Goal: Information Seeking & Learning: Learn about a topic

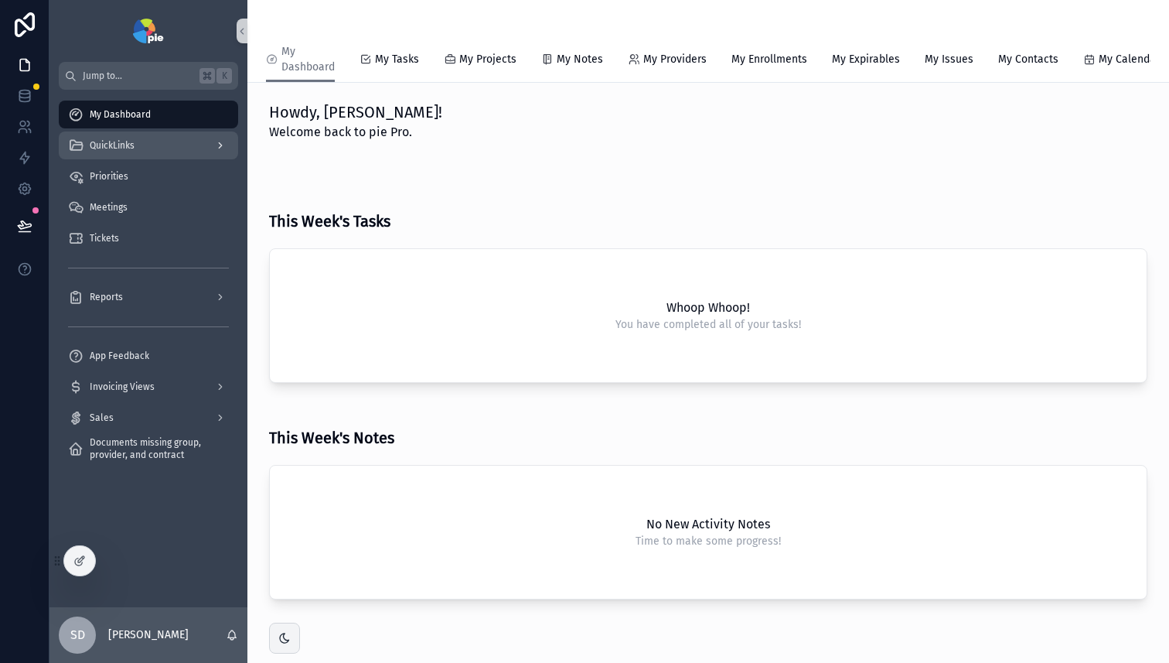
click at [220, 147] on icon "scrollable content" at bounding box center [220, 145] width 3 height 5
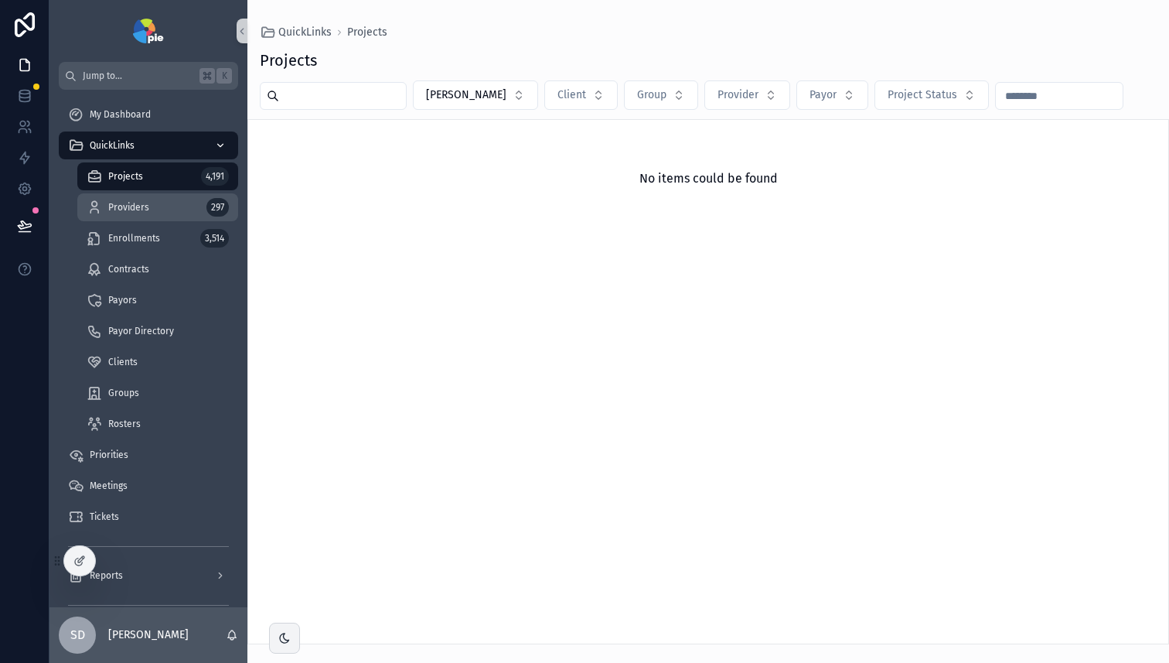
click at [160, 211] on div "Providers 297" at bounding box center [158, 207] width 142 height 25
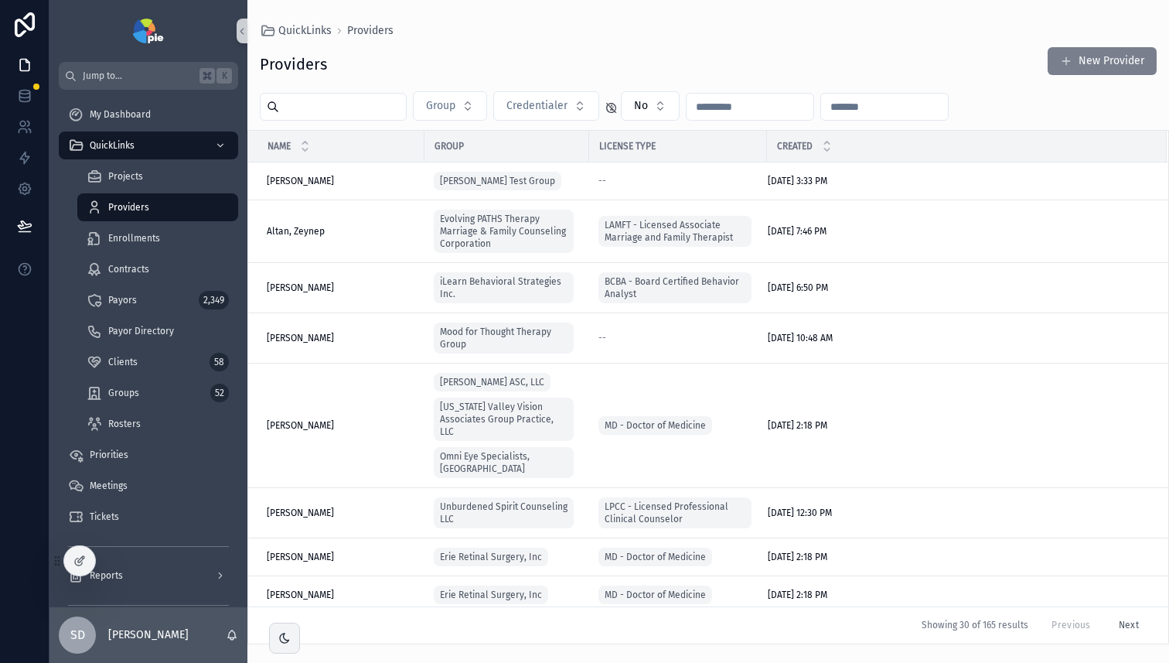
click at [1094, 66] on button "New Provider" at bounding box center [1102, 61] width 109 height 28
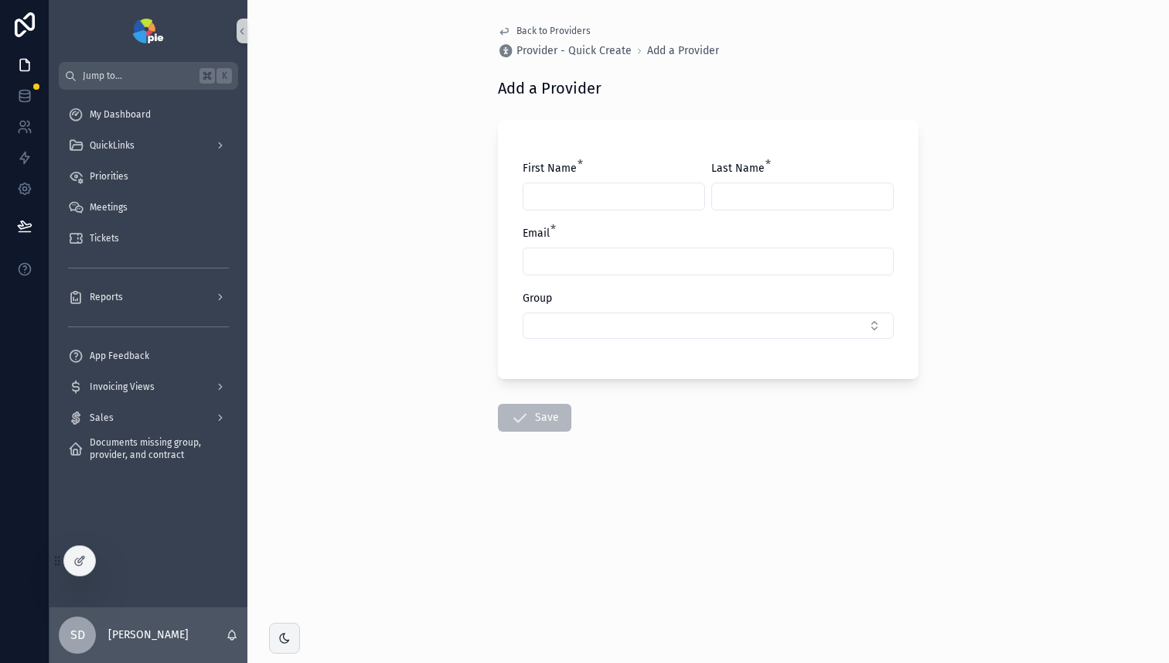
click at [653, 197] on input "scrollable content" at bounding box center [613, 197] width 181 height 22
type input "*****"
click at [774, 194] on input "scrollable content" at bounding box center [802, 197] width 181 height 22
type input "*****"
click at [641, 261] on input "scrollable content" at bounding box center [708, 261] width 370 height 22
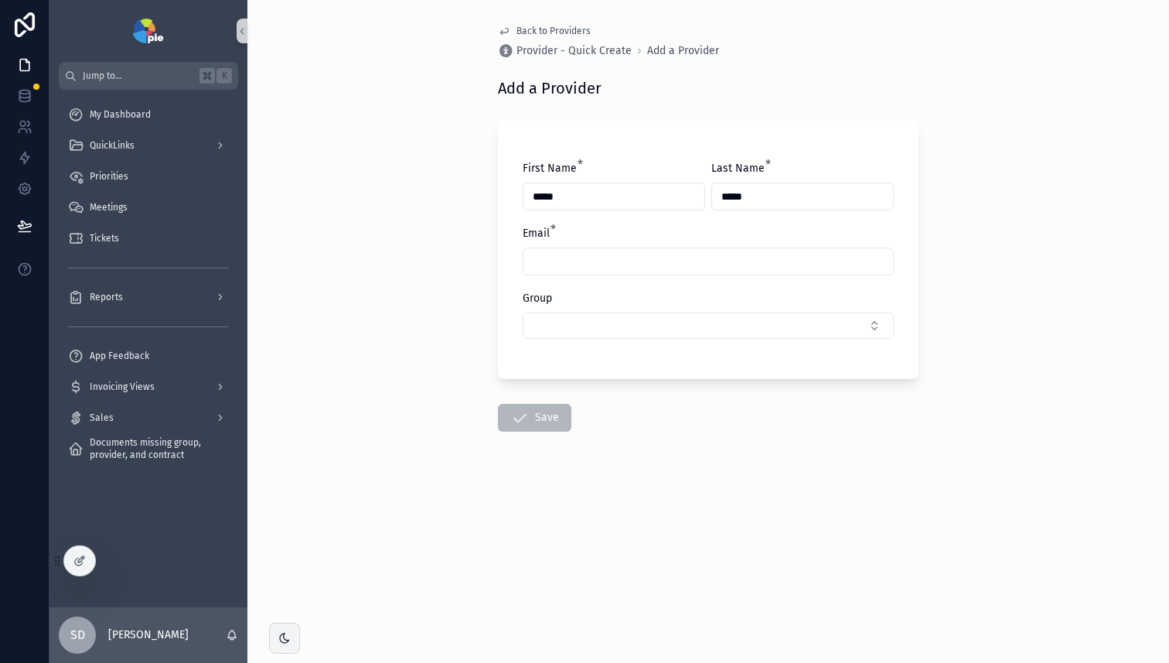
paste input "**********"
type input "**********"
click at [577, 322] on button "Select Button" at bounding box center [708, 325] width 371 height 26
type input "****"
click at [560, 386] on span "Mood for Thought Therapy Group" at bounding box center [614, 386] width 162 height 15
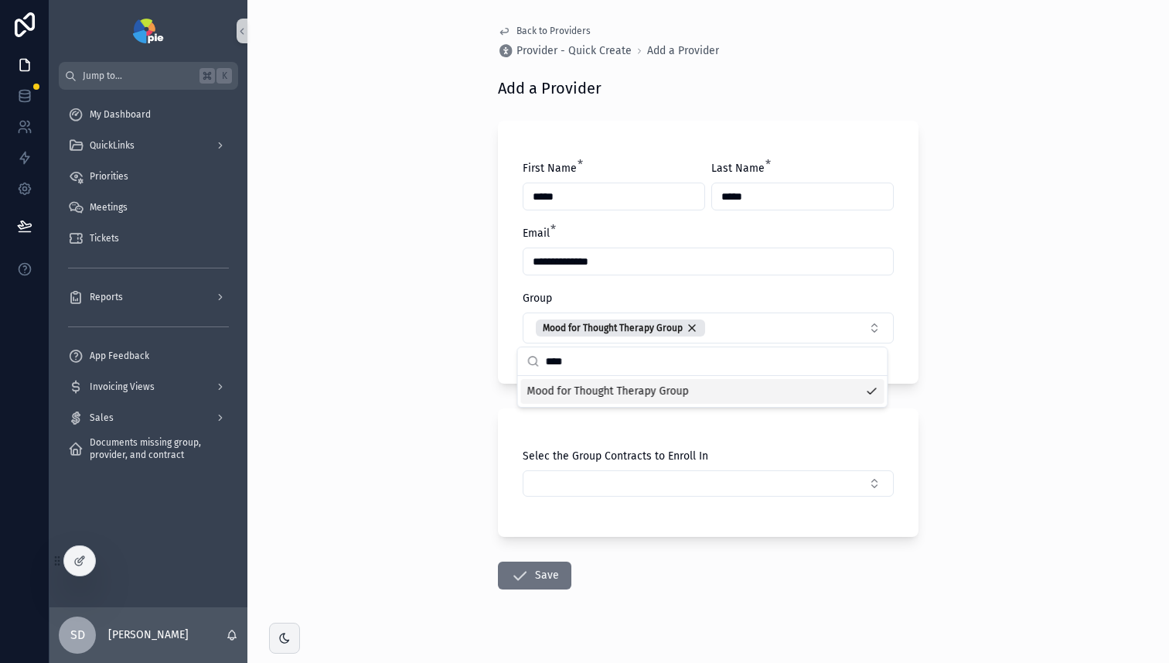
click at [955, 394] on div "**********" at bounding box center [708, 331] width 922 height 663
click at [512, 580] on icon "scrollable content" at bounding box center [519, 575] width 19 height 19
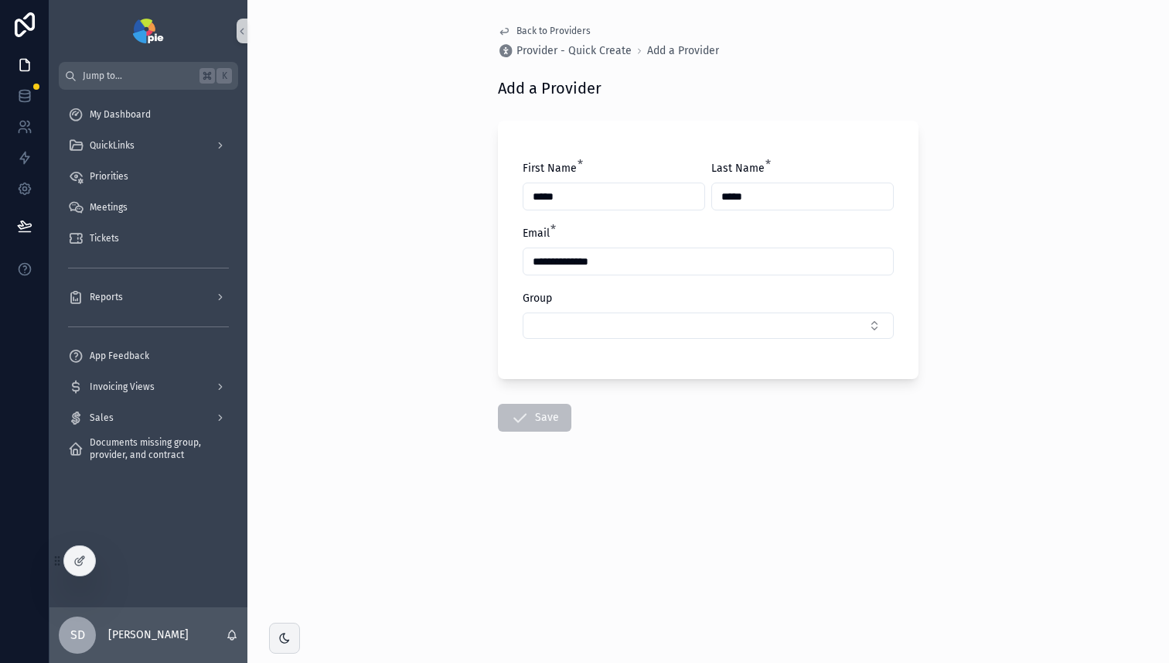
click at [550, 32] on span "Back to Providers" at bounding box center [553, 31] width 74 height 12
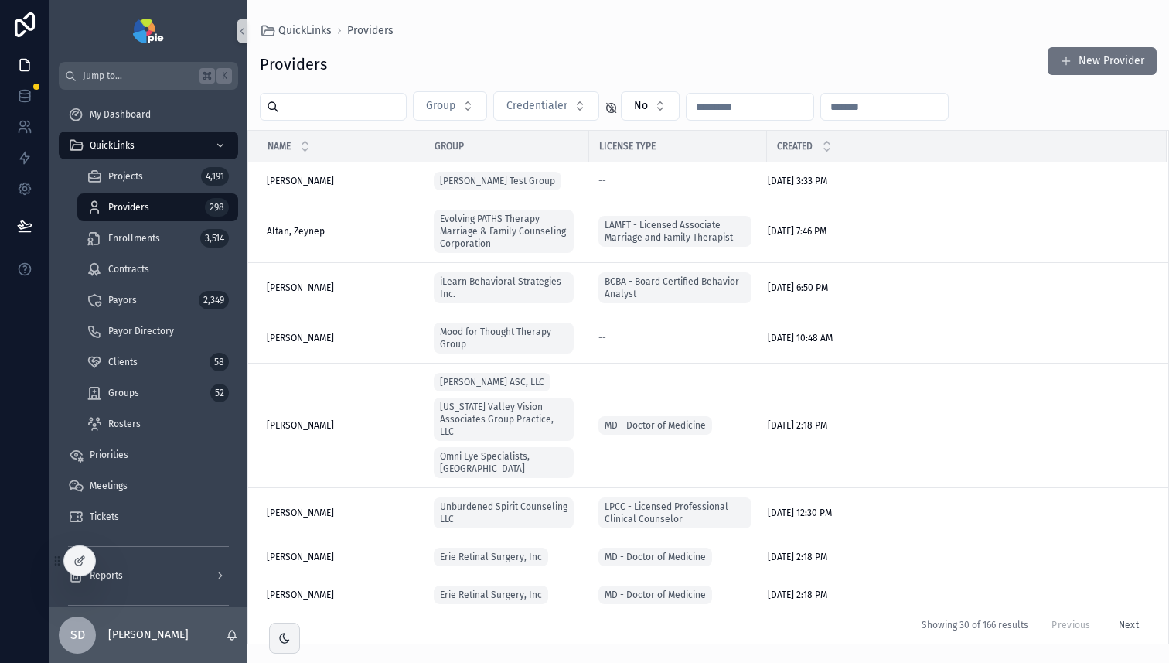
click at [315, 102] on input "scrollable content" at bounding box center [342, 107] width 127 height 22
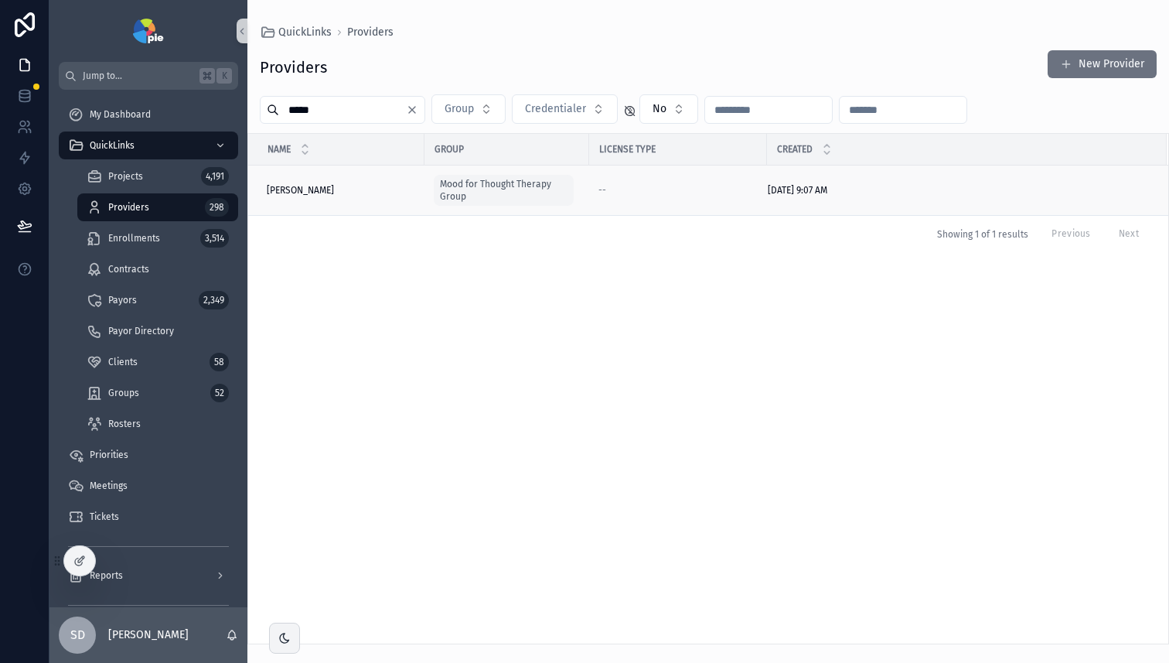
type input "*****"
click at [377, 194] on div "[PERSON_NAME] [PERSON_NAME][GEOGRAPHIC_DATA]" at bounding box center [341, 190] width 148 height 12
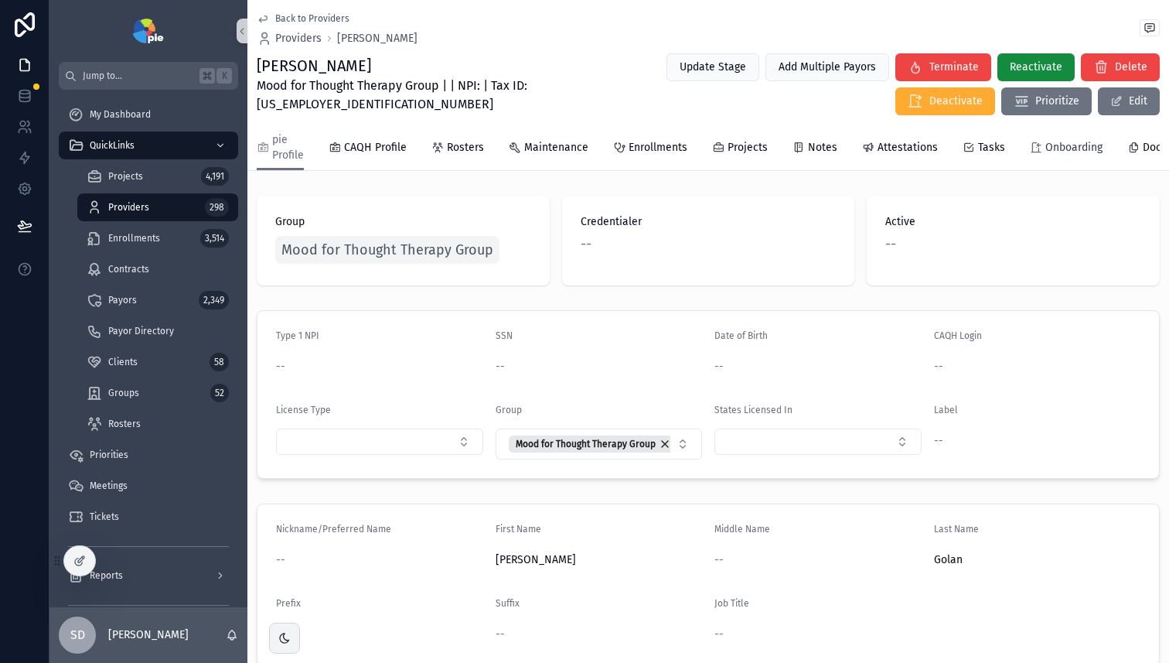
click at [1067, 148] on span "Onboarding" at bounding box center [1073, 147] width 57 height 15
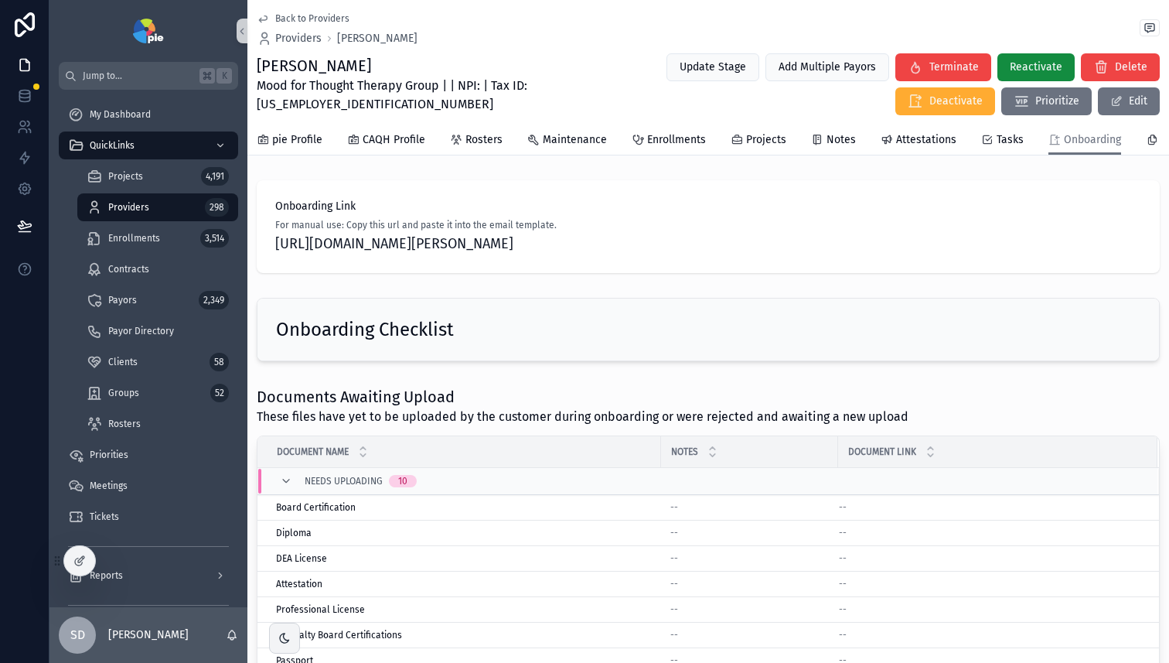
drag, startPoint x: 276, startPoint y: 255, endPoint x: 501, endPoint y: 288, distance: 227.3
click at [500, 279] on div "Onboarding Link For manual use: Copy this url and paste it into the email templ…" at bounding box center [708, 226] width 922 height 105
copy span "[URL][DOMAIN_NAME][PERSON_NAME]"
click at [298, 142] on span "pie Profile" at bounding box center [297, 139] width 50 height 15
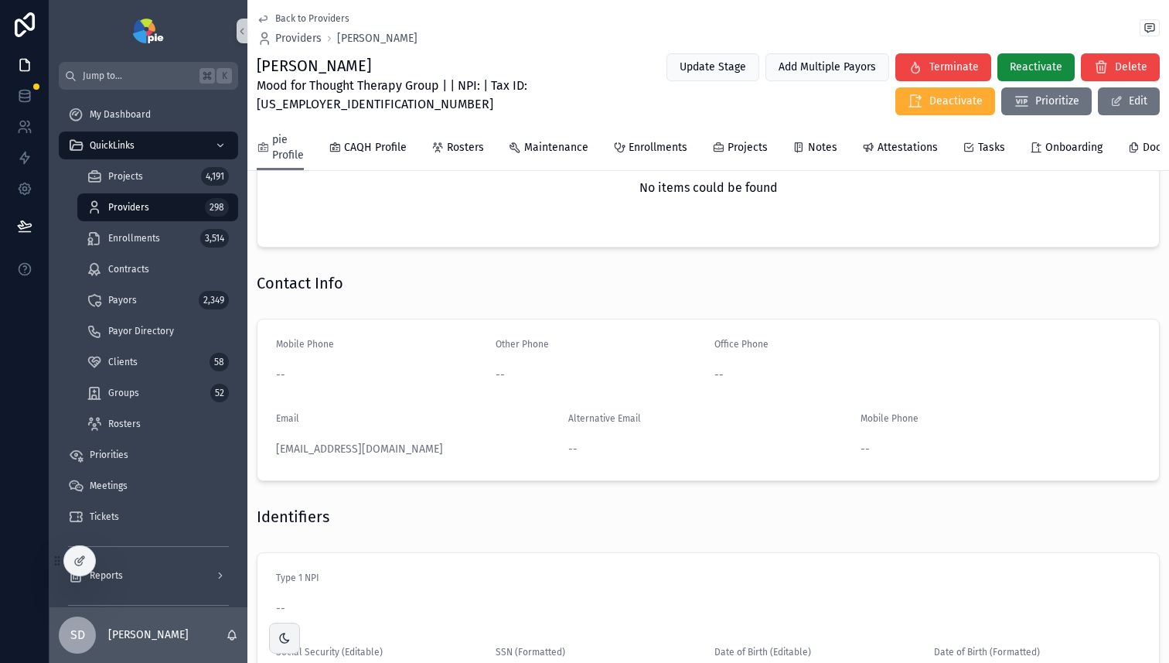
scroll to position [697, 0]
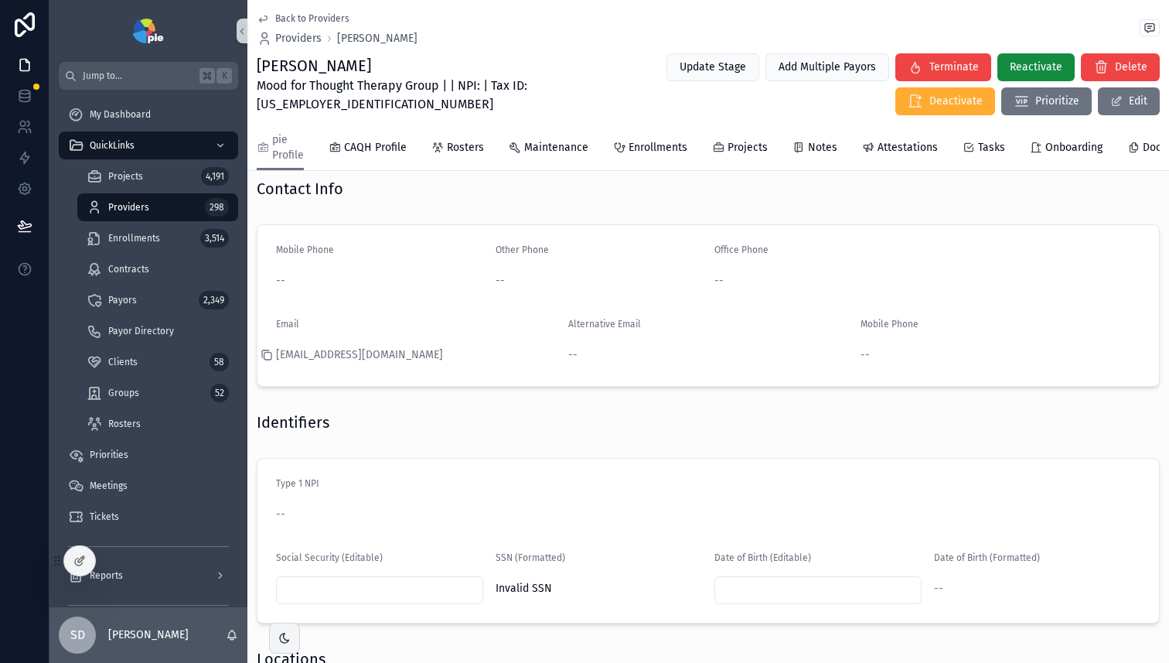
click at [269, 361] on icon "scrollable content" at bounding box center [267, 355] width 12 height 12
click at [166, 170] on div "Projects 4,191" at bounding box center [158, 176] width 142 height 25
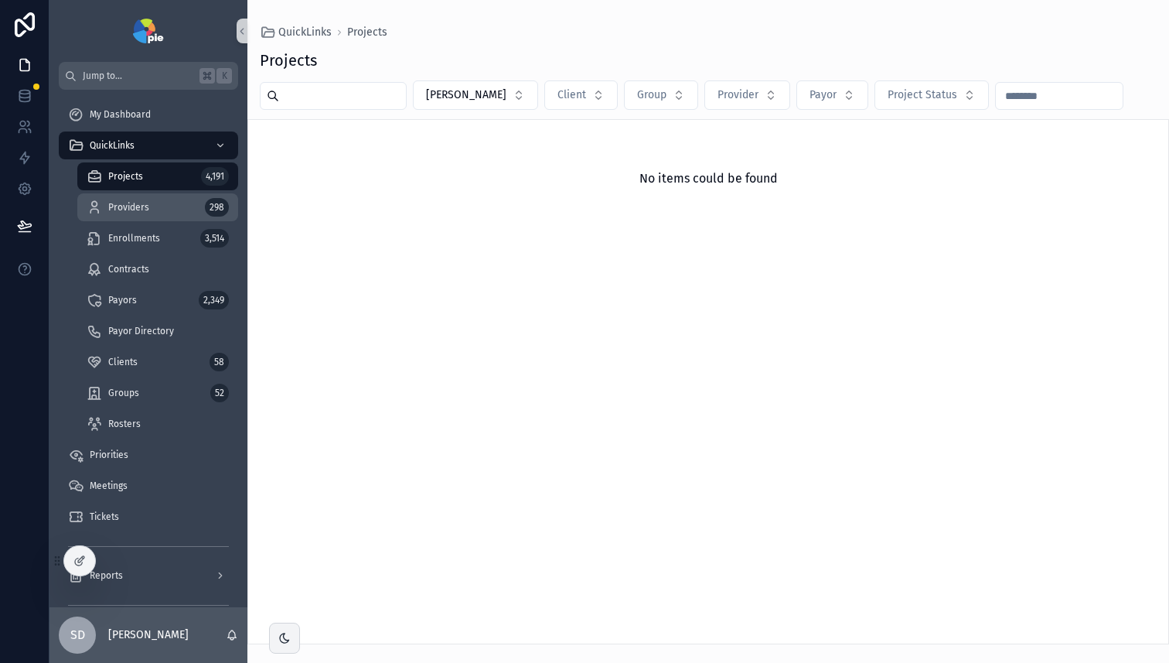
click at [127, 210] on span "Providers" at bounding box center [128, 207] width 41 height 12
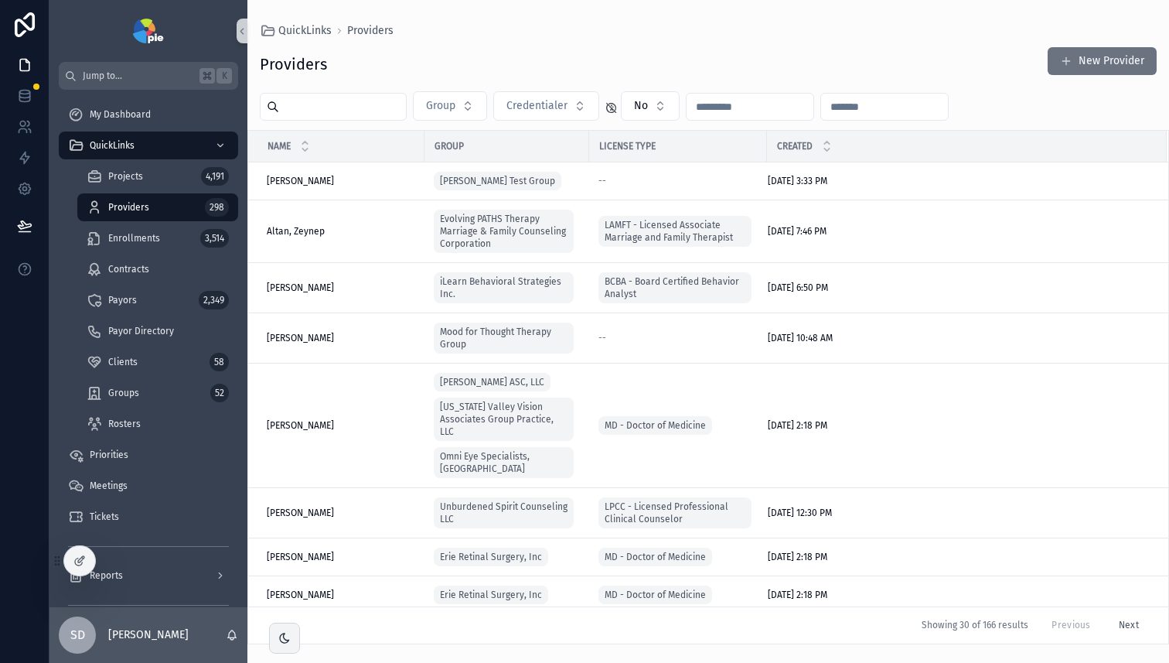
click at [339, 107] on input "scrollable content" at bounding box center [342, 107] width 127 height 22
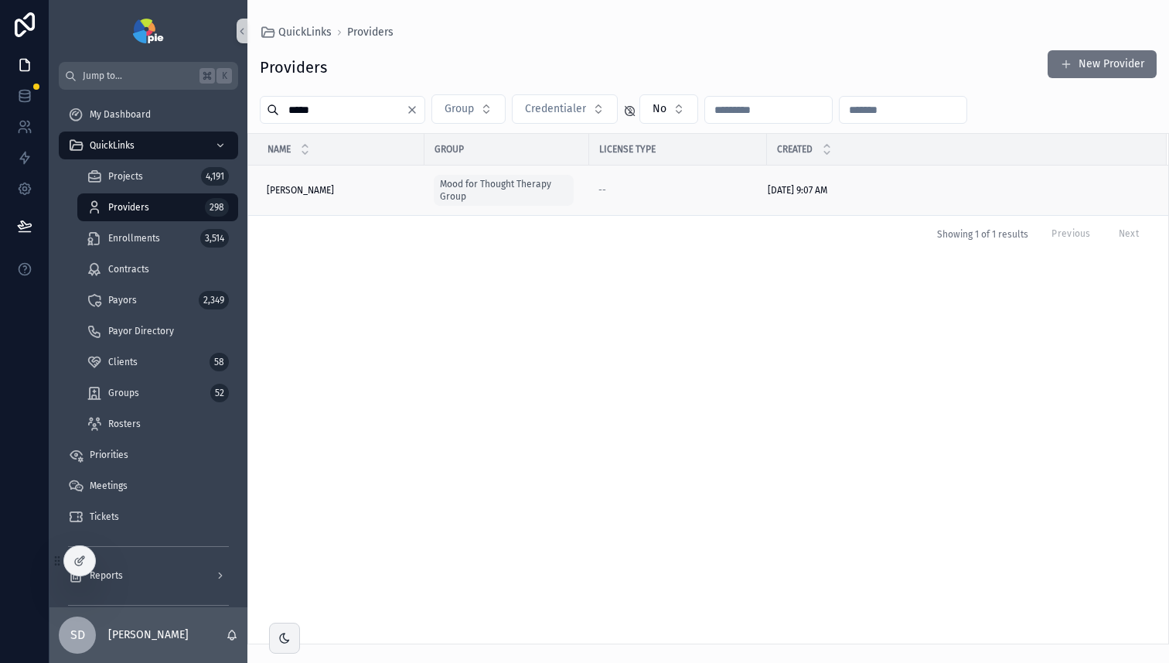
type input "*****"
click at [359, 185] on div "[PERSON_NAME] [PERSON_NAME][GEOGRAPHIC_DATA]" at bounding box center [341, 190] width 148 height 12
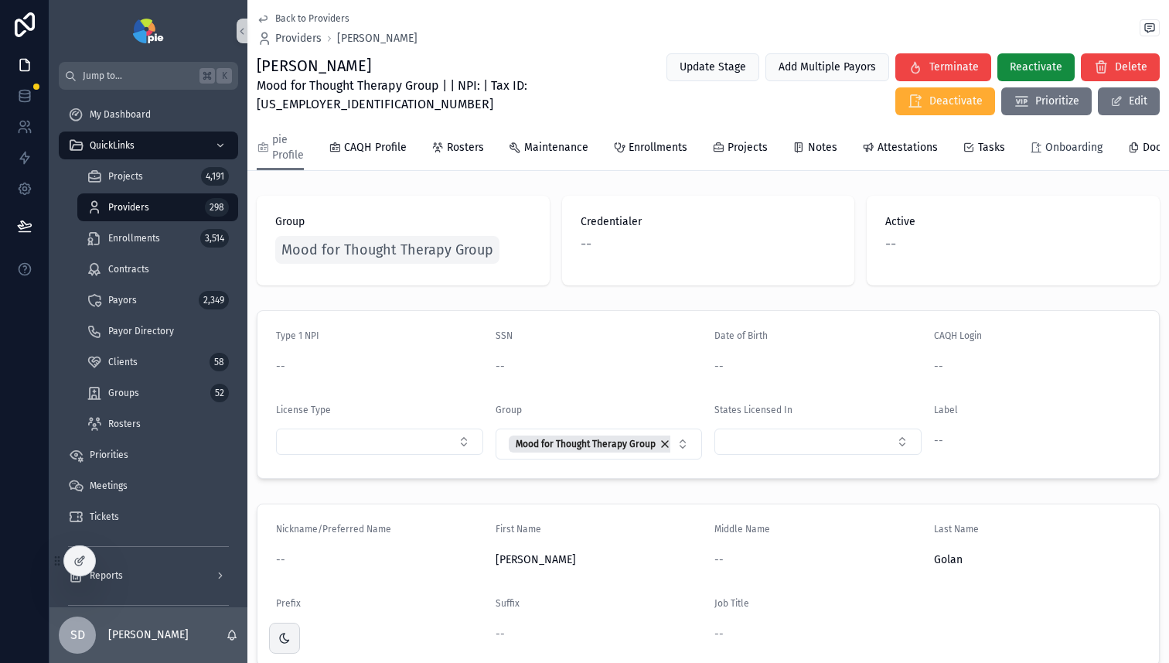
click at [1063, 147] on span "Onboarding" at bounding box center [1073, 147] width 57 height 15
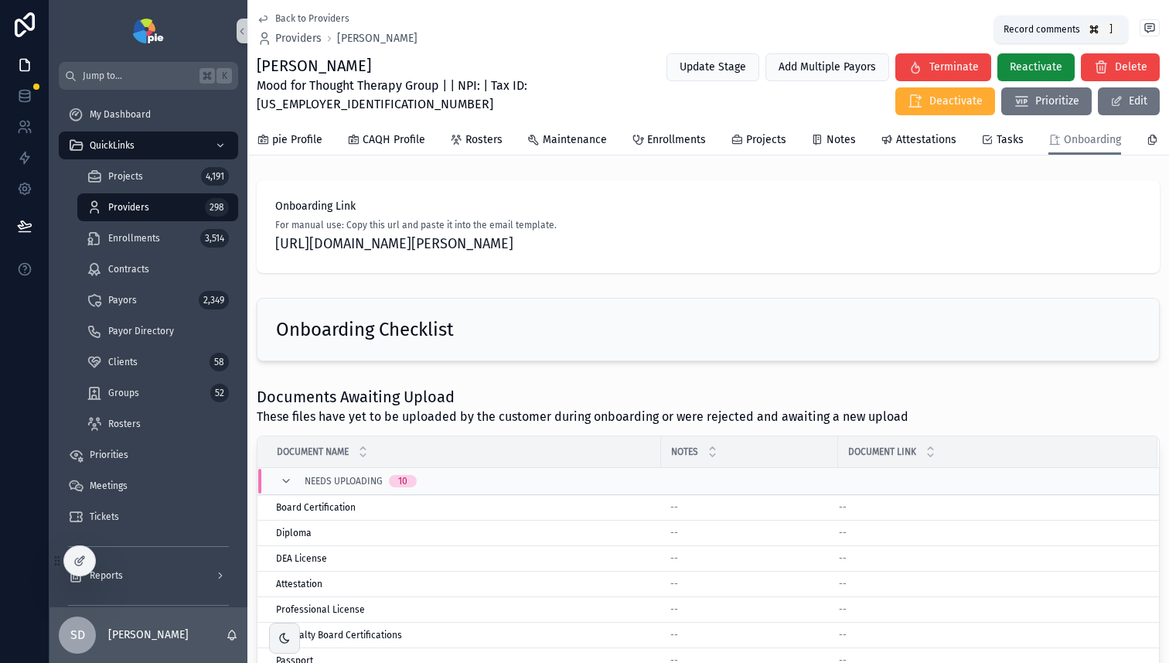
click at [1143, 29] on icon "scrollable content" at bounding box center [1149, 28] width 12 height 12
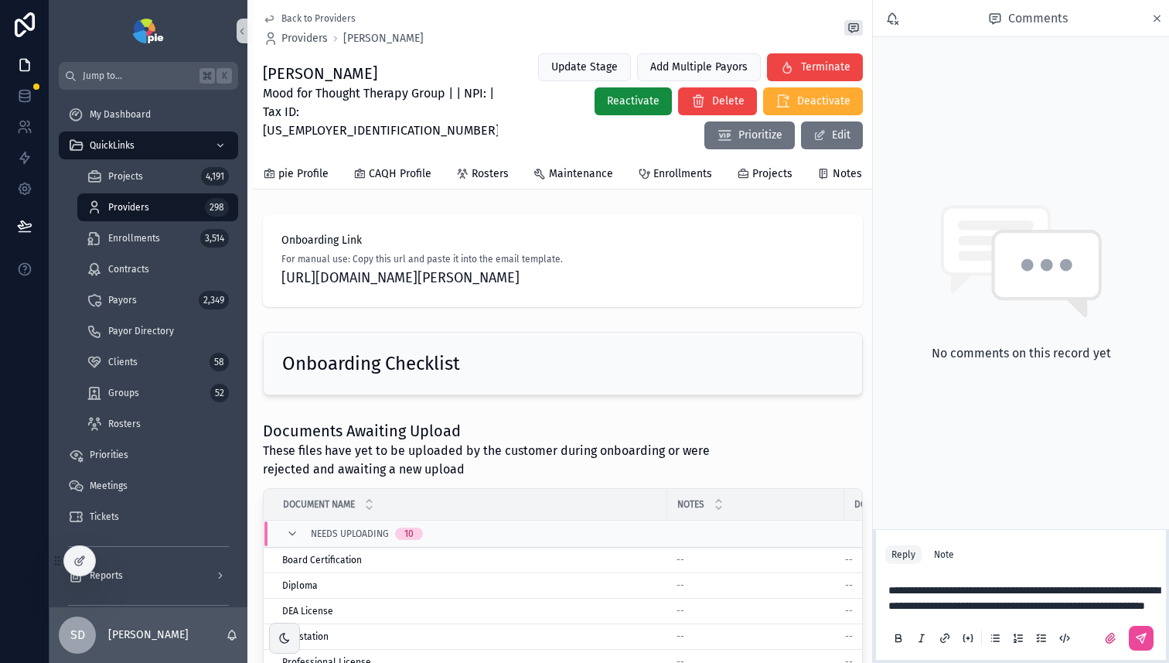
click at [891, 584] on span "**********" at bounding box center [1023, 597] width 271 height 26
click at [938, 567] on p "*****" at bounding box center [1023, 574] width 271 height 15
click at [950, 533] on div "Note" at bounding box center [944, 539] width 20 height 12
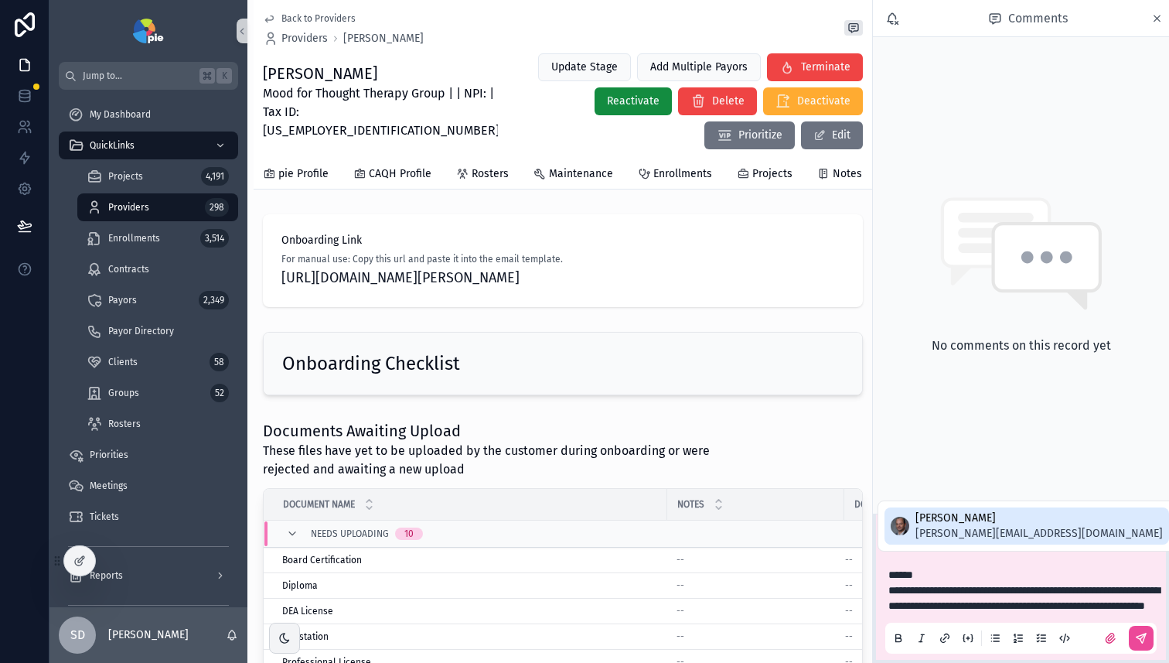
click at [946, 526] on span "[PERSON_NAME][EMAIL_ADDRESS][DOMAIN_NAME]" at bounding box center [1038, 533] width 247 height 15
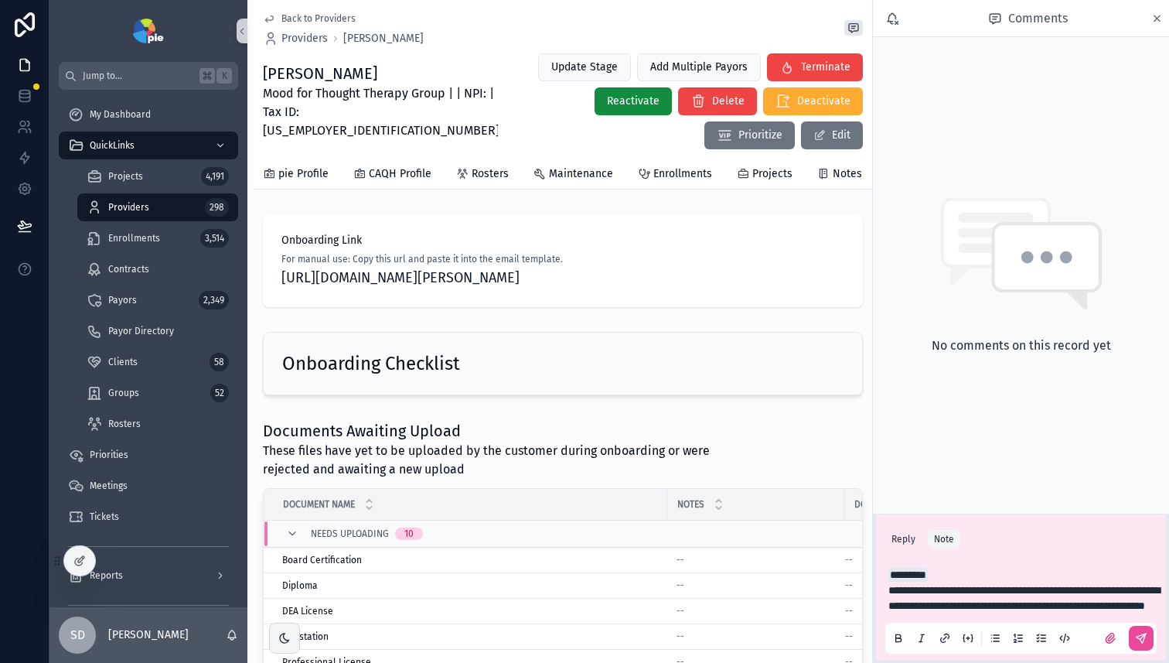
click at [1137, 591] on span "**********" at bounding box center [1023, 597] width 271 height 26
click at [1133, 590] on span "**********" at bounding box center [1023, 597] width 271 height 26
click at [1147, 639] on icon "scrollable content" at bounding box center [1141, 638] width 12 height 12
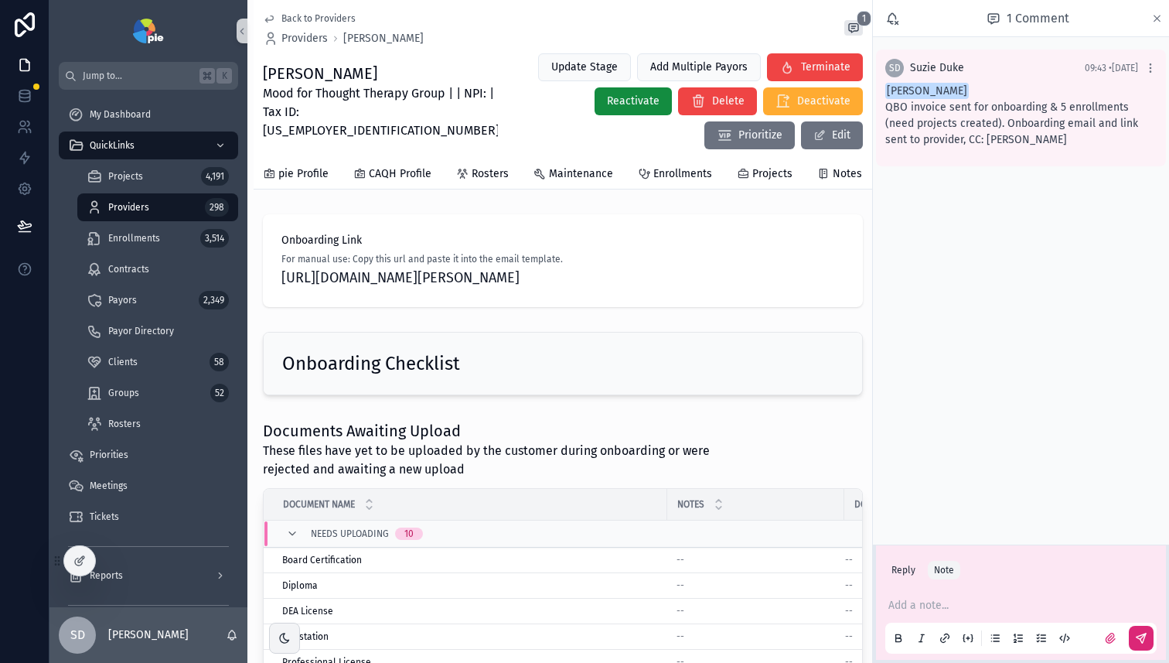
click at [1160, 17] on icon "scrollable content" at bounding box center [1157, 18] width 12 height 12
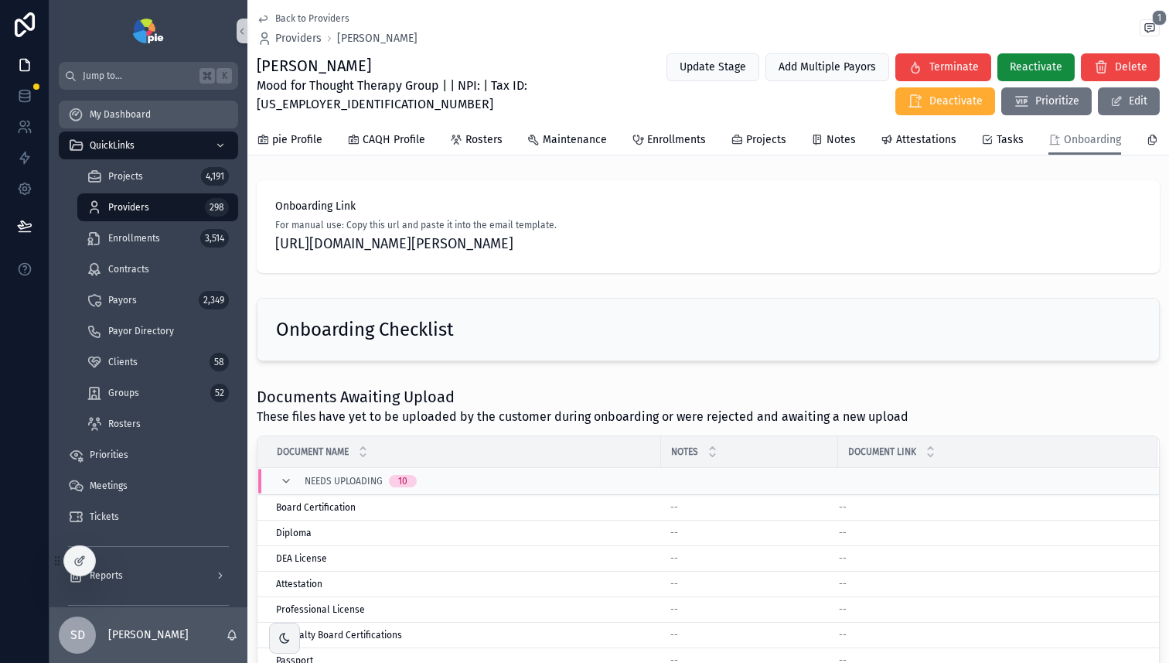
click at [140, 117] on span "My Dashboard" at bounding box center [120, 114] width 61 height 12
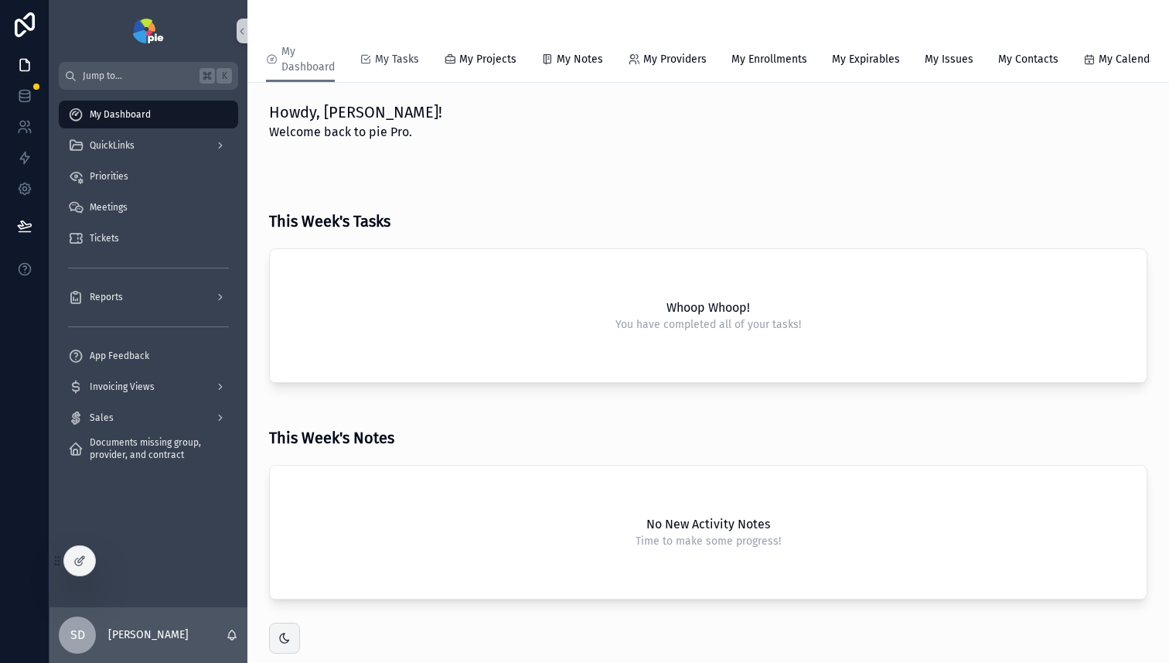
click at [396, 62] on span "My Tasks" at bounding box center [397, 59] width 44 height 15
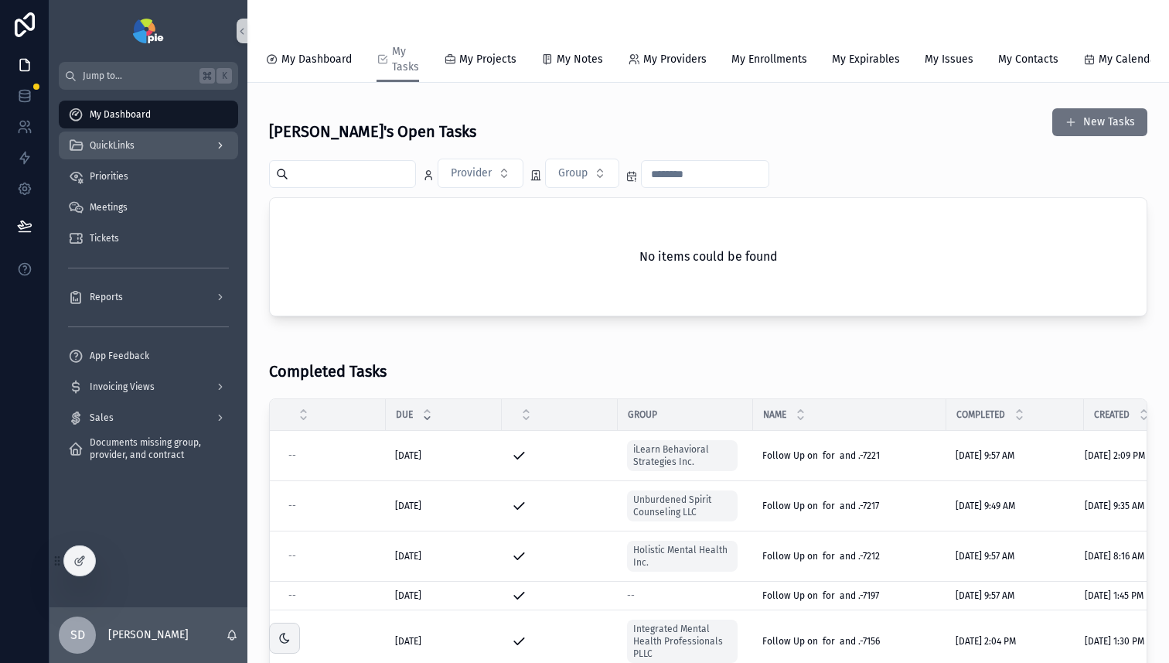
click at [131, 154] on div "QuickLinks" at bounding box center [148, 145] width 161 height 25
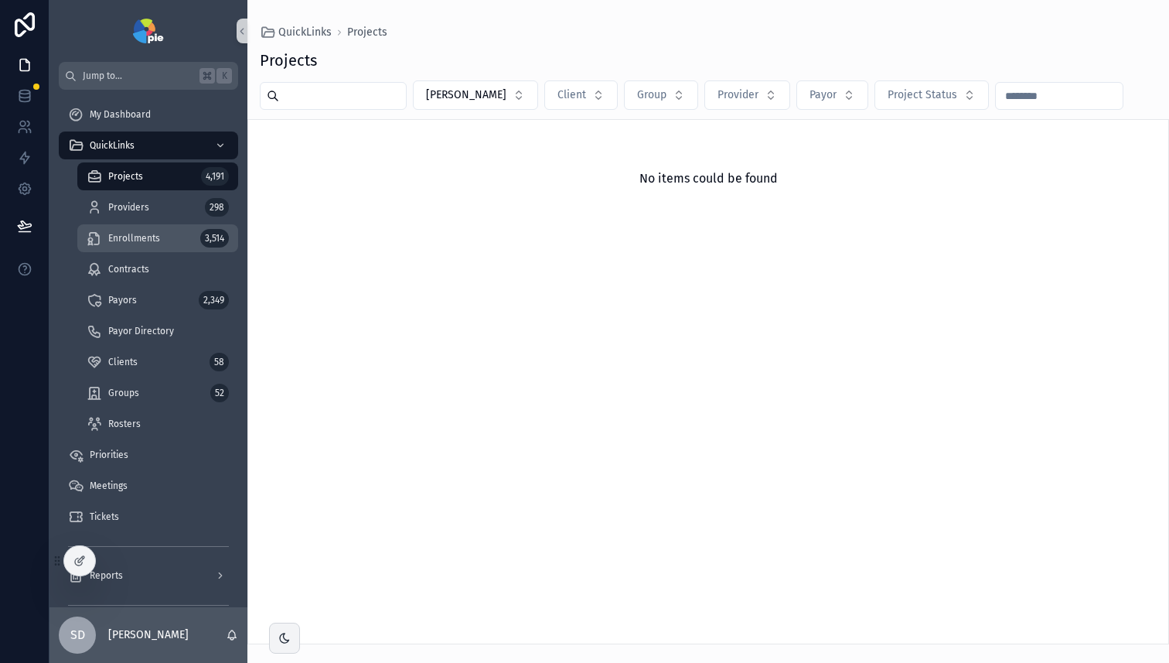
click at [155, 241] on span "Enrollments" at bounding box center [134, 238] width 52 height 12
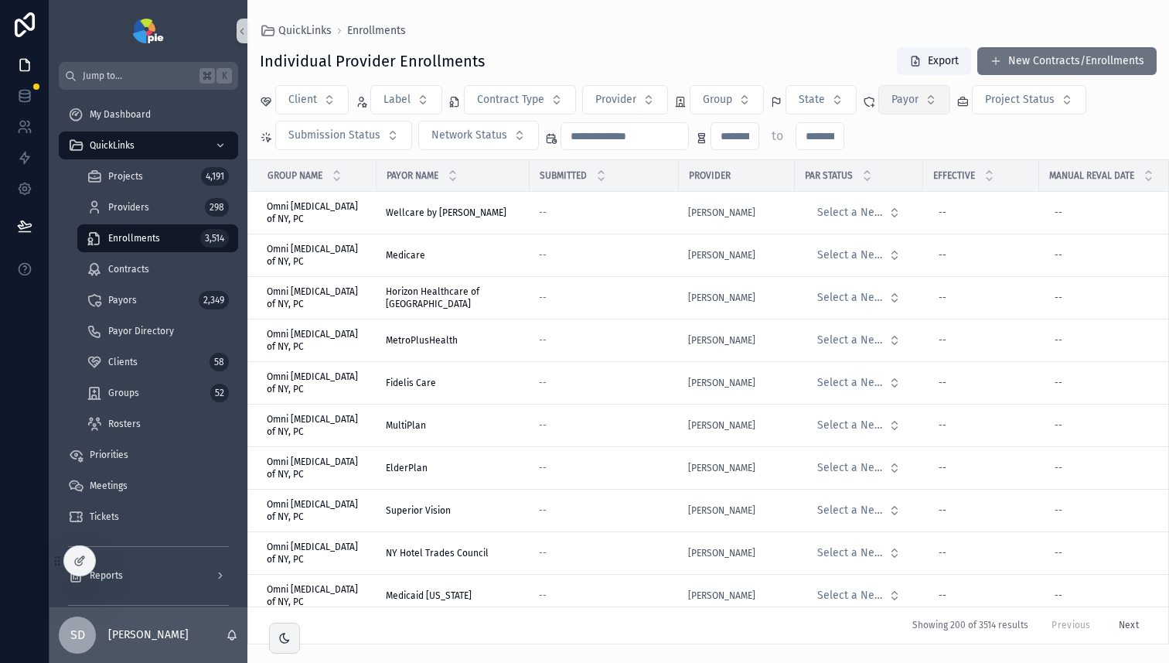
click at [901, 107] on button "Payor" at bounding box center [914, 99] width 72 height 29
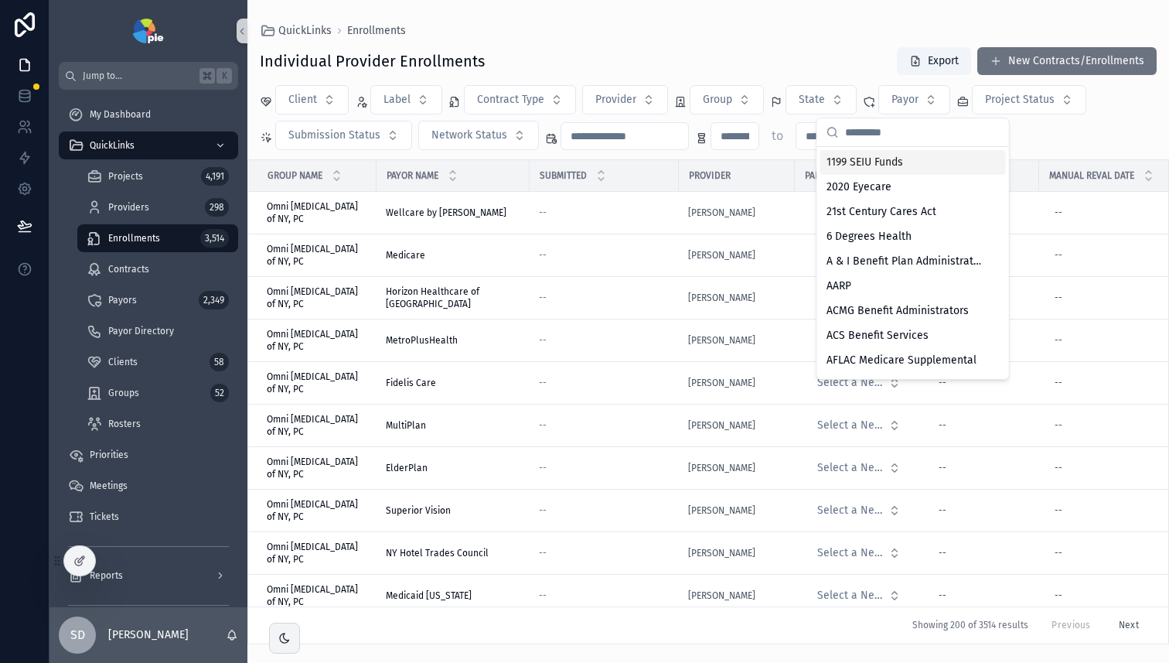
click at [878, 162] on span "1199 SEIU Funds" at bounding box center [864, 162] width 77 height 15
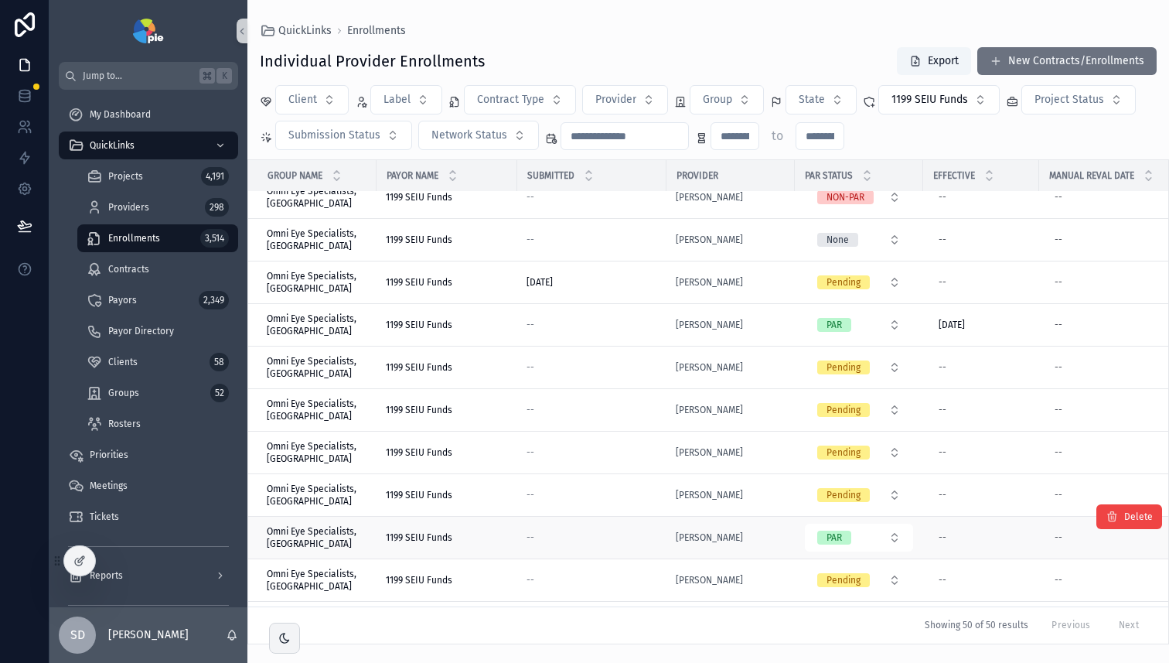
scroll to position [338, 0]
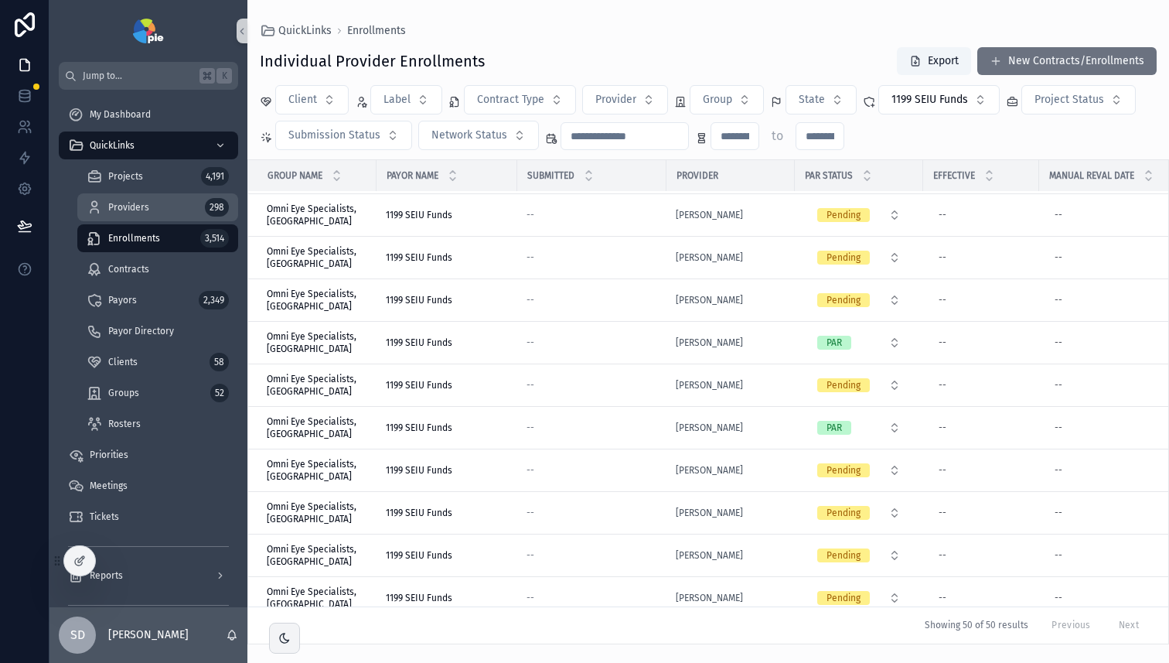
click at [131, 201] on span "Providers" at bounding box center [128, 207] width 41 height 12
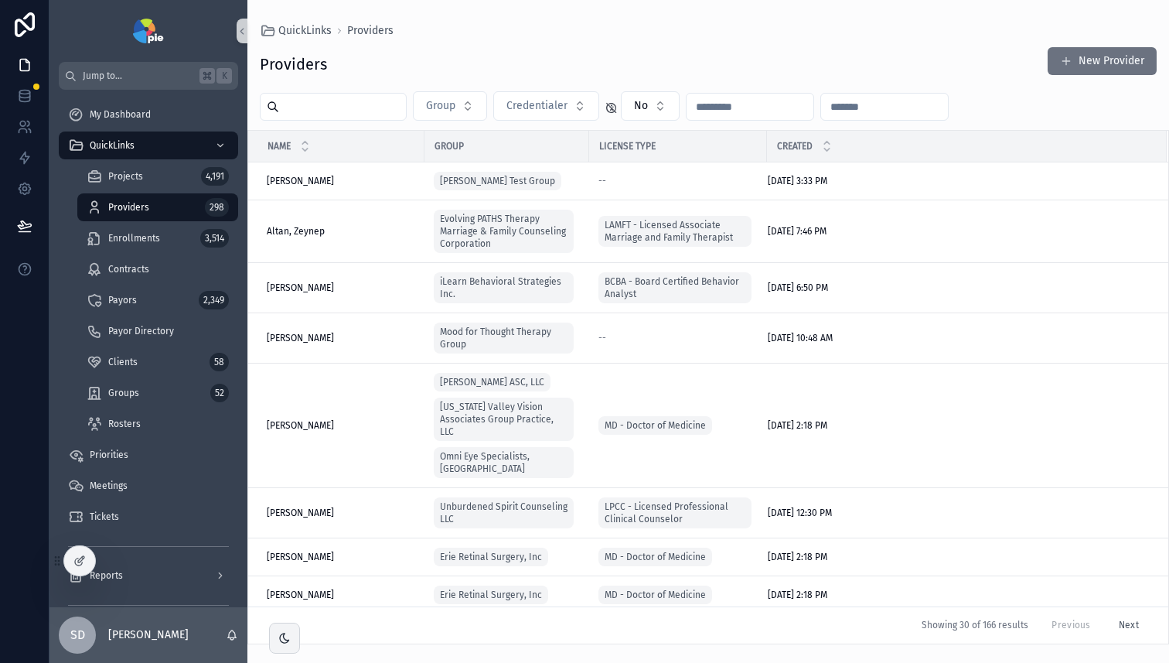
click at [321, 111] on input "scrollable content" at bounding box center [342, 107] width 127 height 22
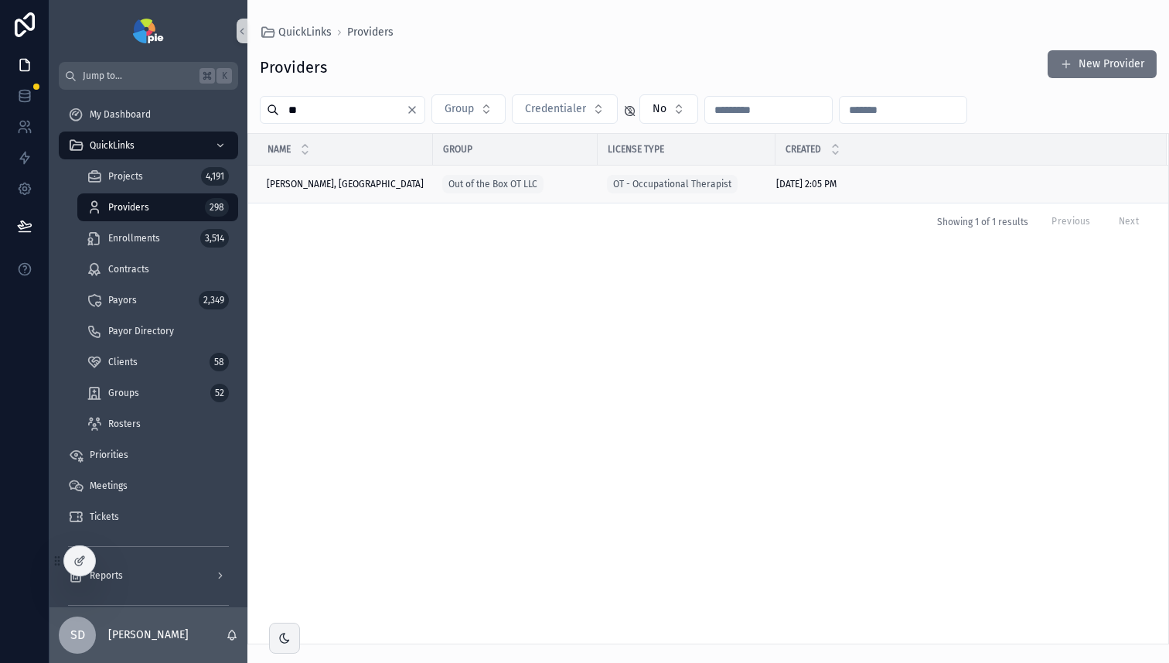
type input "**"
click at [395, 186] on div "[PERSON_NAME], [PERSON_NAME], [PERSON_NAME]" at bounding box center [345, 184] width 157 height 12
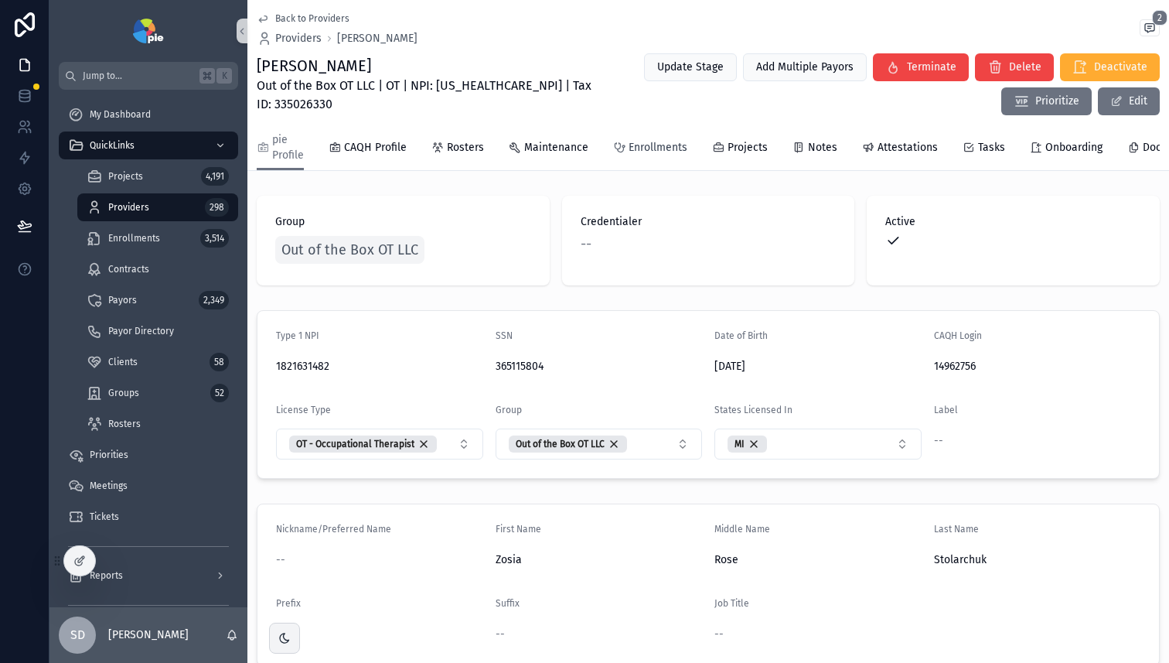
click at [649, 153] on span "Enrollments" at bounding box center [658, 147] width 59 height 15
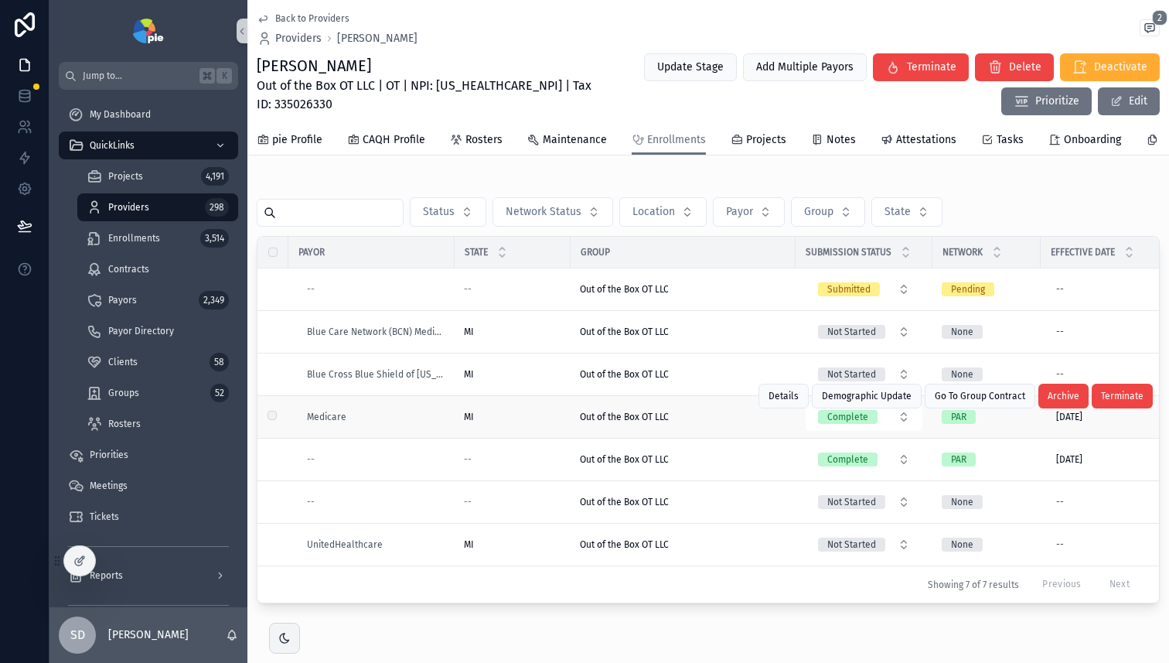
click at [758, 423] on div "Out of the Box OT LLC" at bounding box center [683, 417] width 206 height 12
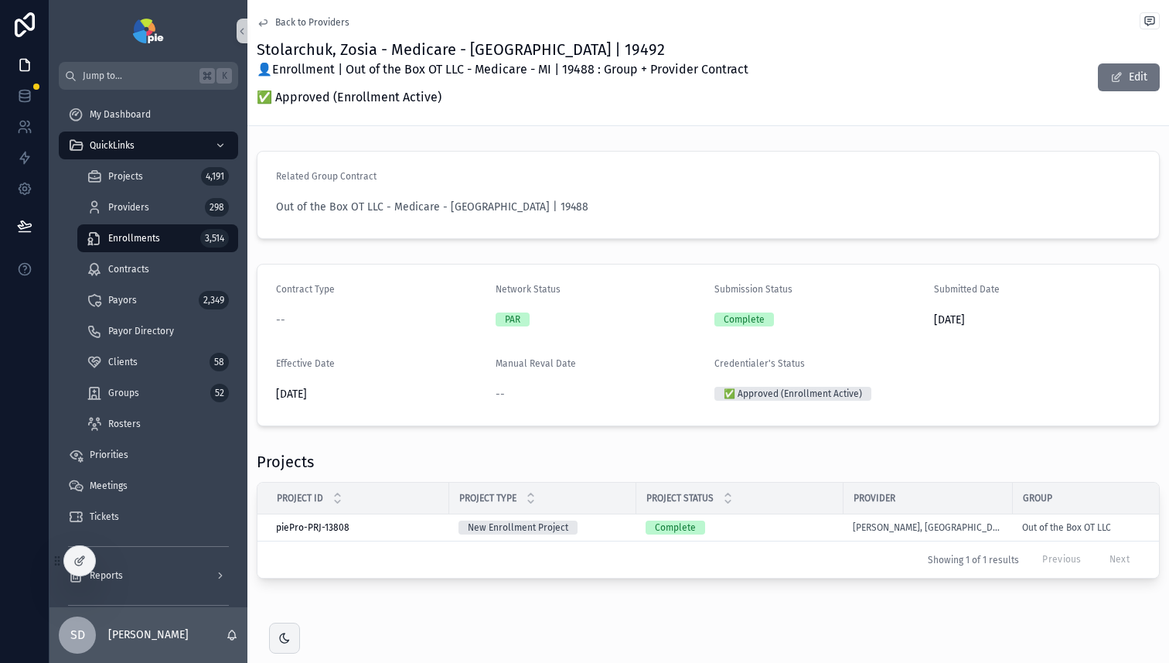
click at [301, 23] on span "Back to Providers" at bounding box center [312, 22] width 74 height 12
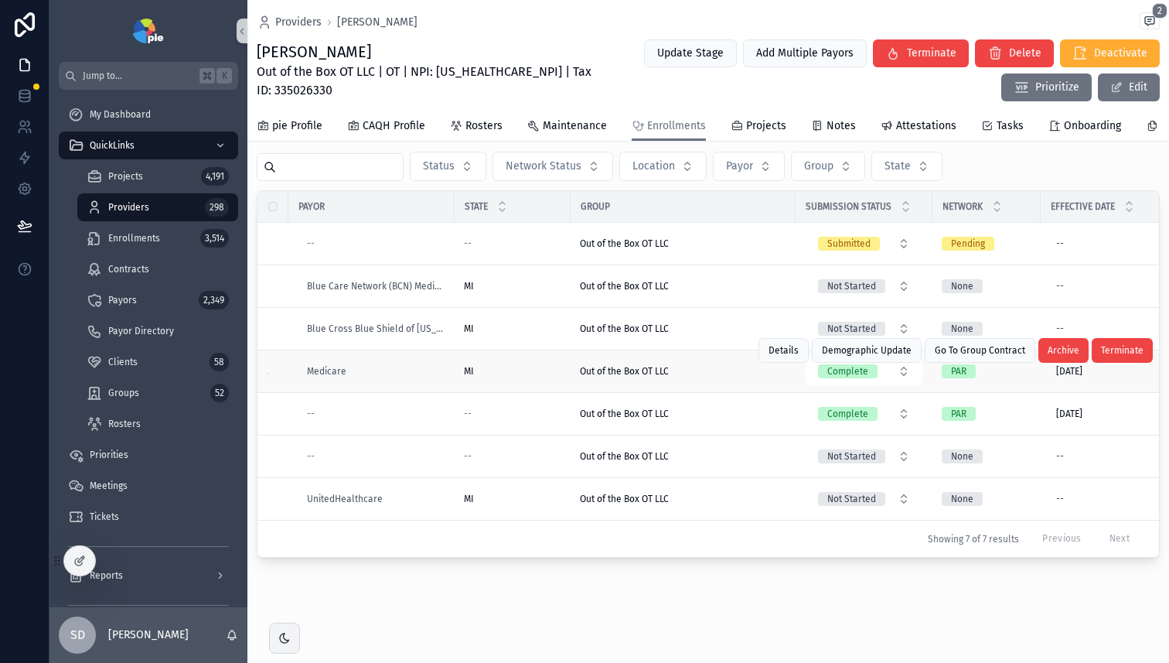
scroll to position [29, 0]
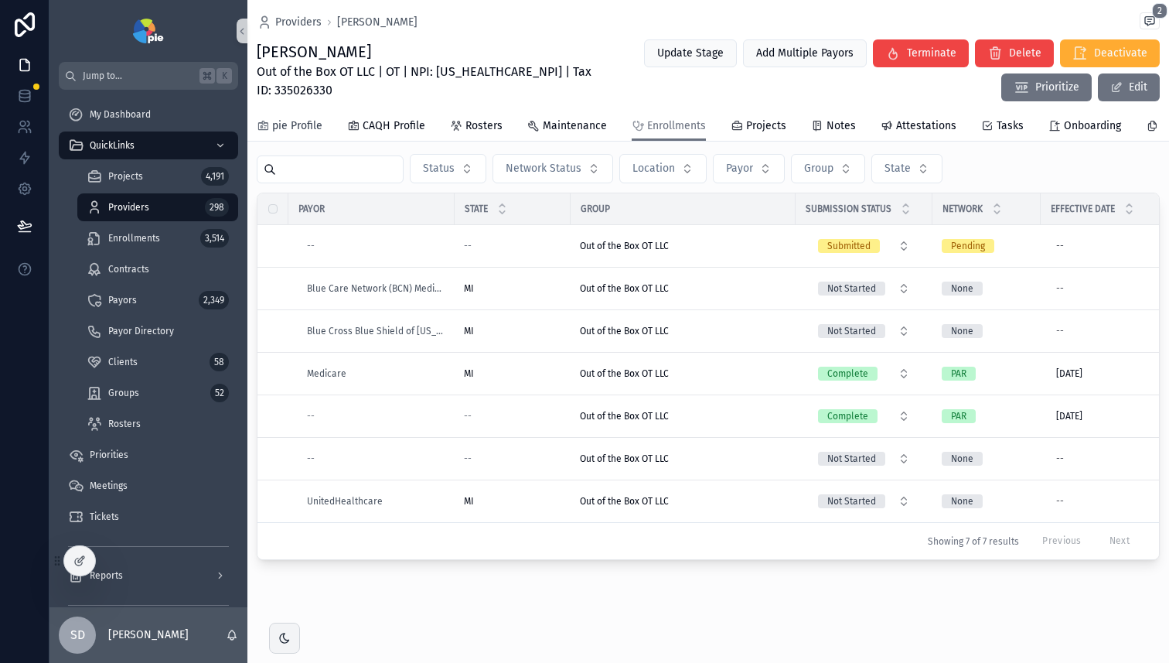
click at [288, 129] on span "pie Profile" at bounding box center [297, 125] width 50 height 15
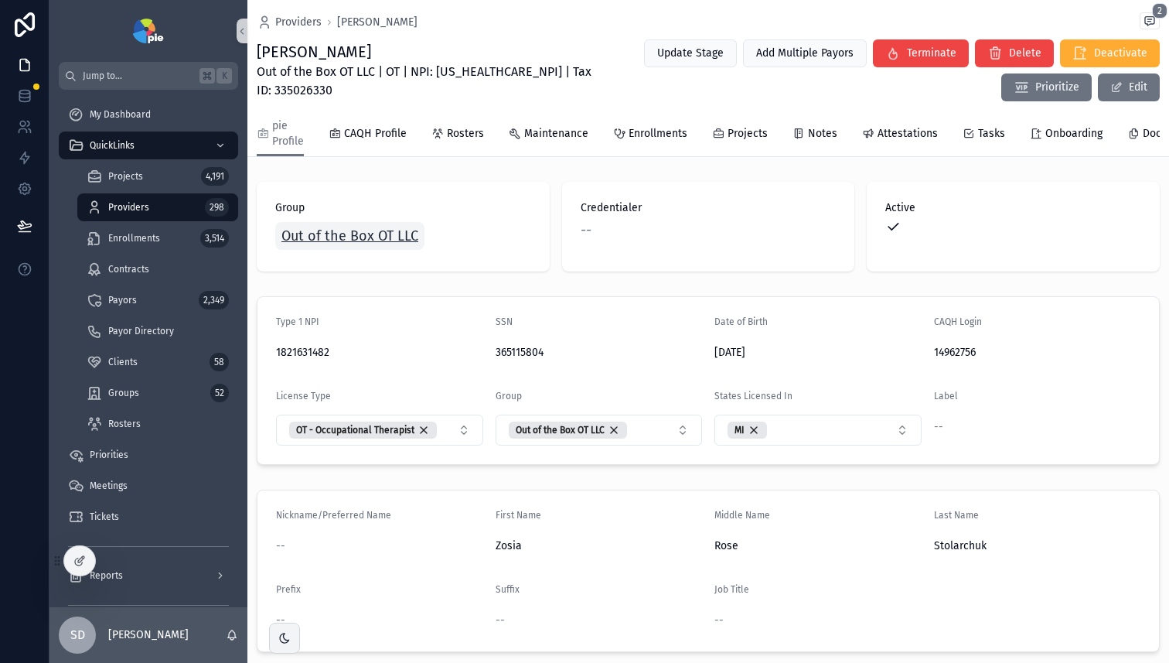
click at [337, 247] on span "Out of the Box OT LLC" at bounding box center [349, 236] width 137 height 22
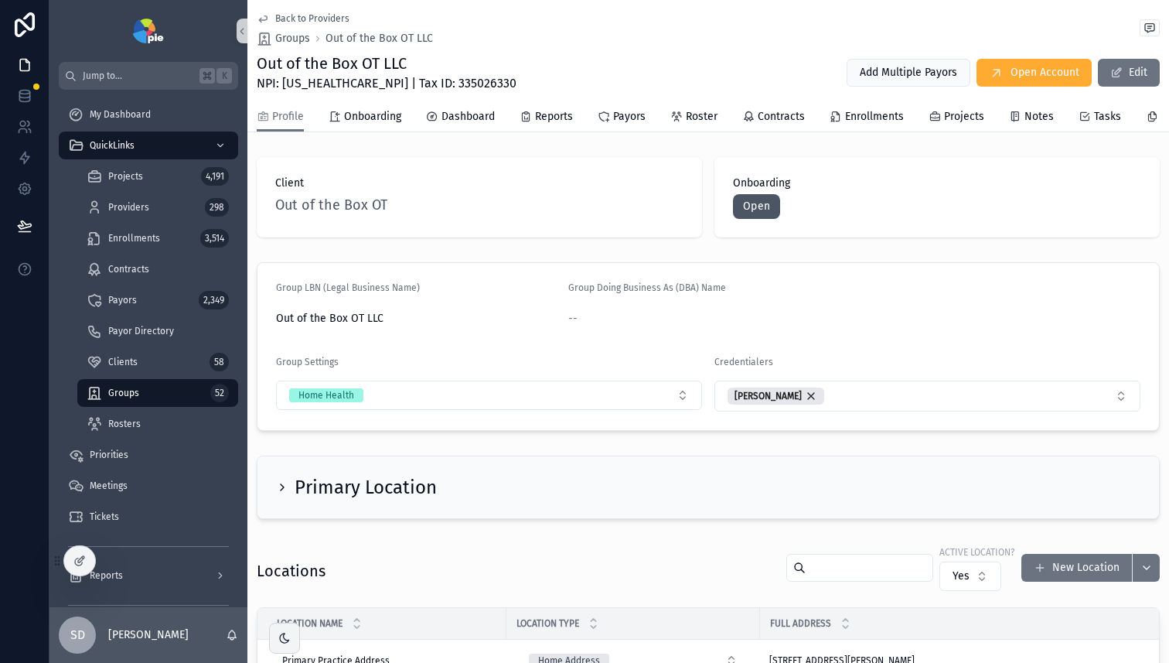
click at [758, 216] on link "Open" at bounding box center [756, 206] width 47 height 25
click at [983, 117] on span "Documents" at bounding box center [1009, 116] width 56 height 15
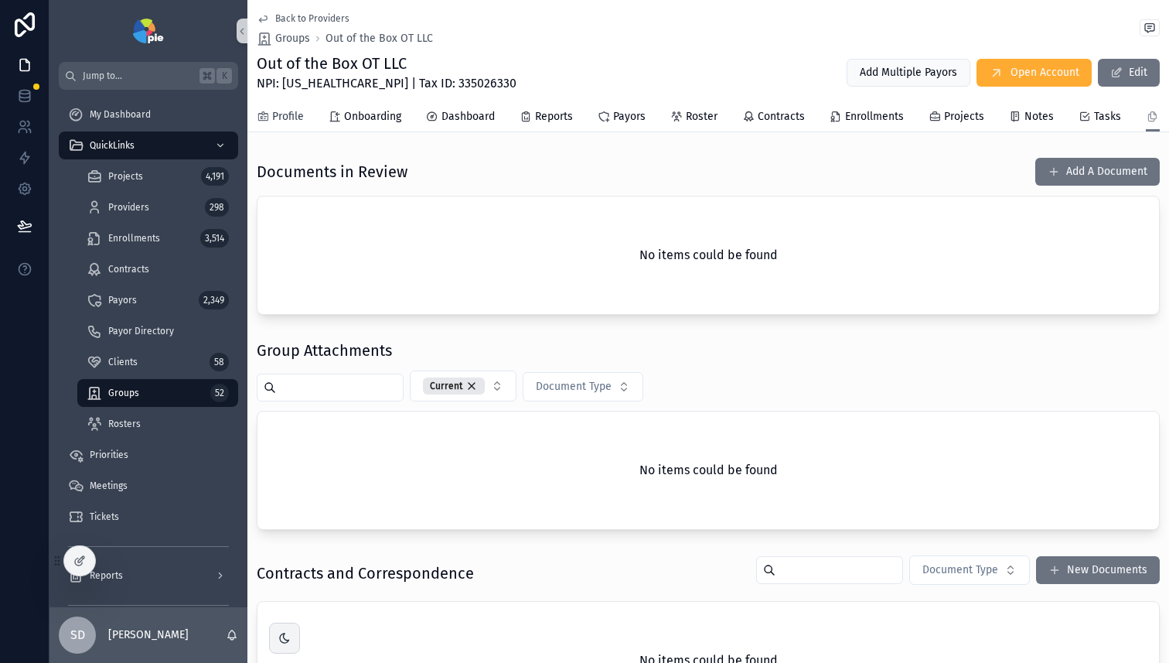
click at [262, 117] on icon "scrollable content" at bounding box center [263, 117] width 12 height 12
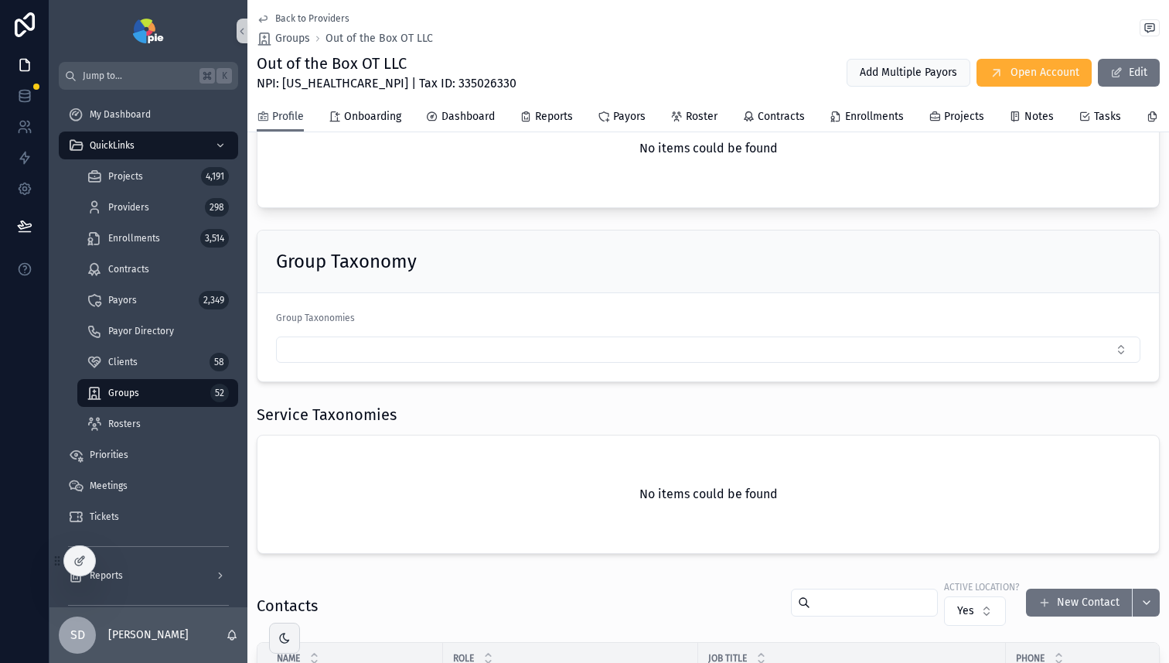
scroll to position [912, 0]
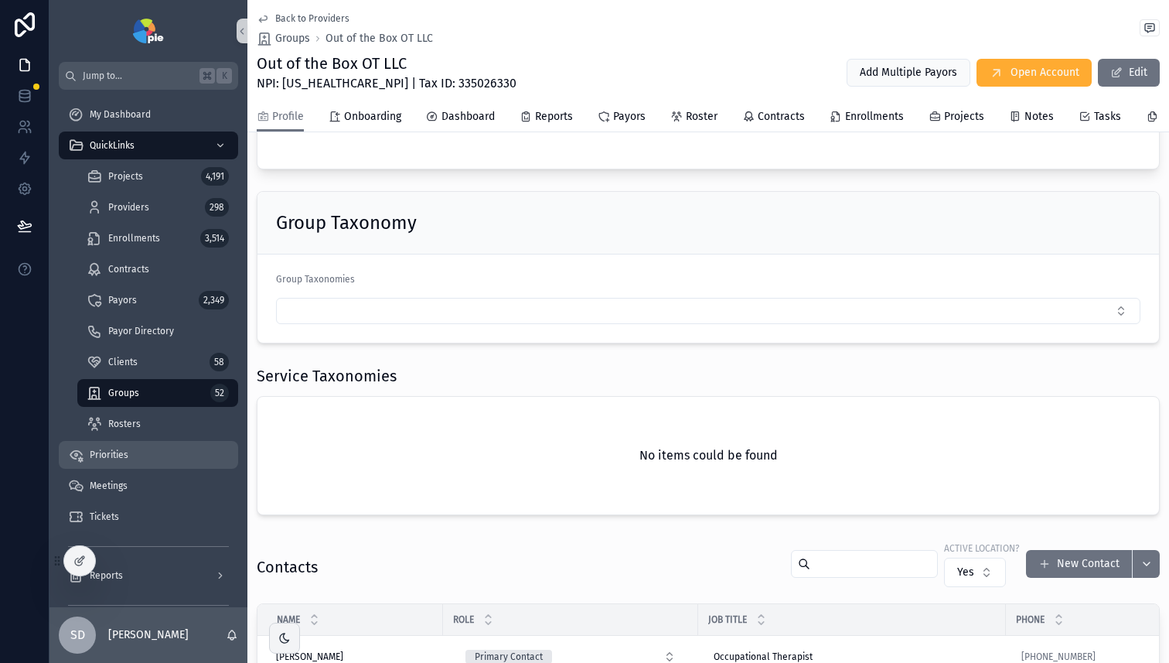
click at [123, 455] on span "Priorities" at bounding box center [109, 454] width 39 height 12
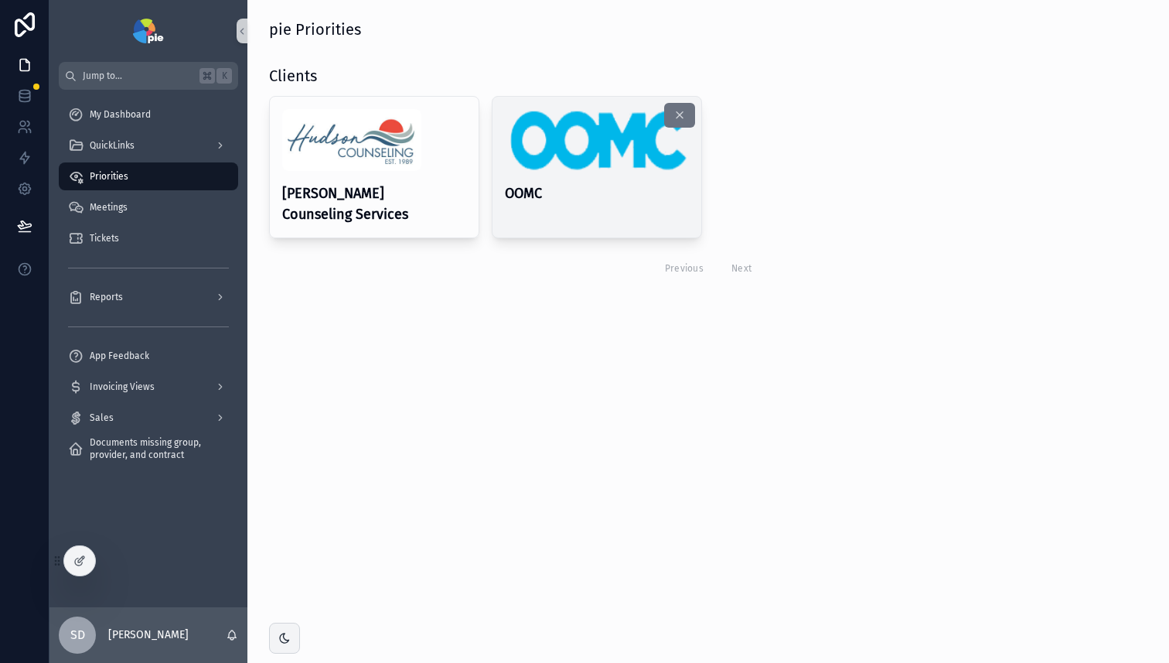
click at [605, 181] on div "OOMC" at bounding box center [596, 157] width 209 height 120
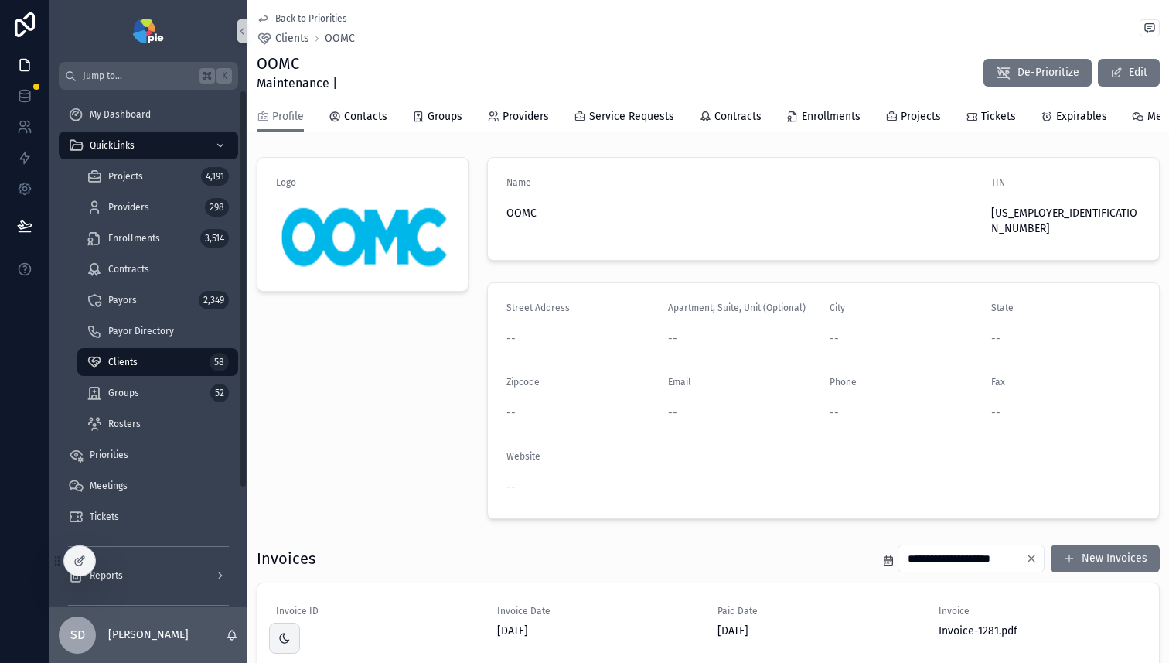
click at [132, 361] on span "Clients" at bounding box center [122, 362] width 29 height 12
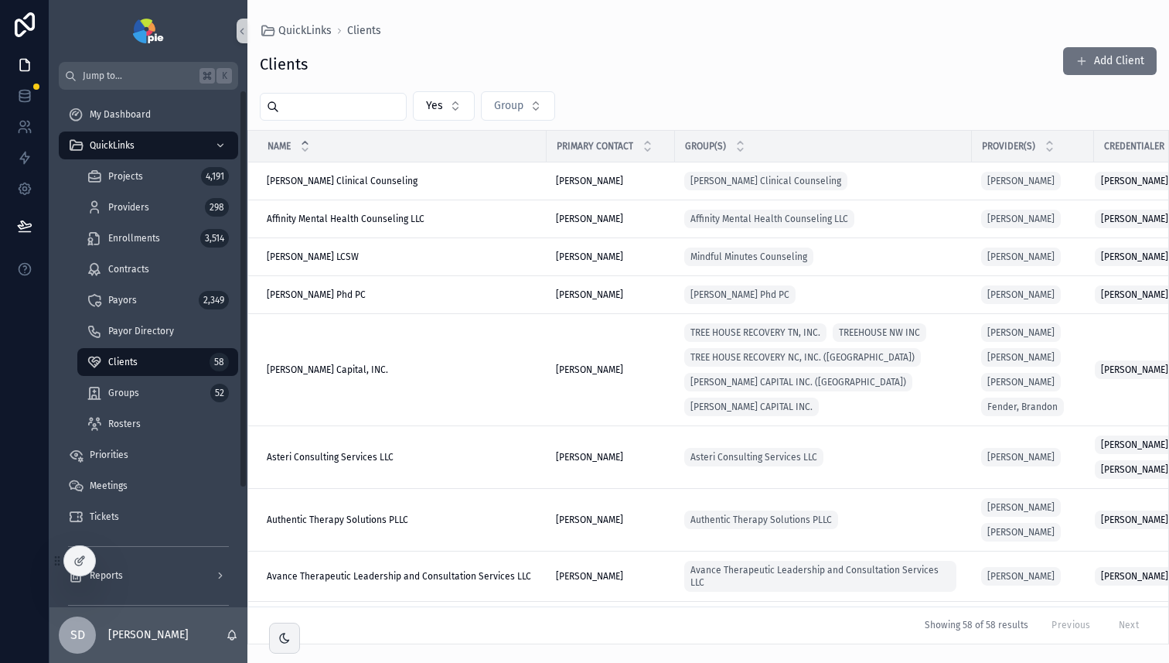
click at [329, 106] on input "scrollable content" at bounding box center [342, 107] width 127 height 22
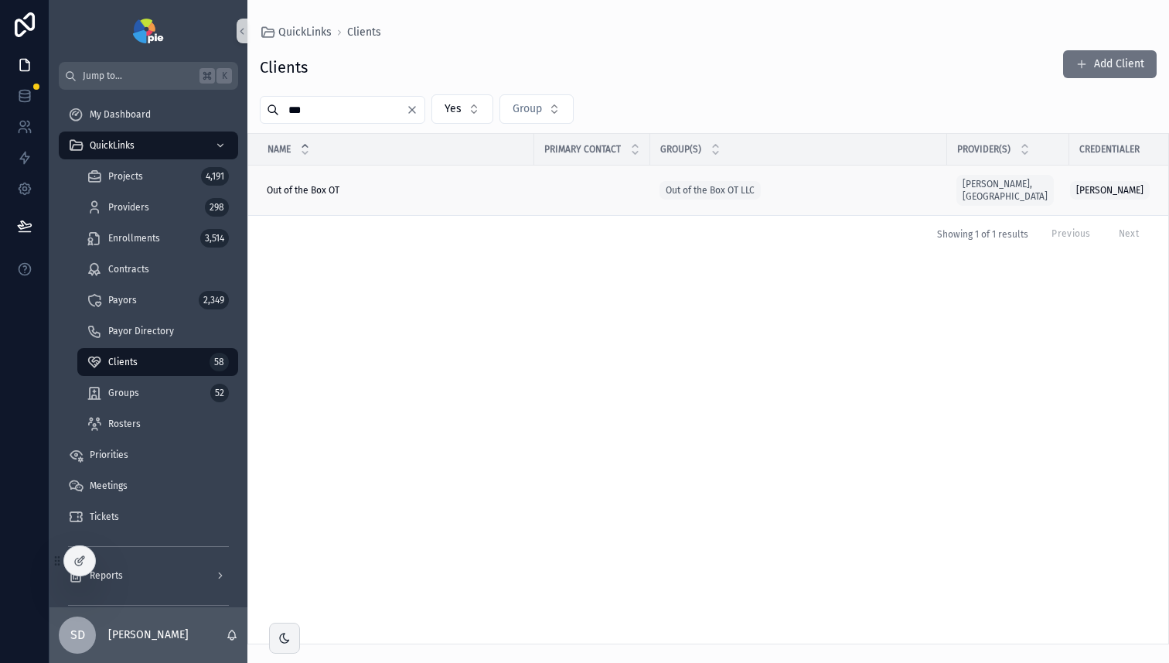
type input "***"
click at [325, 184] on span "Out of the Box OT" at bounding box center [303, 190] width 73 height 12
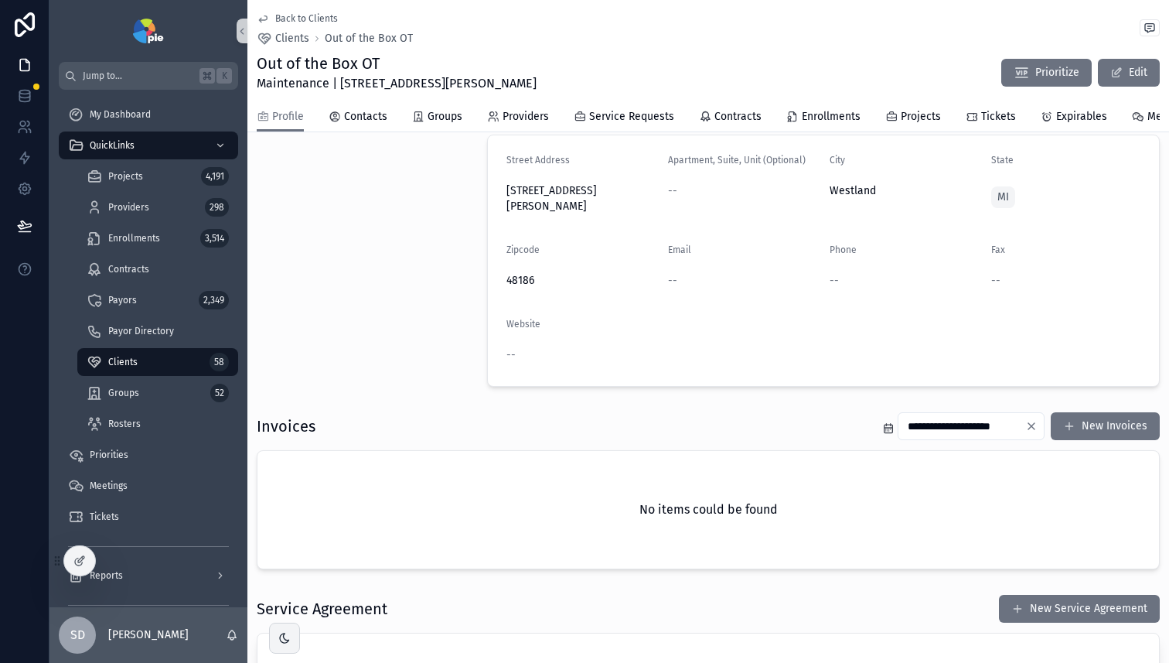
scroll to position [239, 0]
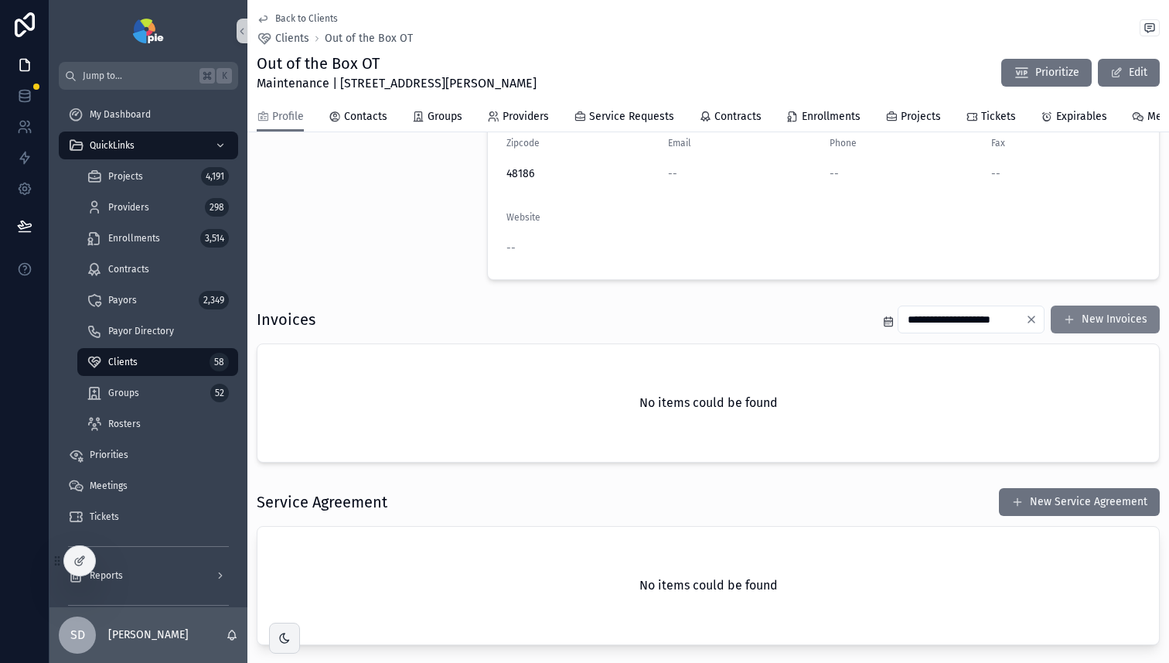
click at [1064, 325] on span "scrollable content" at bounding box center [1069, 319] width 12 height 12
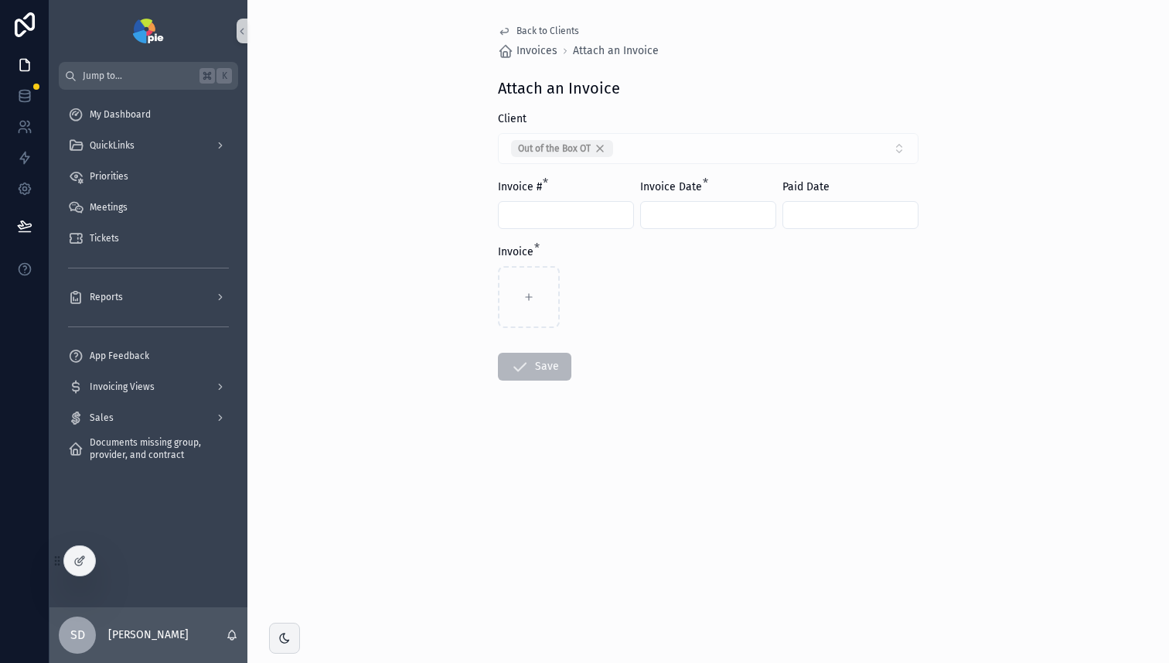
click at [533, 209] on input "scrollable content" at bounding box center [566, 215] width 135 height 22
type input "****"
click at [673, 219] on input "scrollable content" at bounding box center [708, 215] width 135 height 22
click at [674, 288] on html "Jump to... K My Dashboard QuickLinks Priorities Meetings Tickets Reports App Fe…" at bounding box center [584, 331] width 1169 height 663
click at [708, 443] on button "25" at bounding box center [708, 445] width 28 height 28
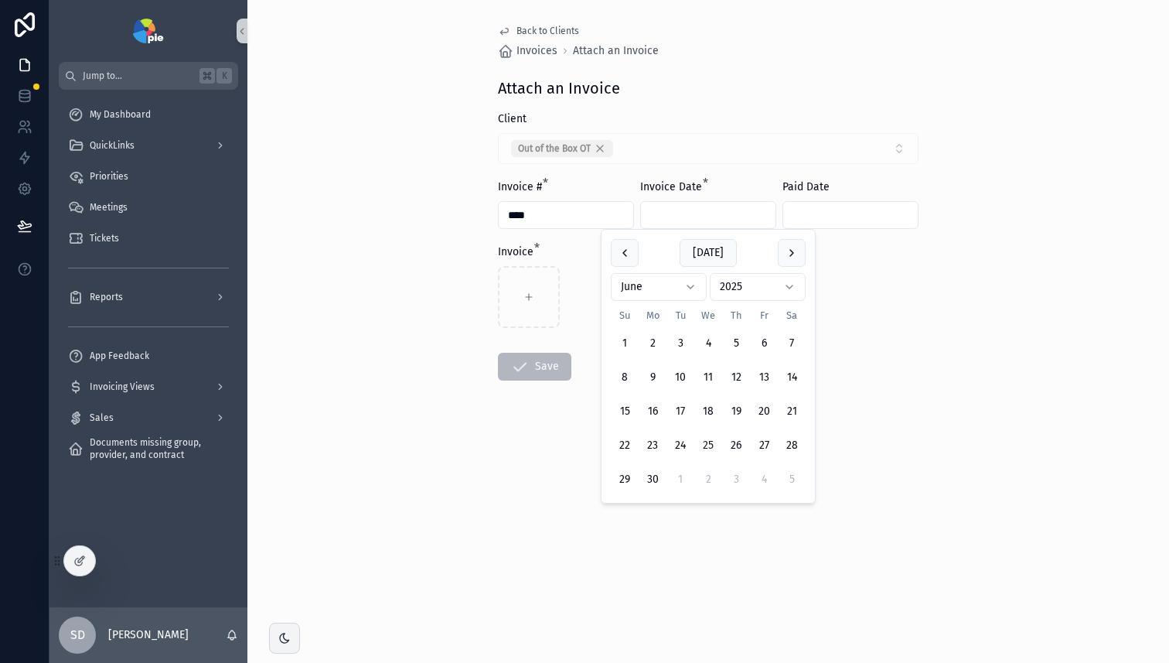
type input "*********"
click at [827, 206] on input "scrollable content" at bounding box center [850, 215] width 135 height 22
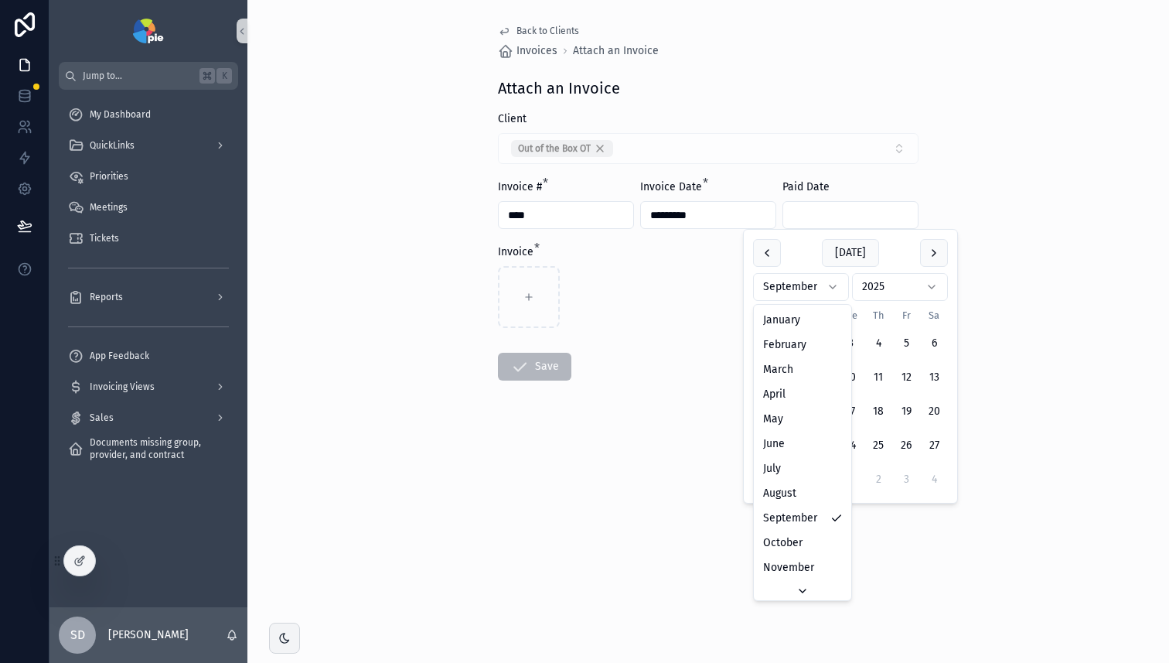
click at [797, 282] on html "Jump to... K My Dashboard QuickLinks Priorities Meetings Tickets Reports App Fe…" at bounding box center [584, 331] width 1169 height 663
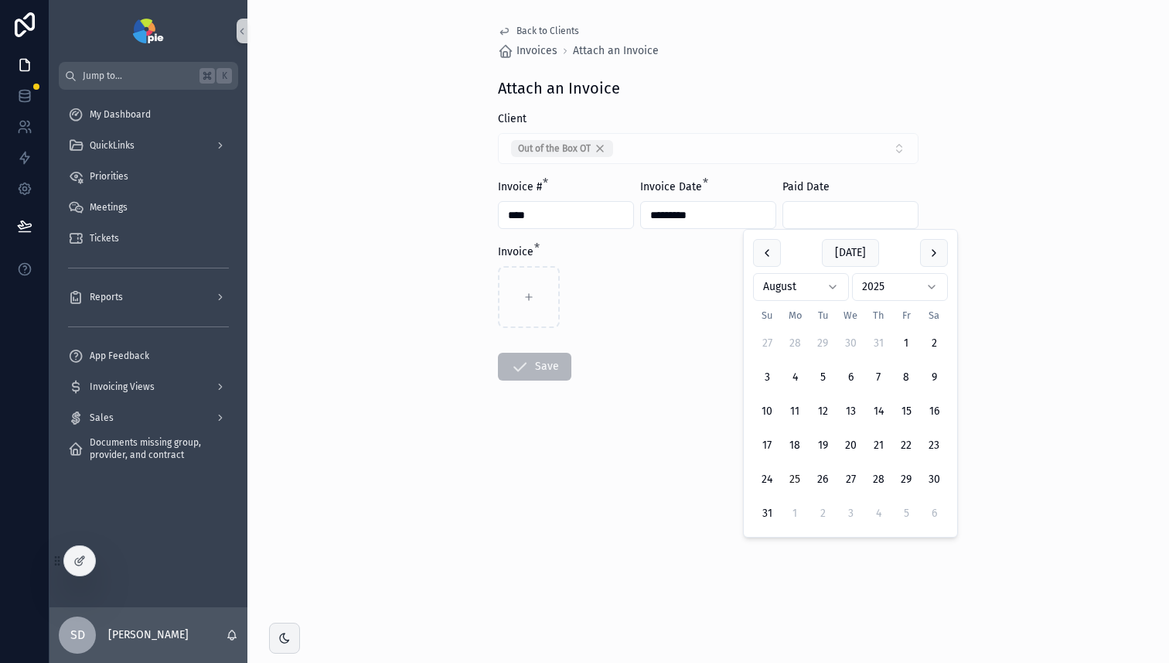
click at [796, 480] on button "25" at bounding box center [795, 479] width 28 height 28
type input "*********"
click at [1044, 330] on div "Back to Clients Invoices Attach an Invoice Attach an Invoice Client Out of the …" at bounding box center [708, 331] width 922 height 663
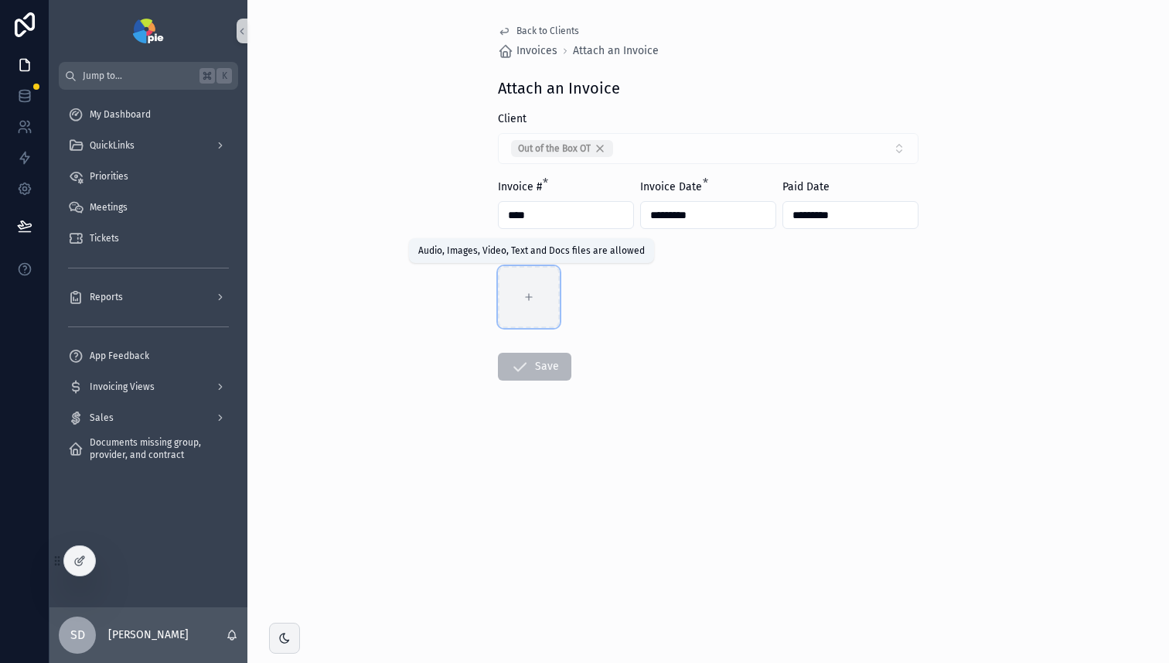
click at [530, 311] on div "scrollable content" at bounding box center [529, 297] width 62 height 62
type input "**********"
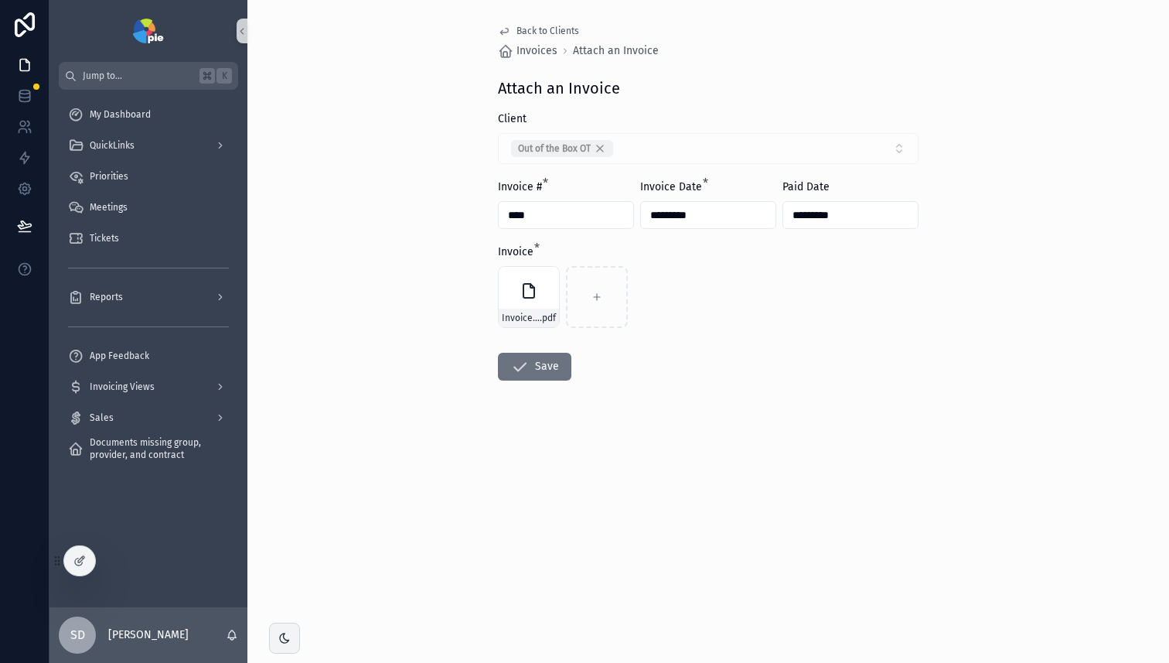
drag, startPoint x: 537, startPoint y: 370, endPoint x: 557, endPoint y: 370, distance: 20.1
click at [537, 369] on button "Save" at bounding box center [534, 367] width 73 height 28
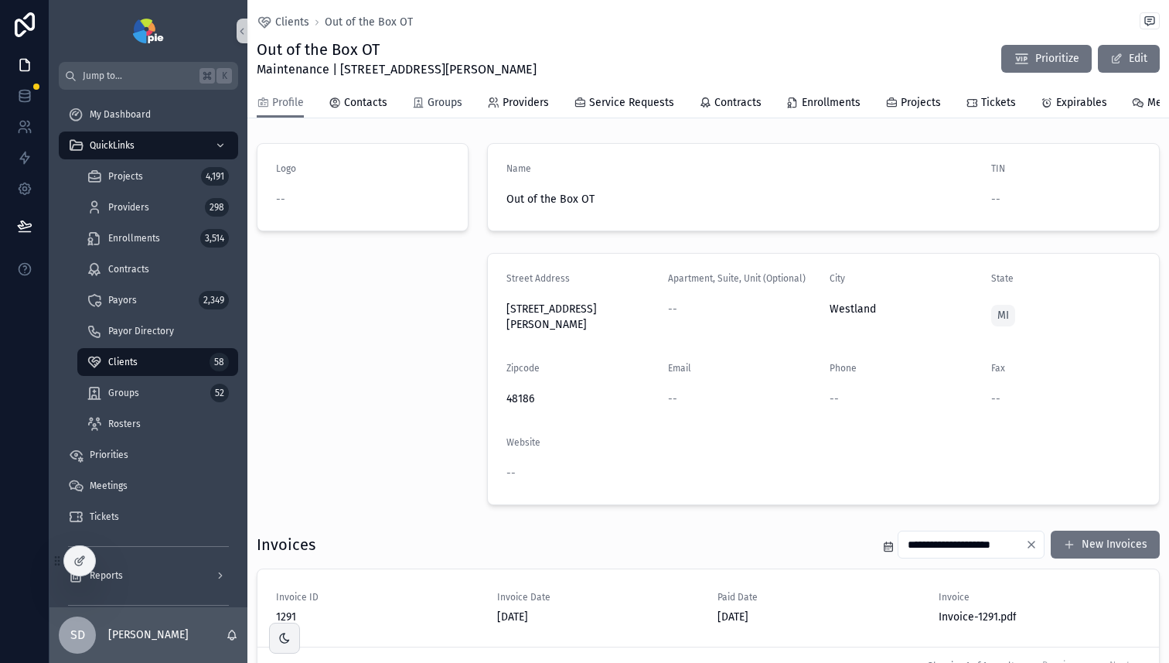
click at [432, 101] on span "Groups" at bounding box center [445, 102] width 35 height 15
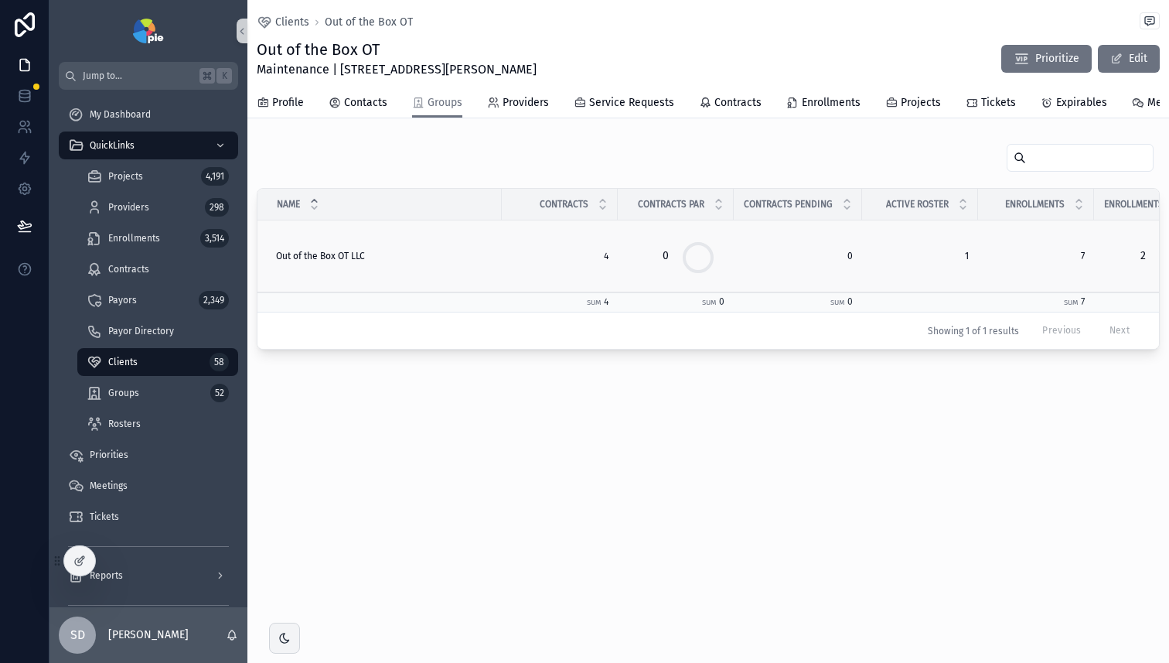
click at [610, 264] on td "4 4" at bounding box center [560, 256] width 116 height 72
click at [606, 262] on span "4" at bounding box center [559, 256] width 97 height 12
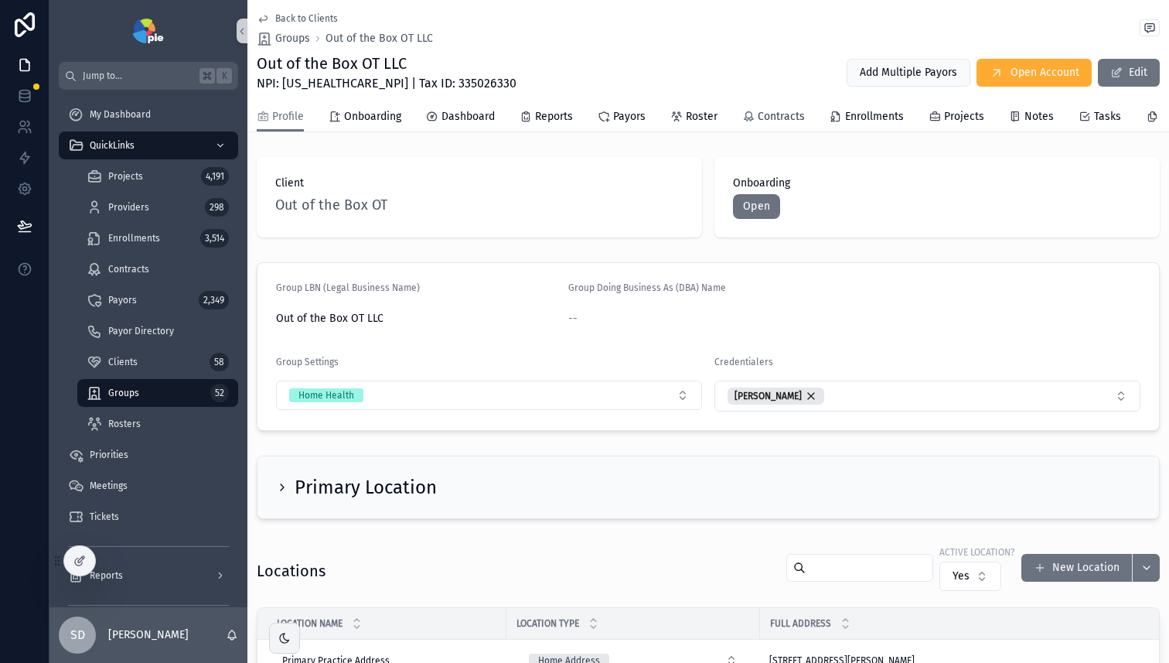
click at [774, 115] on span "Contracts" at bounding box center [781, 116] width 47 height 15
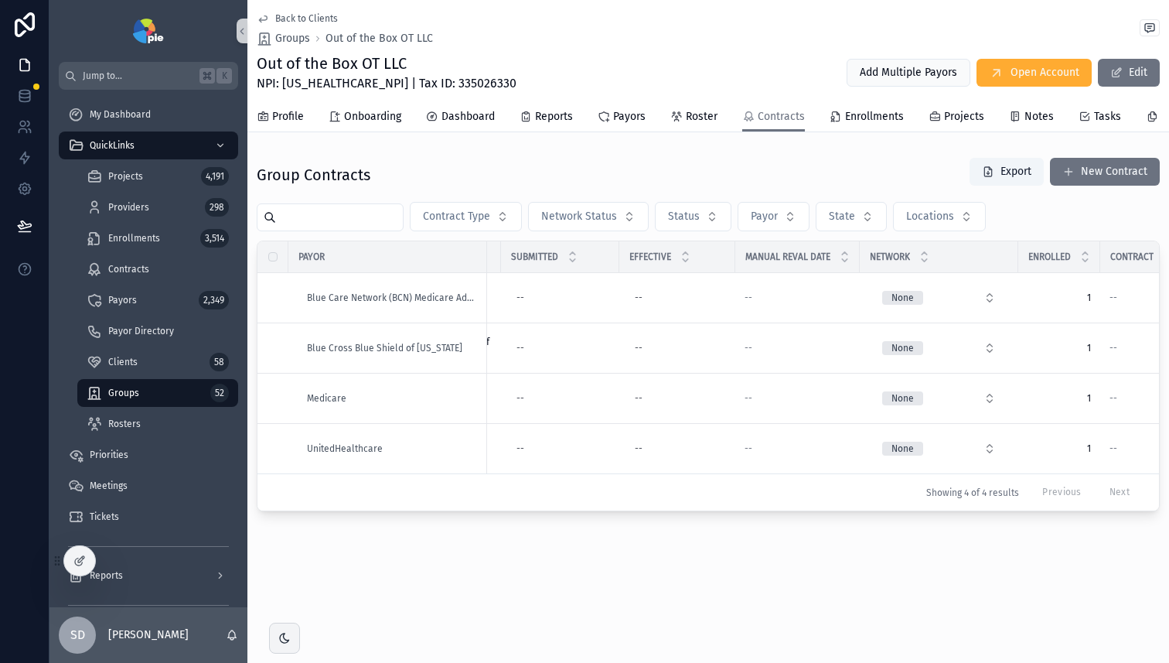
scroll to position [0, 397]
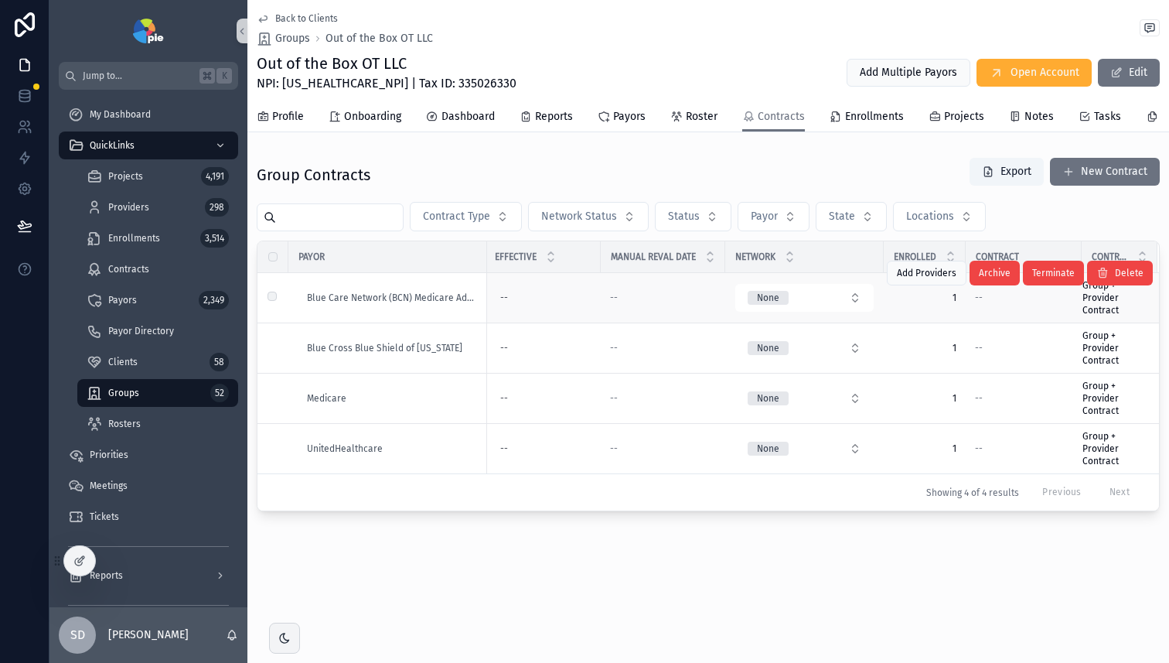
click at [1140, 319] on td "Group + Provider Contract Group + Provider Contract" at bounding box center [1120, 298] width 76 height 50
click at [300, 16] on span "Back to Clients" at bounding box center [306, 18] width 63 height 12
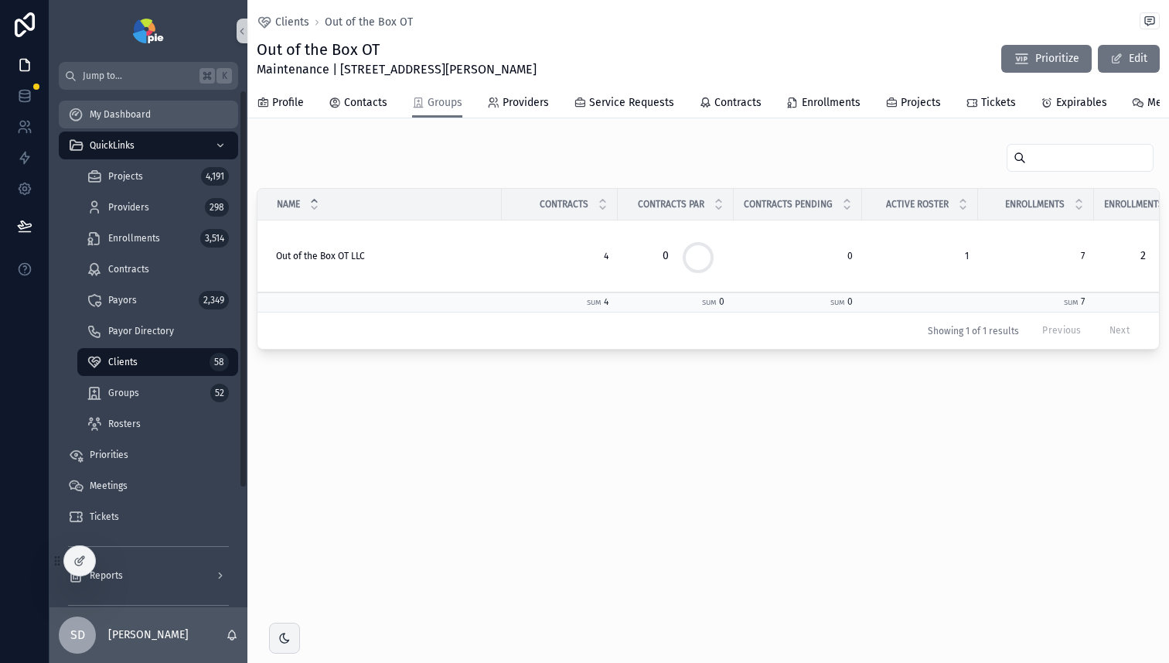
click at [114, 114] on span "My Dashboard" at bounding box center [120, 114] width 61 height 12
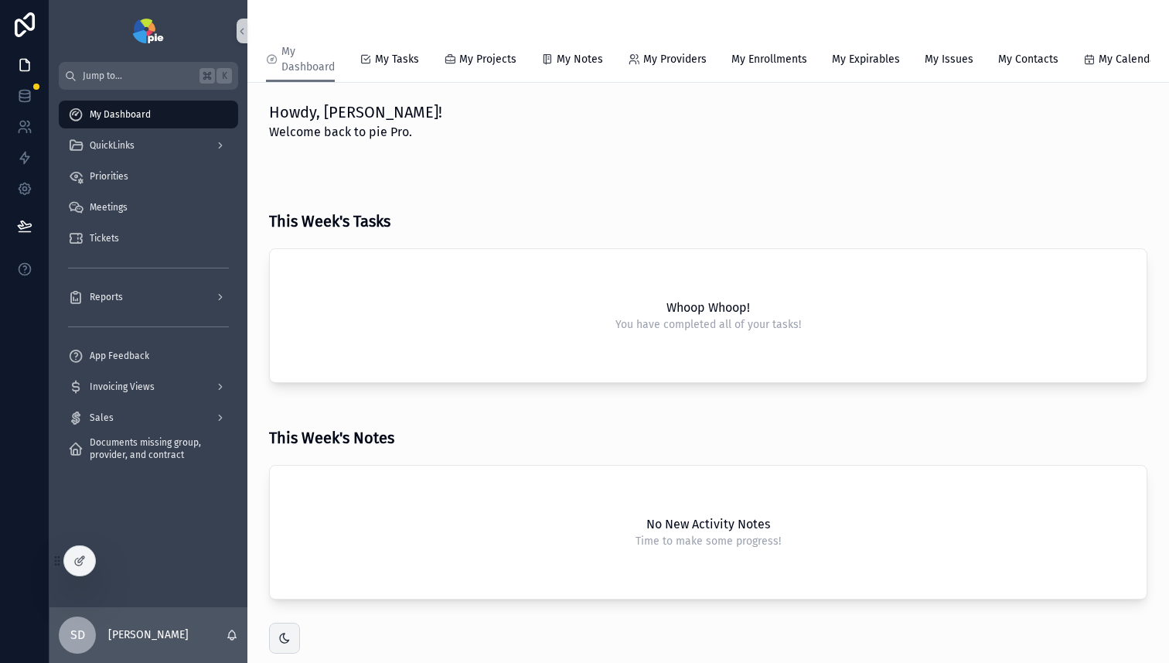
click at [128, 116] on span "My Dashboard" at bounding box center [120, 114] width 61 height 12
click at [127, 176] on span "Priorities" at bounding box center [109, 176] width 39 height 12
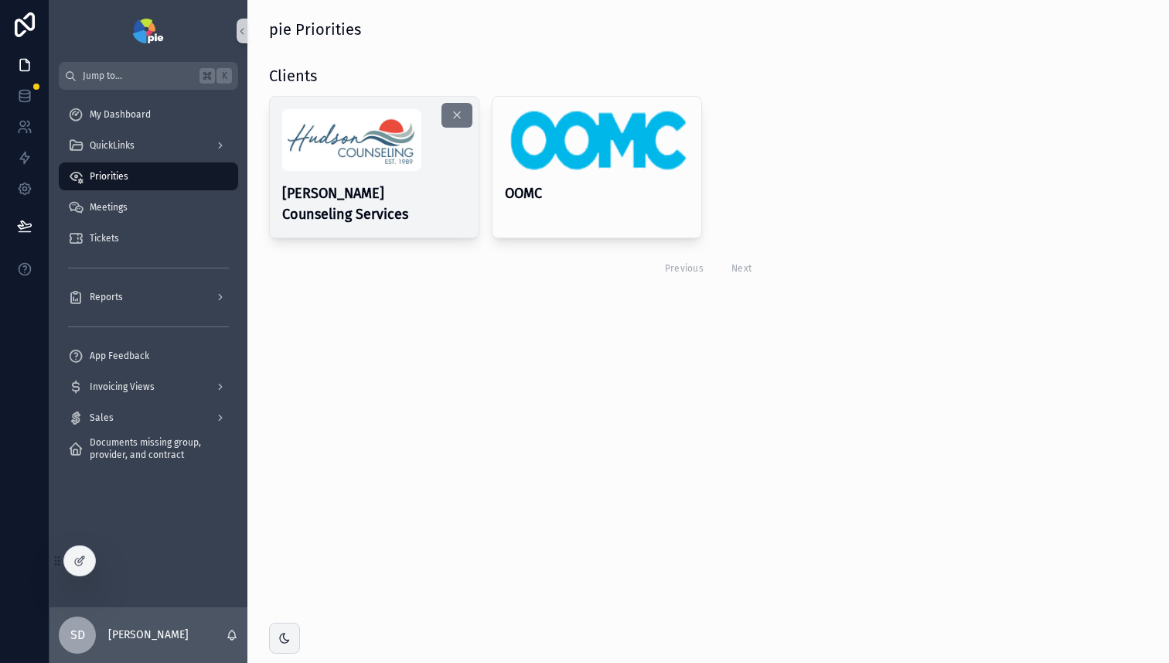
click at [386, 180] on div "[PERSON_NAME] Counseling Services" at bounding box center [374, 167] width 209 height 141
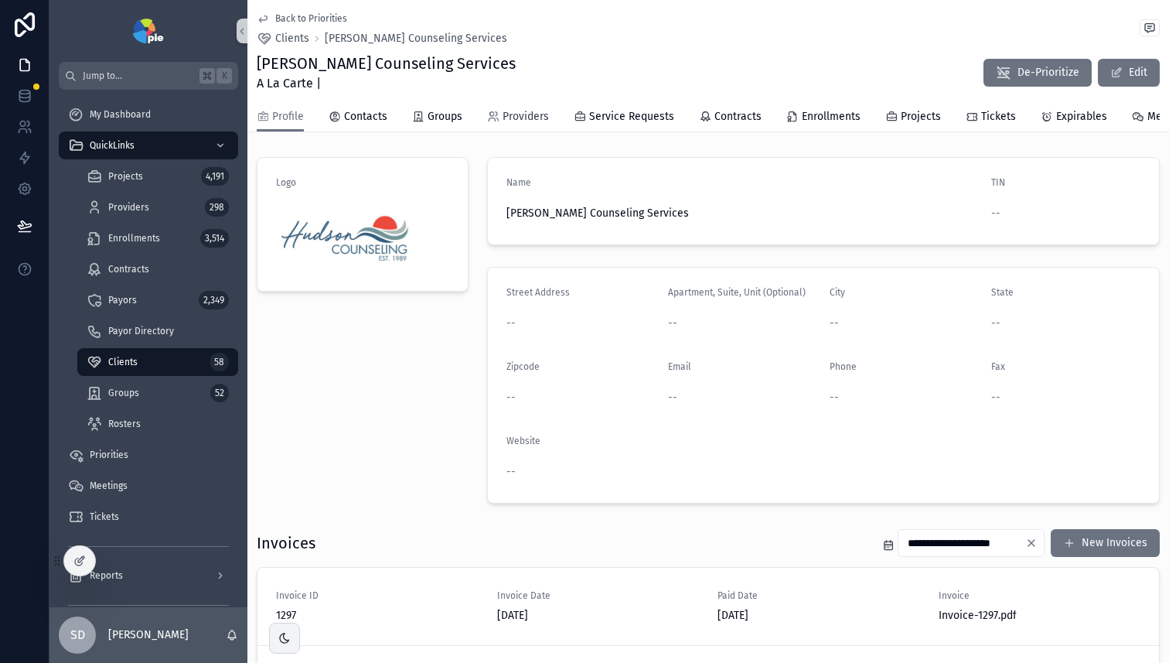
click at [514, 118] on span "Providers" at bounding box center [526, 116] width 46 height 15
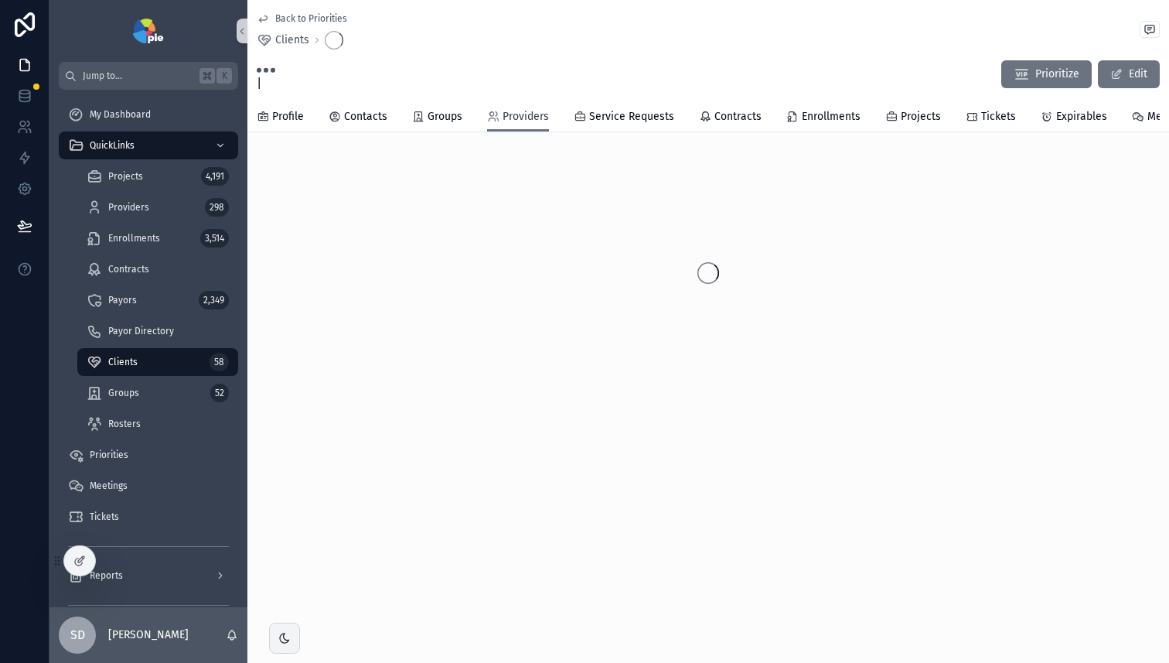
click at [514, 118] on span "Providers" at bounding box center [526, 116] width 46 height 15
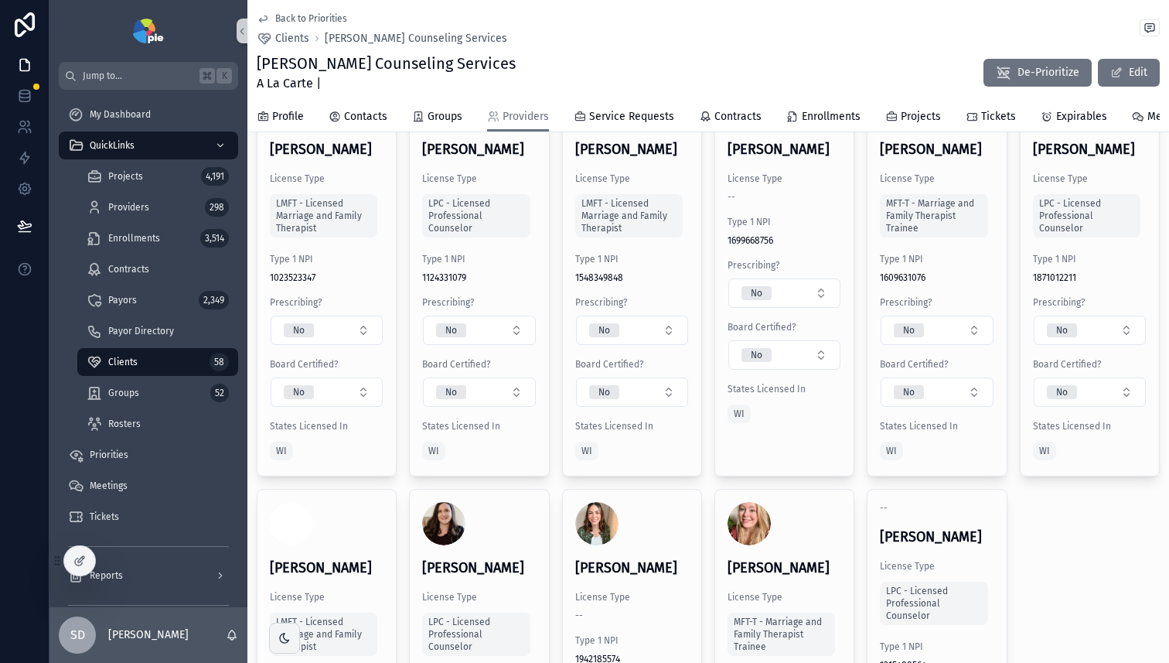
scroll to position [273, 0]
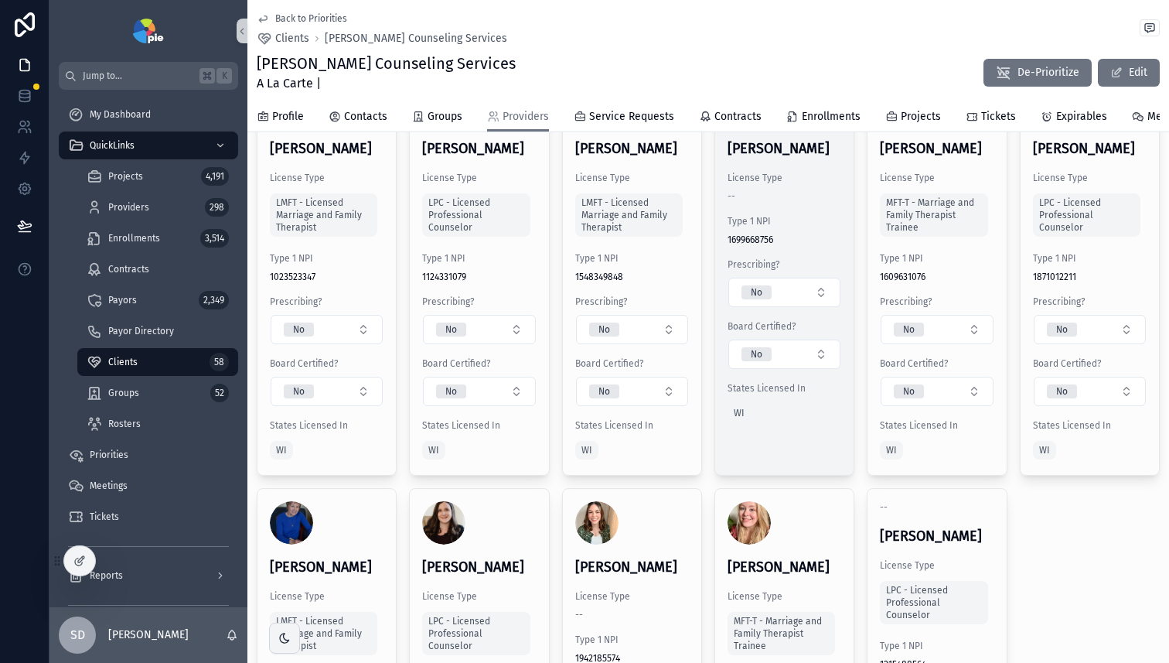
click at [720, 251] on div "[PERSON_NAME] License Type -- Type 1 NPI [US_HEALTHCARE_NPI] Prescribing? No Bo…" at bounding box center [784, 253] width 138 height 367
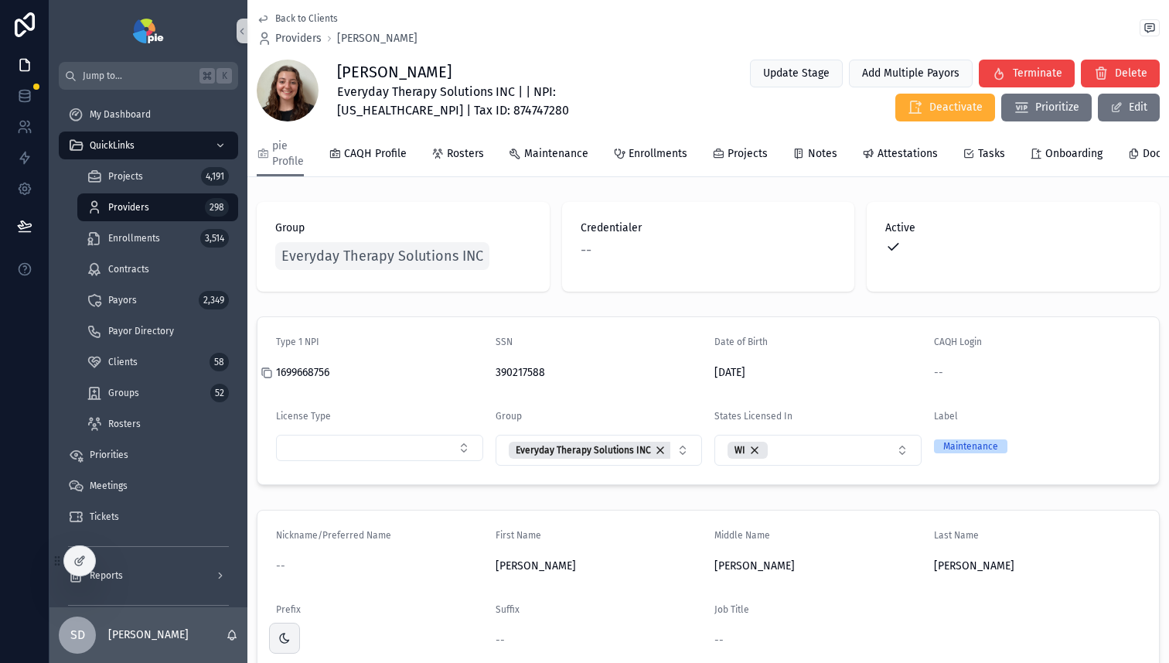
click at [269, 379] on icon "scrollable content" at bounding box center [267, 372] width 12 height 12
click at [308, 17] on span "Back to Clients" at bounding box center [306, 18] width 63 height 12
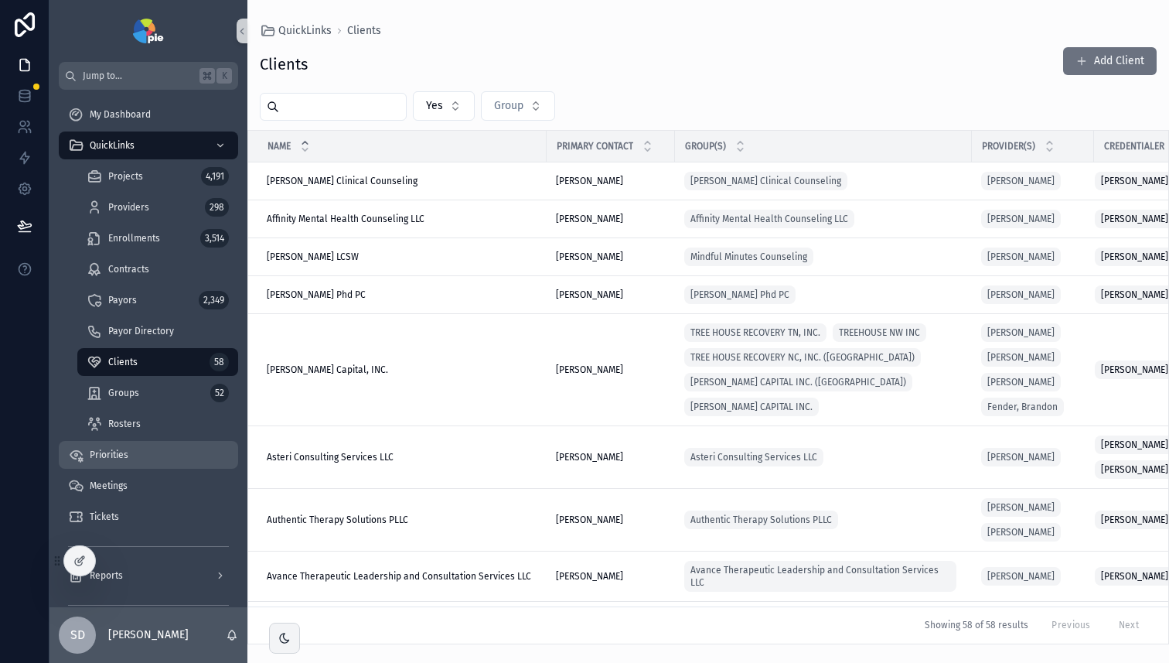
drag, startPoint x: 120, startPoint y: 455, endPoint x: 161, endPoint y: 443, distance: 42.6
click at [120, 455] on span "Priorities" at bounding box center [109, 454] width 39 height 12
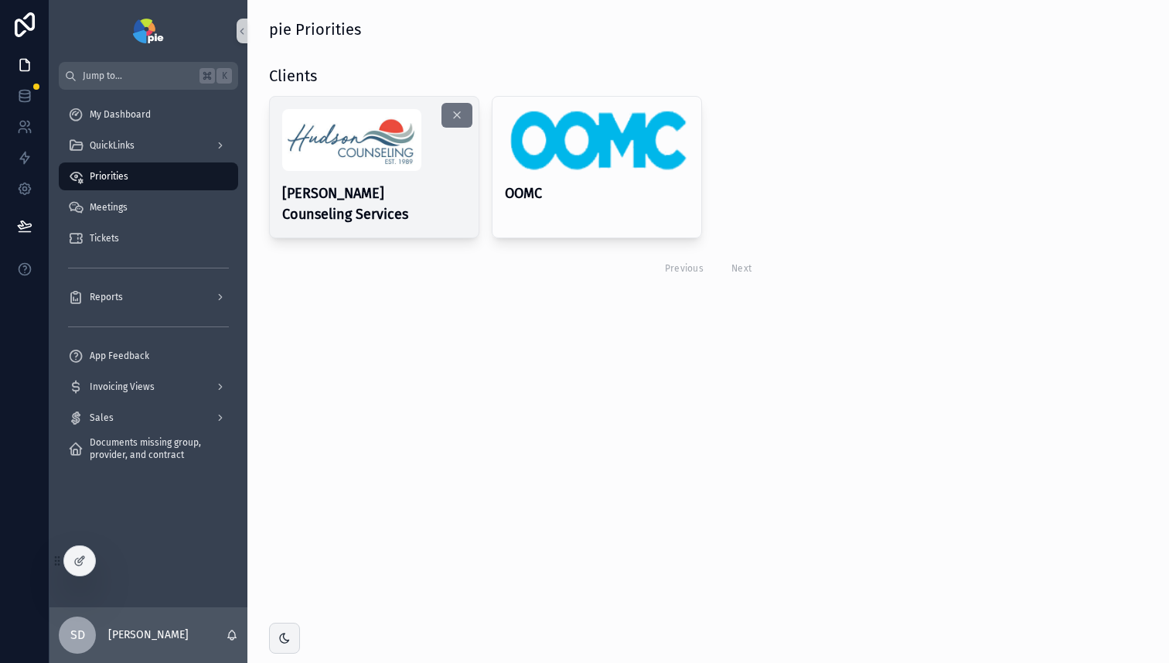
click at [356, 180] on div "[PERSON_NAME] Counseling Services" at bounding box center [374, 167] width 209 height 141
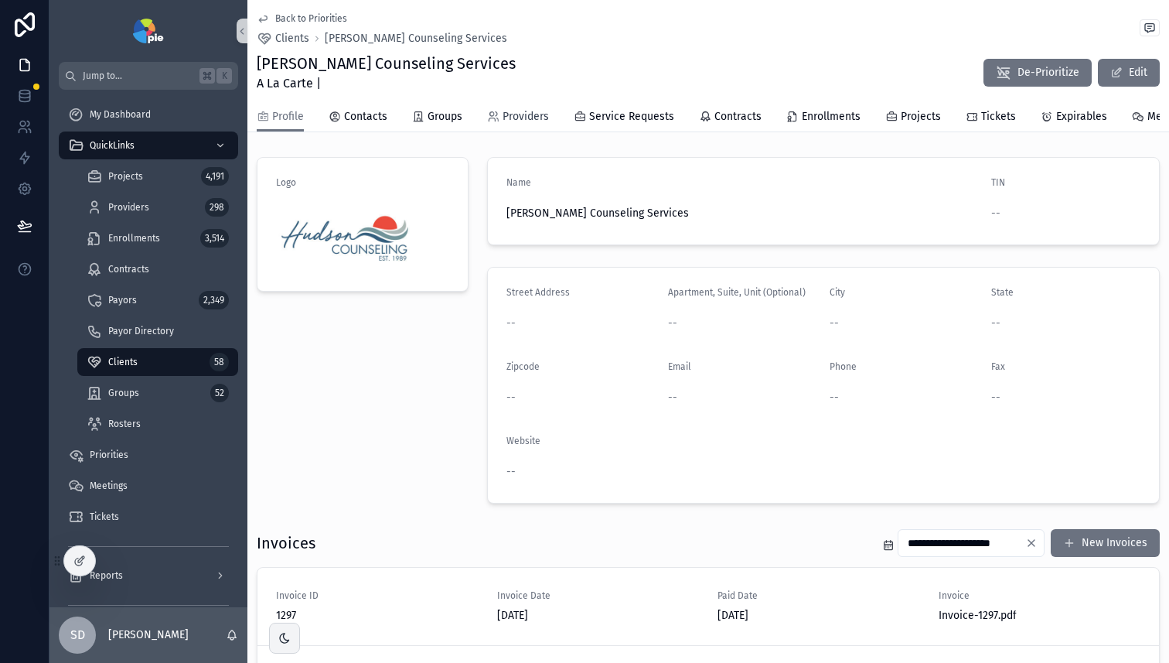
click at [534, 118] on span "Providers" at bounding box center [526, 116] width 46 height 15
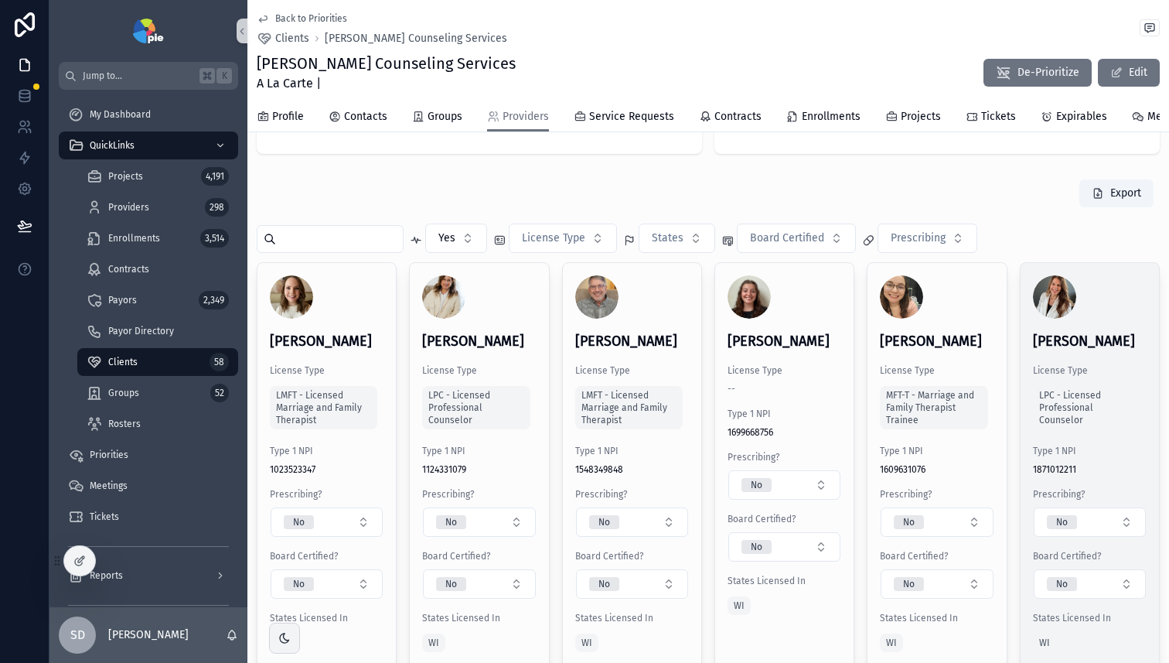
scroll to position [85, 0]
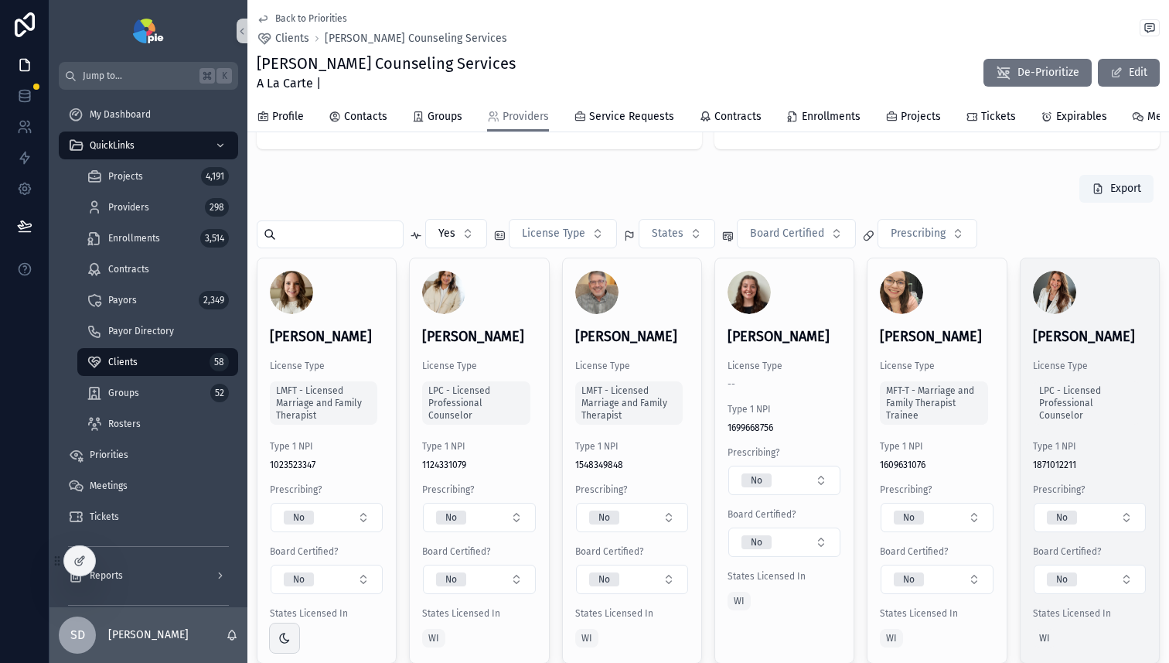
click at [1108, 467] on div "Type 1 NPI [US_HEALTHCARE_NPI]" at bounding box center [1090, 455] width 114 height 31
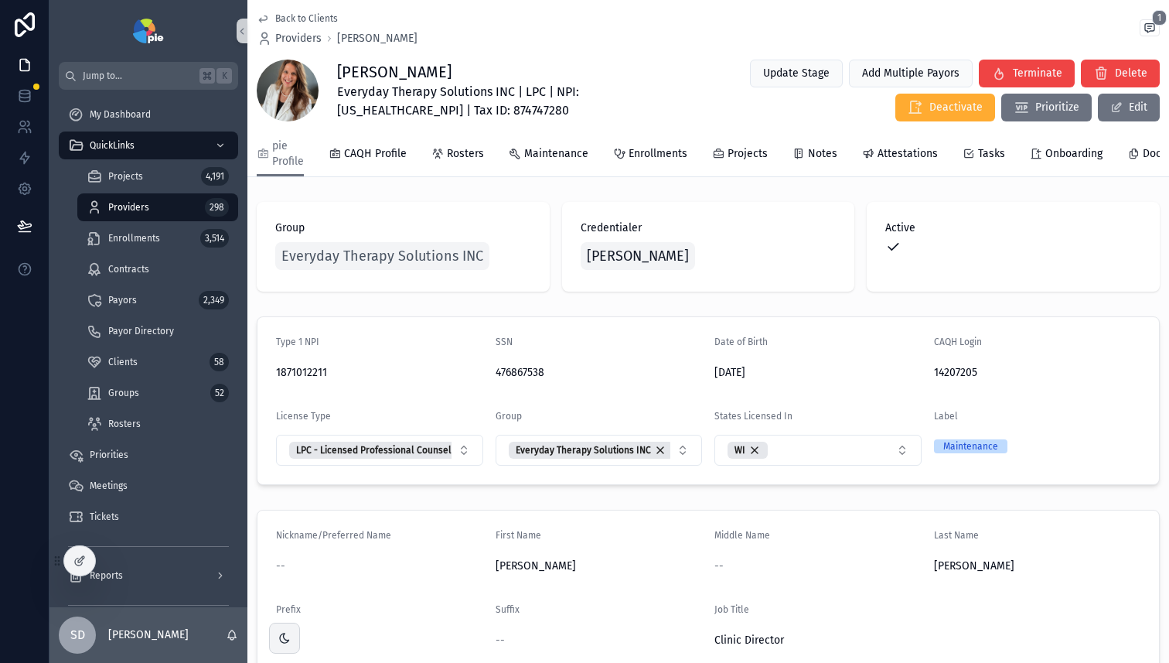
click at [268, 382] on form "Type 1 NPI [US_HEALTHCARE_NPI] SSN 476867538 Date of Birth [DEMOGRAPHIC_DATA] C…" at bounding box center [707, 400] width 901 height 167
click at [268, 379] on icon "scrollable content" at bounding box center [267, 372] width 12 height 12
click at [278, 17] on span "Back to Clients" at bounding box center [306, 18] width 63 height 12
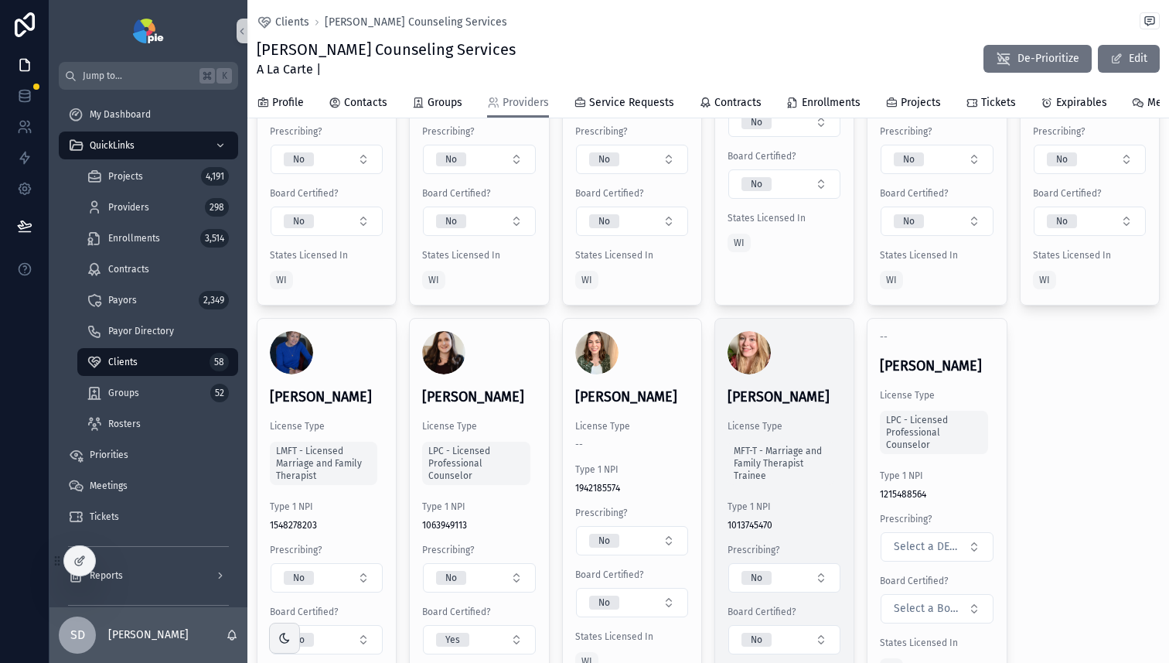
scroll to position [429, 0]
click at [802, 513] on span "Type 1 NPI" at bounding box center [785, 506] width 114 height 12
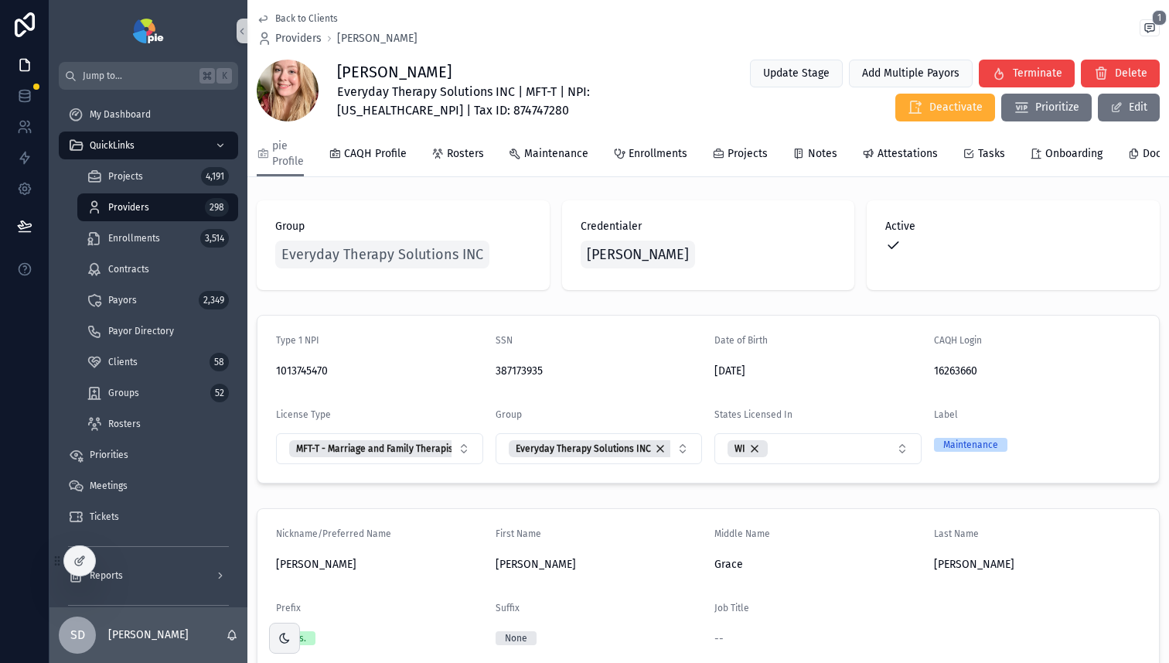
scroll to position [3, 0]
click at [269, 374] on icon "scrollable content" at bounding box center [267, 370] width 7 height 7
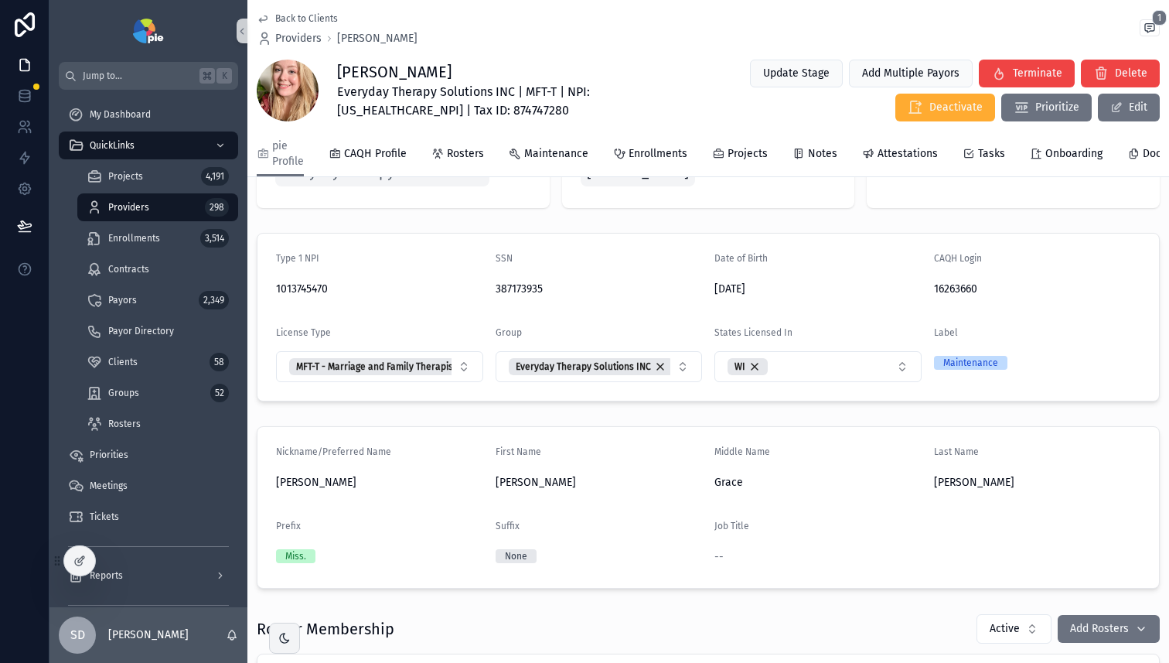
scroll to position [0, 0]
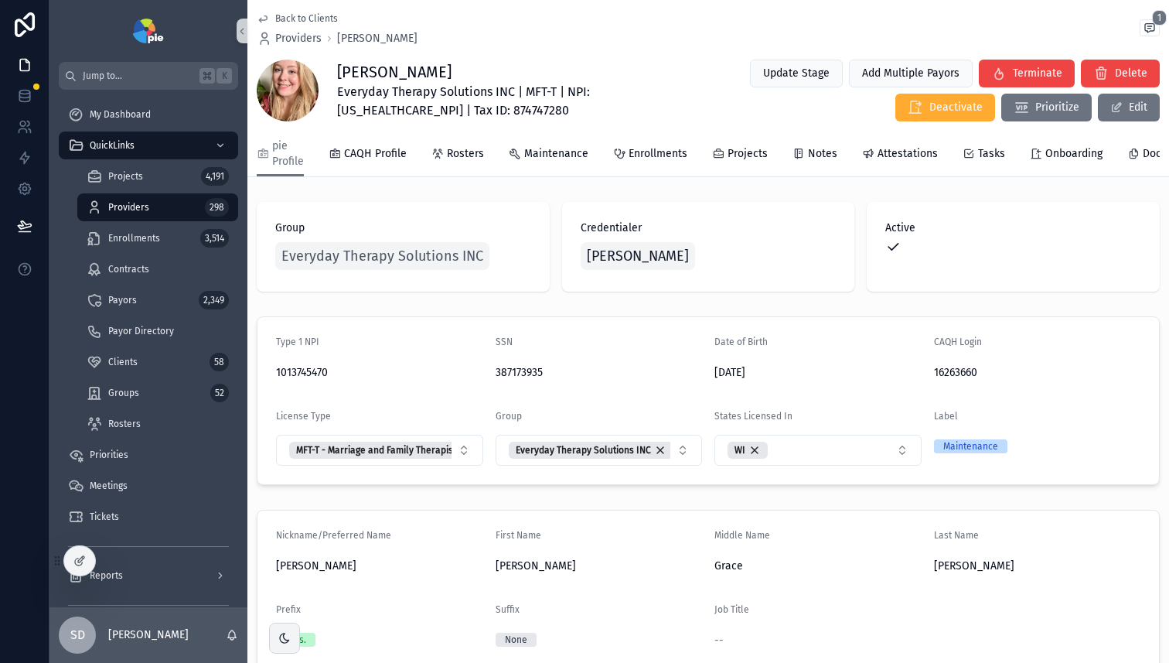
click at [287, 17] on span "Back to Clients" at bounding box center [306, 18] width 63 height 12
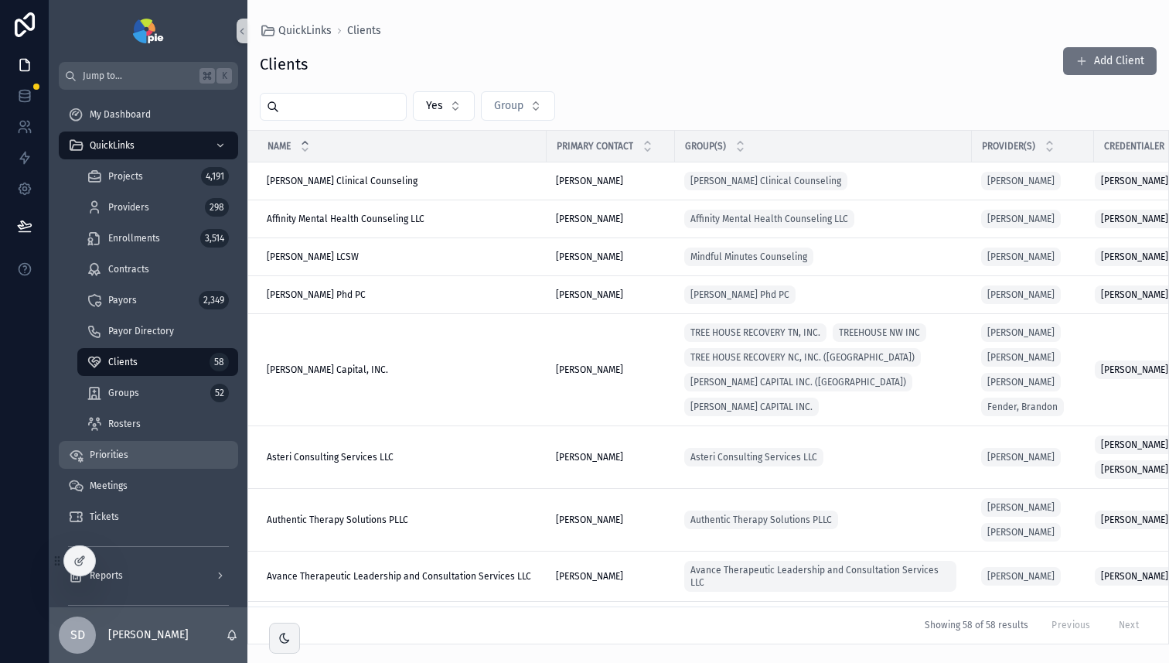
click at [118, 455] on span "Priorities" at bounding box center [109, 454] width 39 height 12
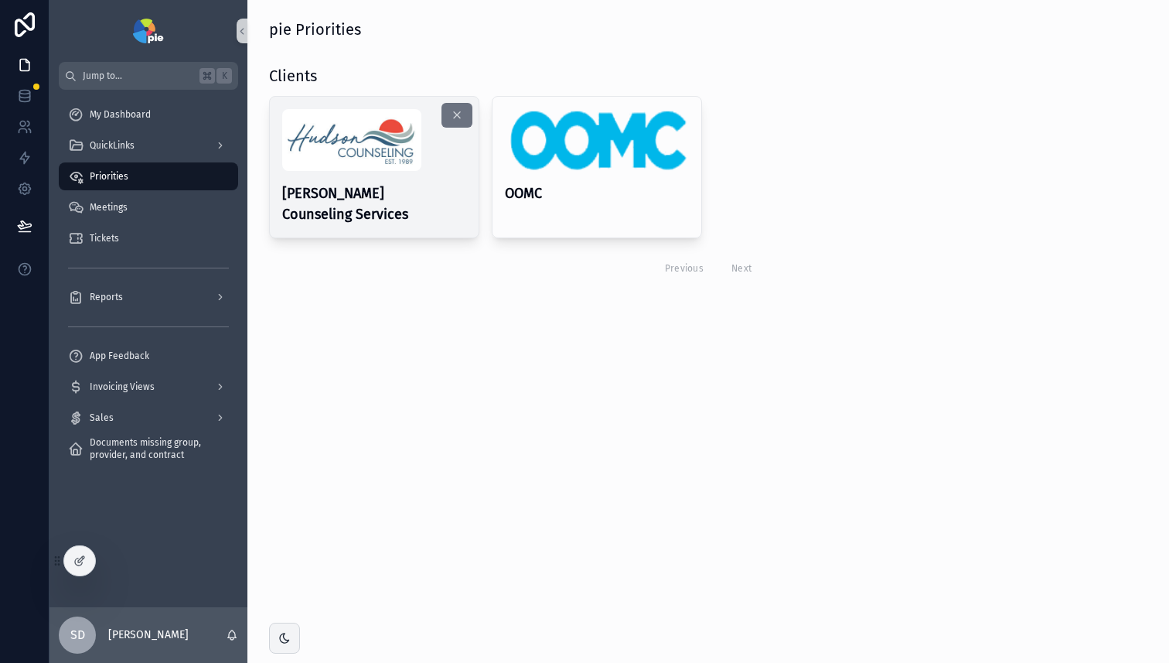
click at [345, 198] on h4 "[PERSON_NAME] Counseling Services" at bounding box center [374, 204] width 184 height 42
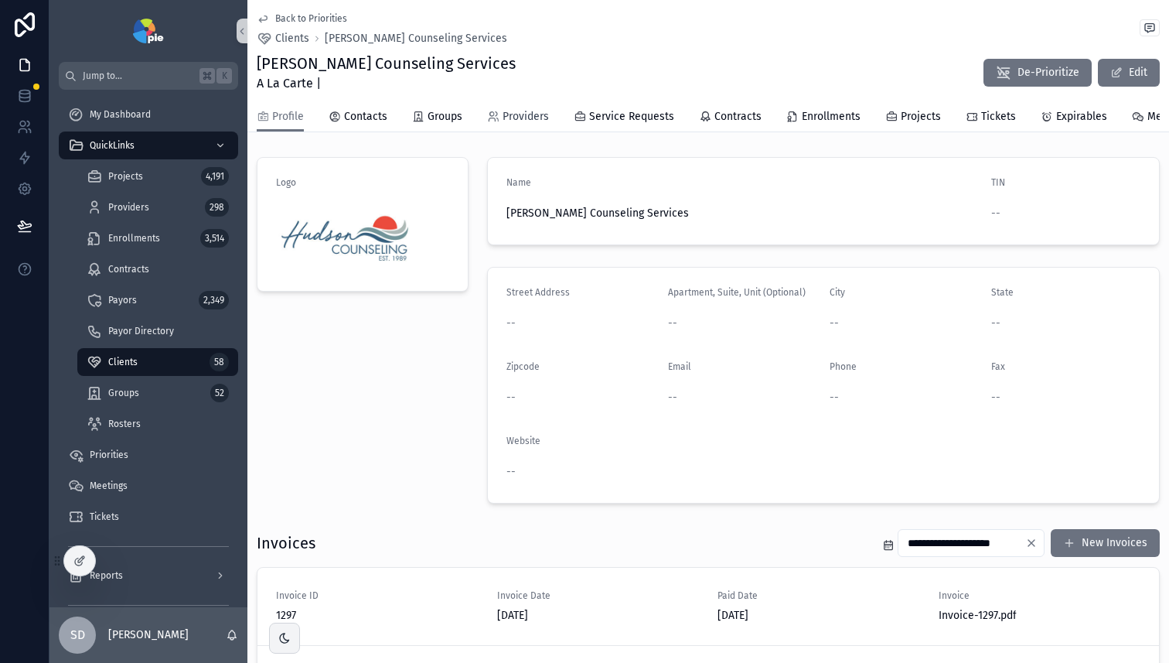
click at [507, 115] on span "Providers" at bounding box center [526, 116] width 46 height 15
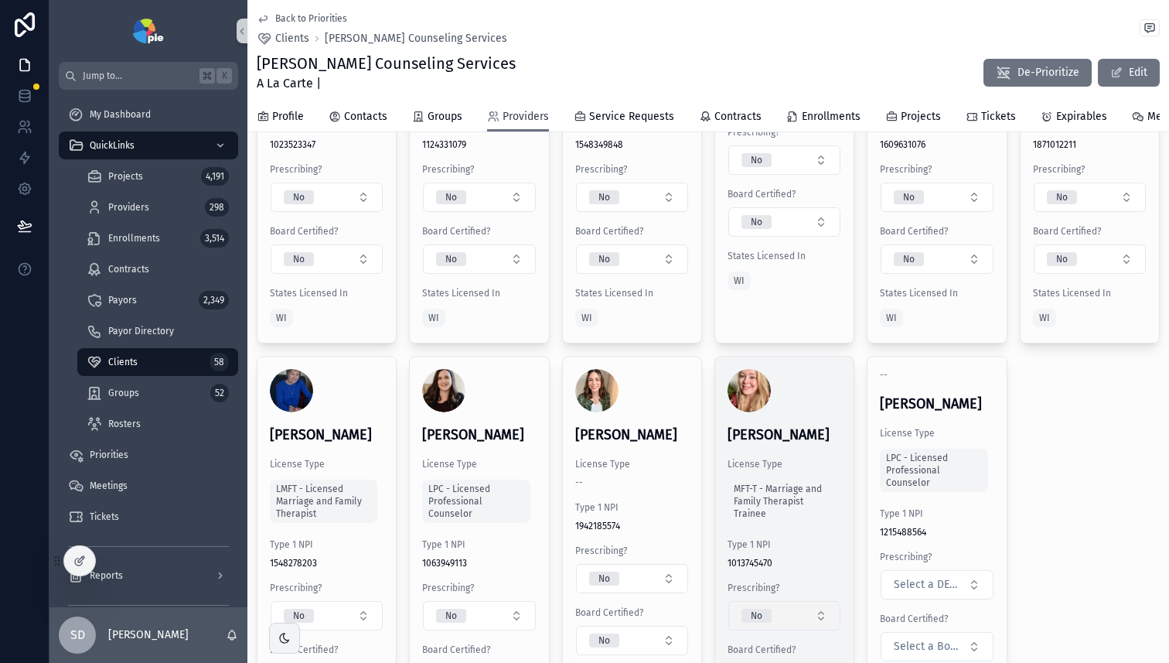
scroll to position [516, 0]
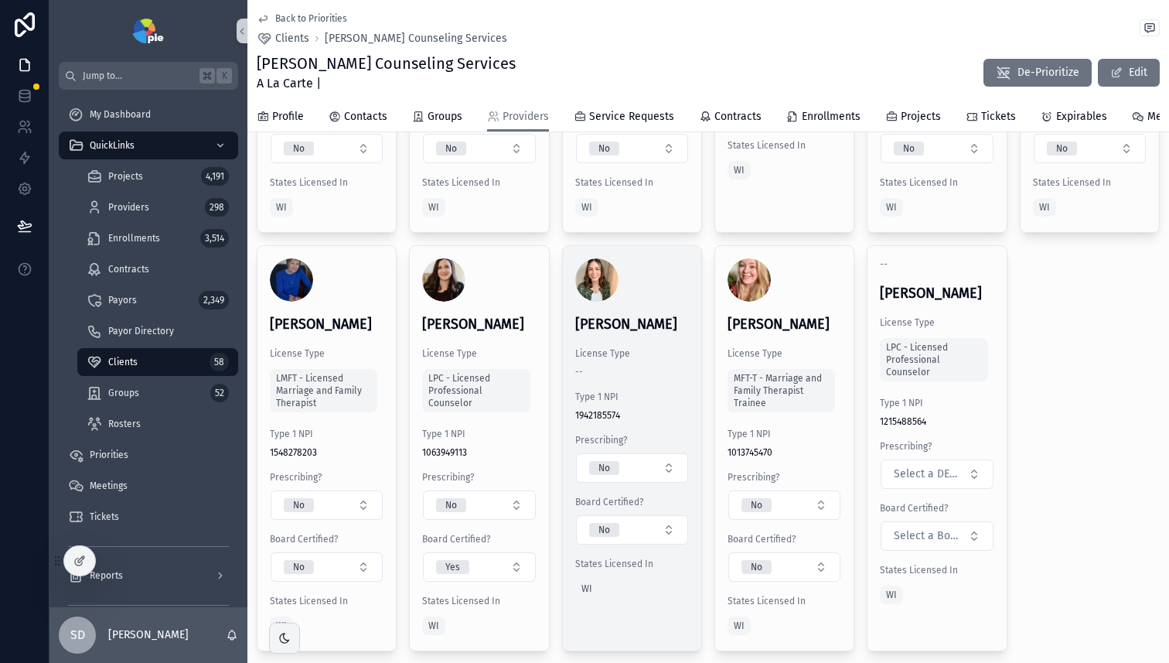
click at [653, 378] on div "--" at bounding box center [632, 372] width 114 height 12
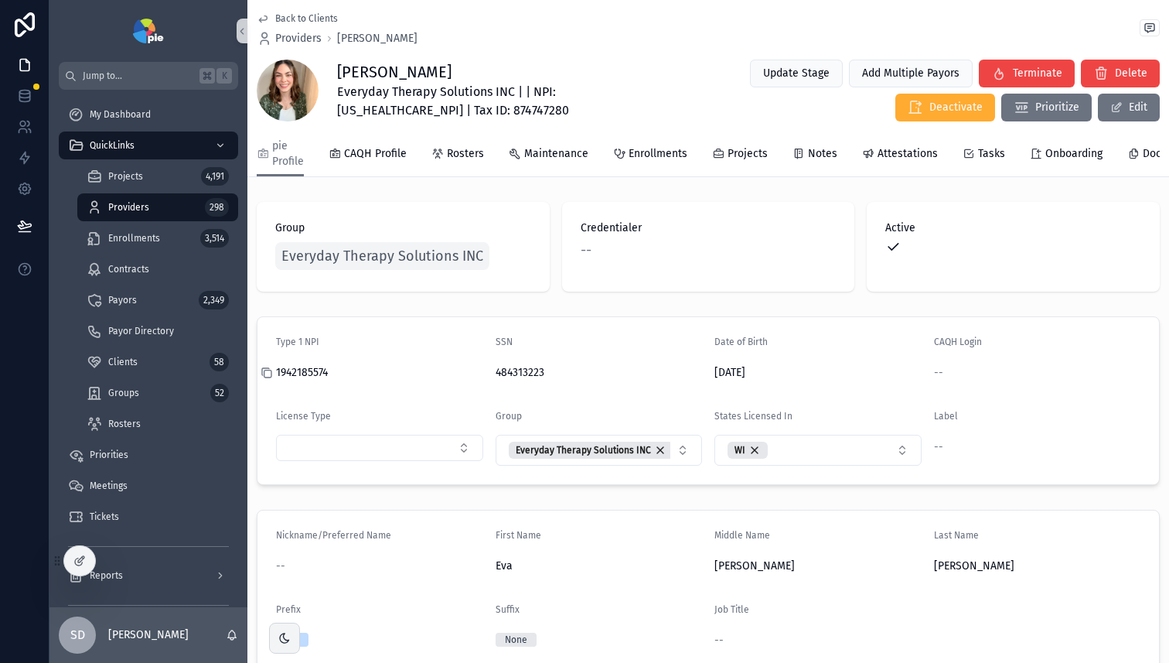
click at [268, 379] on icon "scrollable content" at bounding box center [267, 372] width 12 height 12
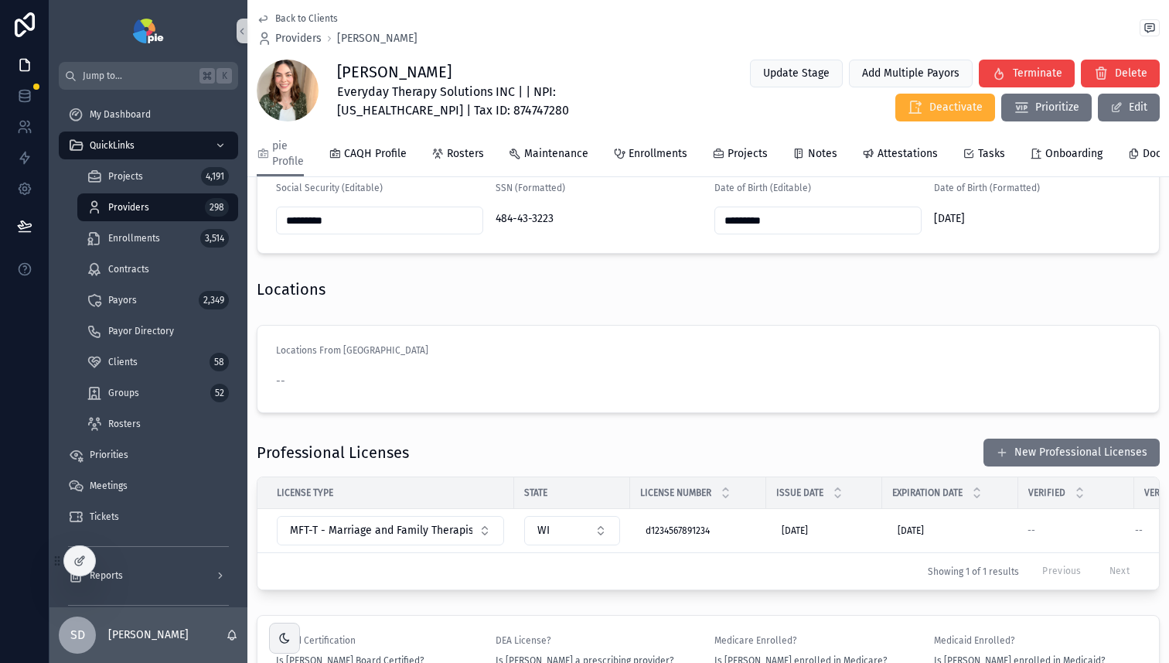
scroll to position [1094, 0]
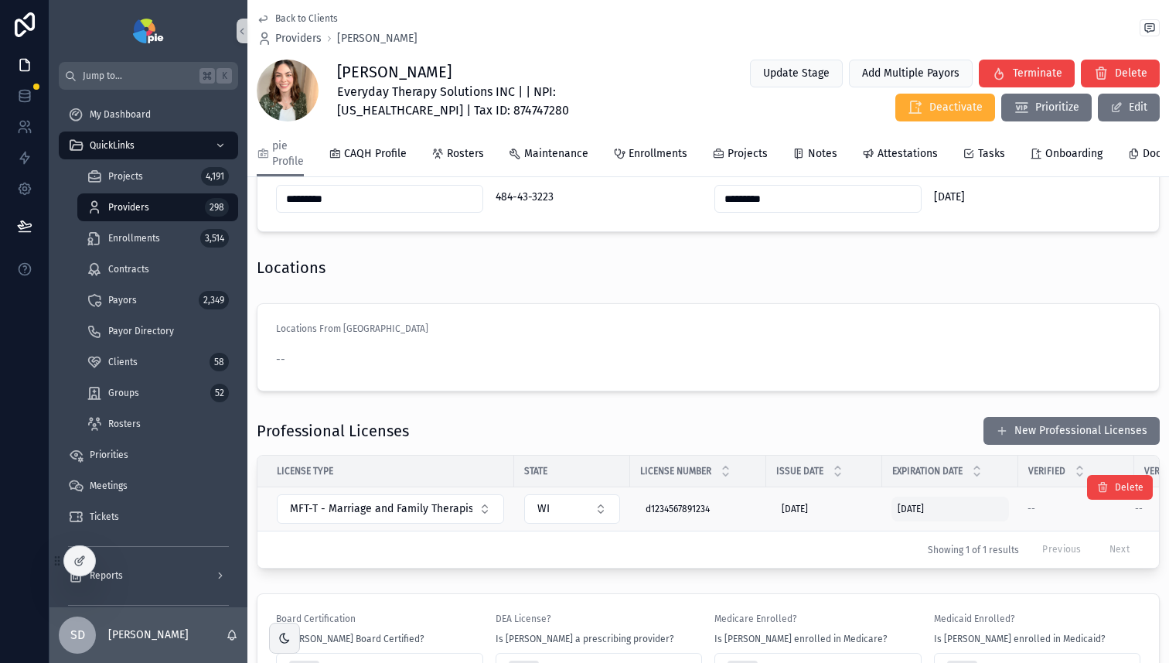
click at [1000, 521] on div "[DATE] [DATE]" at bounding box center [950, 508] width 118 height 25
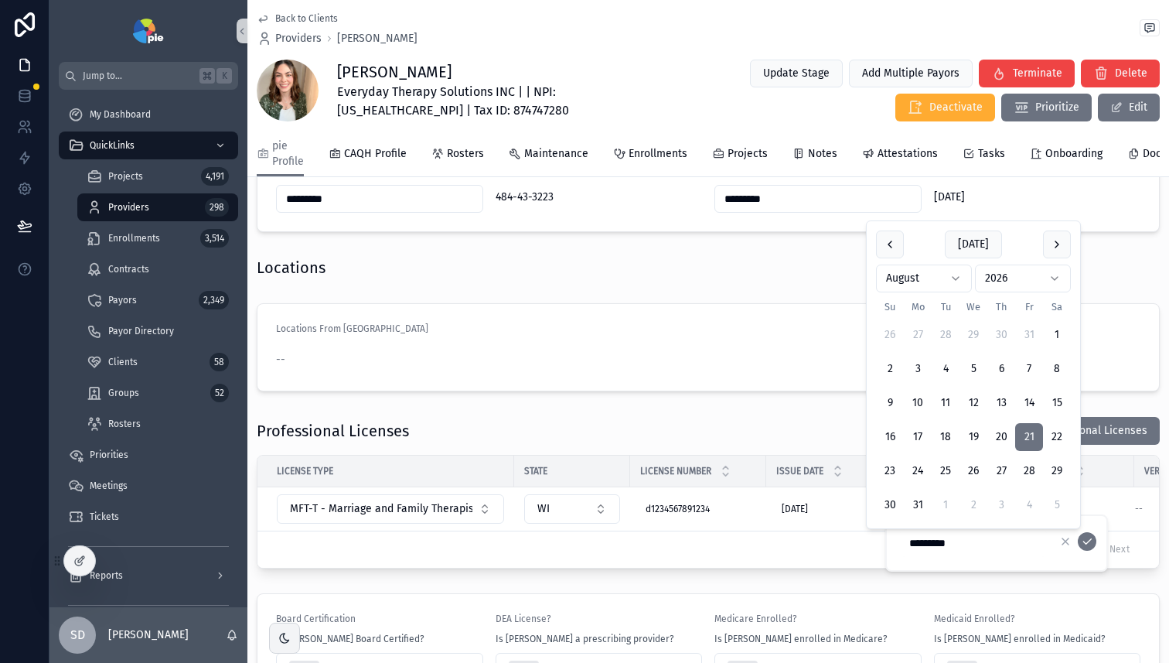
click at [785, 544] on div "Showing 1 of 1 results Previous Next" at bounding box center [707, 548] width 901 height 37
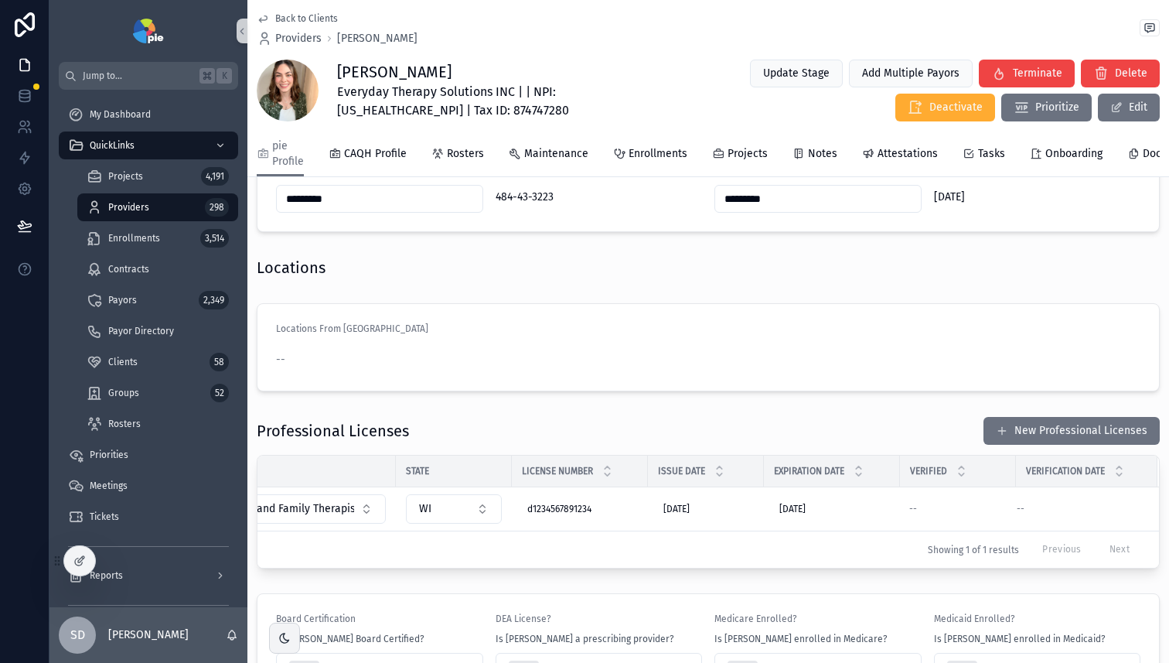
scroll to position [0, 130]
click at [884, 526] on td "[DATE] [DATE]" at bounding box center [832, 509] width 136 height 44
click at [613, 531] on td "d1234567891234 d1234567891234" at bounding box center [580, 509] width 136 height 44
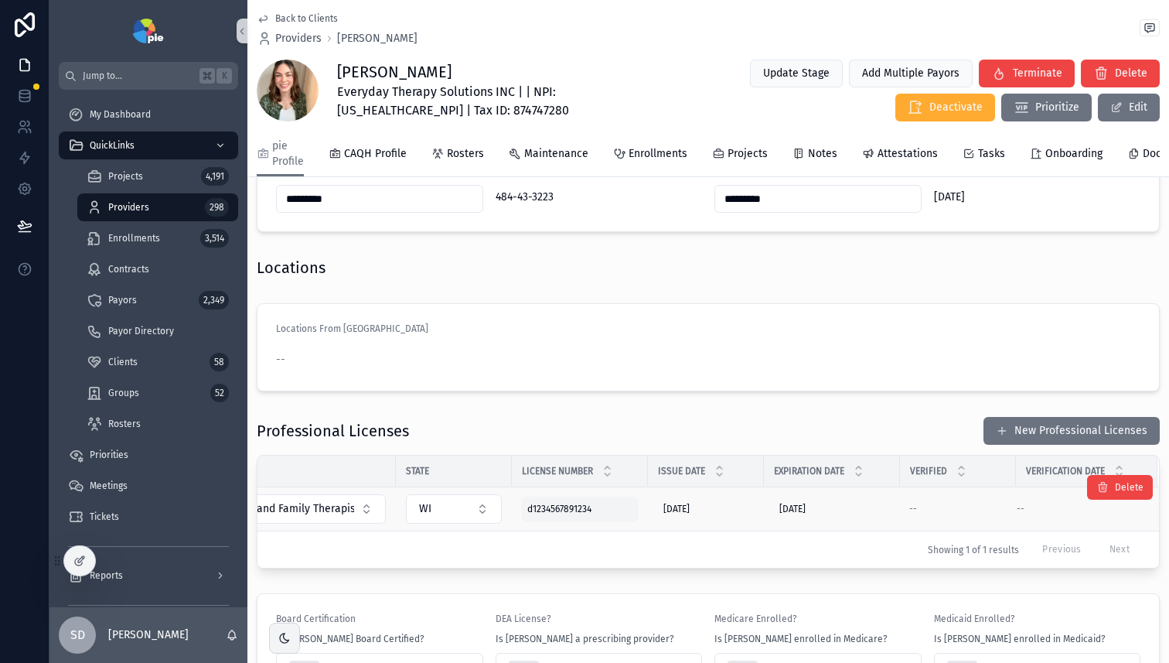
click at [617, 521] on div "d1234567891234 d1234567891234" at bounding box center [580, 508] width 118 height 25
click at [617, 527] on div "**********" at bounding box center [614, 542] width 223 height 57
click at [825, 550] on div "Showing 1 of 1 results Previous Next" at bounding box center [707, 548] width 901 height 37
drag, startPoint x: 799, startPoint y: 592, endPoint x: 544, endPoint y: 591, distance: 255.1
click at [544, 574] on div "Professional Licenses New Professional Licenses License Type State License Numb…" at bounding box center [708, 492] width 922 height 165
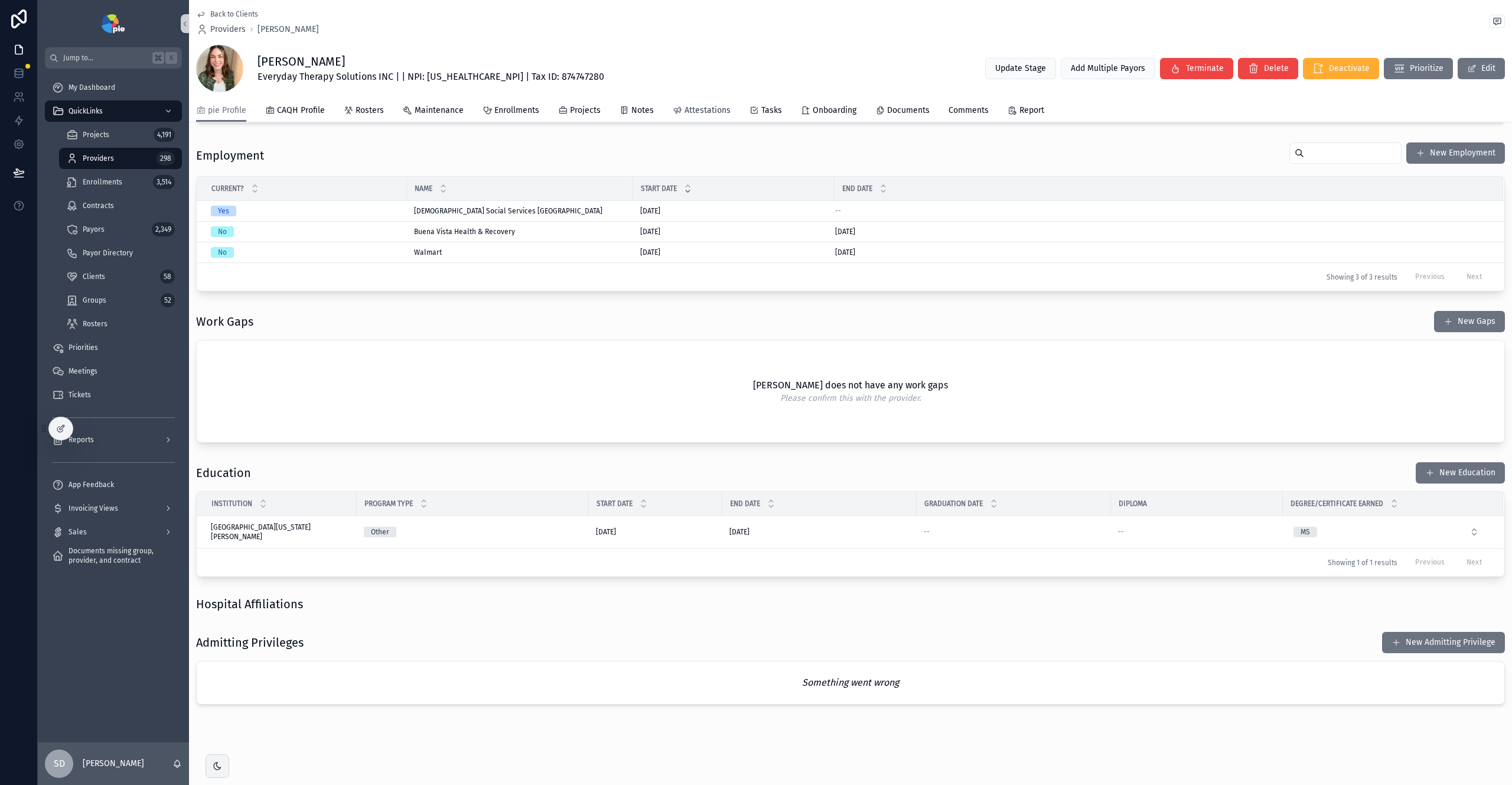
scroll to position [913, 0]
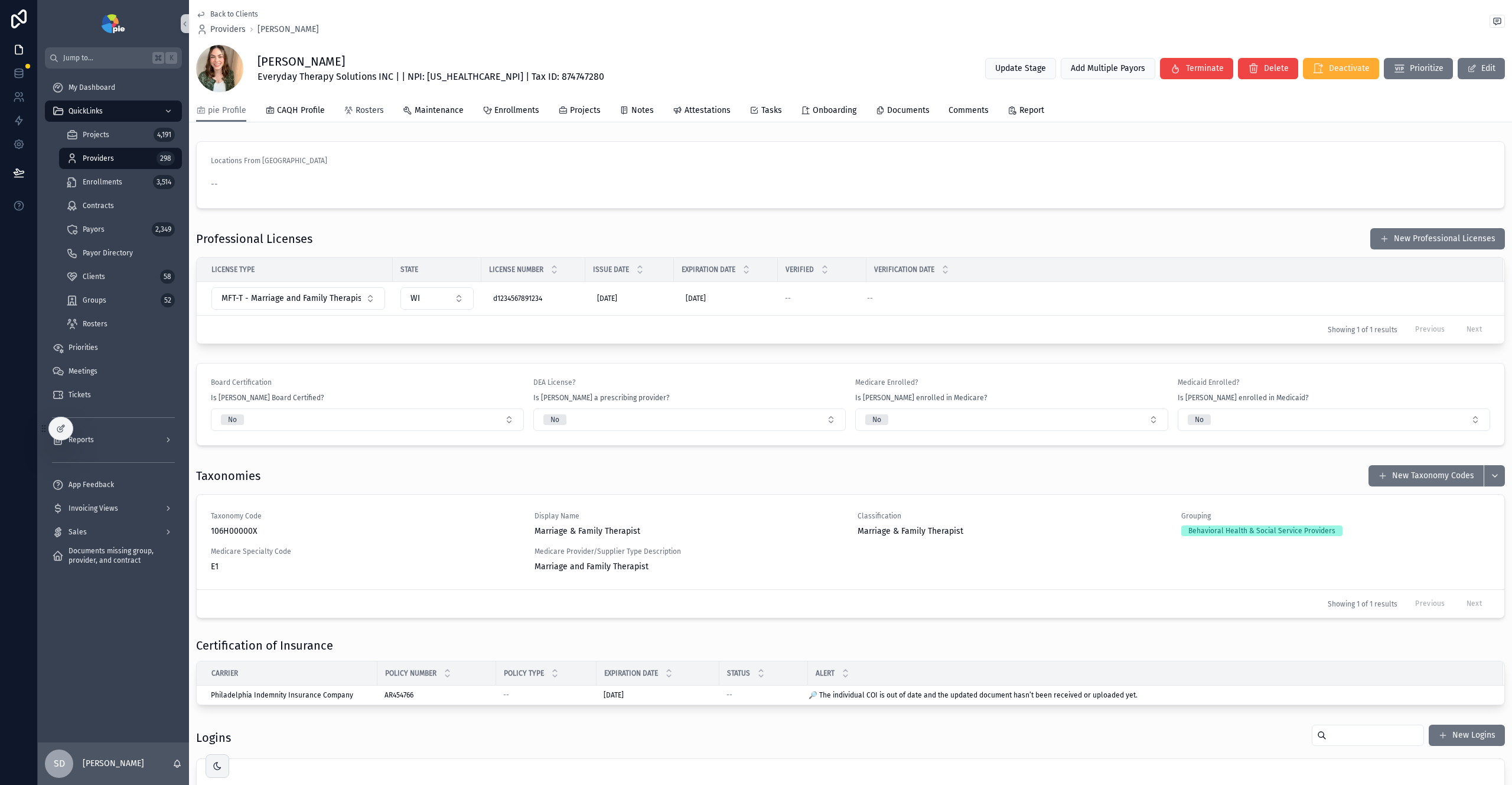
click at [368, 108] on span "Rosters" at bounding box center [369, 110] width 28 height 11
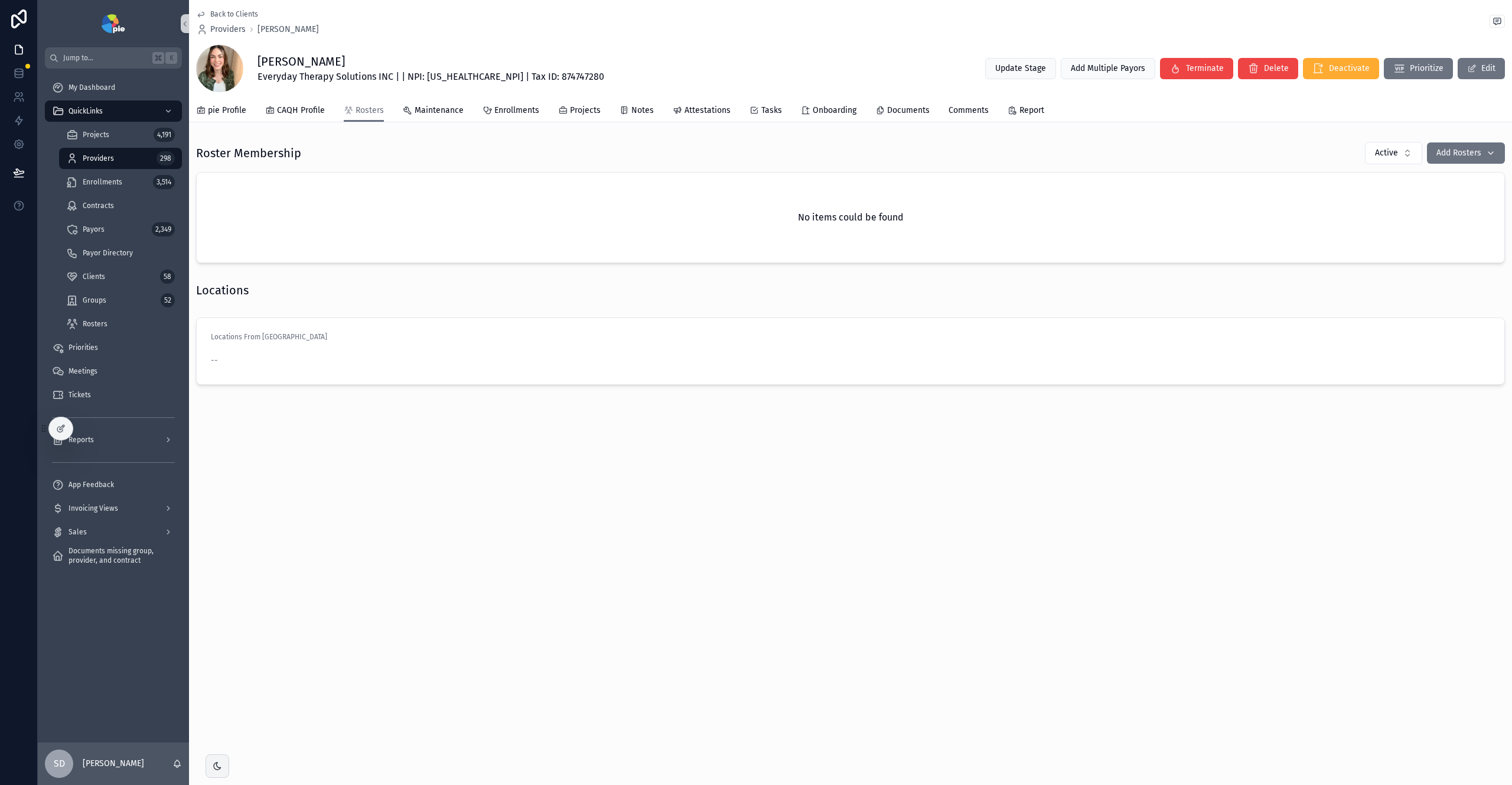
click at [225, 11] on span "Back to Clients" at bounding box center [234, 14] width 48 height 9
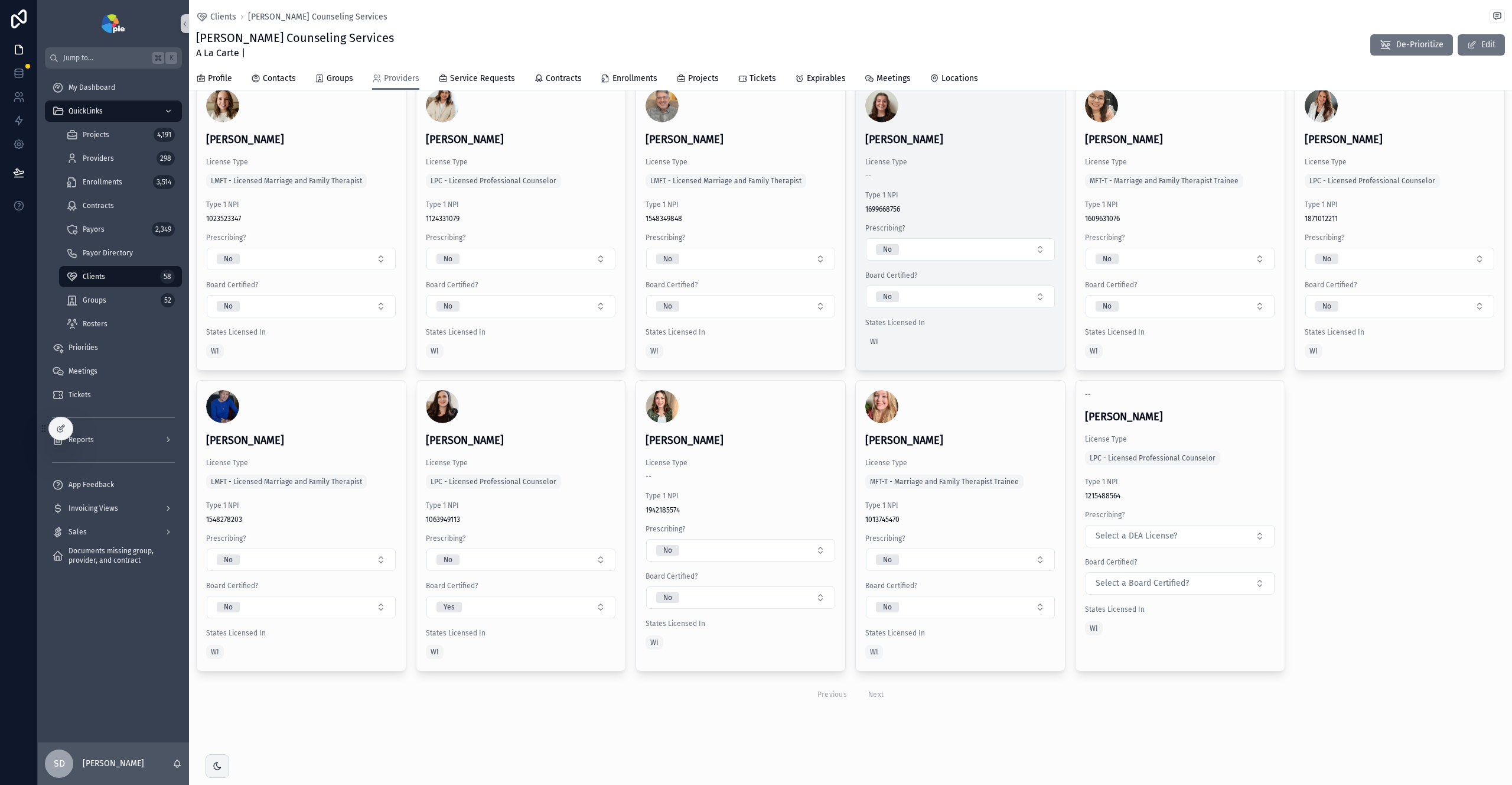
scroll to position [176, 0]
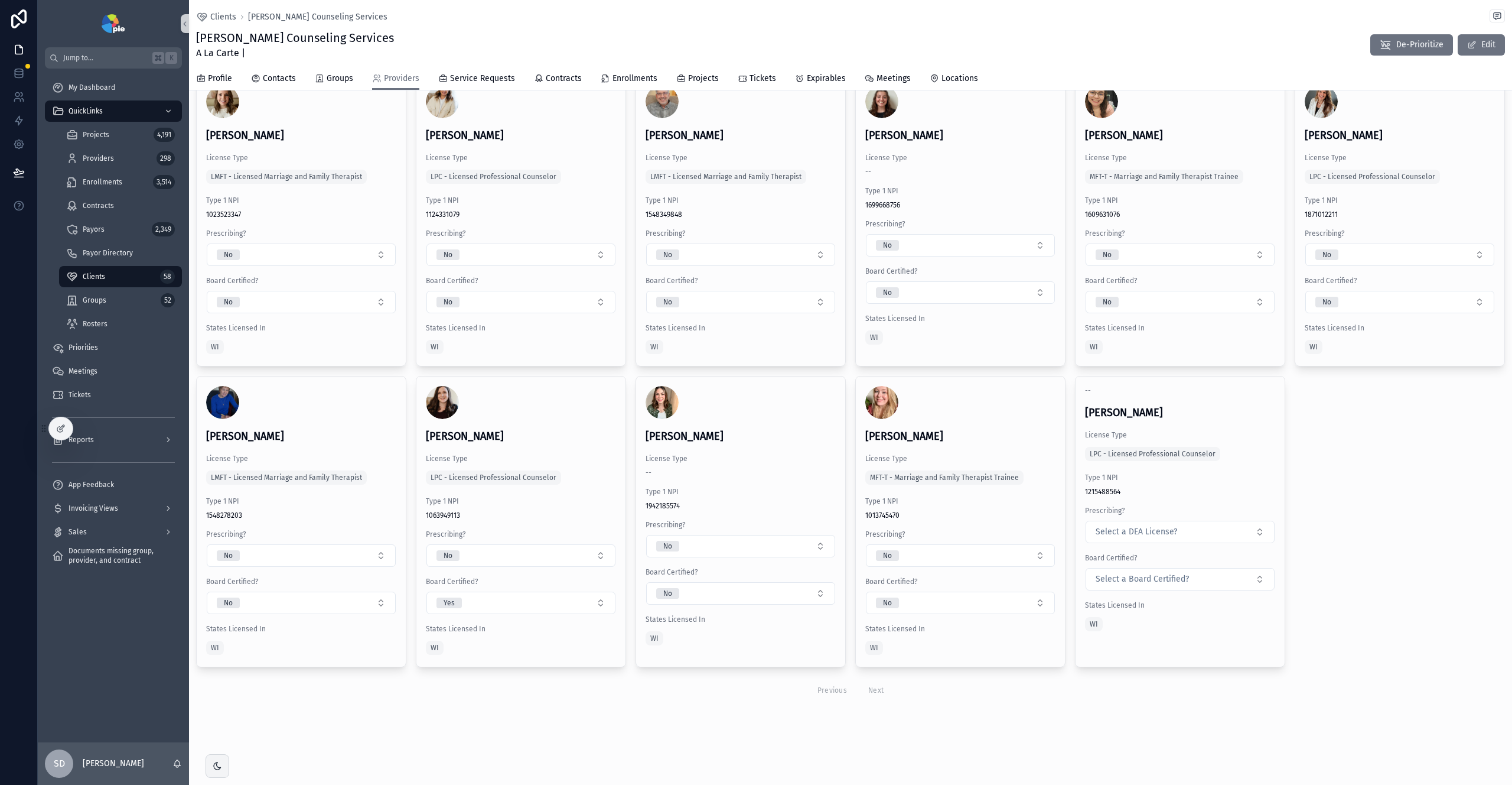
click at [89, 275] on span "Clients" at bounding box center [93, 277] width 22 height 9
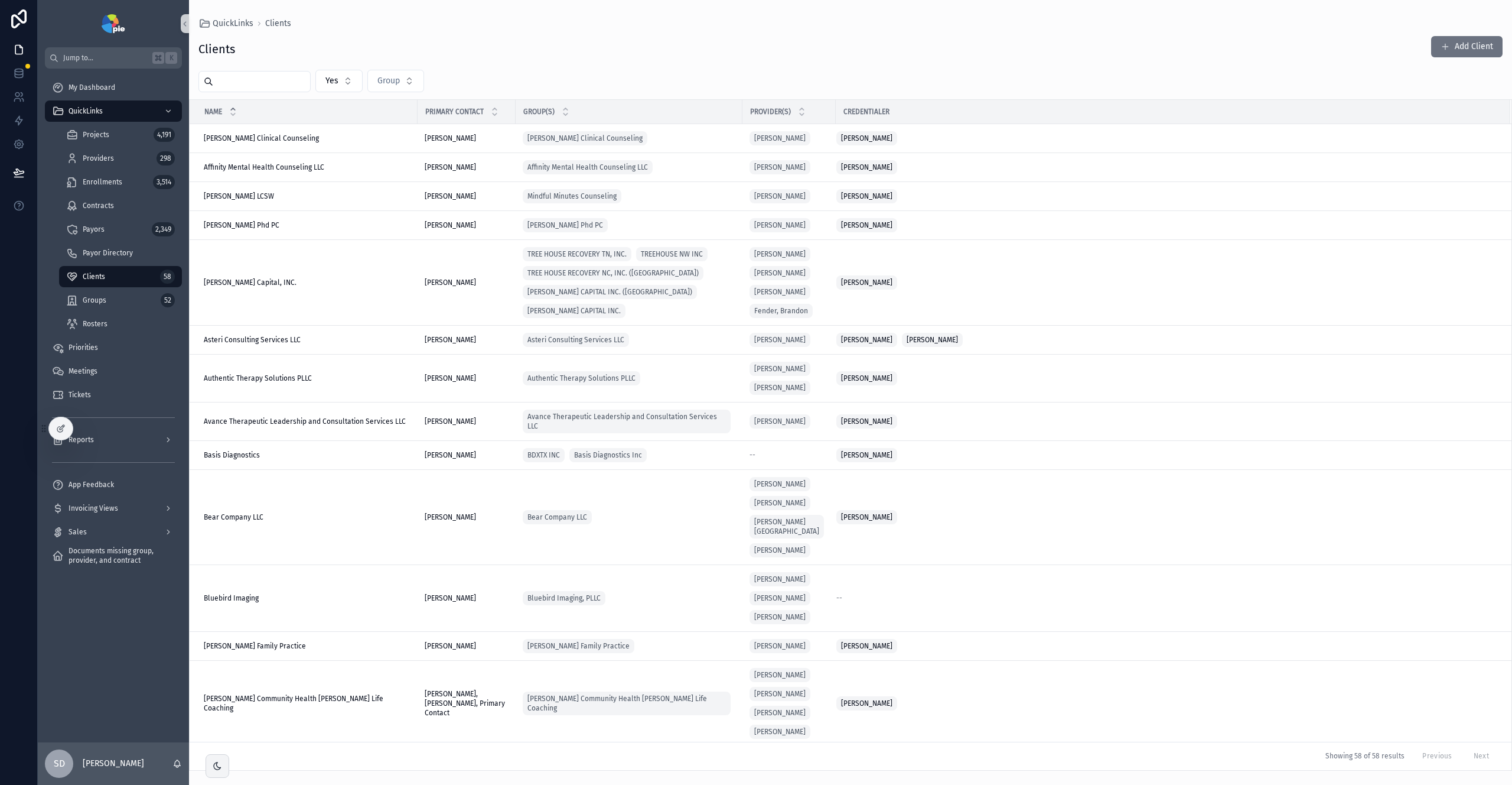
click at [257, 82] on input "scrollable content" at bounding box center [261, 82] width 97 height 17
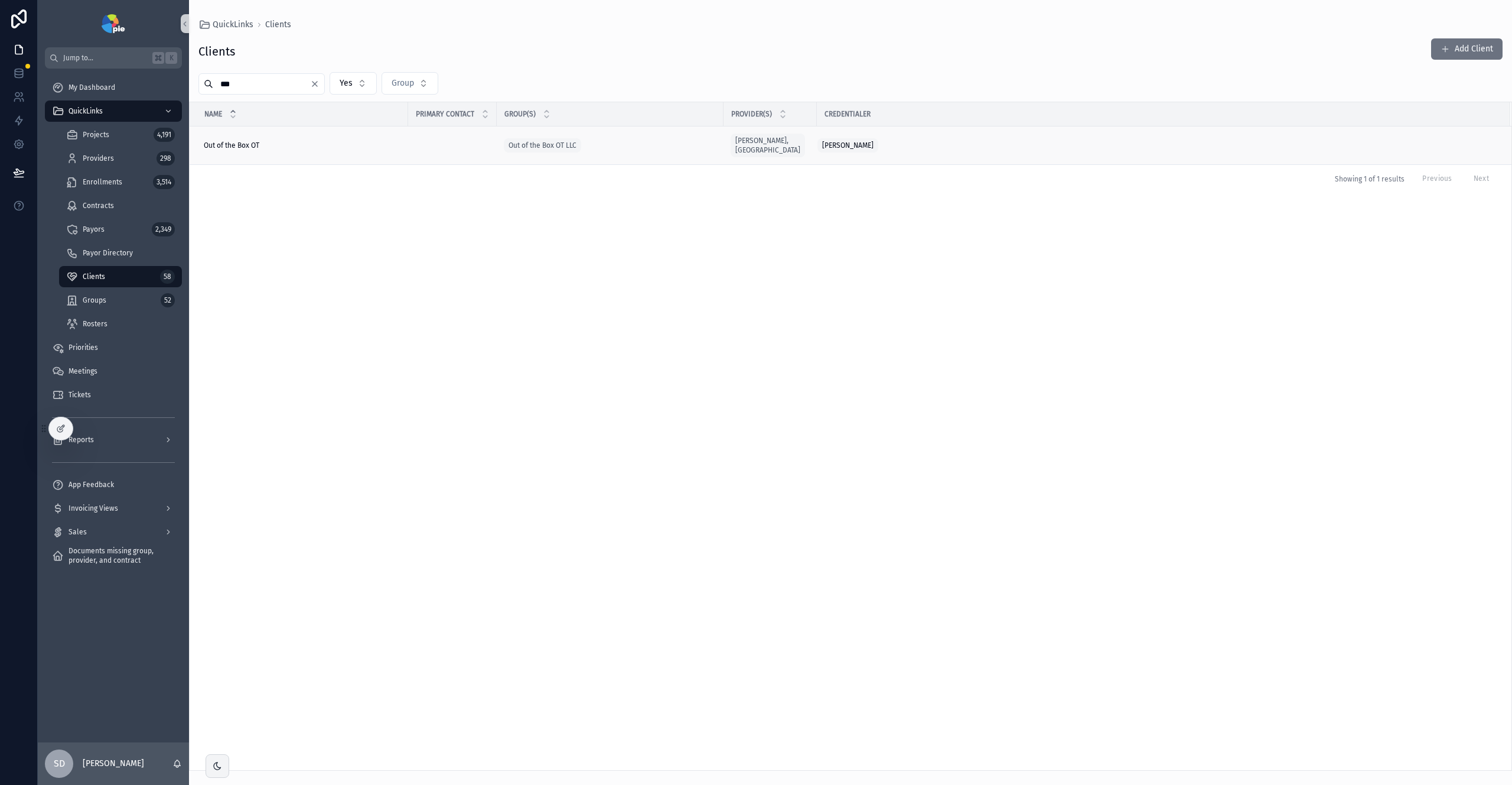
type input "***"
click at [279, 141] on div "Out of the Box OT Out of the Box OT" at bounding box center [303, 145] width 197 height 9
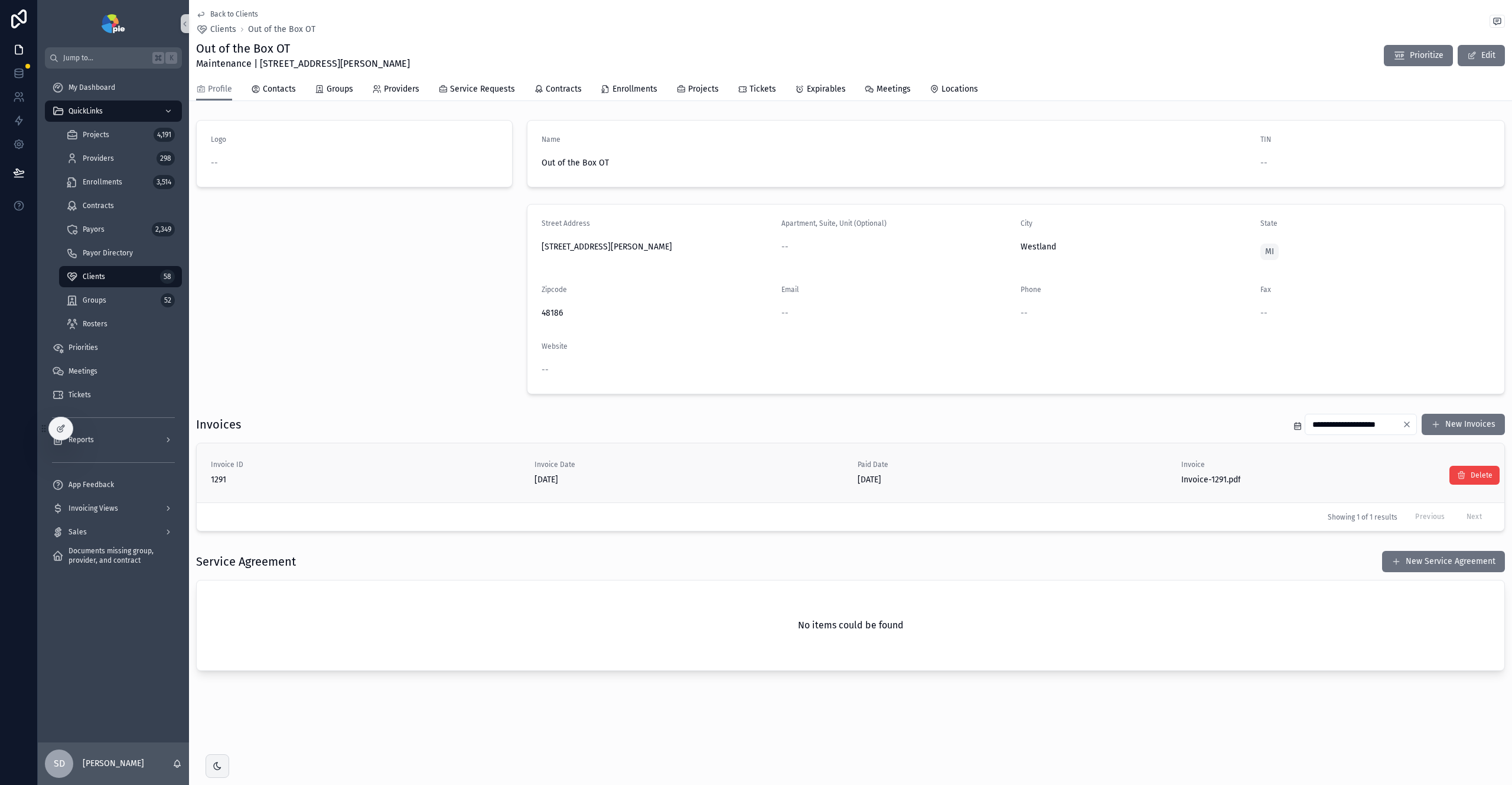
click at [604, 478] on span "[DATE]" at bounding box center [689, 479] width 309 height 11
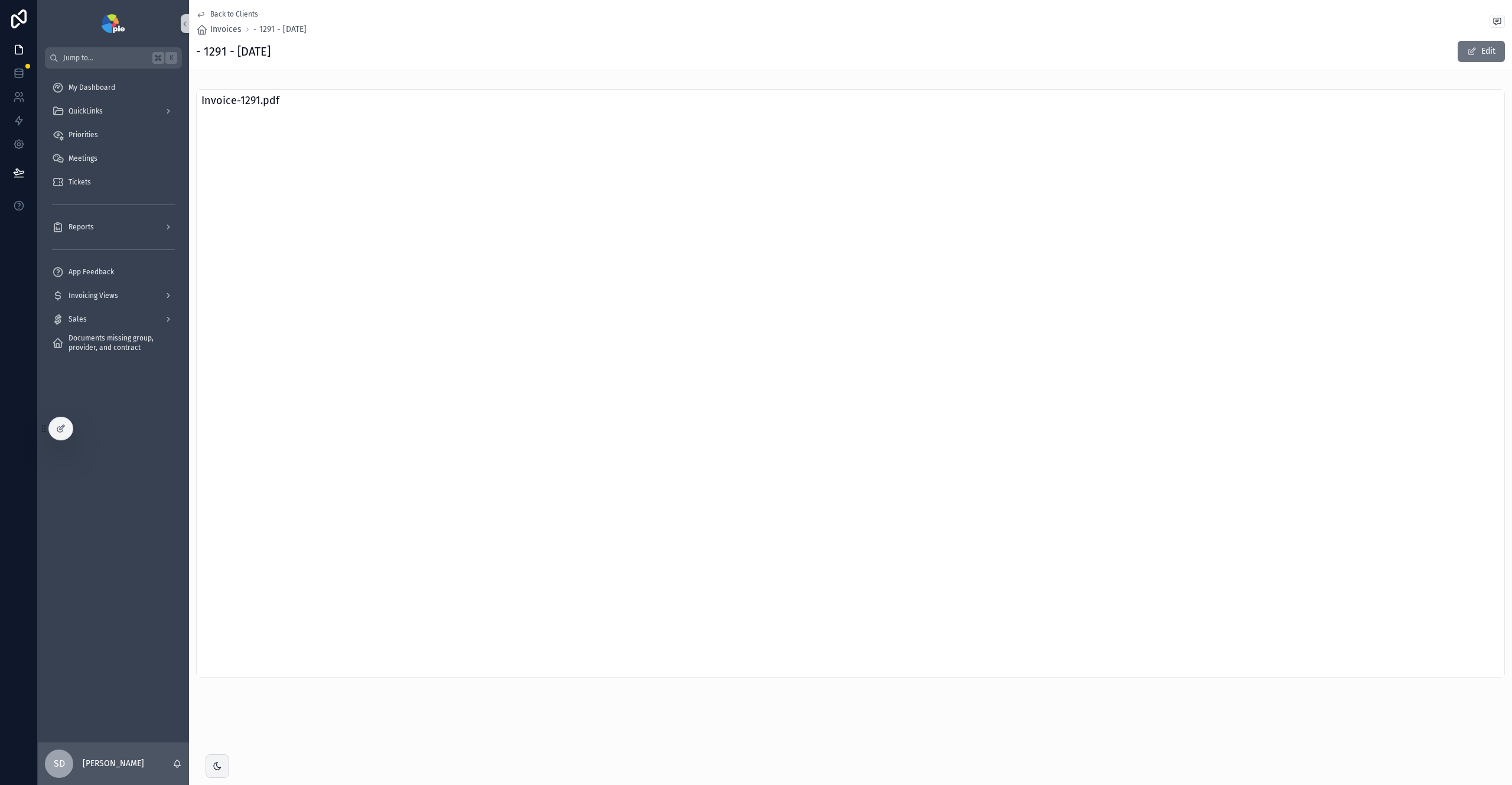
click at [246, 10] on span "Back to Clients" at bounding box center [234, 14] width 48 height 9
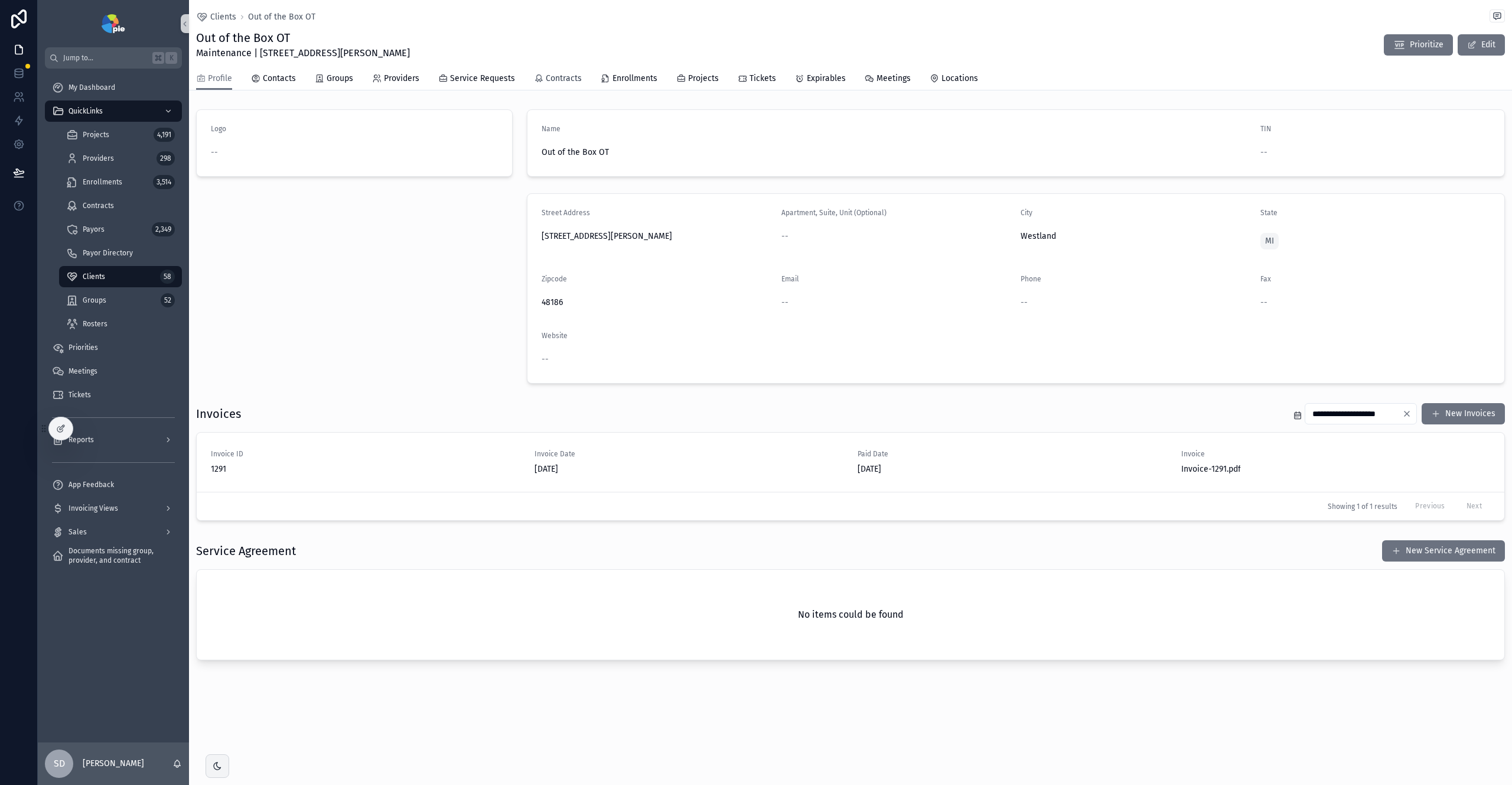
click at [559, 77] on span "Contracts" at bounding box center [563, 78] width 36 height 11
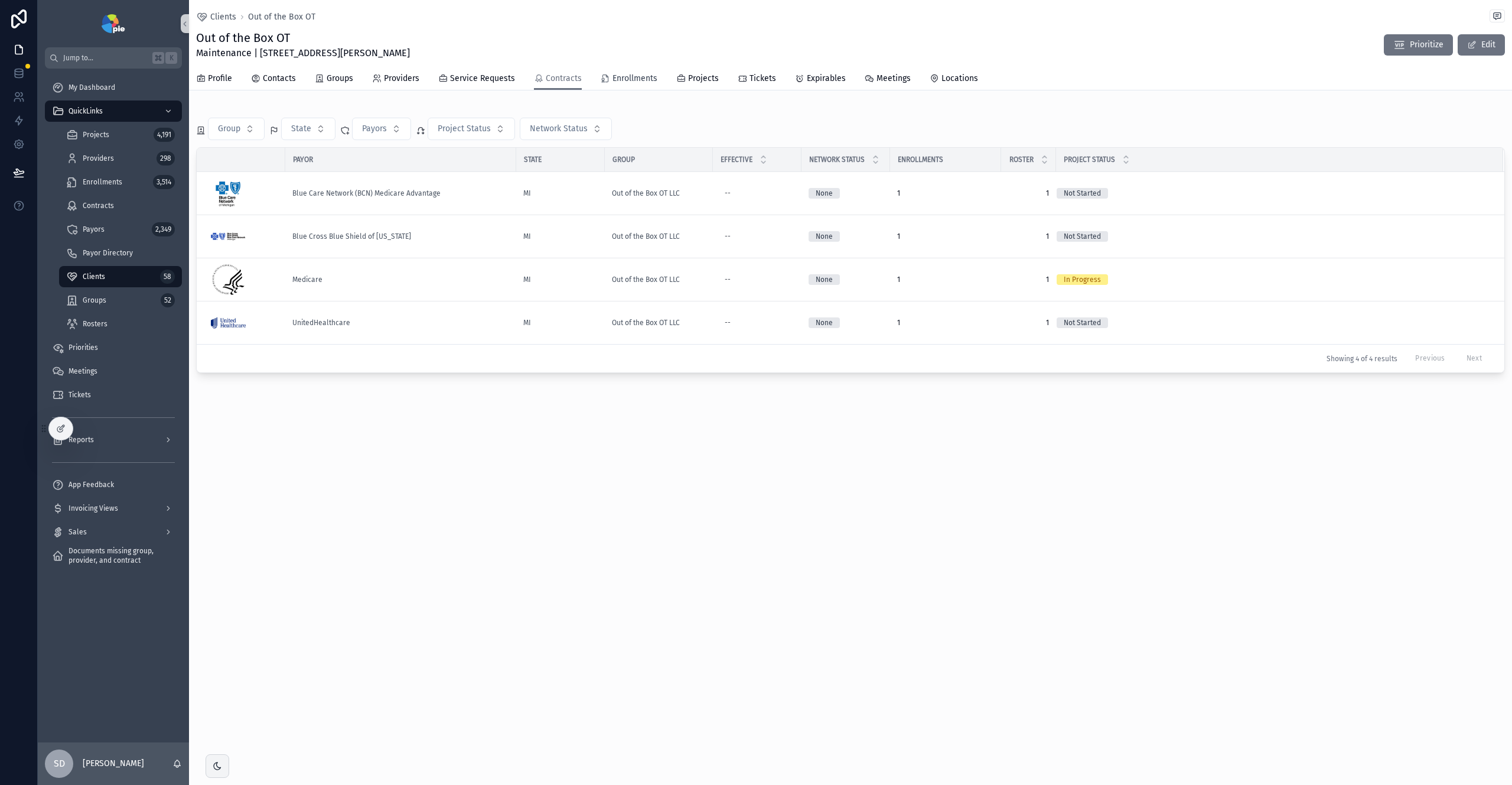
click at [632, 79] on span "Enrollments" at bounding box center [635, 78] width 45 height 11
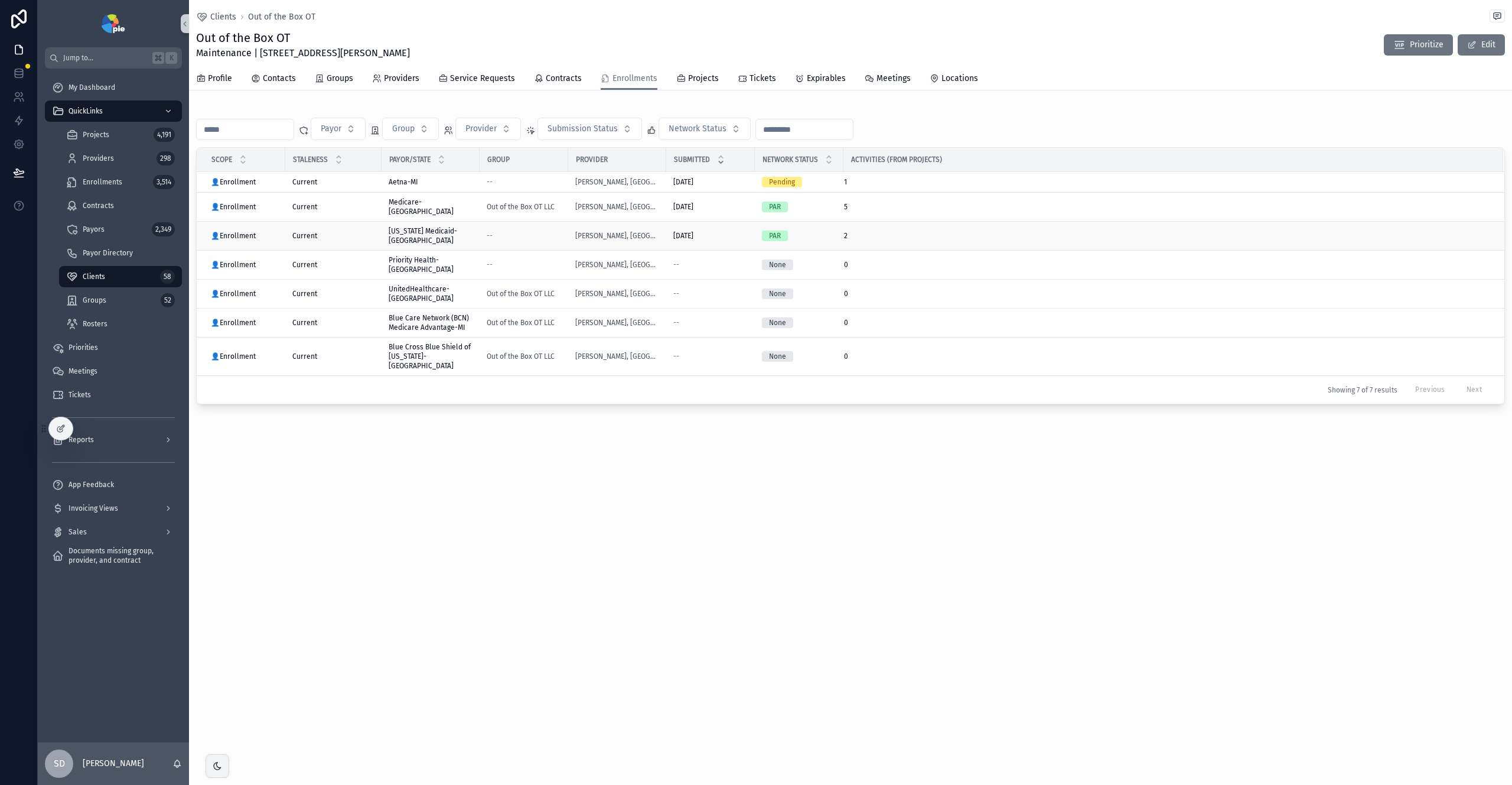
click at [860, 231] on div "2" at bounding box center [1167, 235] width 645 height 9
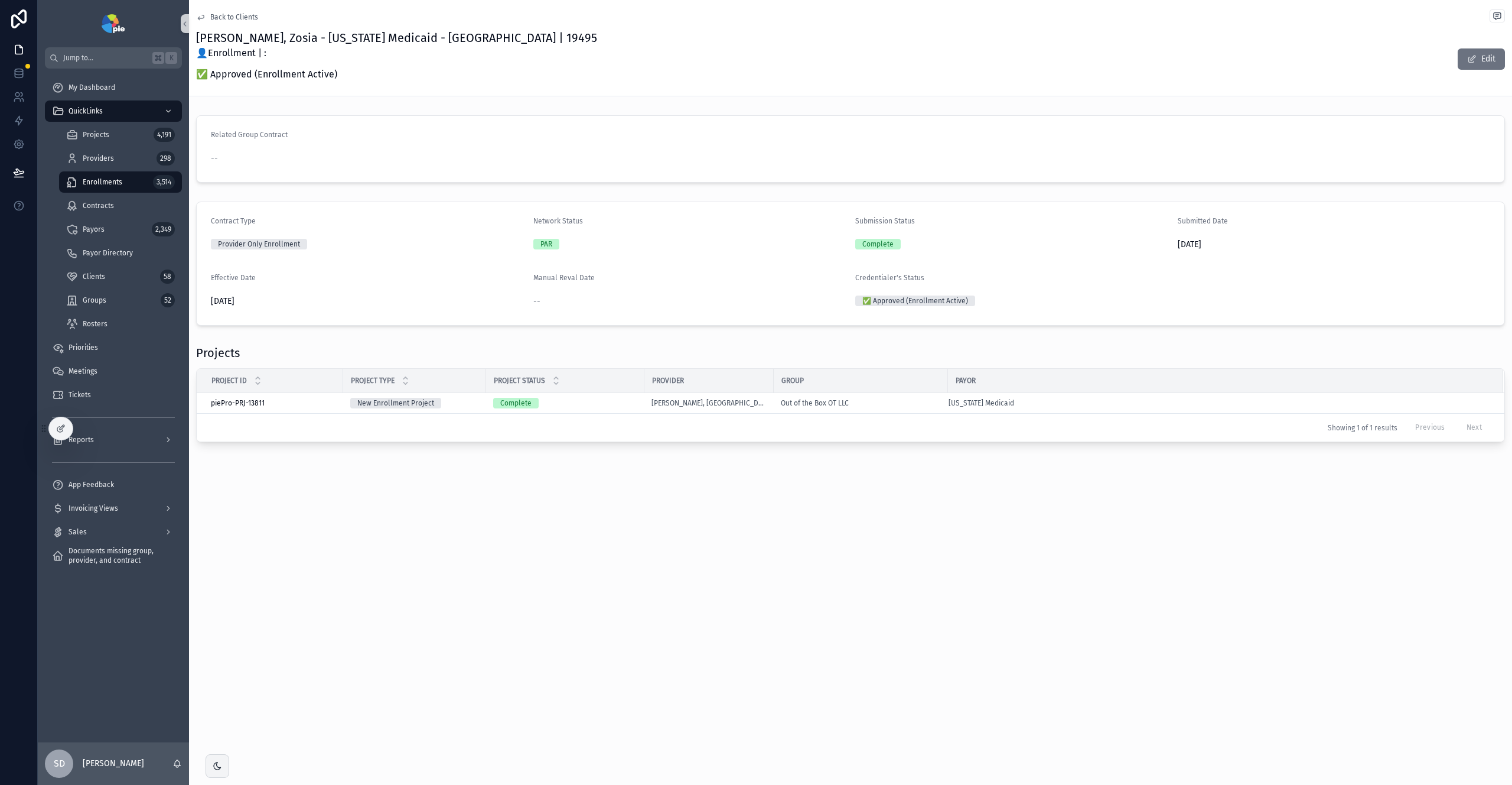
click at [220, 19] on span "Back to Clients" at bounding box center [234, 17] width 48 height 9
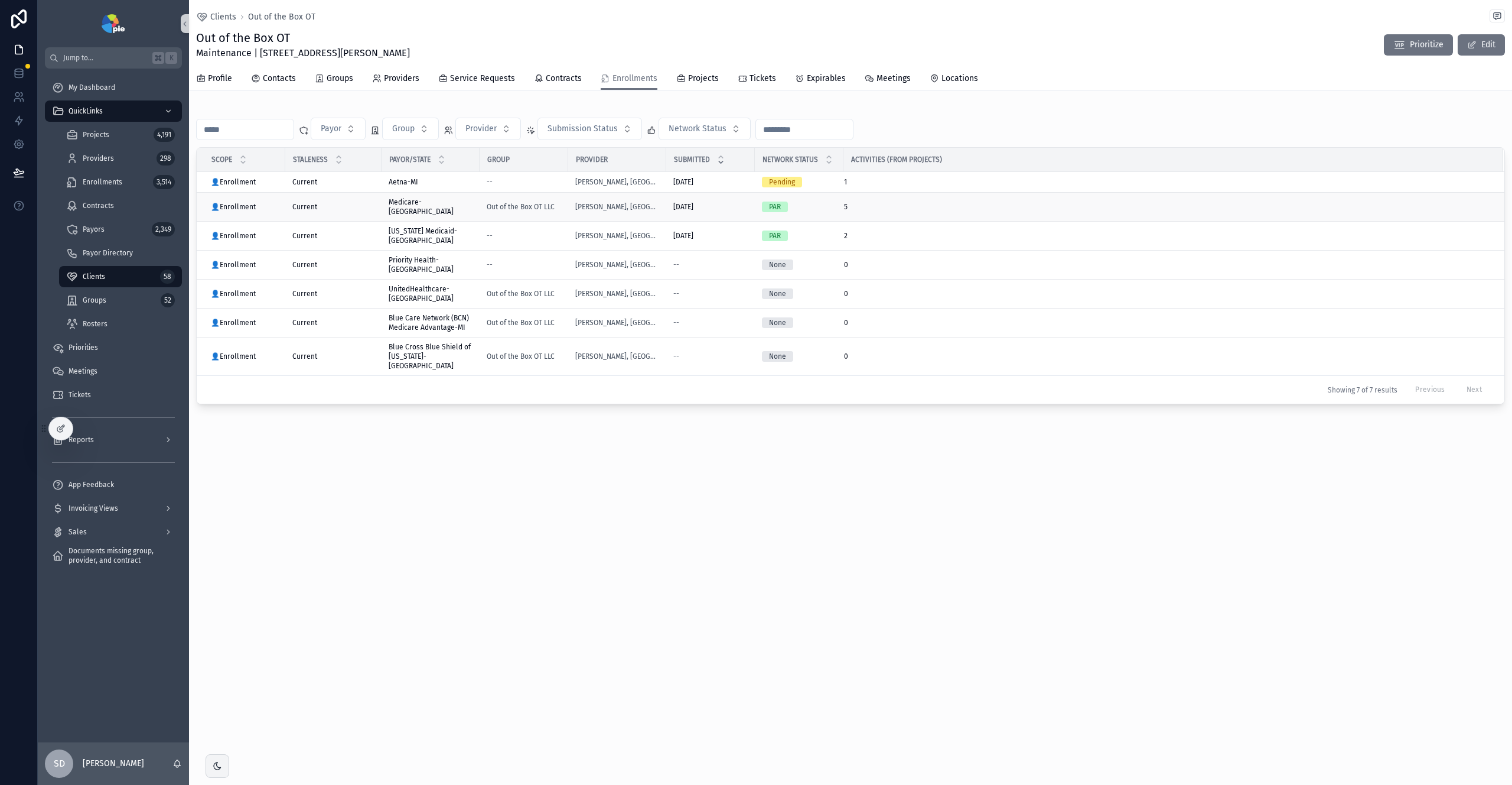
click at [879, 203] on div "5" at bounding box center [1167, 206] width 645 height 9
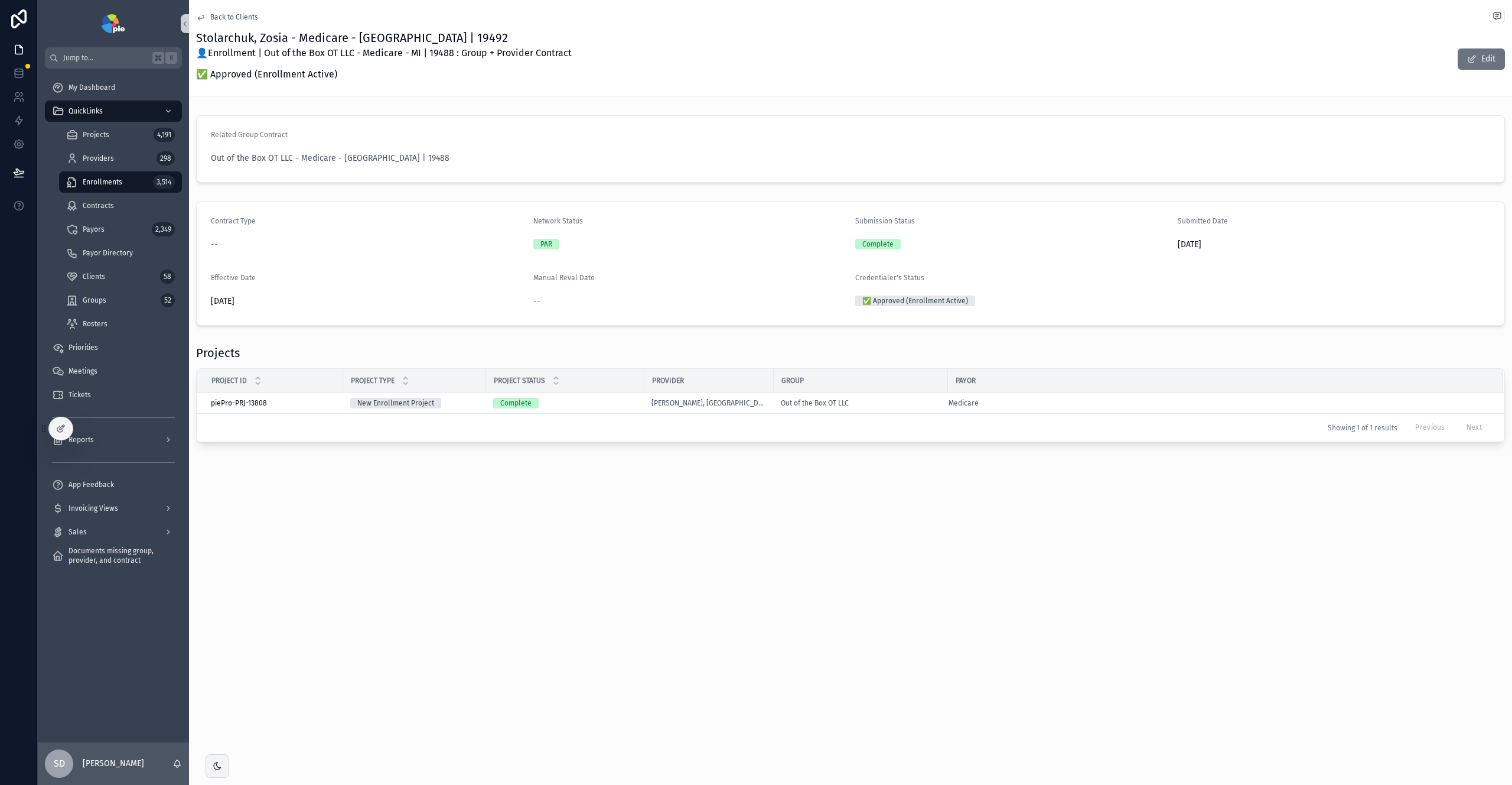
click at [220, 16] on span "Back to Clients" at bounding box center [234, 17] width 48 height 9
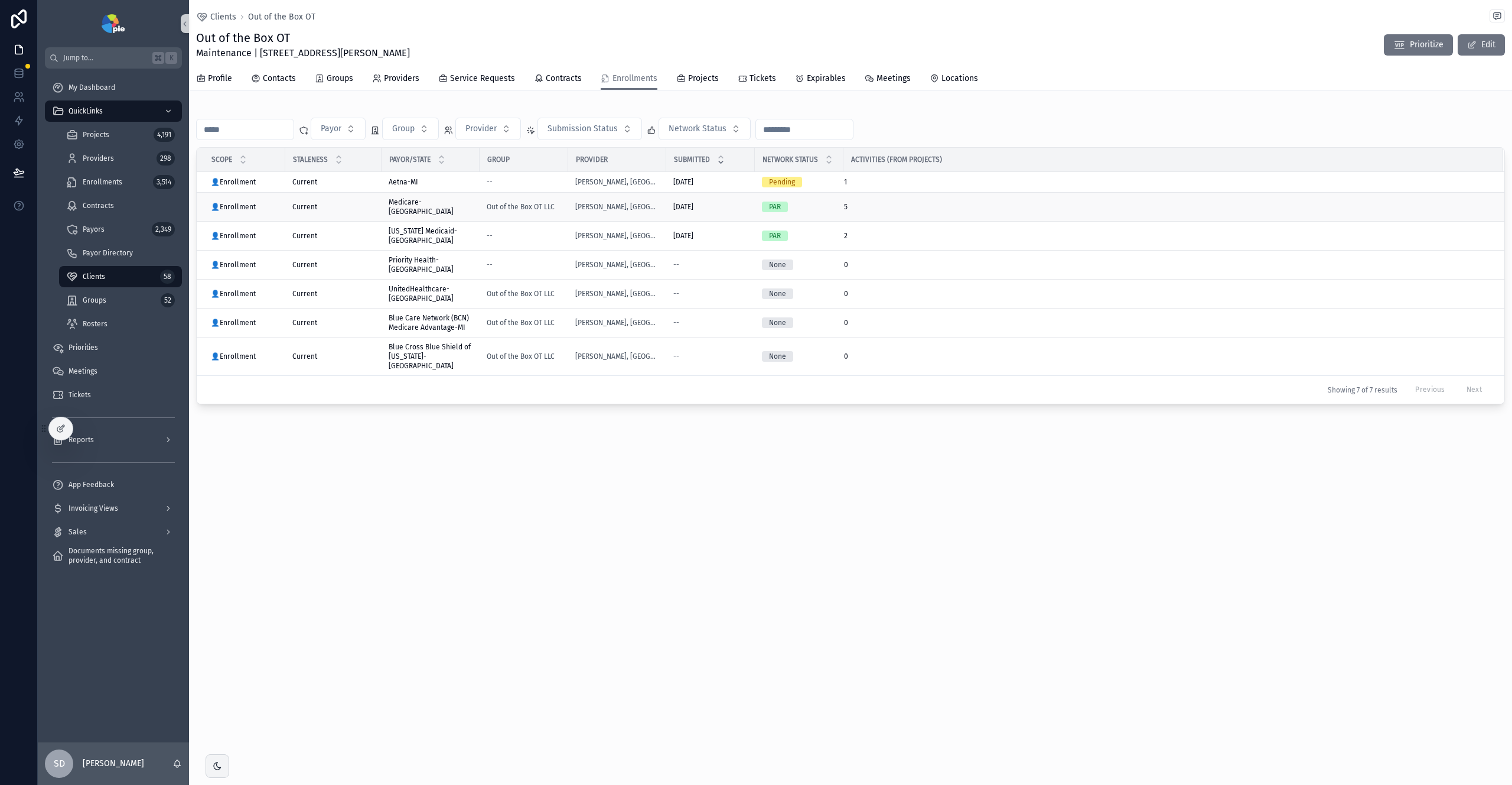
click at [869, 204] on div "5" at bounding box center [1167, 206] width 645 height 9
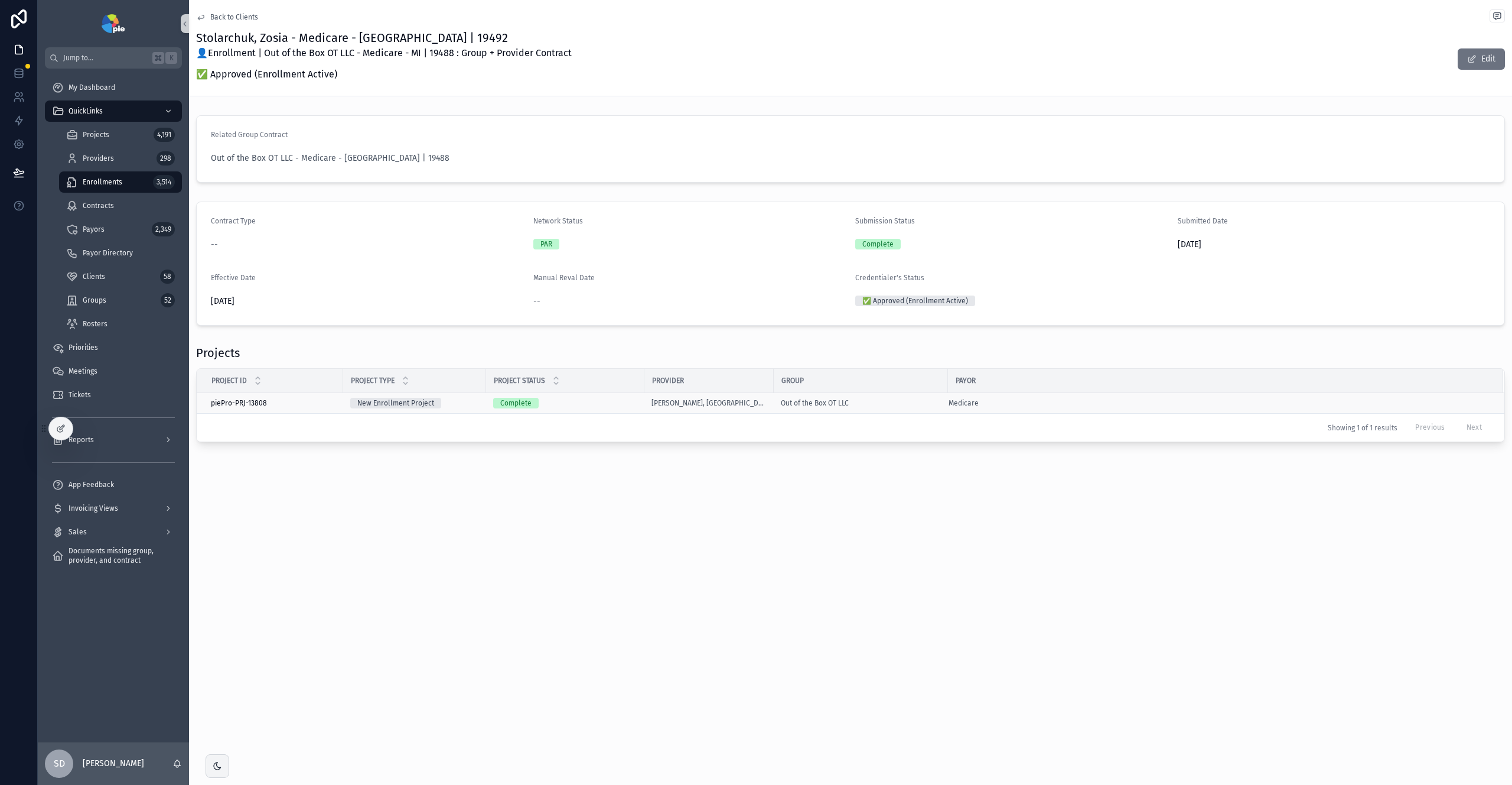
click at [299, 406] on div "piePro-PRJ-13808 piePro-PRJ-13808" at bounding box center [274, 403] width 125 height 9
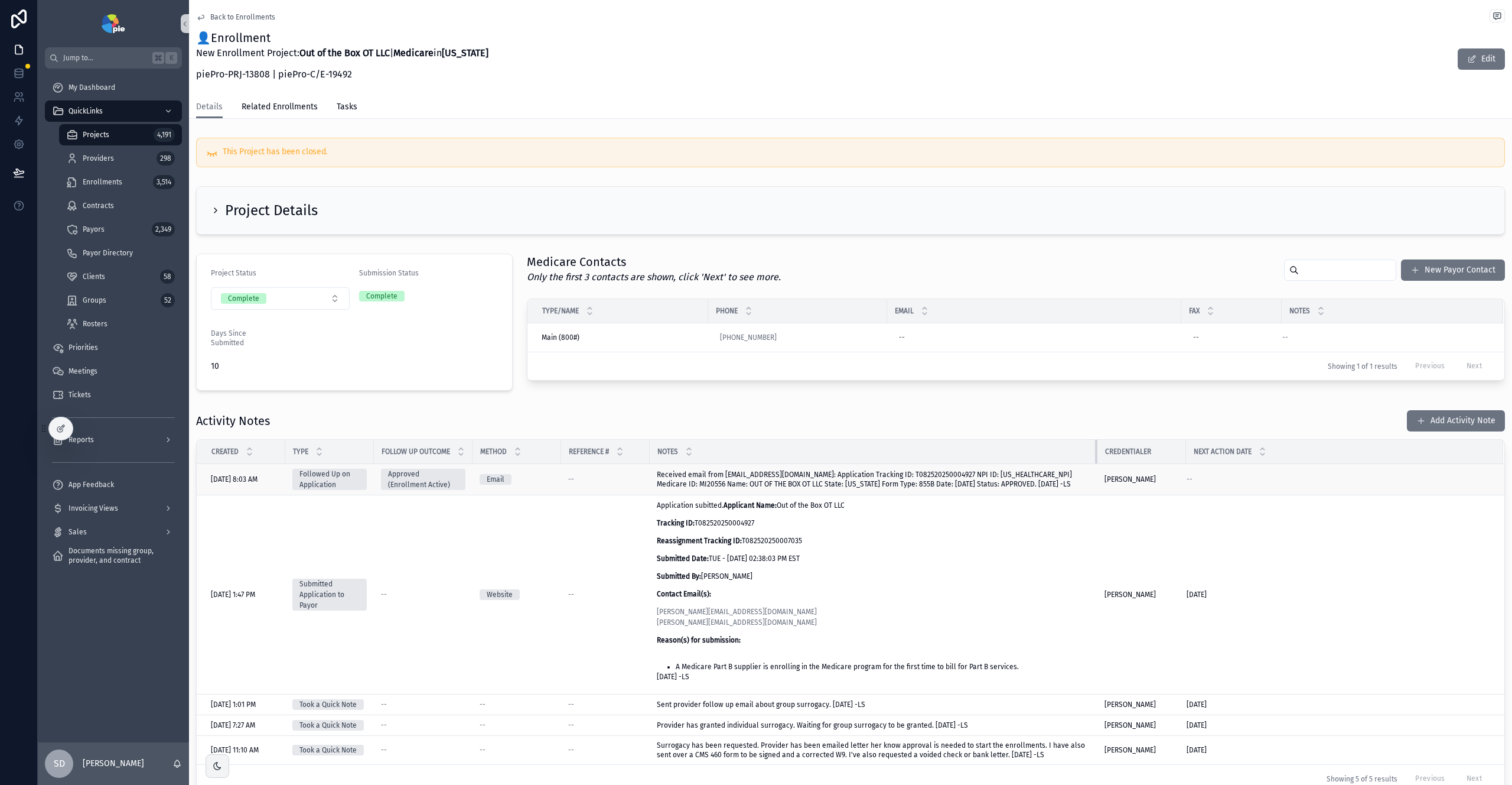
drag, startPoint x: 747, startPoint y: 455, endPoint x: 1097, endPoint y: 472, distance: 350.4
click at [892, 472] on table "Created Type Follow Up Outcome Method Reference # Notes Credentialer Next Actio…" at bounding box center [850, 602] width 1308 height 324
click at [225, 15] on span "Back to Enrollments" at bounding box center [242, 17] width 65 height 9
click at [228, 15] on span "Back to Enrollments" at bounding box center [242, 17] width 65 height 9
click at [229, 15] on span "Back to Enrollments" at bounding box center [242, 17] width 65 height 9
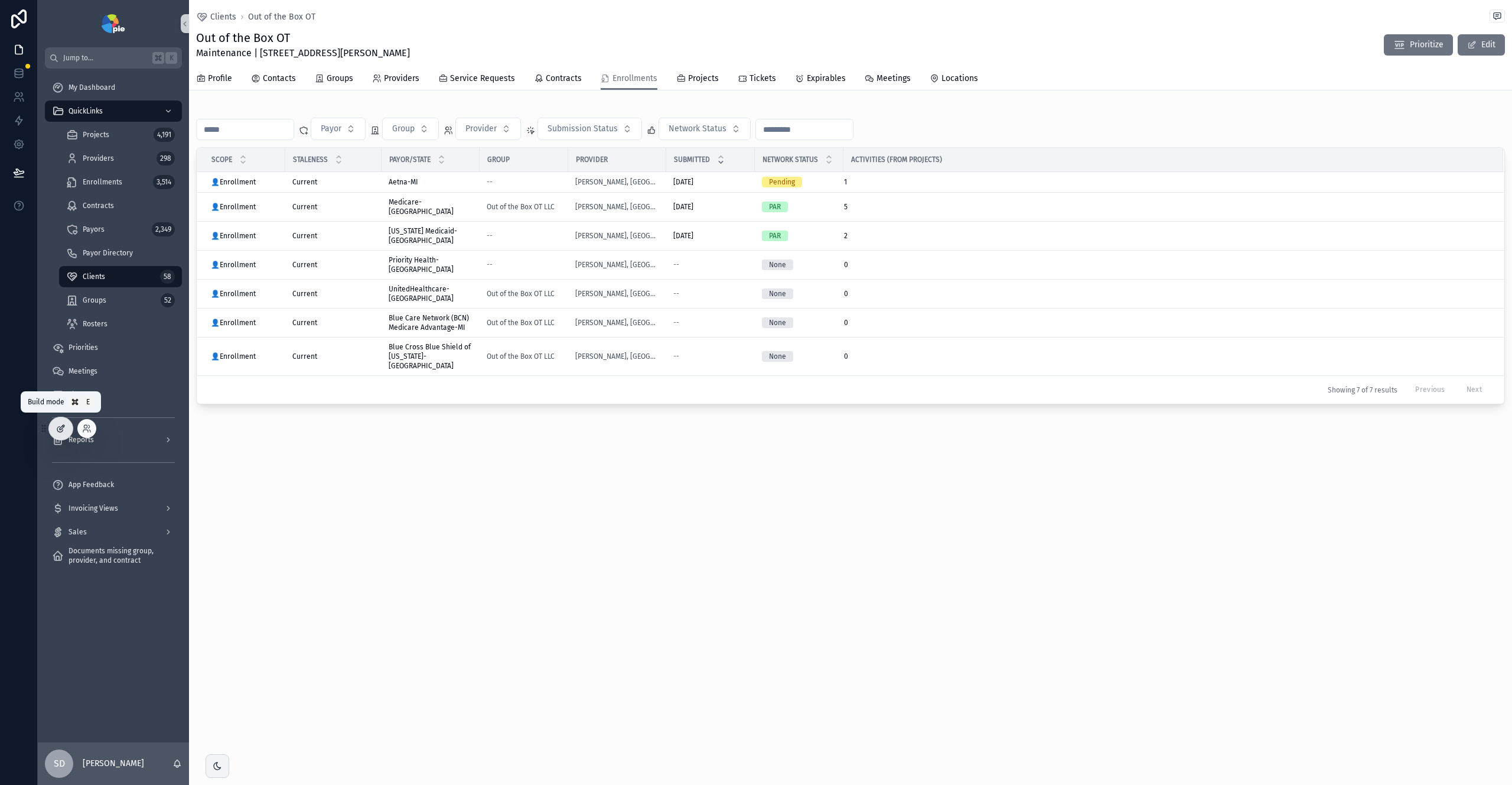
click at [57, 431] on icon at bounding box center [60, 428] width 9 height 9
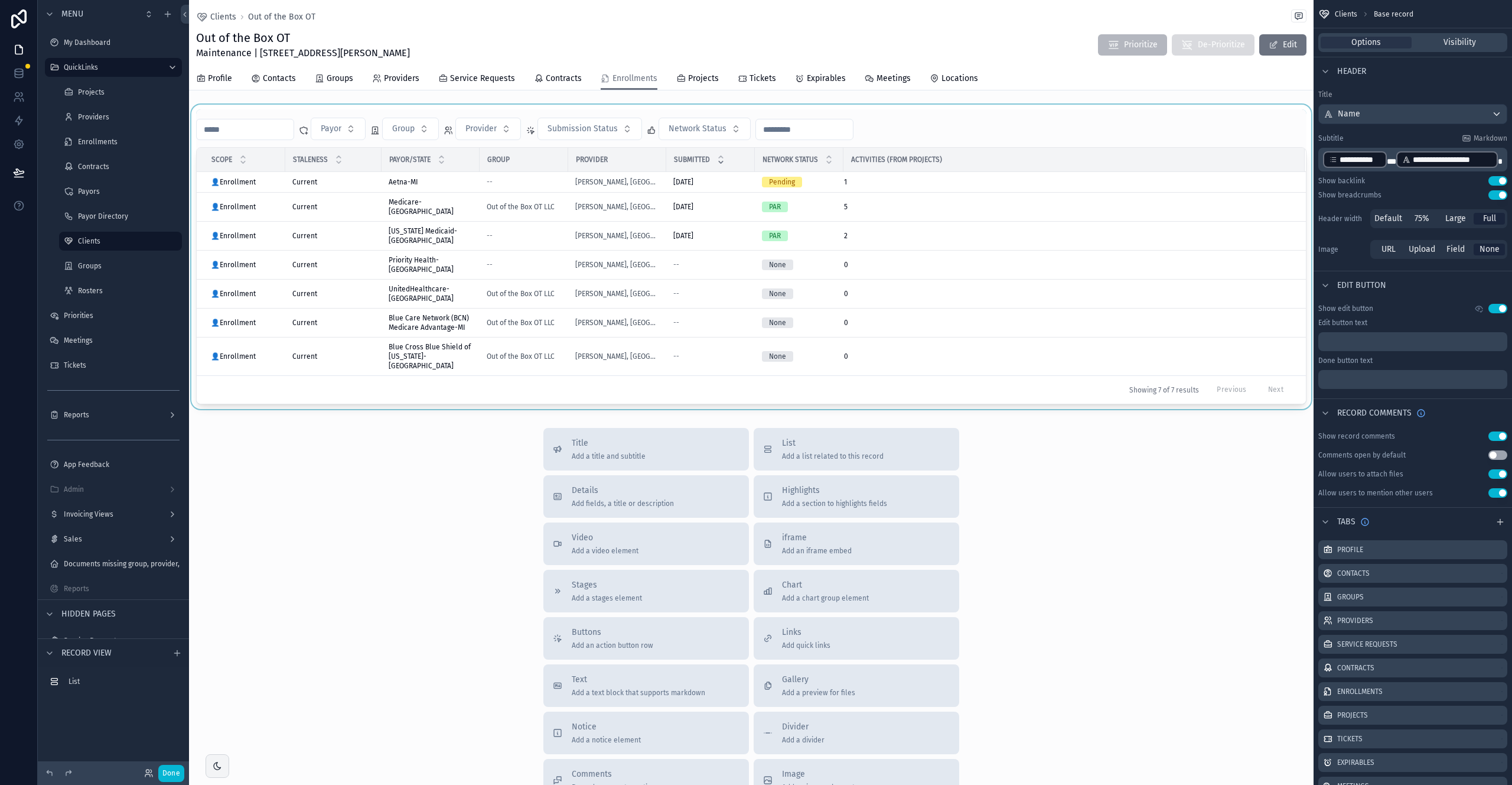
click at [892, 224] on div "scrollable content" at bounding box center [751, 257] width 1125 height 304
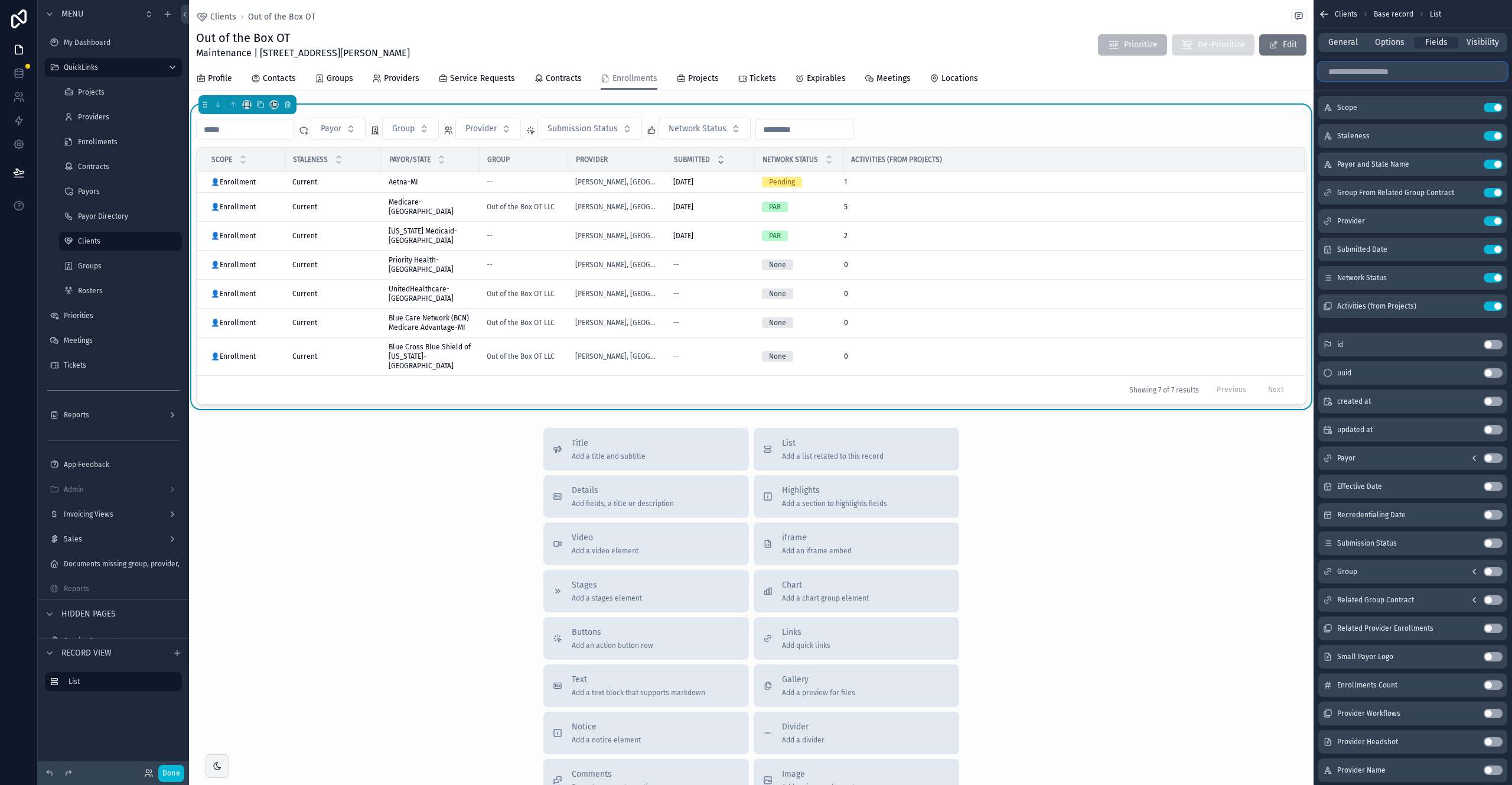
click at [892, 73] on input "scrollable content" at bounding box center [1413, 71] width 189 height 19
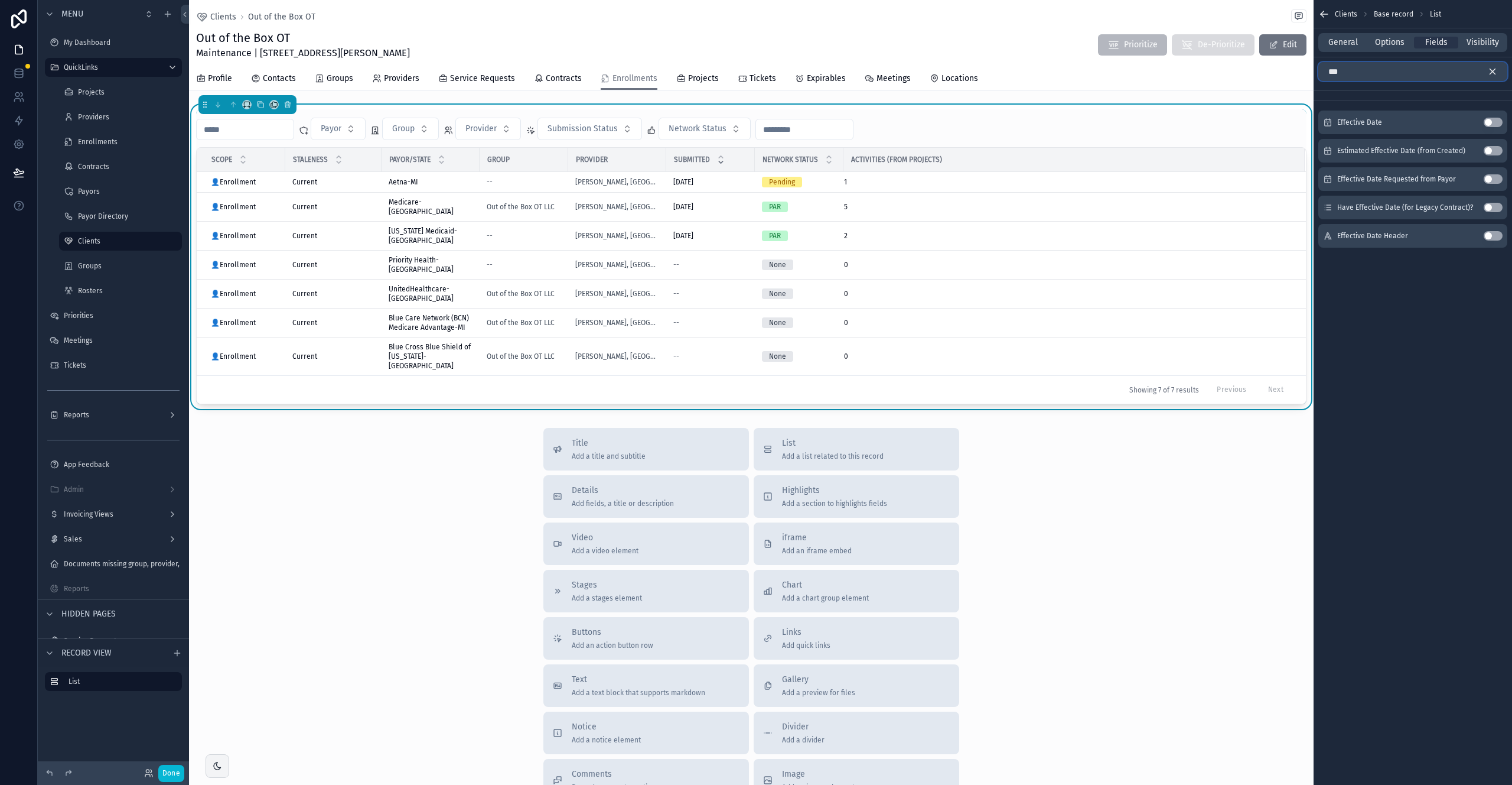
type input "***"
click at [892, 120] on button "Use setting" at bounding box center [1493, 122] width 19 height 9
click at [892, 76] on icon "scrollable content" at bounding box center [1493, 72] width 11 height 11
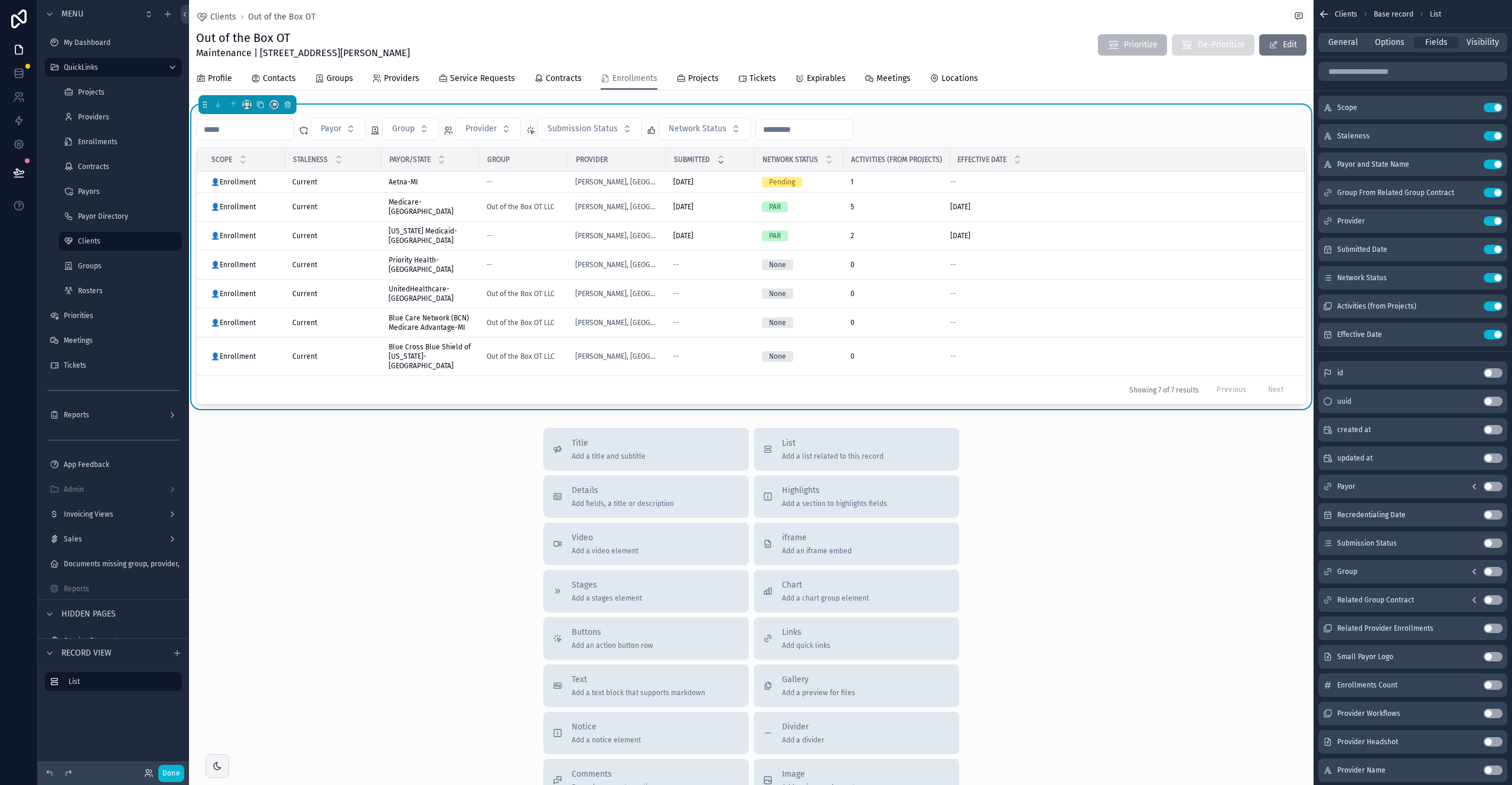
click at [892, 381] on div "Clients Out of the Box OT Out of the Box OT Maintenance | [STREET_ADDRESS][PERS…" at bounding box center [751, 472] width 1125 height 943
drag, startPoint x: 170, startPoint y: 774, endPoint x: 176, endPoint y: 770, distance: 7.2
click at [170, 506] on button "Done" at bounding box center [171, 773] width 26 height 17
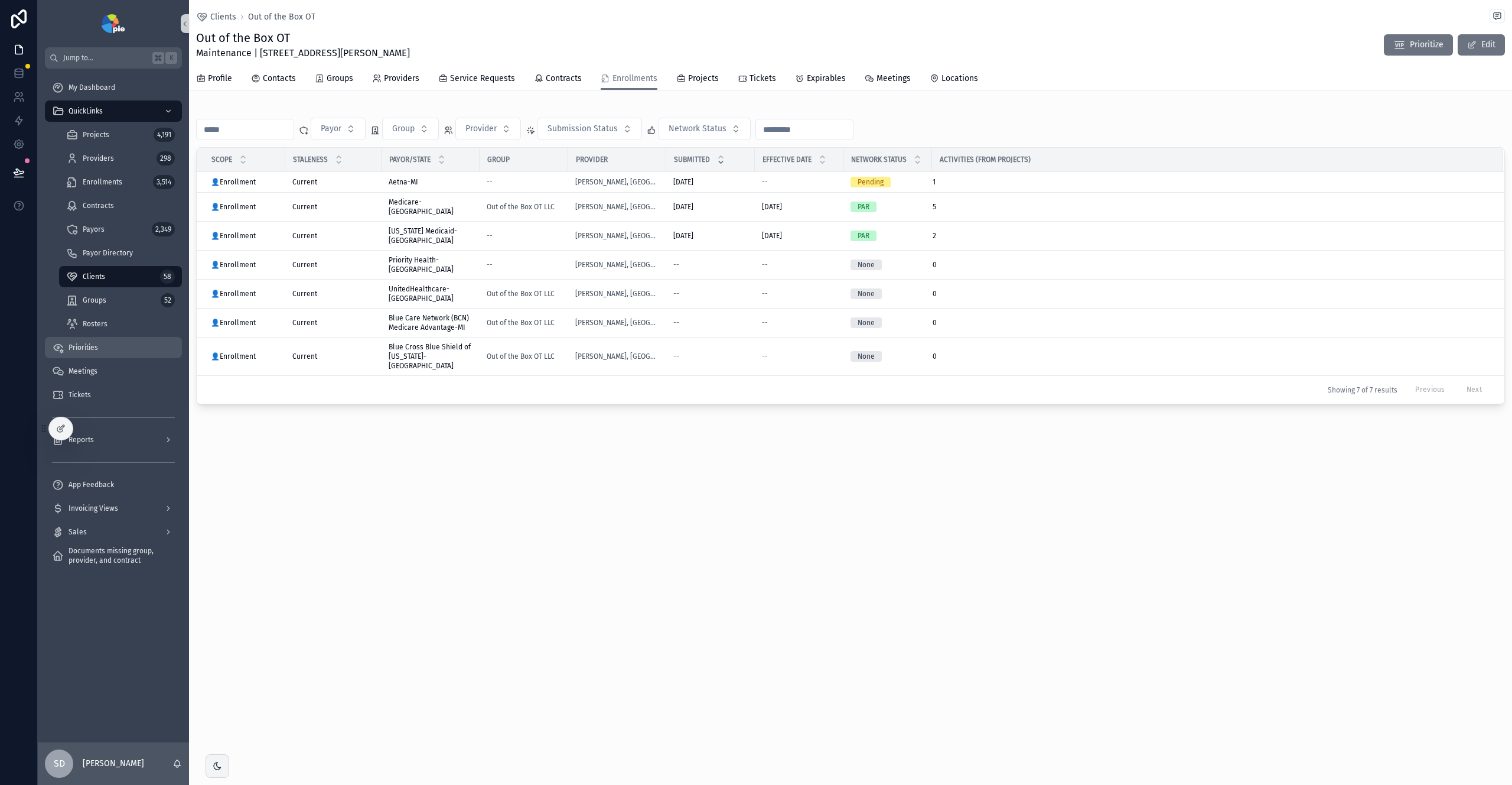
click at [108, 351] on div "Priorities" at bounding box center [113, 347] width 123 height 19
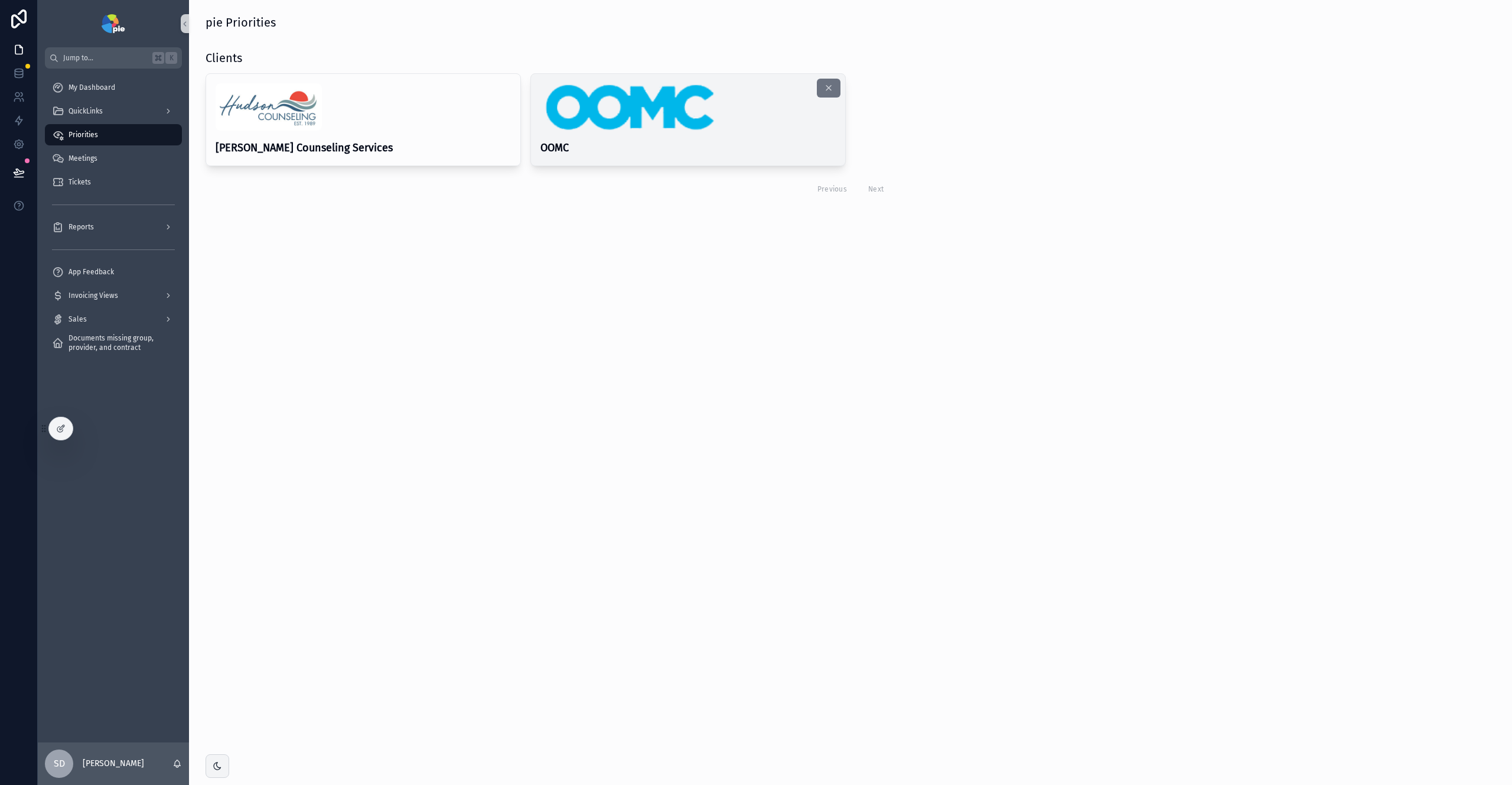
click at [731, 148] on h4 "OOMC" at bounding box center [688, 148] width 296 height 16
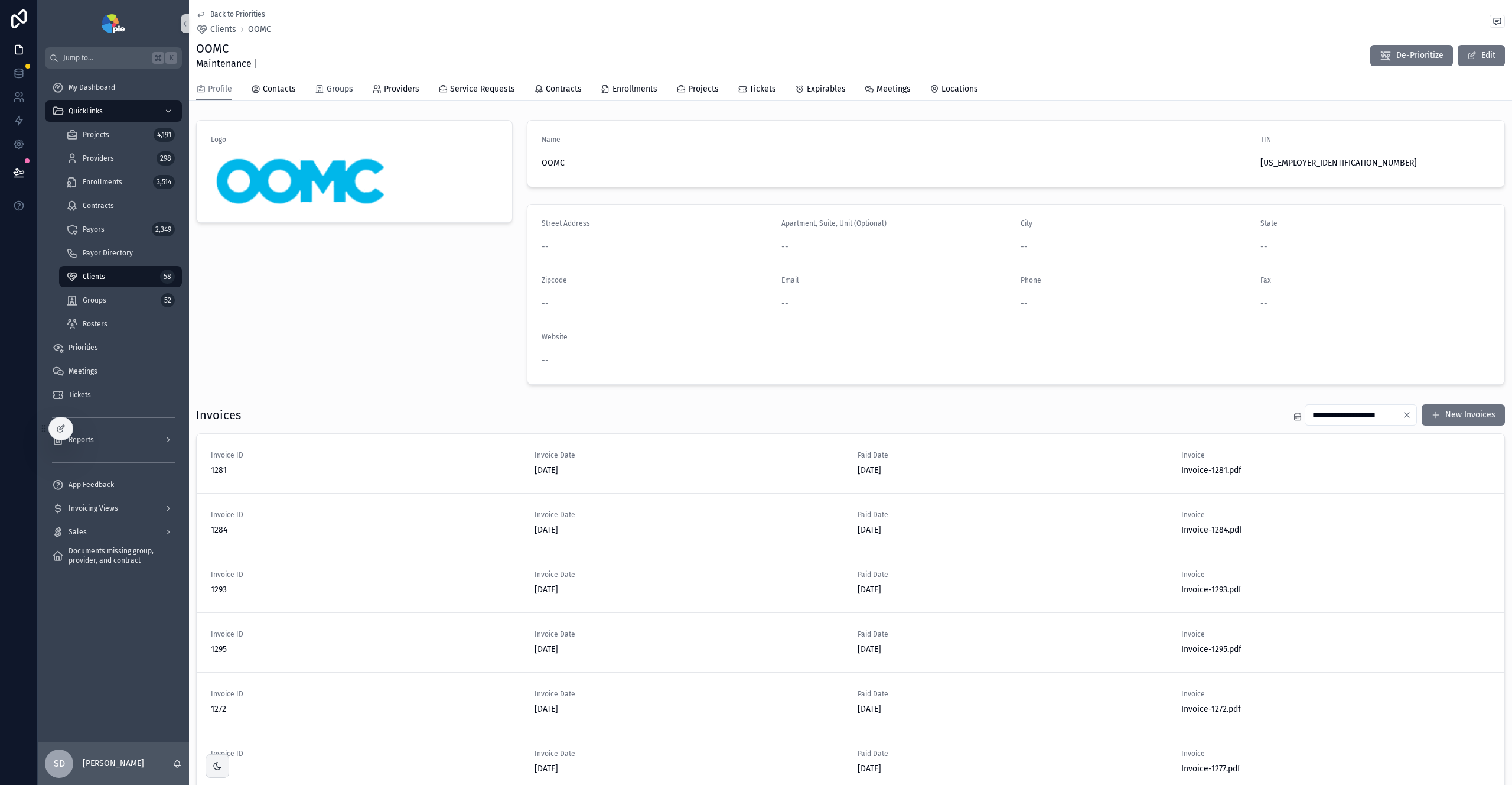
click at [337, 92] on span "Groups" at bounding box center [340, 89] width 27 height 11
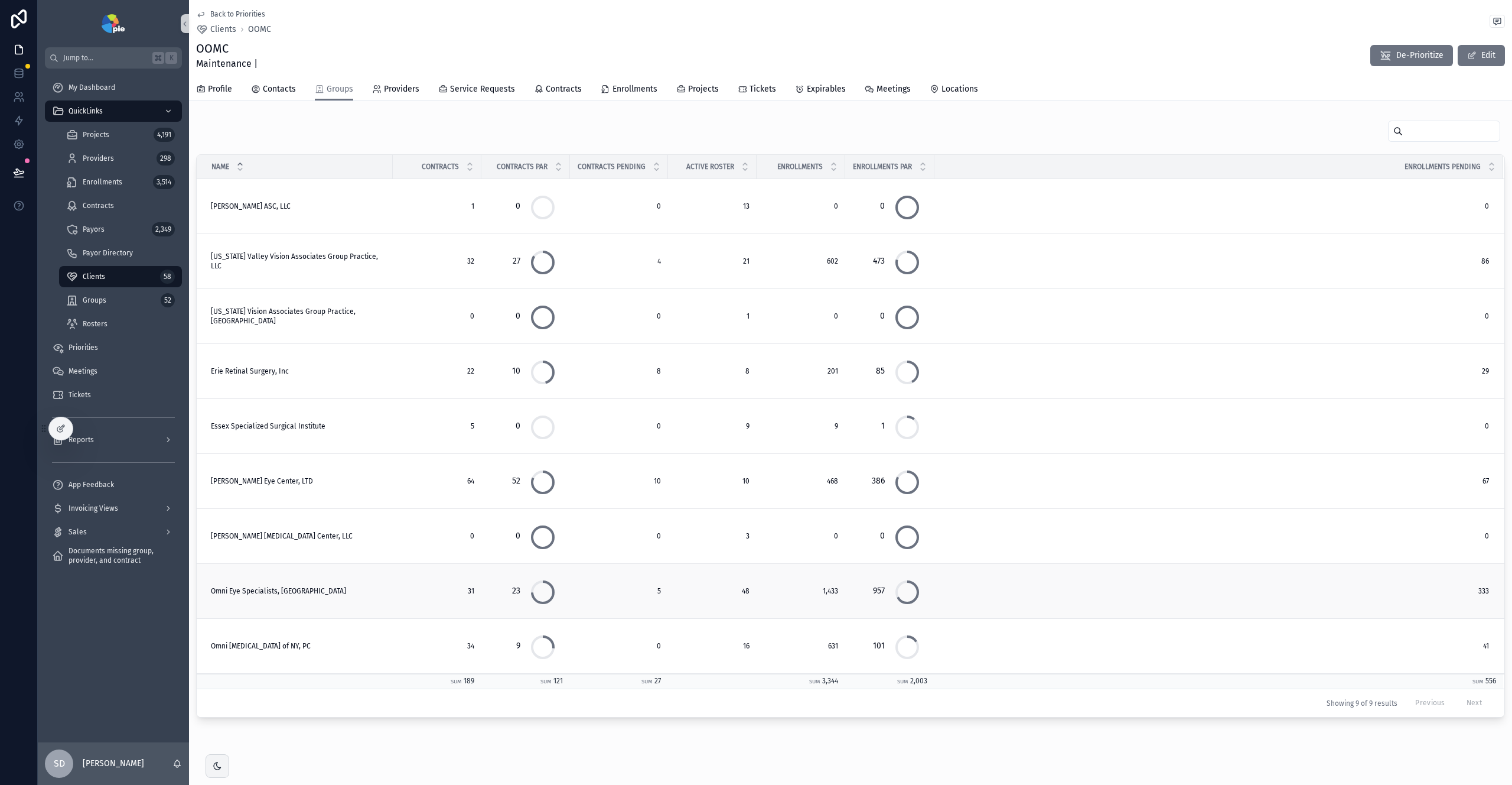
click at [349, 506] on div "Omni Eye Specialists, PA Omni Eye Specialists, [GEOGRAPHIC_DATA]" at bounding box center [298, 591] width 175 height 9
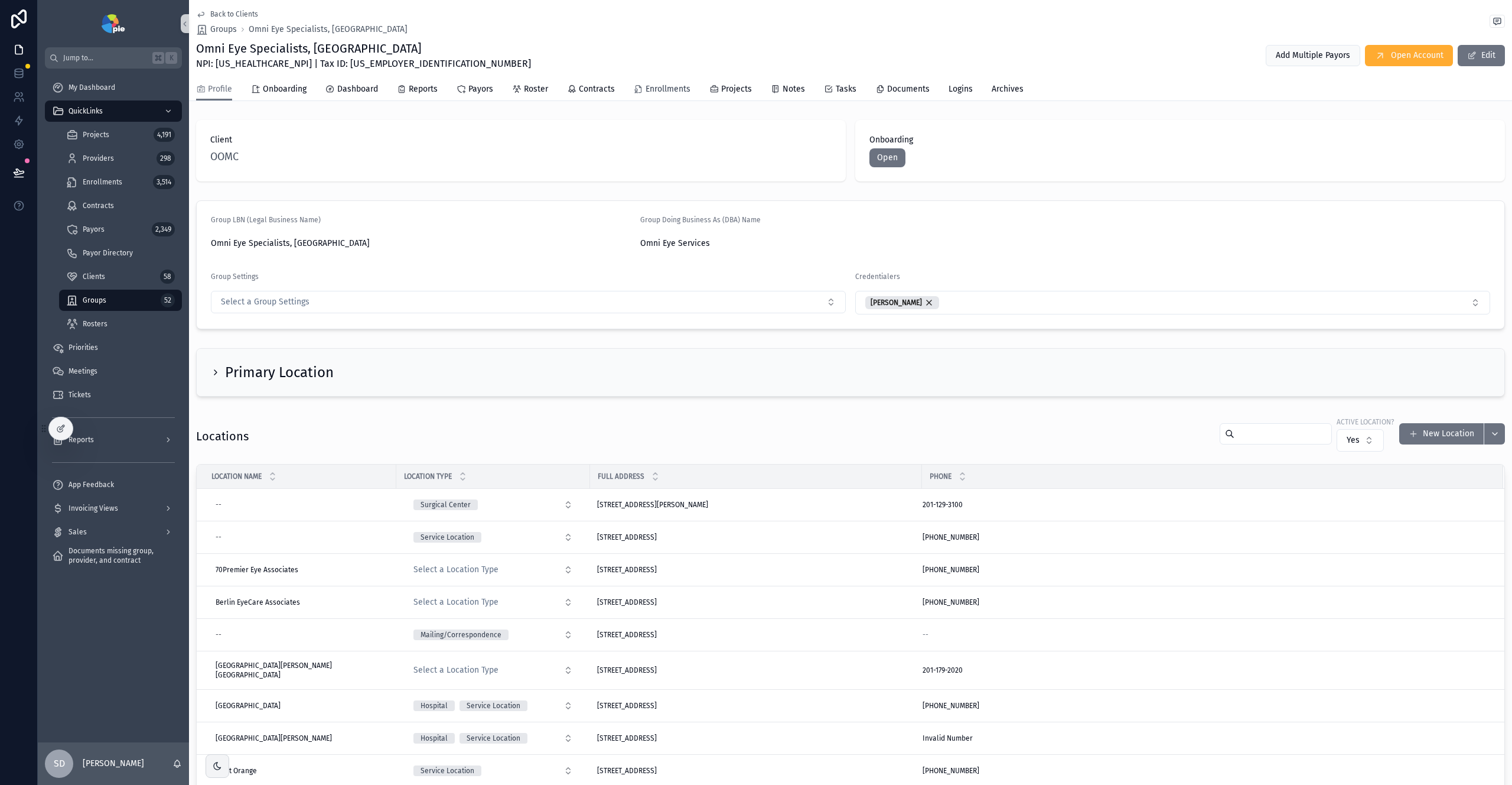
click at [665, 90] on span "Enrollments" at bounding box center [668, 89] width 45 height 11
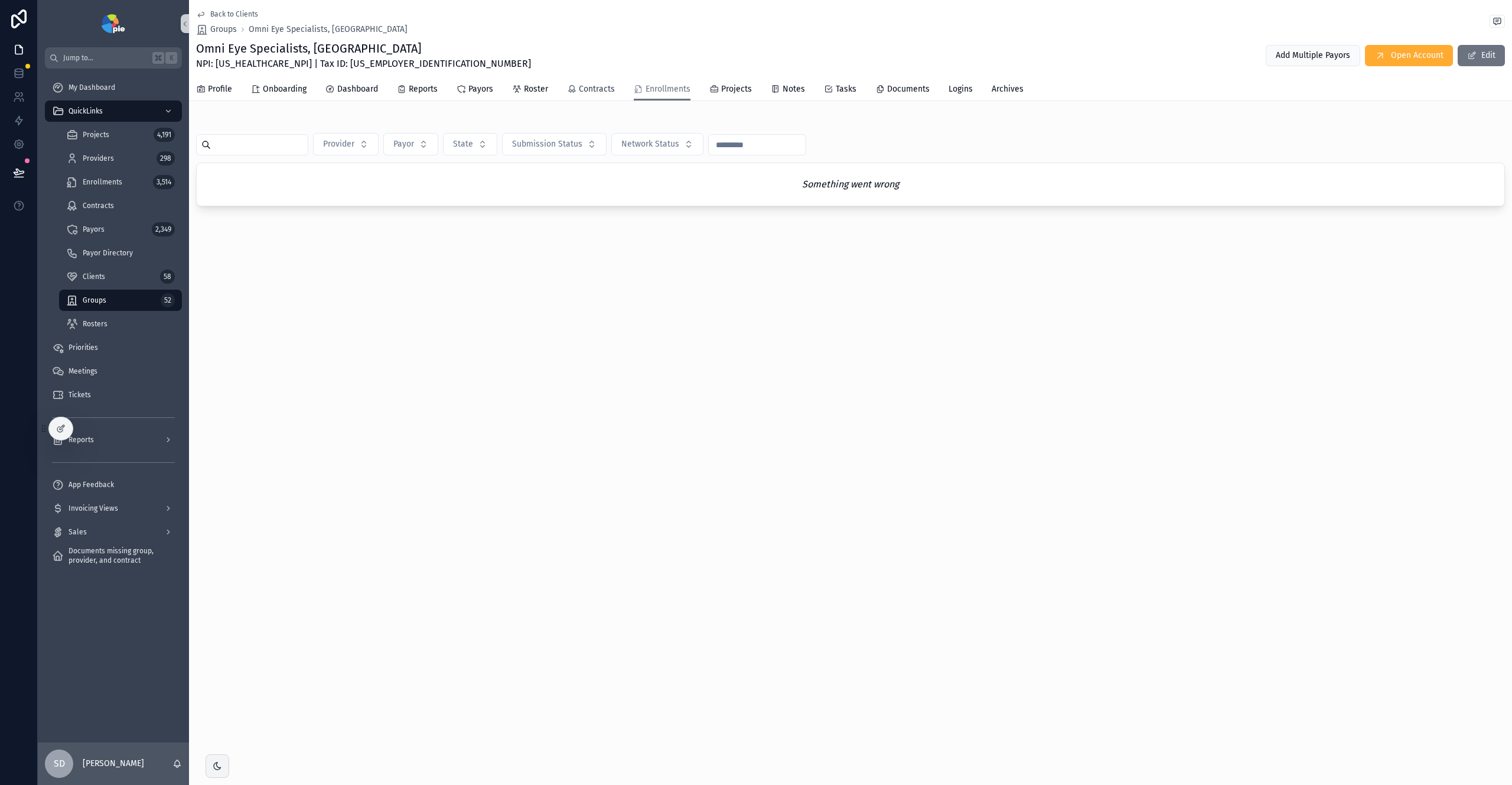
click at [589, 90] on span "Contracts" at bounding box center [597, 89] width 36 height 11
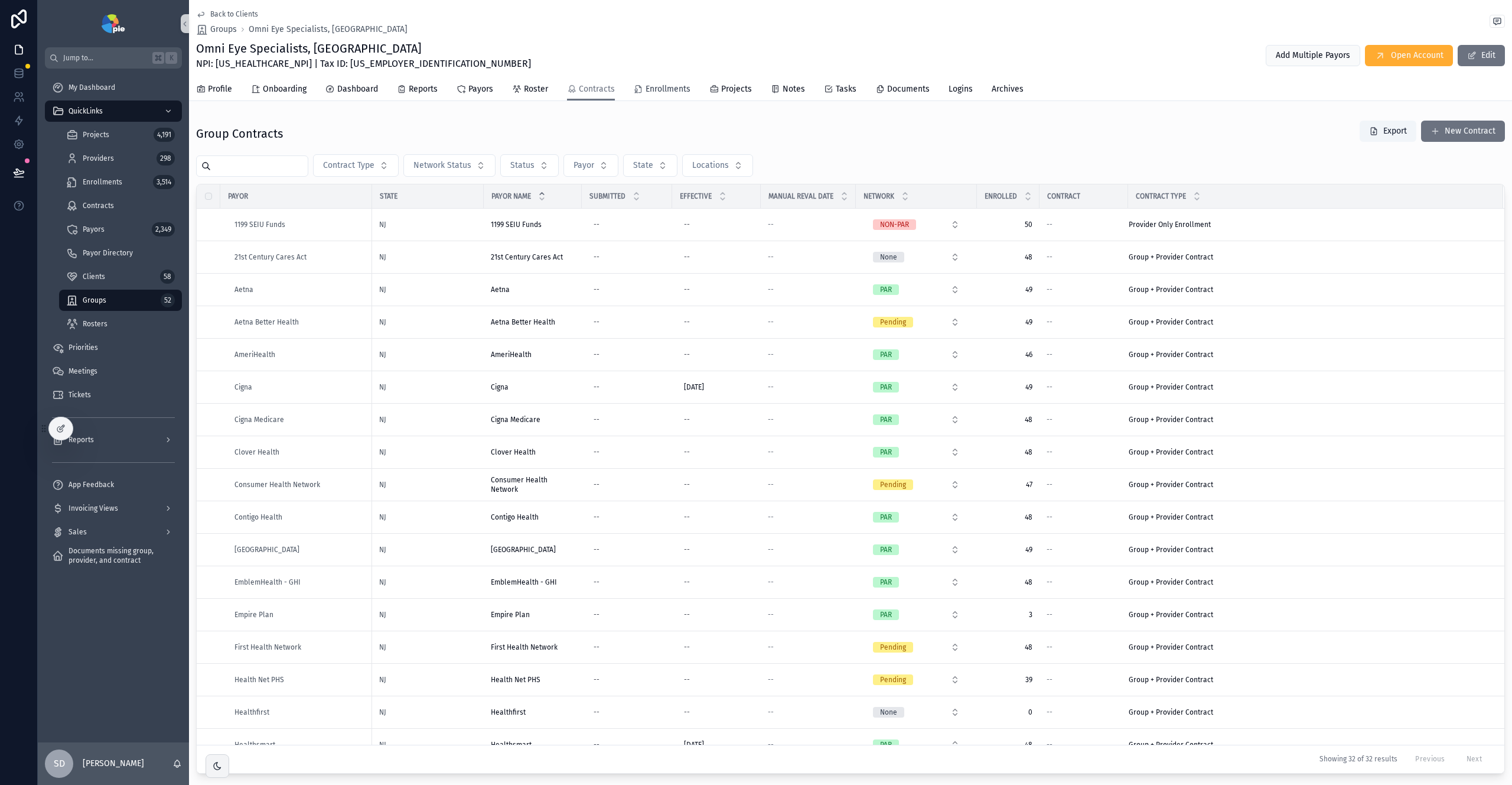
click at [663, 89] on span "Enrollments" at bounding box center [668, 89] width 45 height 11
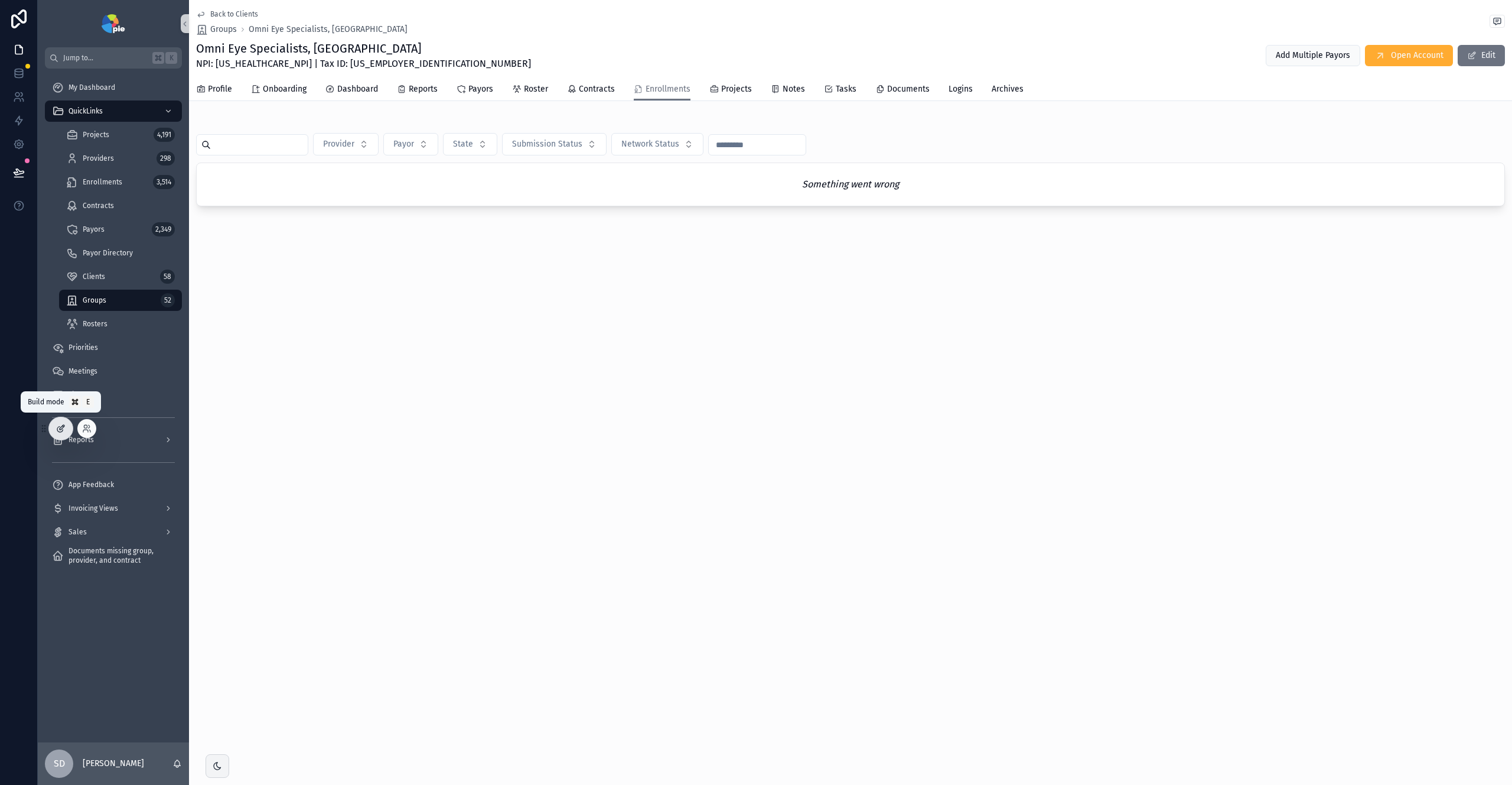
click at [55, 435] on div at bounding box center [60, 428] width 24 height 22
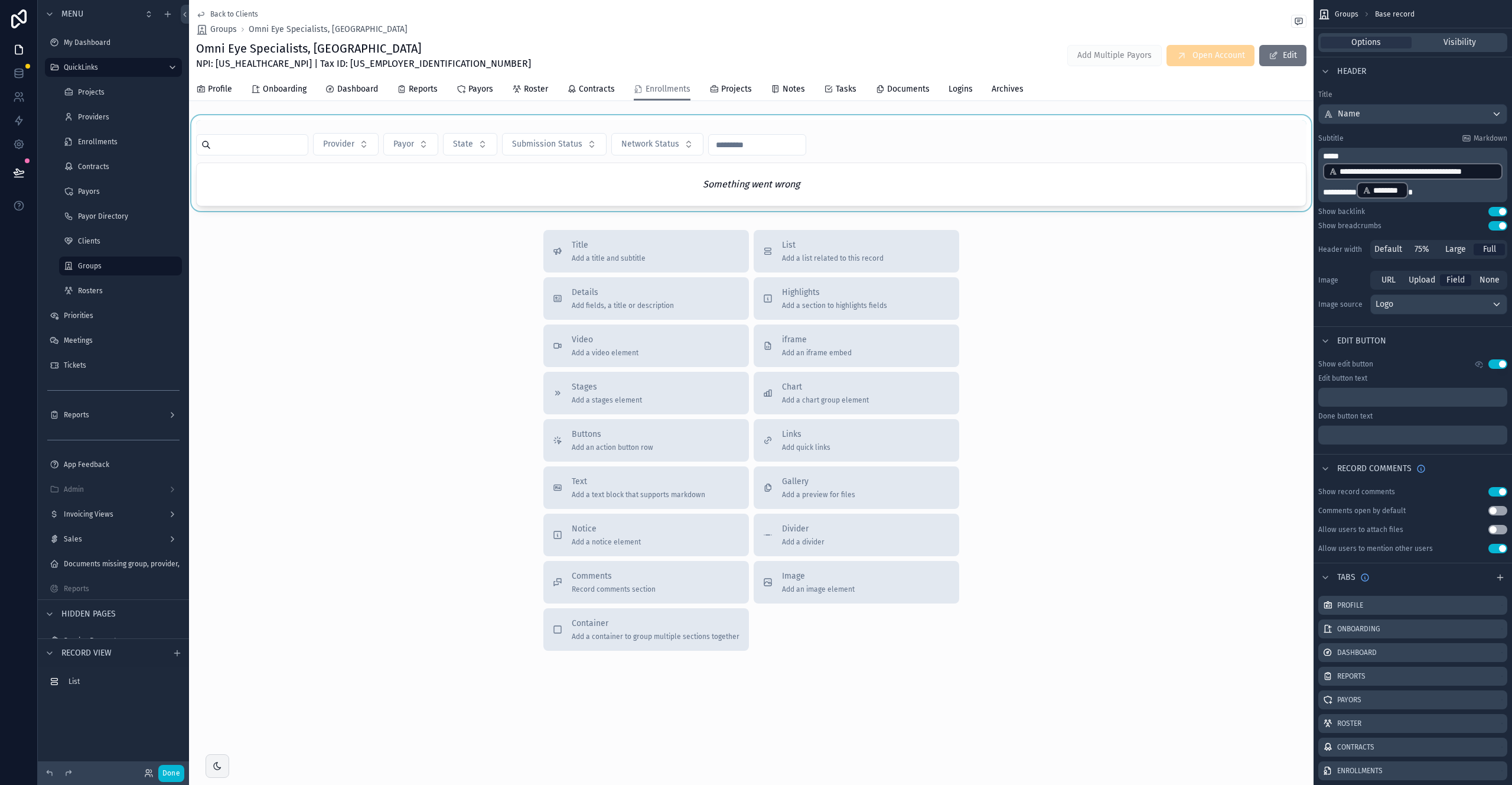
click at [1108, 170] on div "scrollable content" at bounding box center [751, 163] width 1125 height 96
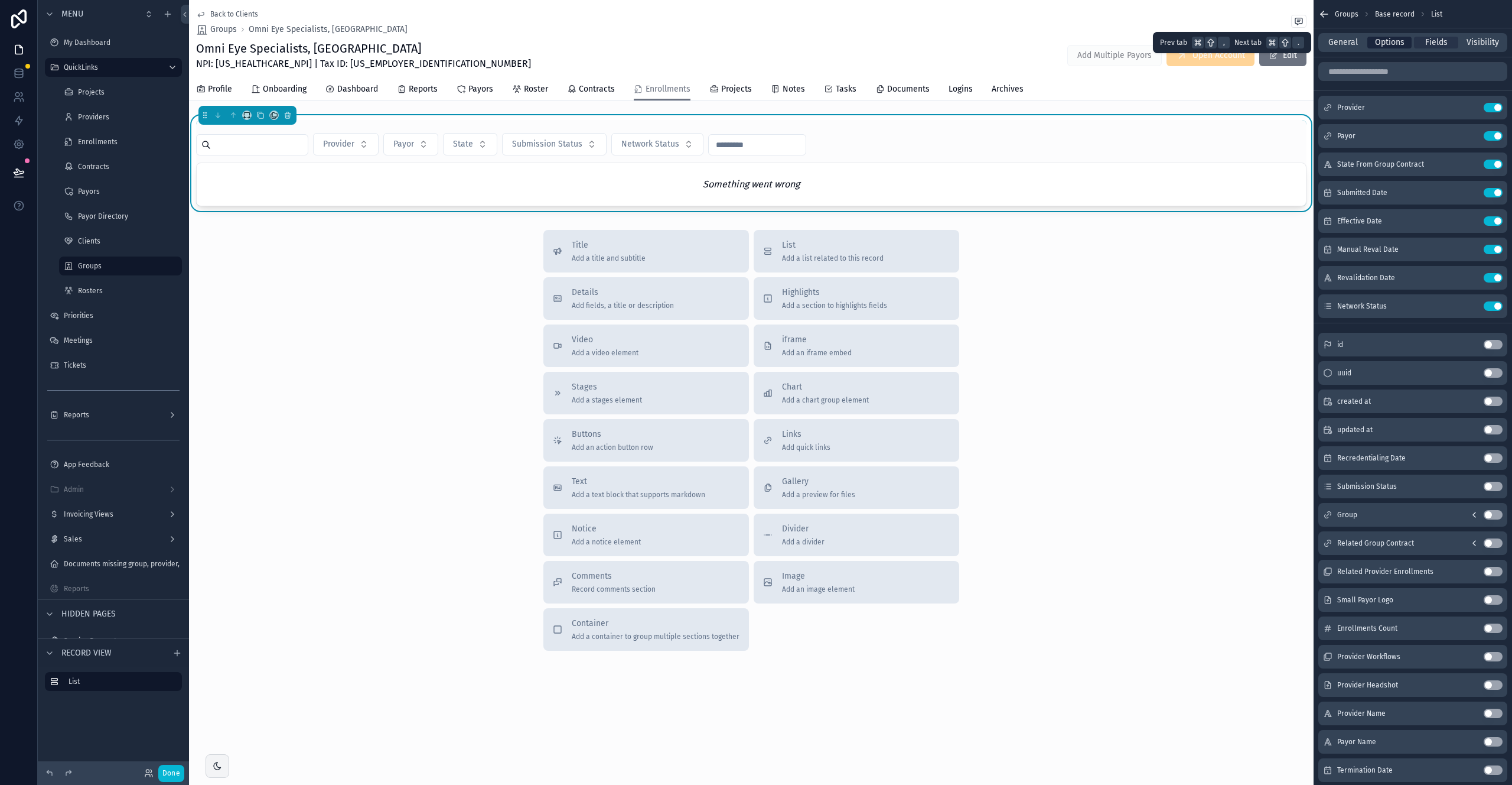
click at [1392, 44] on span "Options" at bounding box center [1390, 42] width 30 height 11
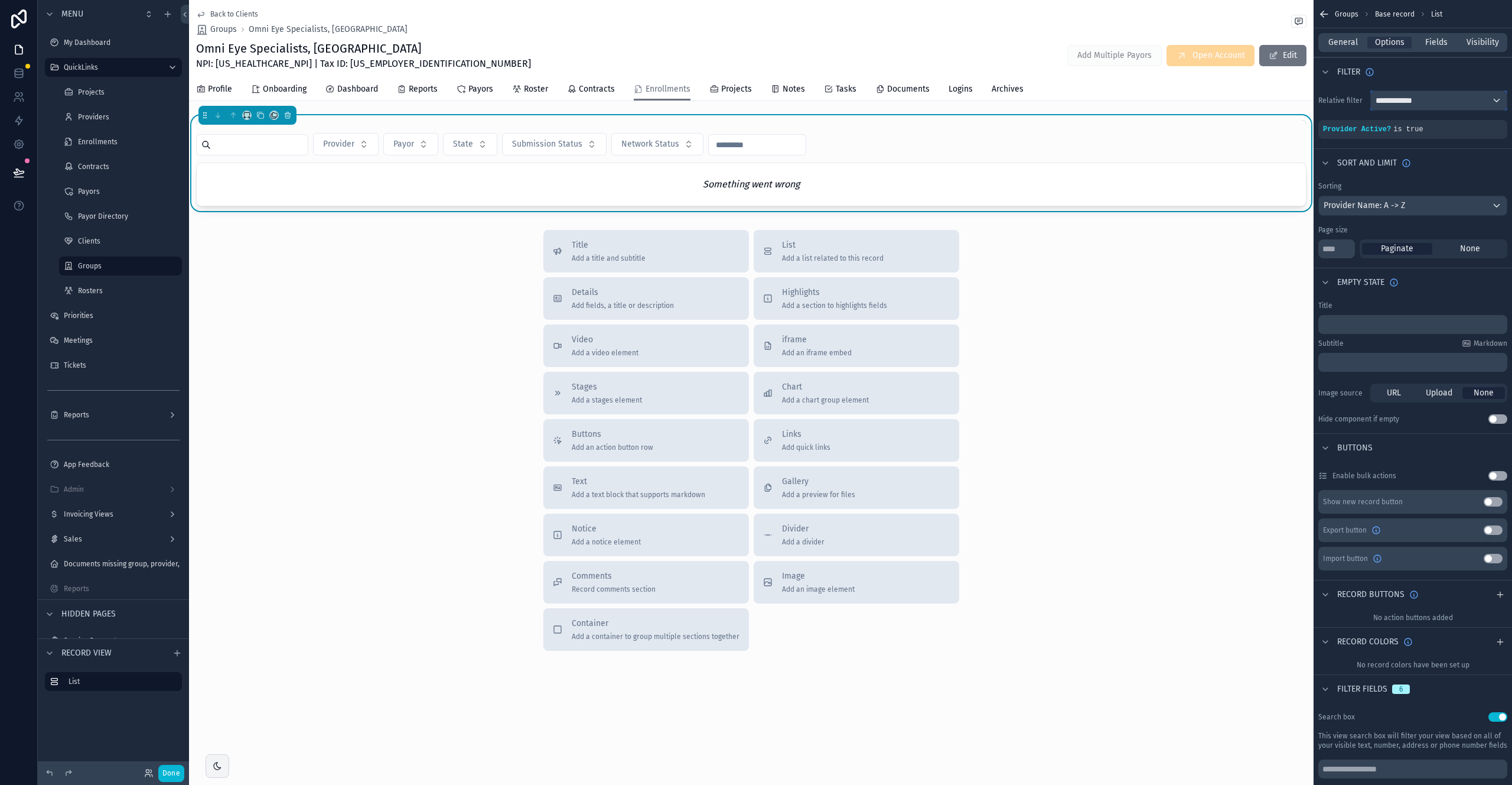
click at [1439, 103] on div "**********" at bounding box center [1439, 100] width 136 height 19
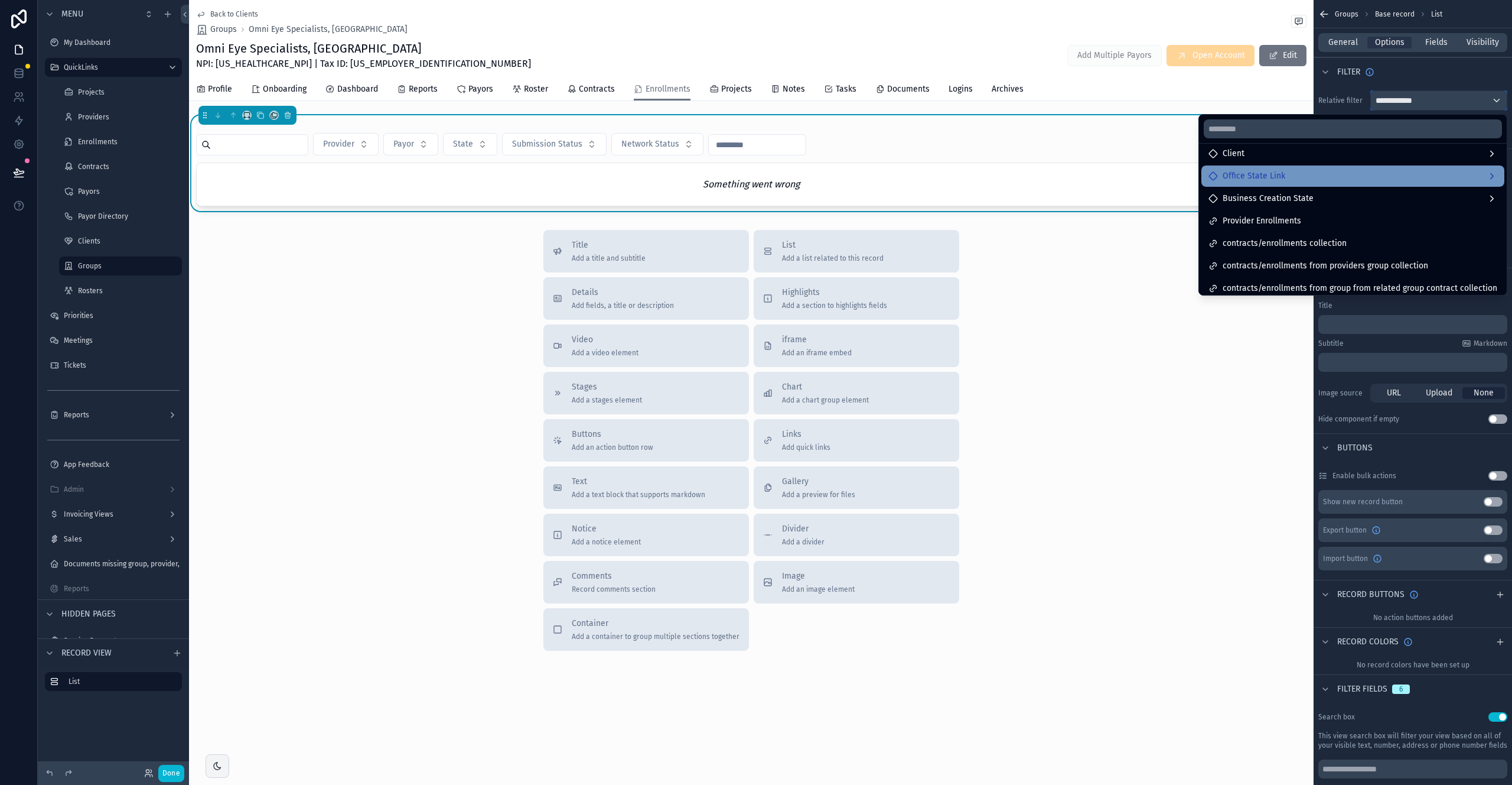
scroll to position [102, 0]
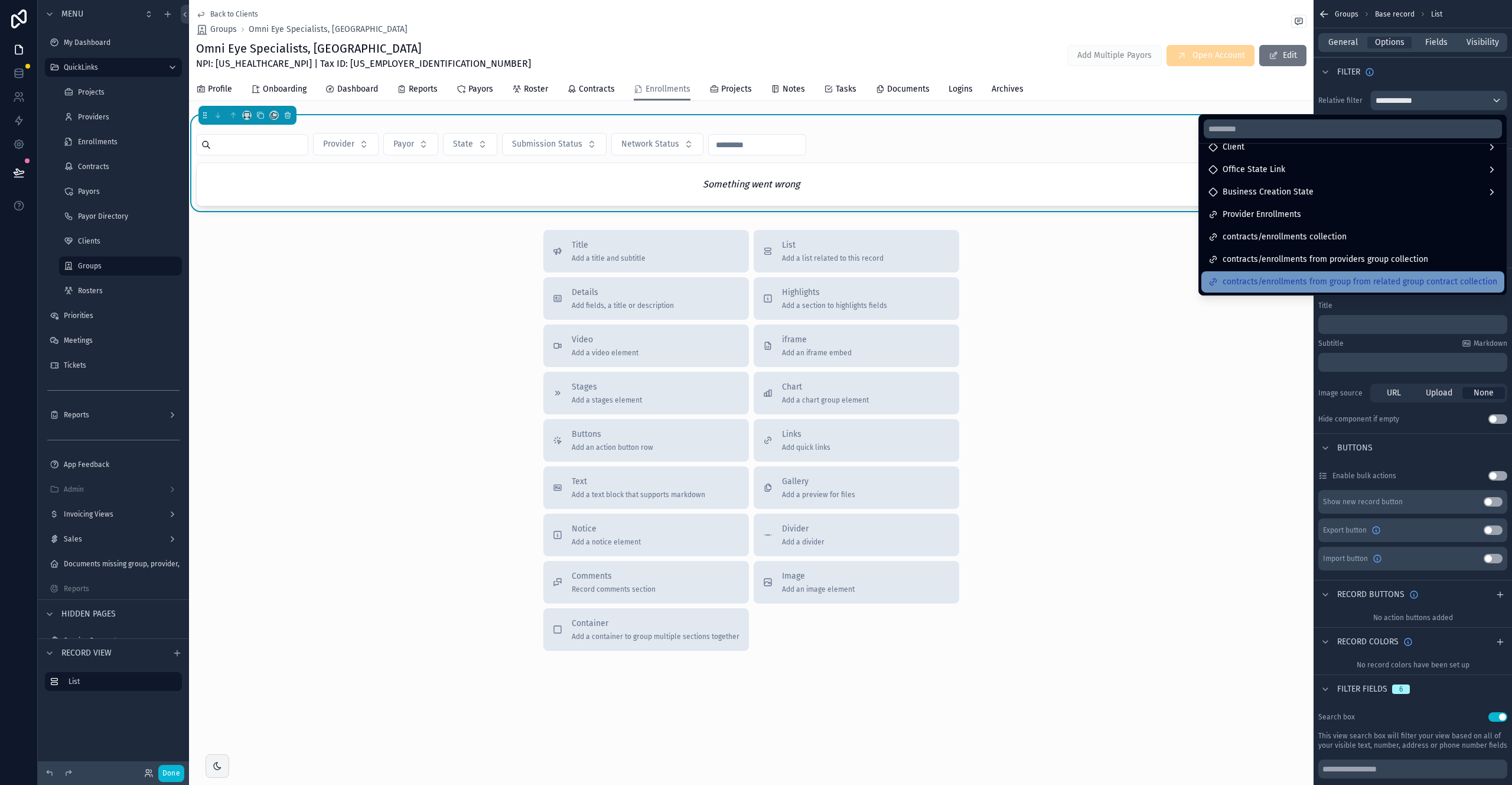
click at [1342, 286] on span "contracts/enrollments from group from related group contract collection" at bounding box center [1360, 282] width 275 height 15
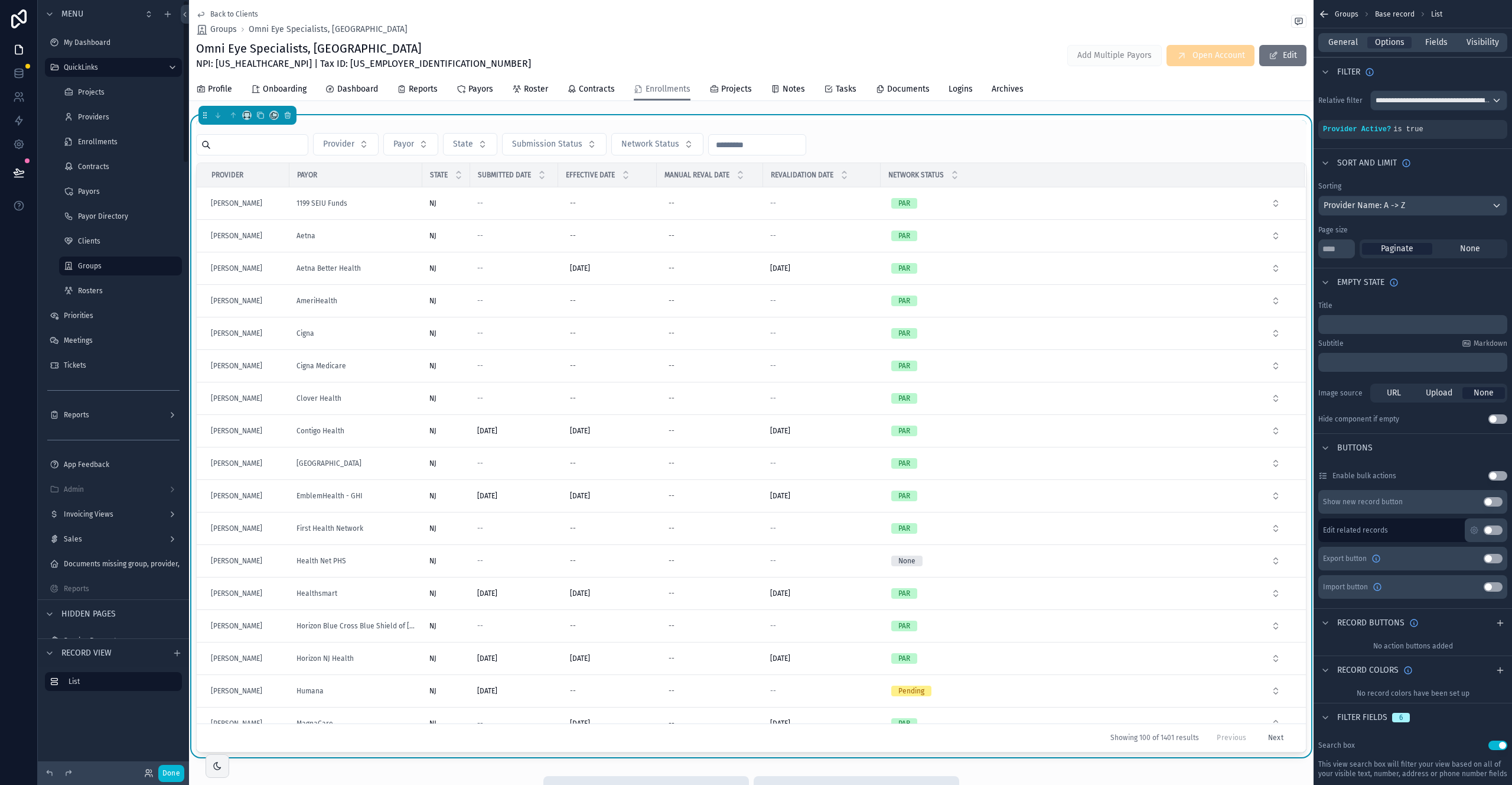
click at [168, 781] on div "Done" at bounding box center [113, 773] width 151 height 24
click at [173, 776] on button "Done" at bounding box center [171, 773] width 26 height 17
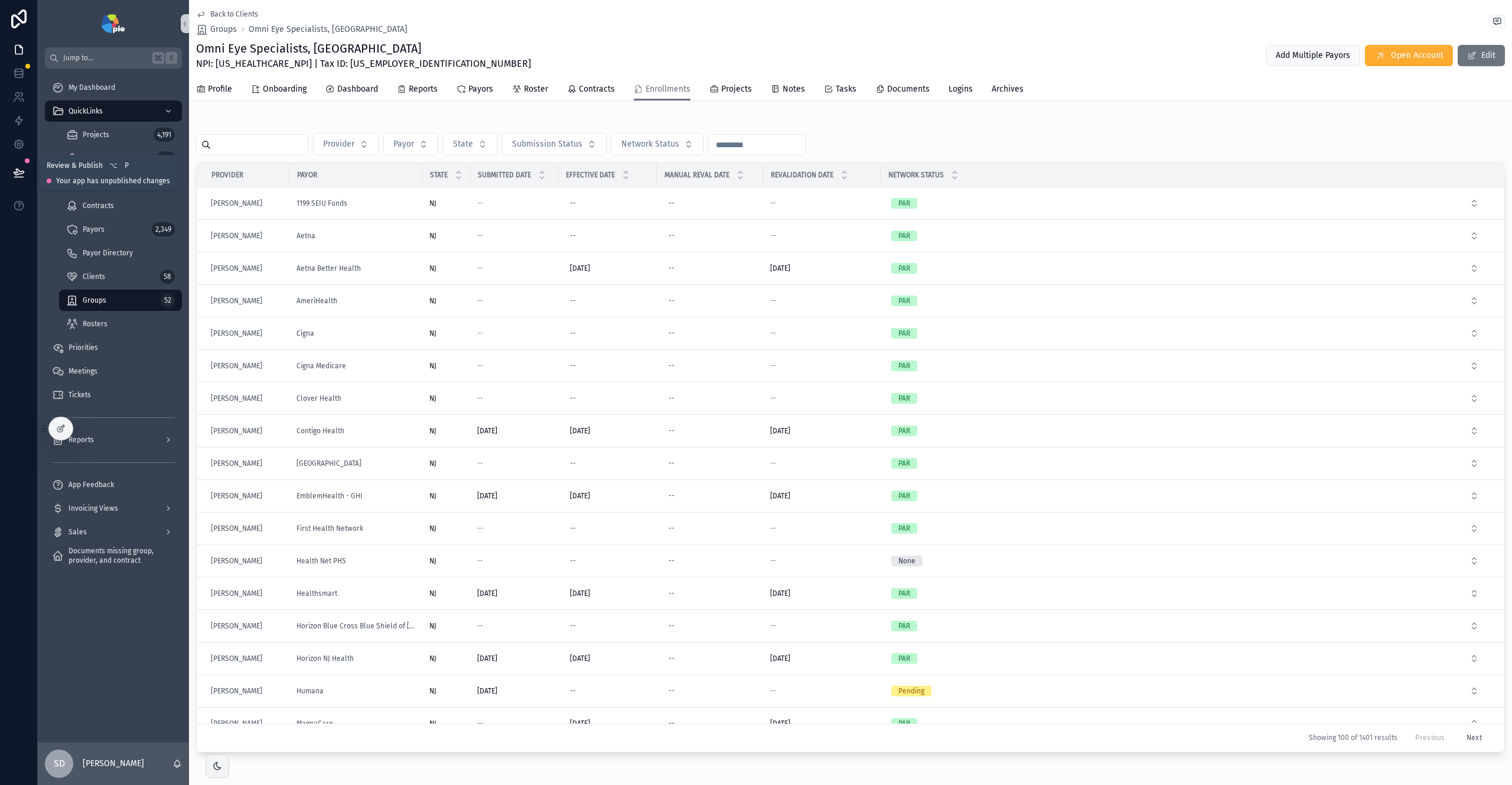
click at [26, 168] on button at bounding box center [19, 172] width 26 height 33
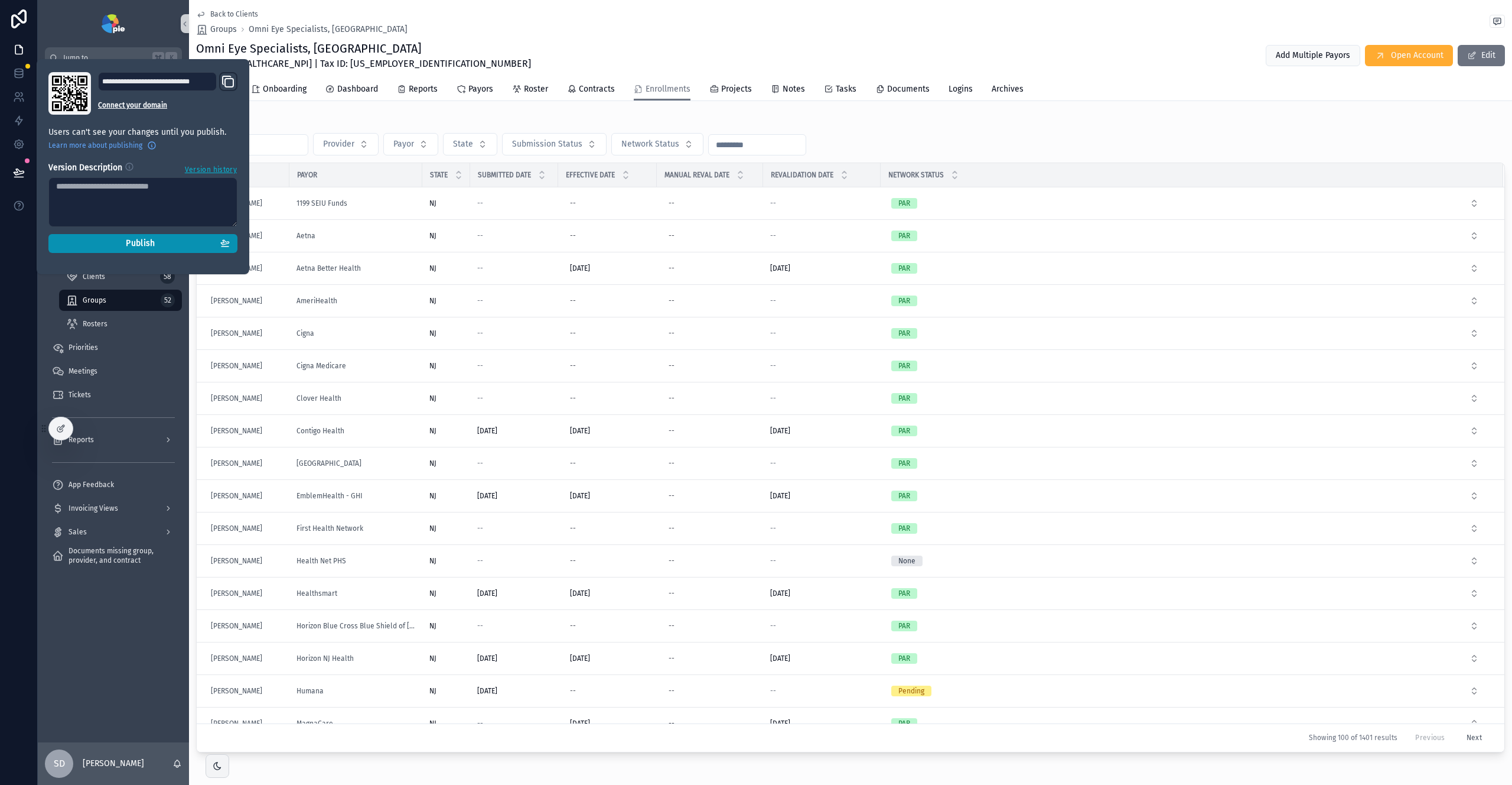
click at [155, 242] on div "Publish" at bounding box center [142, 244] width 173 height 11
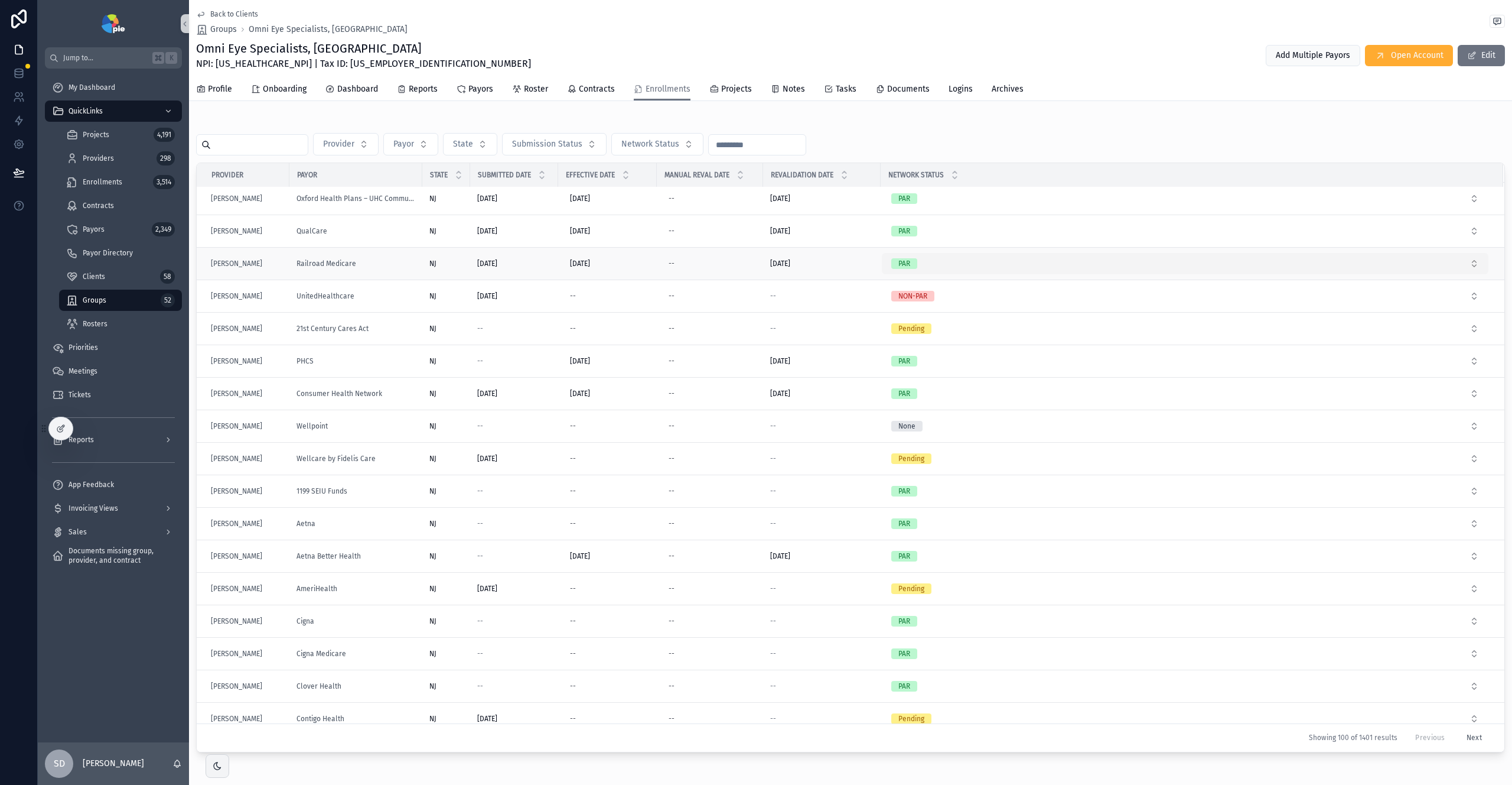
scroll to position [1600, 0]
click at [410, 149] on span "Payor" at bounding box center [403, 144] width 21 height 11
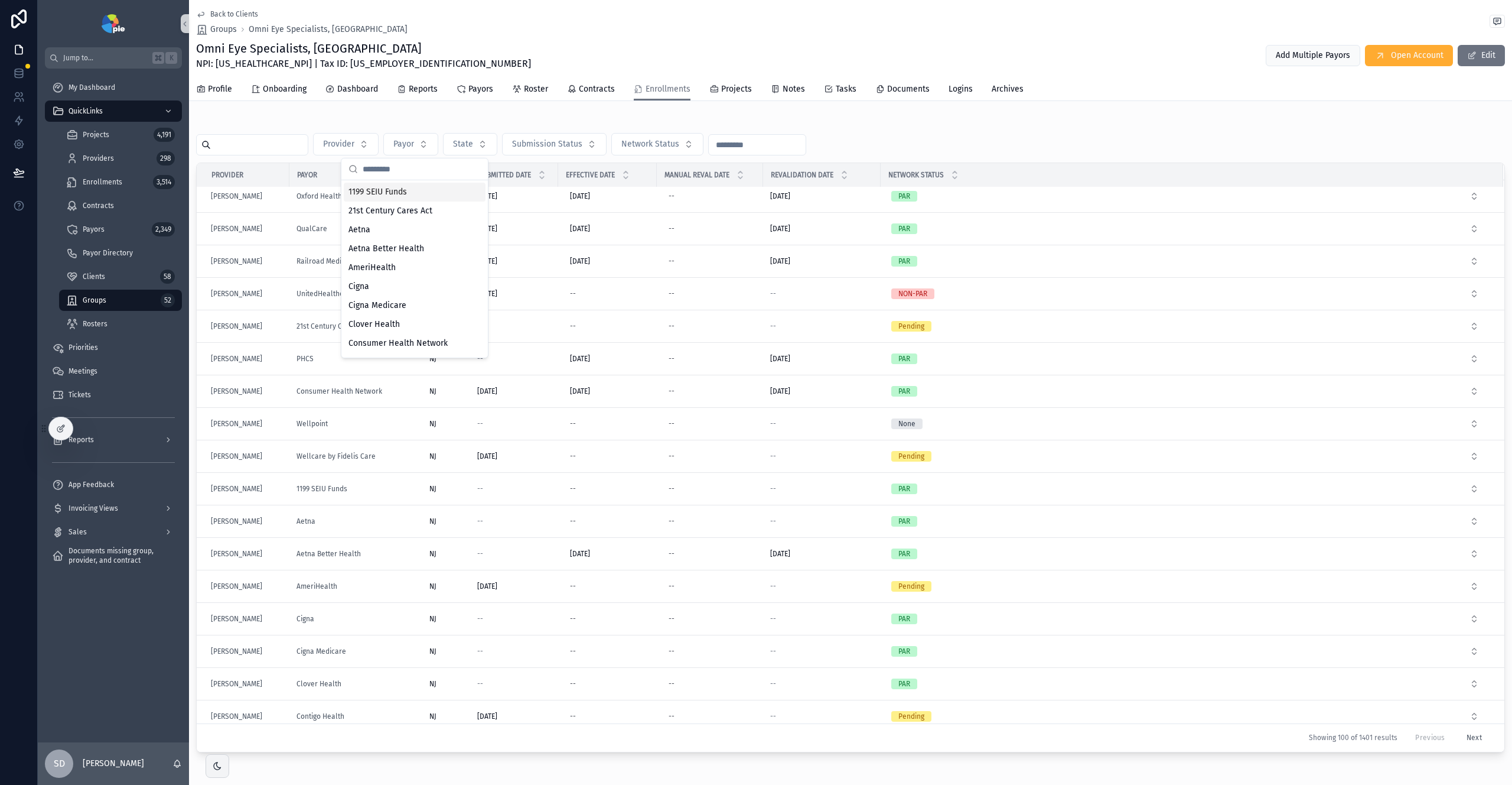
click at [413, 192] on div "1199 SEIU Funds" at bounding box center [415, 192] width 142 height 19
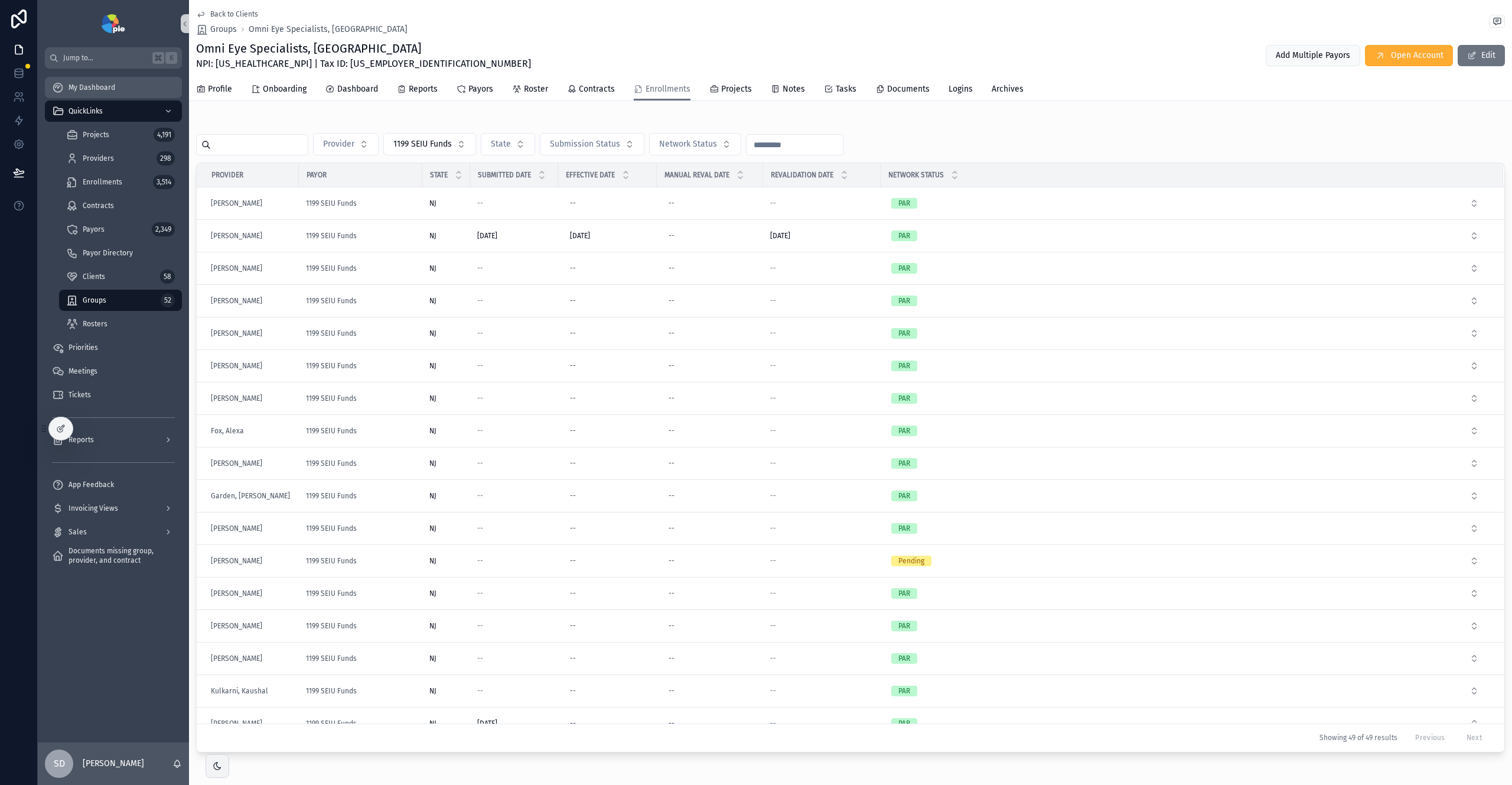
click at [105, 90] on span "My Dashboard" at bounding box center [92, 87] width 47 height 9
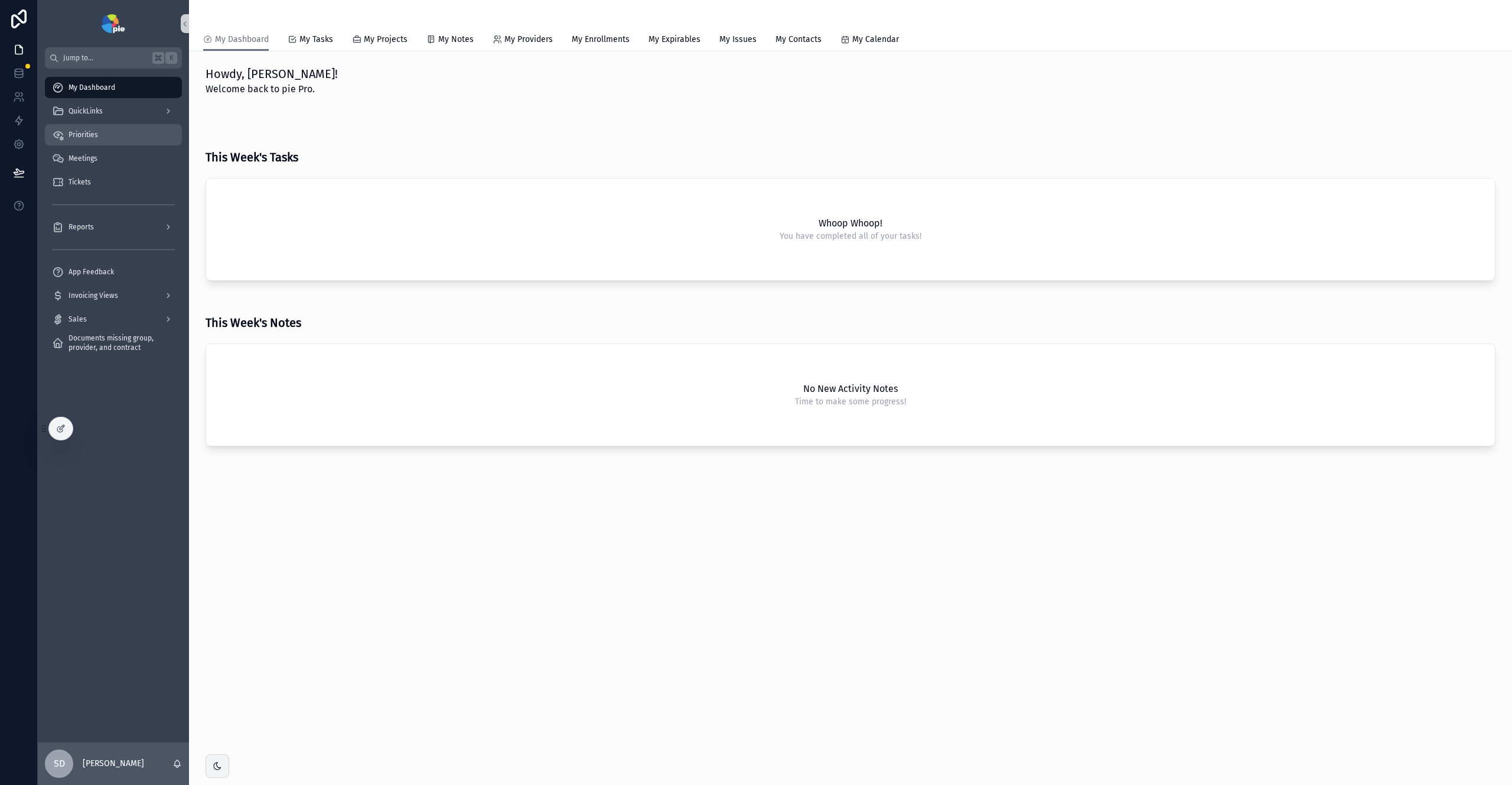
drag, startPoint x: 94, startPoint y: 137, endPoint x: 102, endPoint y: 139, distance: 8.2
click at [95, 137] on span "Priorities" at bounding box center [83, 135] width 30 height 9
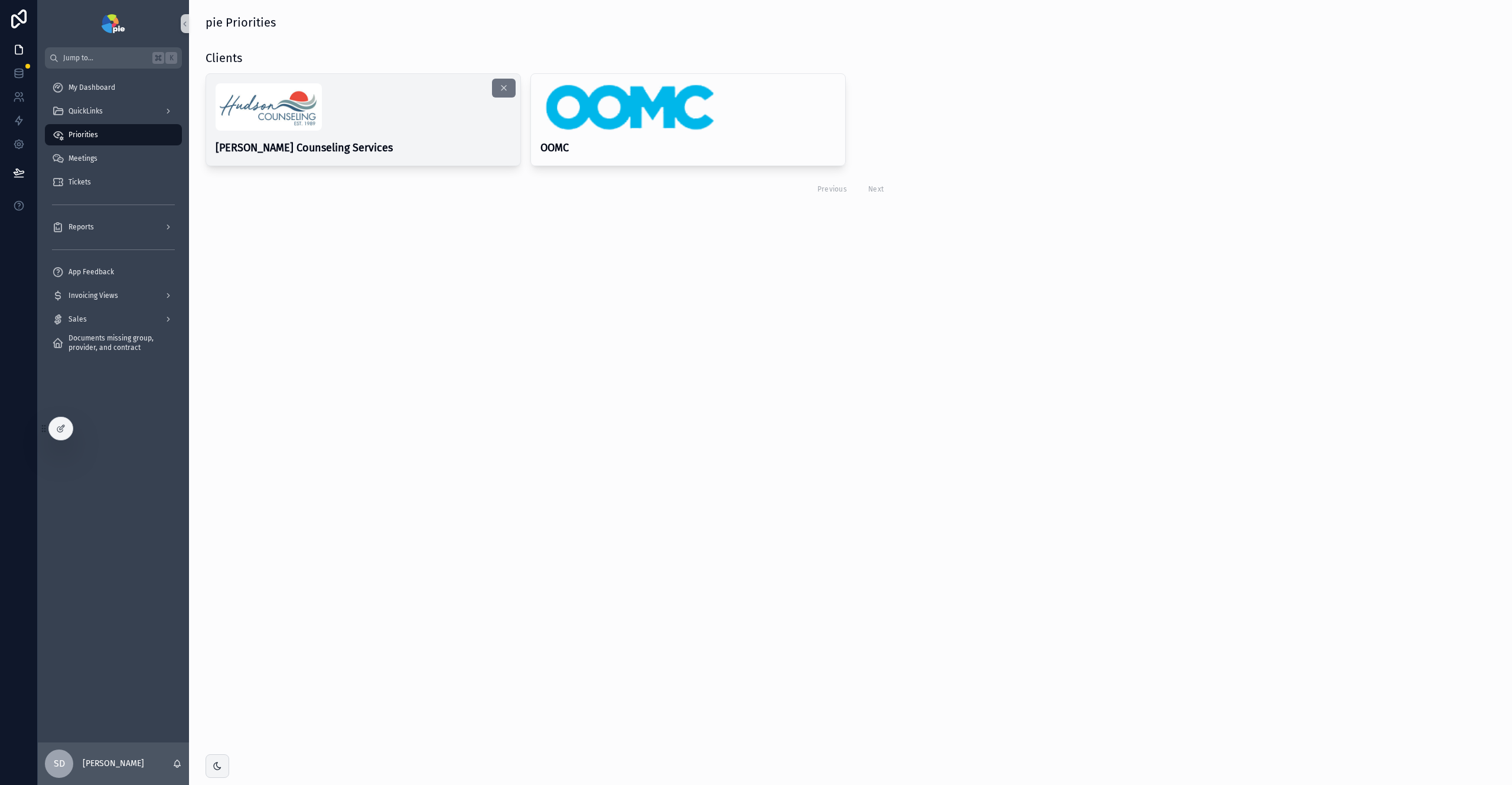
click at [403, 148] on h4 "[PERSON_NAME] Counseling Services" at bounding box center [363, 148] width 296 height 16
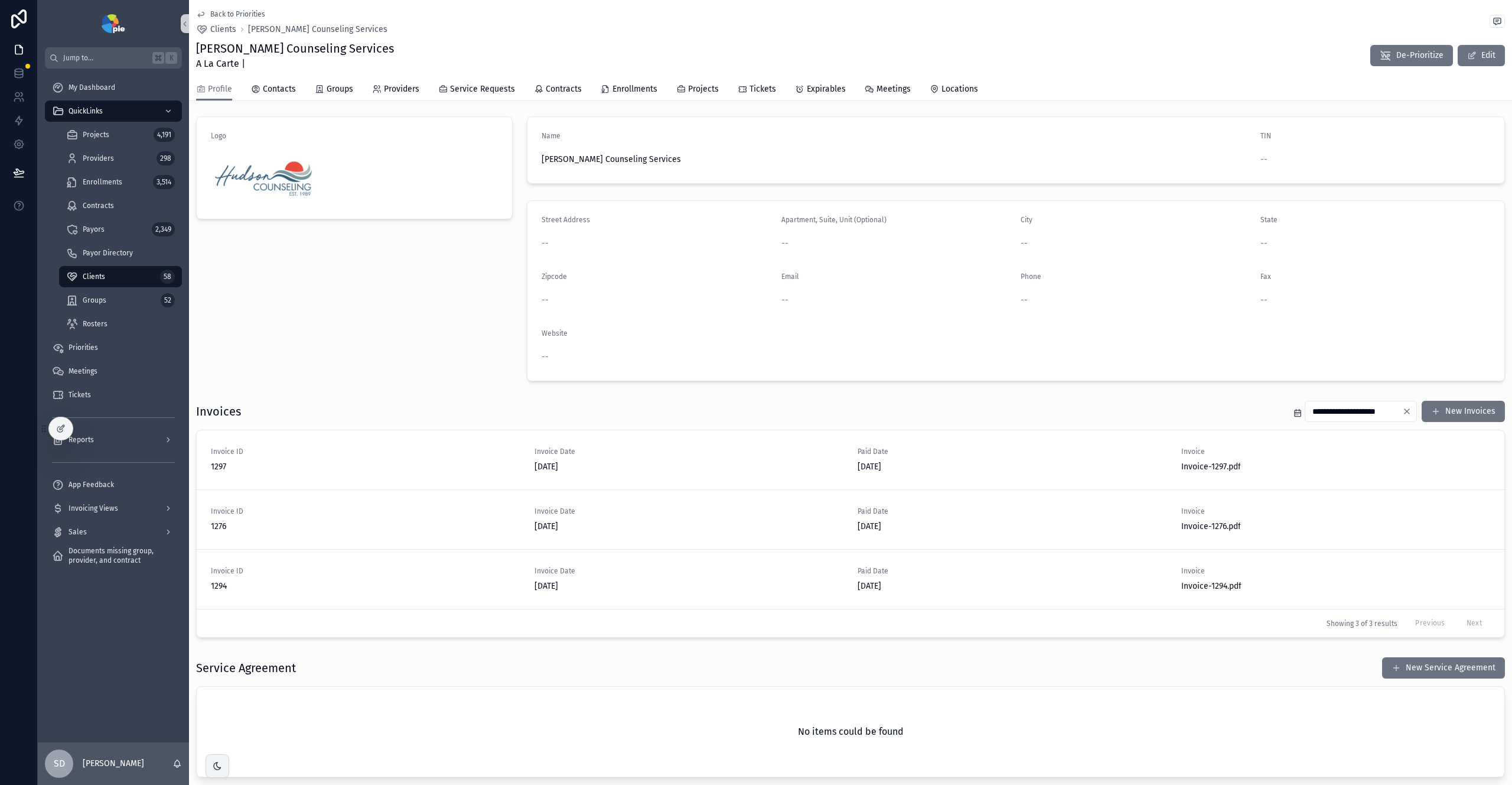
scroll to position [5, 0]
click at [107, 231] on div "Payors 2,349" at bounding box center [121, 229] width 108 height 19
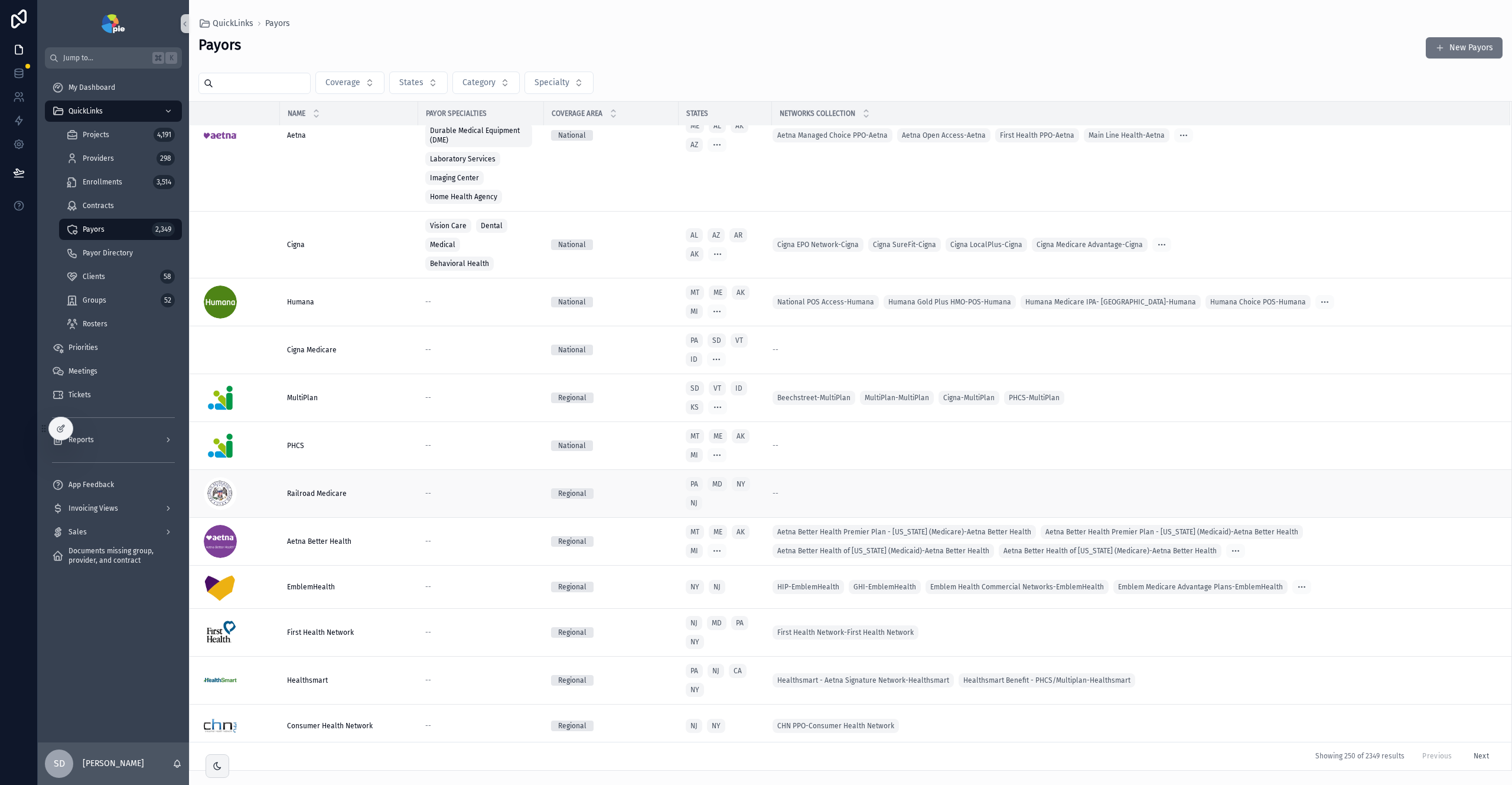
scroll to position [180, 0]
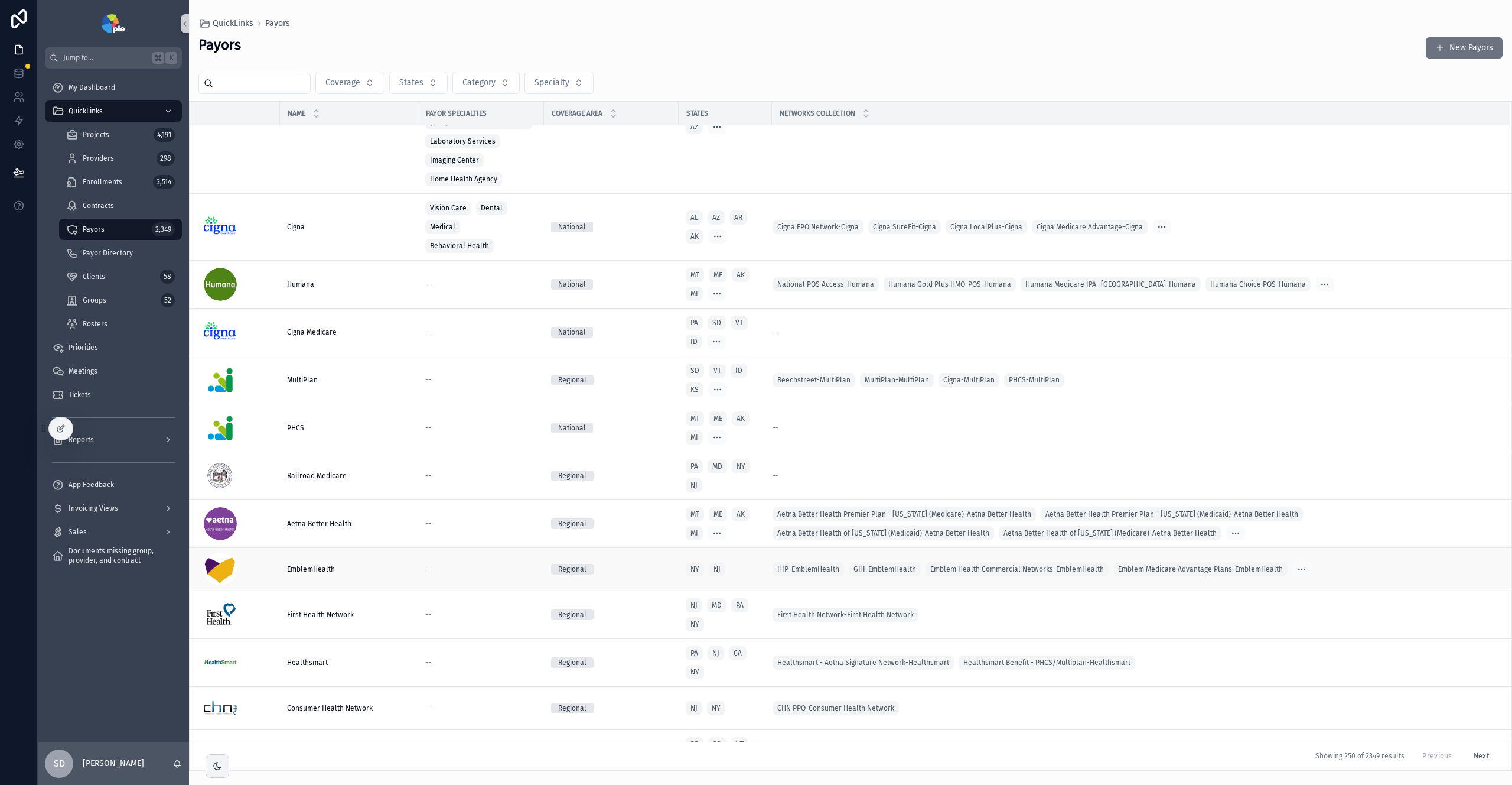
click at [389, 564] on div "EmblemHealth EmblemHealth" at bounding box center [349, 569] width 124 height 9
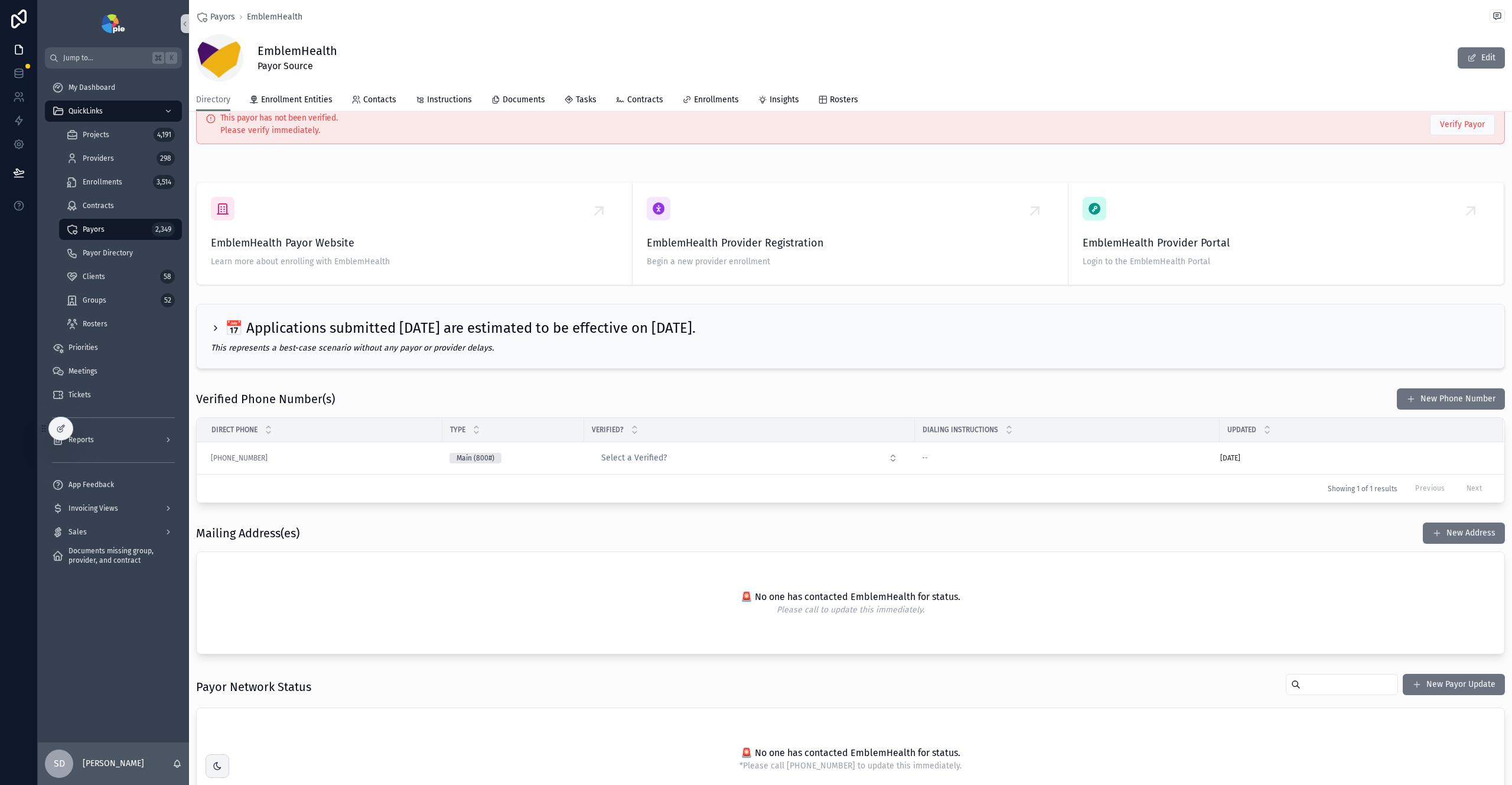
scroll to position [26, 0]
click at [1284, 262] on span "Login to the EmblemHealth Portal" at bounding box center [1286, 262] width 407 height 11
click at [1155, 251] on span "EmblemHealth Provider Portal" at bounding box center [1286, 244] width 407 height 17
click at [1157, 244] on span "EmblemHealth Provider Portal" at bounding box center [1286, 244] width 407 height 17
click at [1083, 243] on span "EmblemHealth Provider Portal" at bounding box center [1286, 244] width 407 height 17
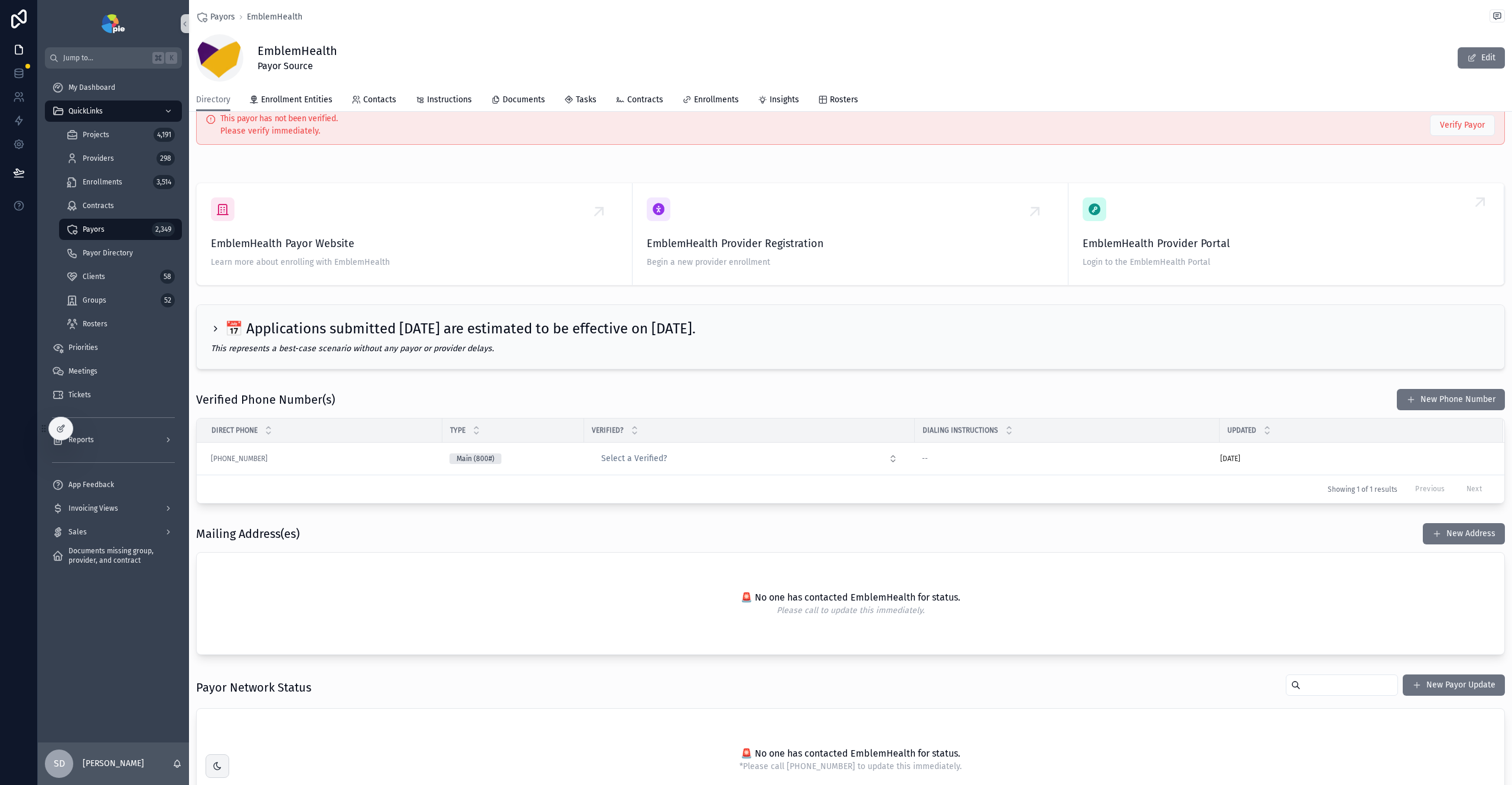
click at [1461, 203] on div "EmblemHealth Provider Portal Login to the EmblemHealth Portal" at bounding box center [1286, 234] width 407 height 73
click at [1150, 264] on span "Login to the EmblemHealth Portal" at bounding box center [1286, 262] width 407 height 11
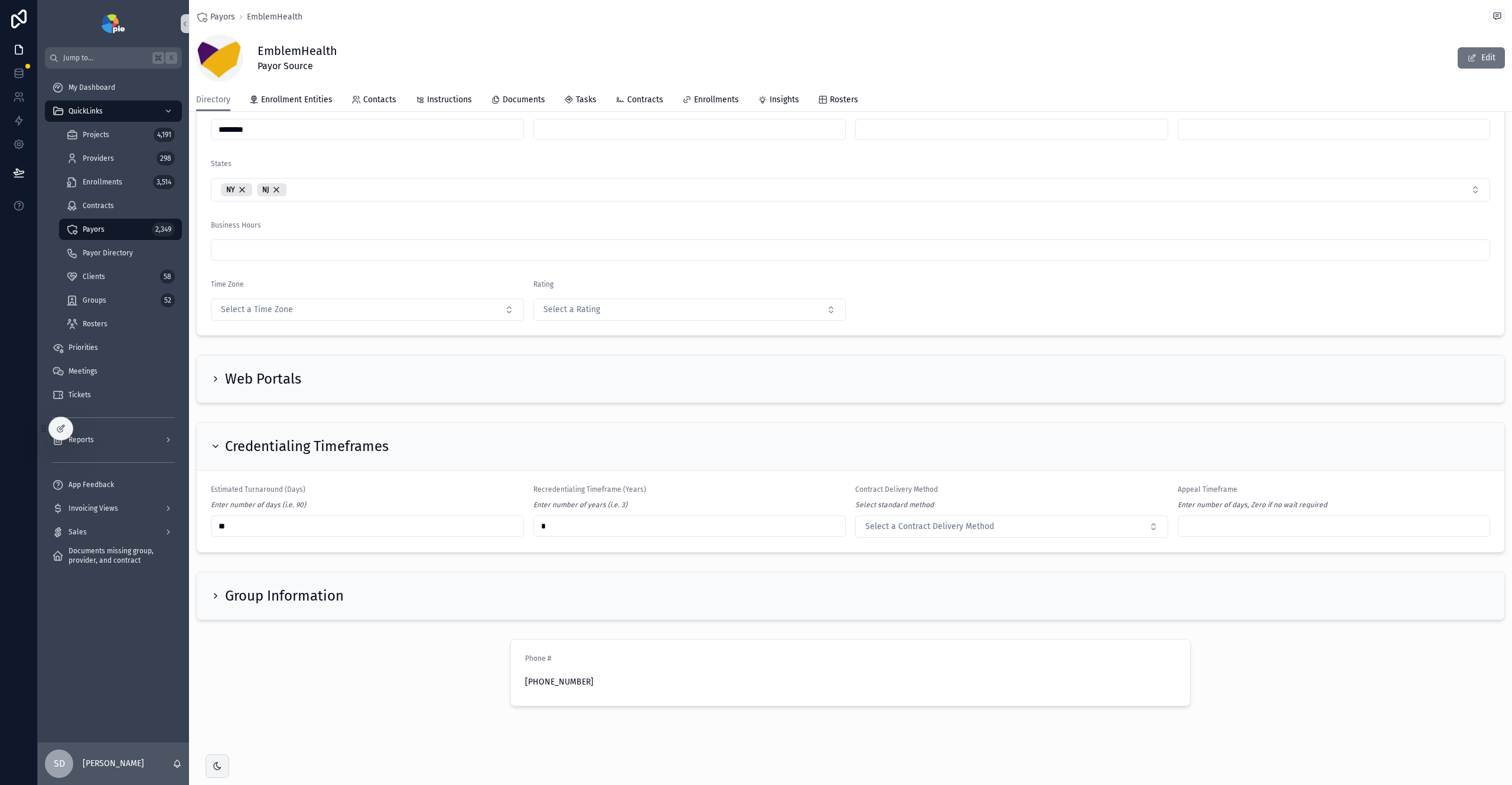
scroll to position [879, 0]
click at [1493, 17] on icon "scrollable content" at bounding box center [1497, 16] width 9 height 9
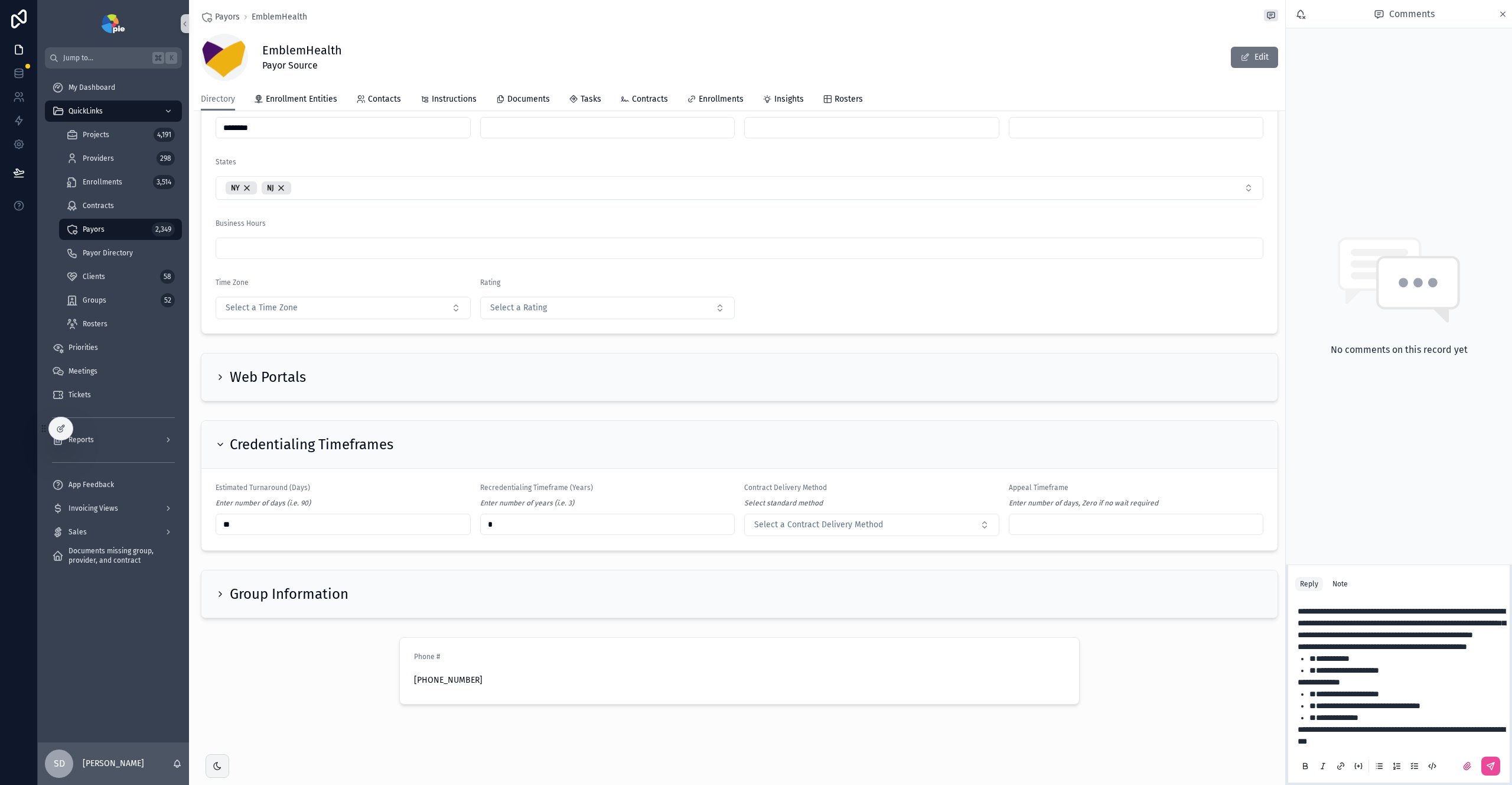
click at [1365, 607] on span "**********" at bounding box center [1402, 623] width 208 height 32
click at [1475, 607] on span "**********" at bounding box center [1397, 611] width 199 height 8
click at [1407, 598] on span "**********" at bounding box center [1401, 605] width 207 height 20
drag, startPoint x: 1343, startPoint y: 563, endPoint x: 1351, endPoint y: 566, distance: 8.5
click at [1342, 567] on div "Note" at bounding box center [1340, 572] width 15 height 9
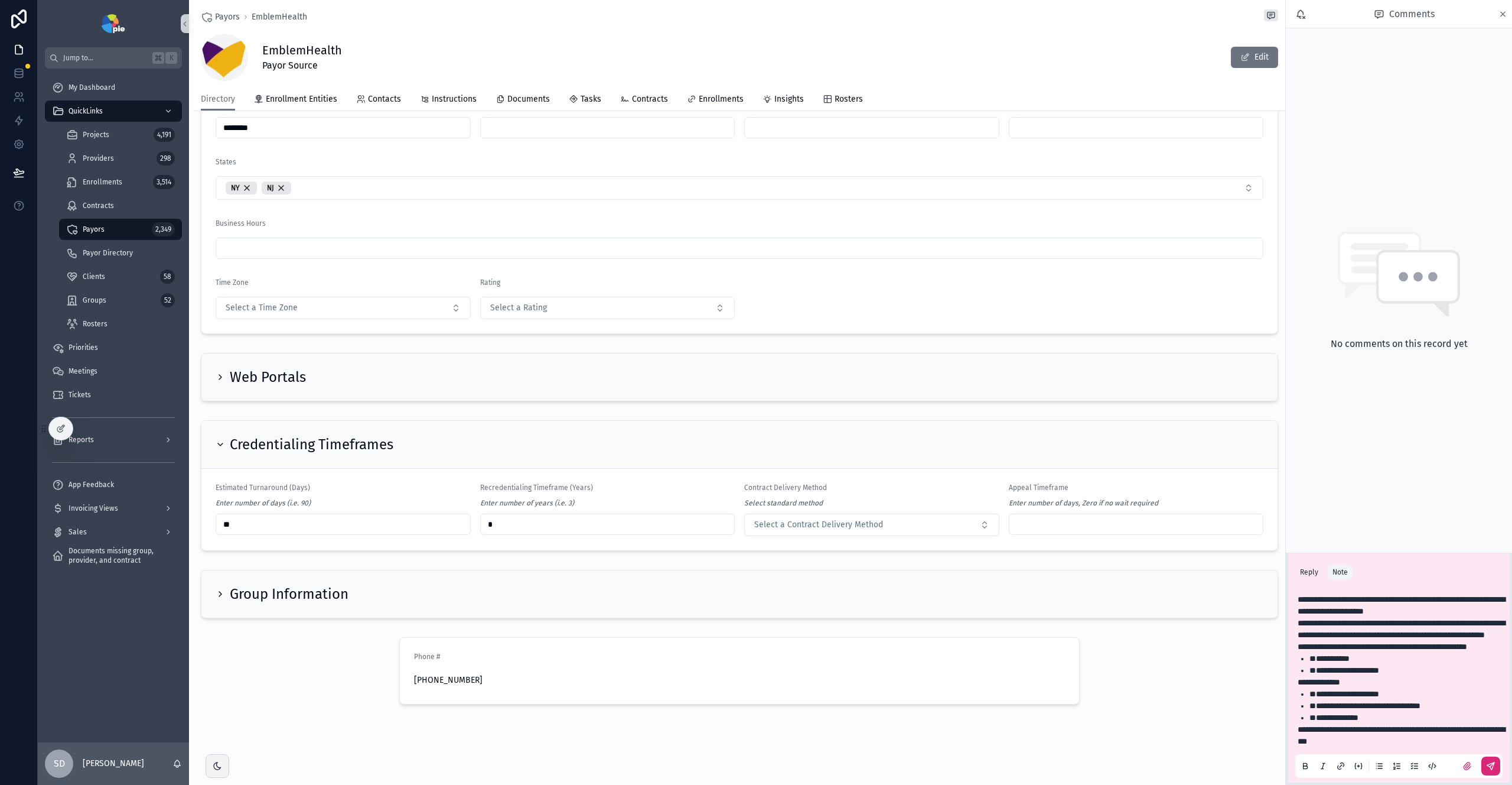
click at [1494, 772] on button "scrollable content" at bounding box center [1491, 766] width 19 height 19
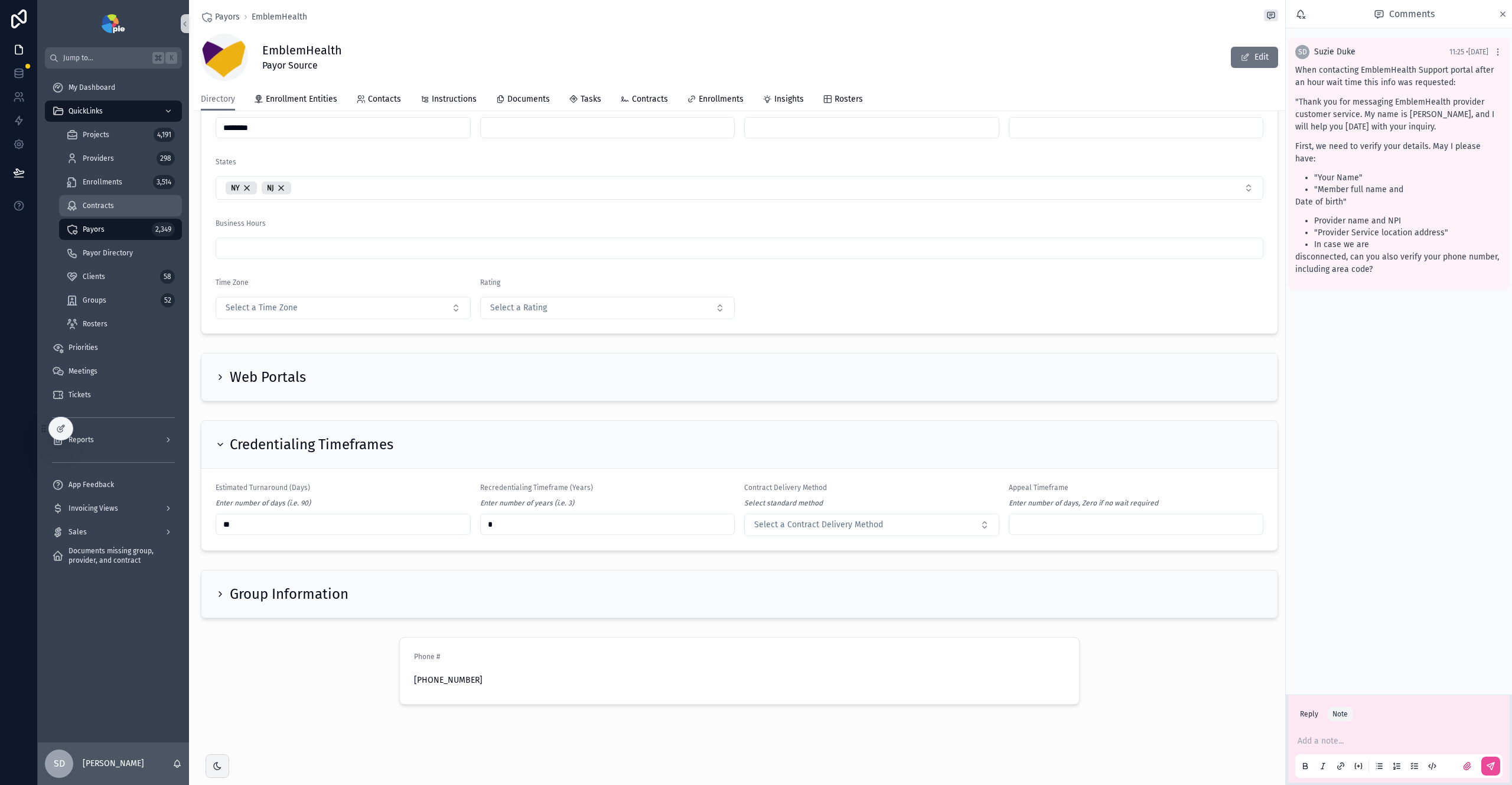
click at [101, 207] on span "Contracts" at bounding box center [98, 206] width 31 height 9
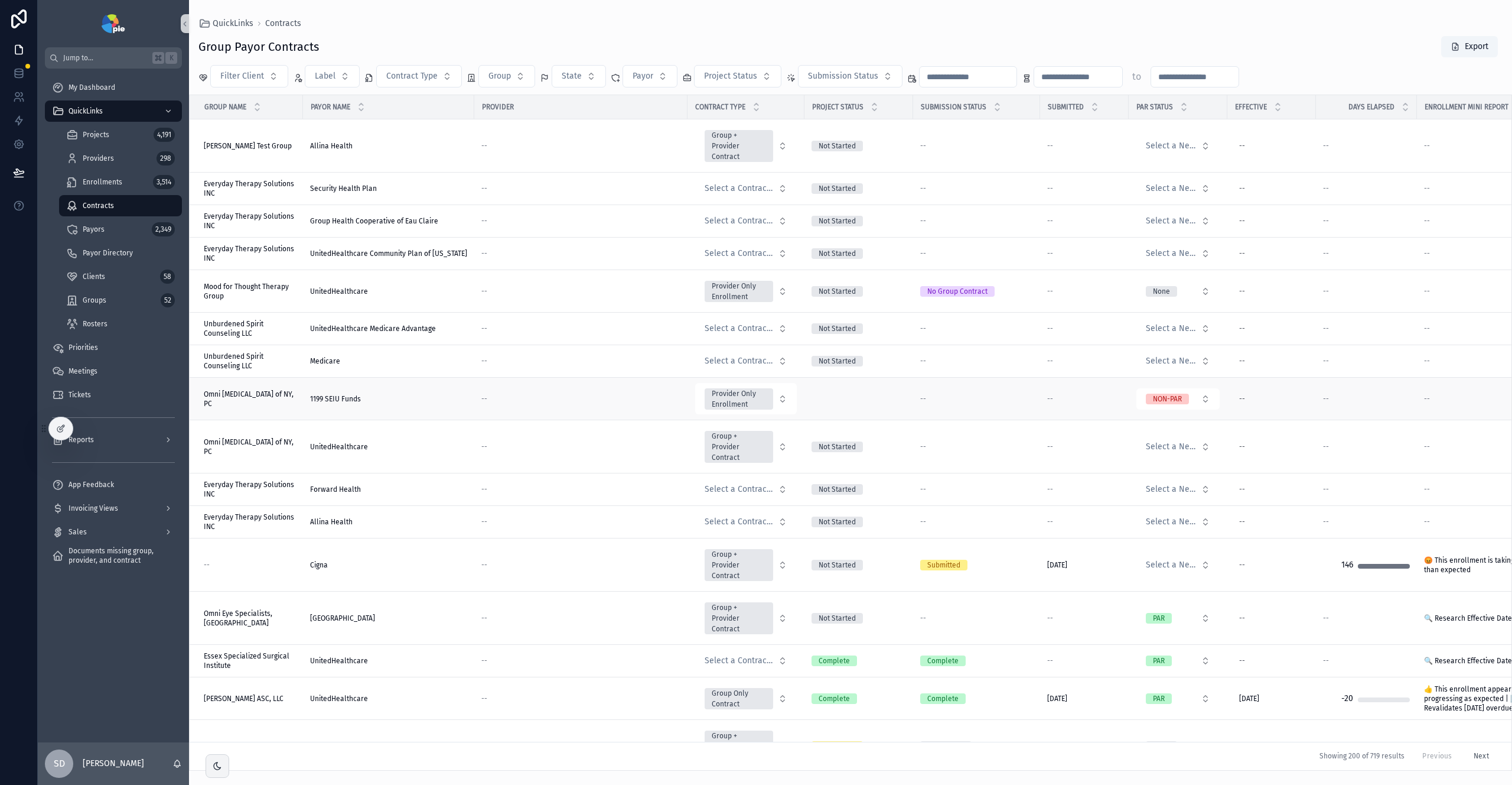
click at [387, 394] on div "1199 SEIU Funds 1199 SEIU Funds" at bounding box center [389, 399] width 157 height 9
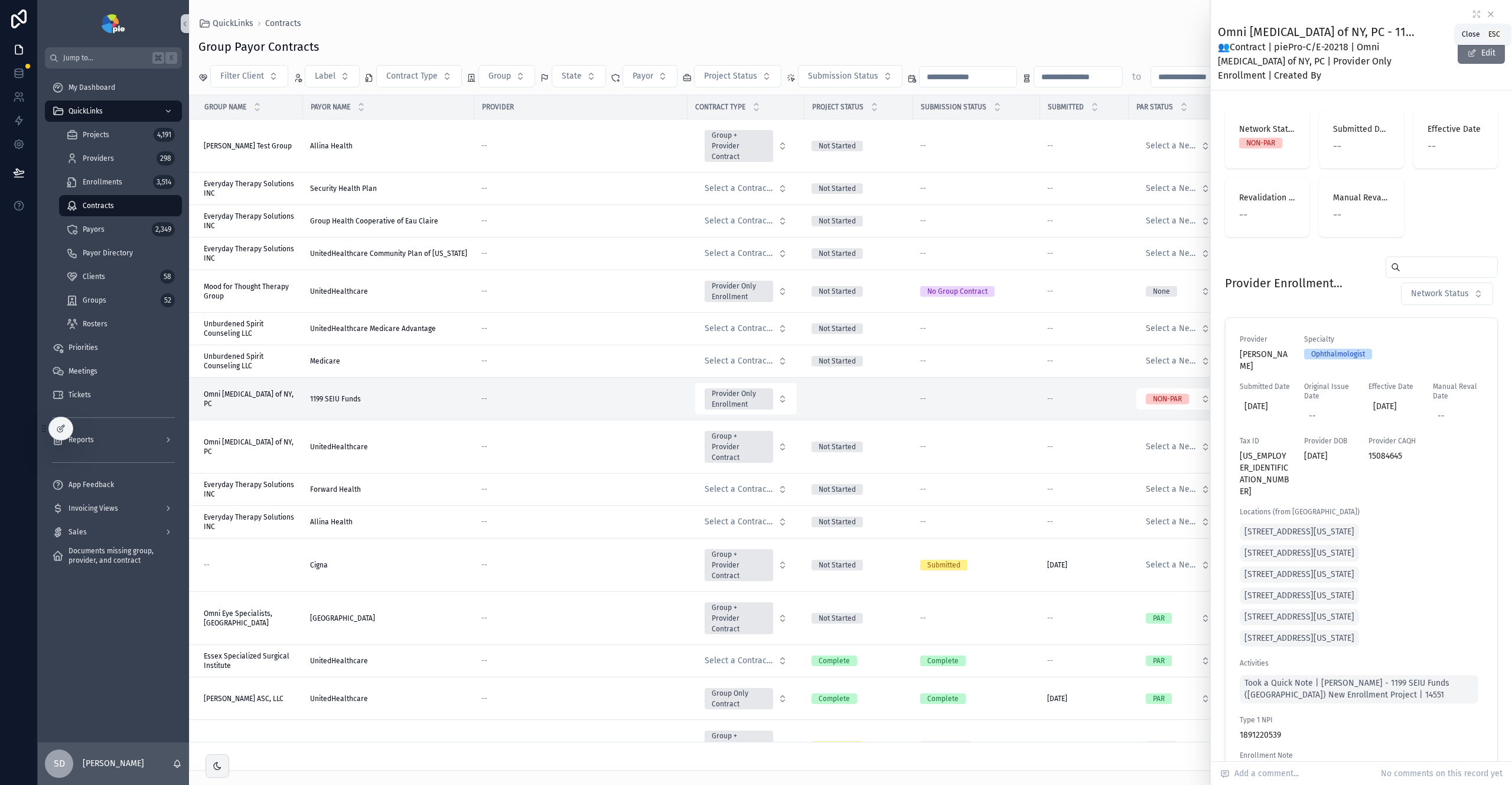
click at [1486, 16] on icon "scrollable content" at bounding box center [1491, 14] width 9 height 9
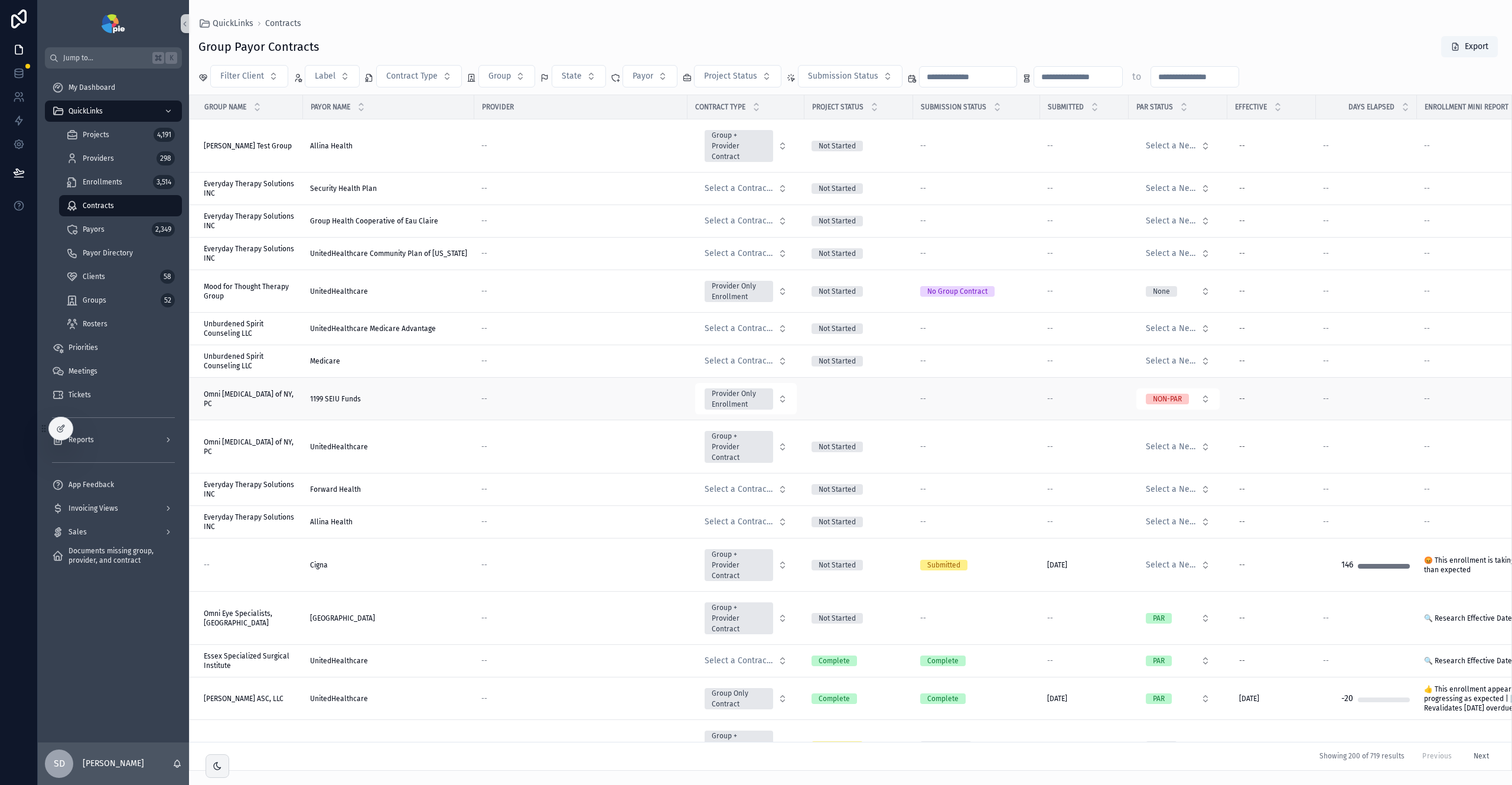
click at [387, 394] on div "1199 SEIU Funds 1199 SEIU Funds" at bounding box center [389, 399] width 157 height 9
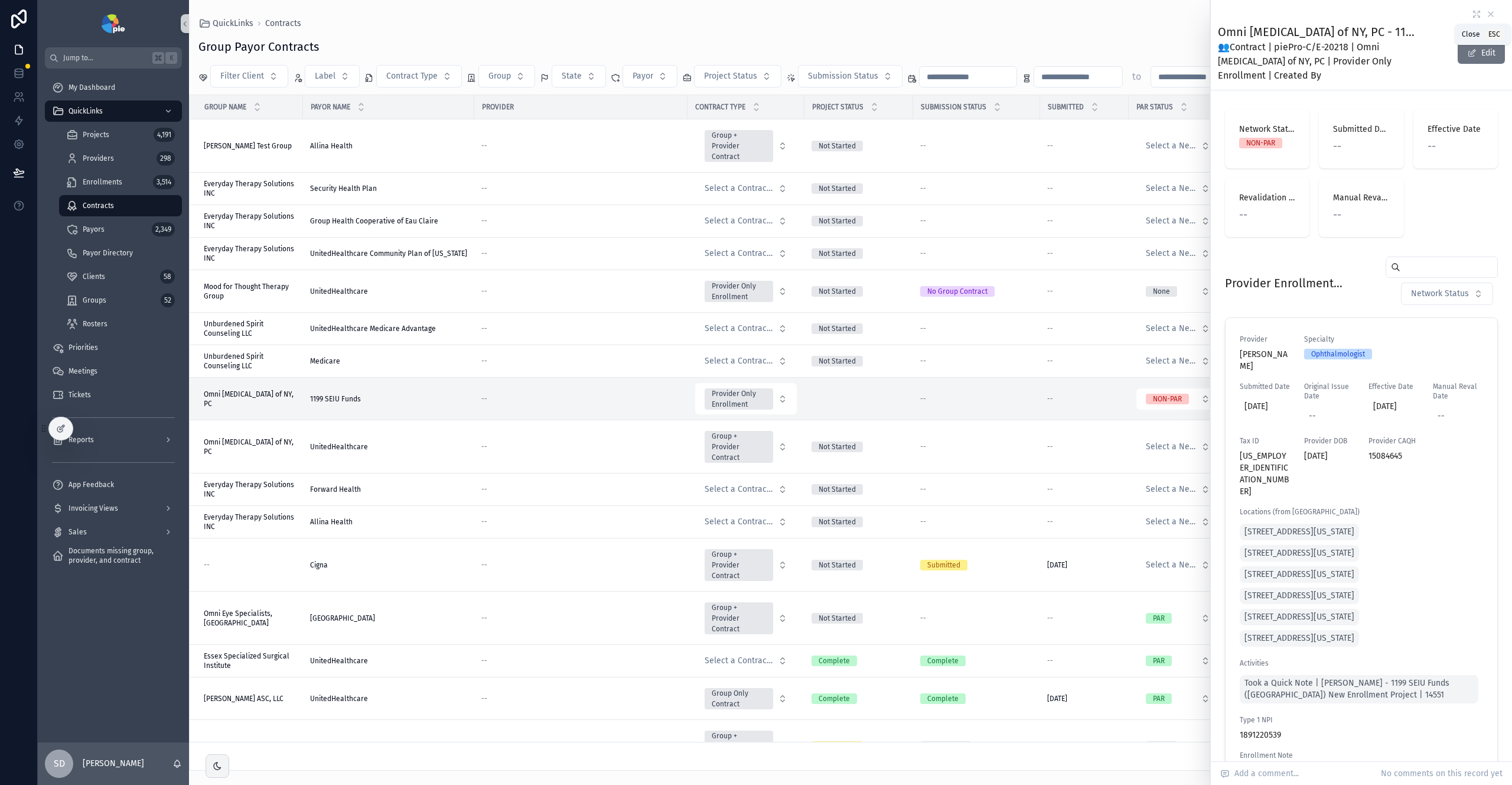
drag, startPoint x: 1480, startPoint y: 17, endPoint x: 1472, endPoint y: 23, distance: 10.0
click at [1486, 17] on icon "scrollable content" at bounding box center [1491, 14] width 9 height 9
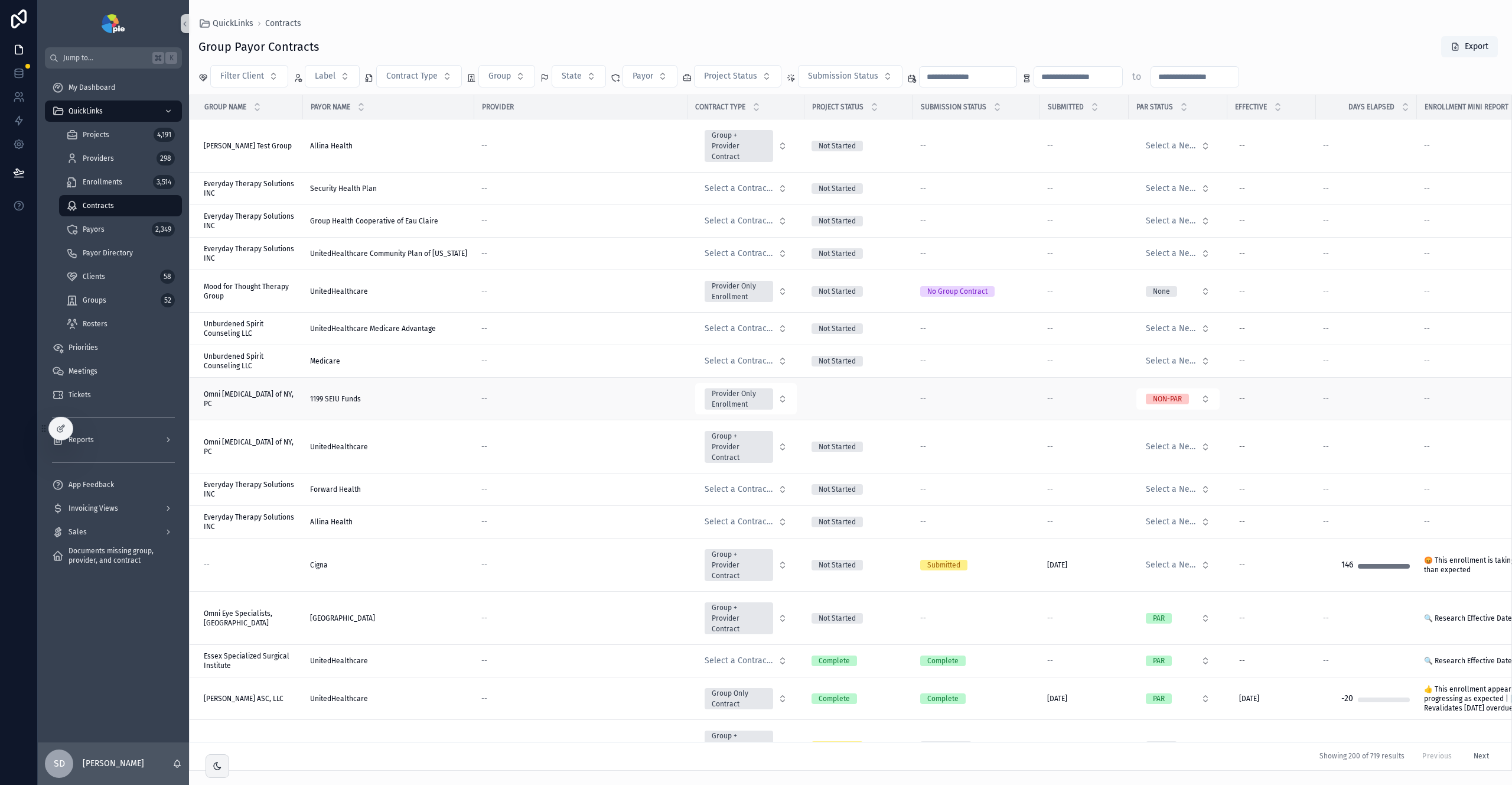
click at [942, 394] on div "--" at bounding box center [977, 399] width 113 height 9
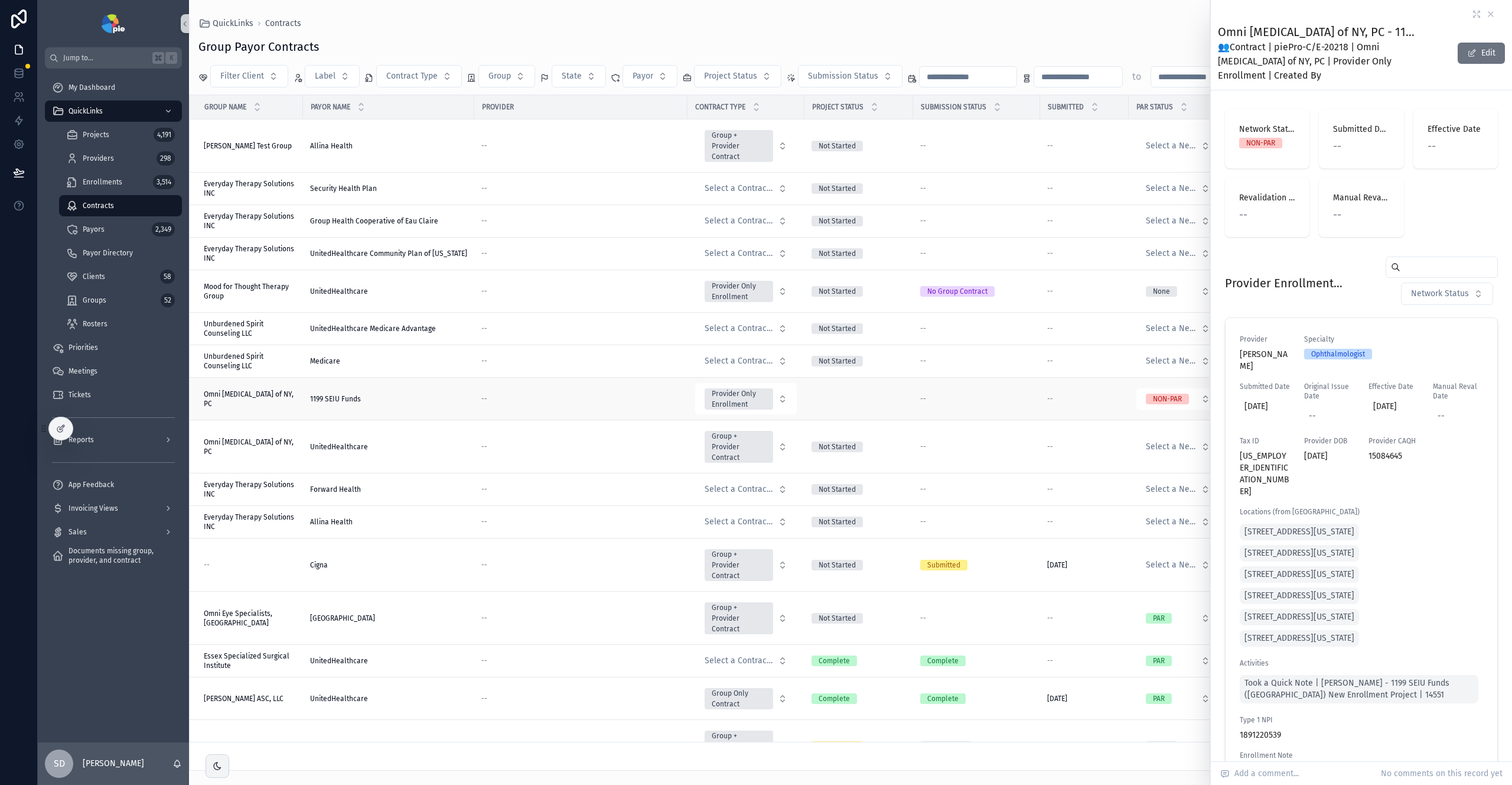
click at [916, 389] on td "--" at bounding box center [976, 399] width 127 height 43
click at [925, 394] on div "--" at bounding box center [977, 399] width 113 height 9
click at [980, 394] on div "--" at bounding box center [977, 399] width 113 height 9
click at [1488, 13] on icon "scrollable content" at bounding box center [1491, 14] width 5 height 5
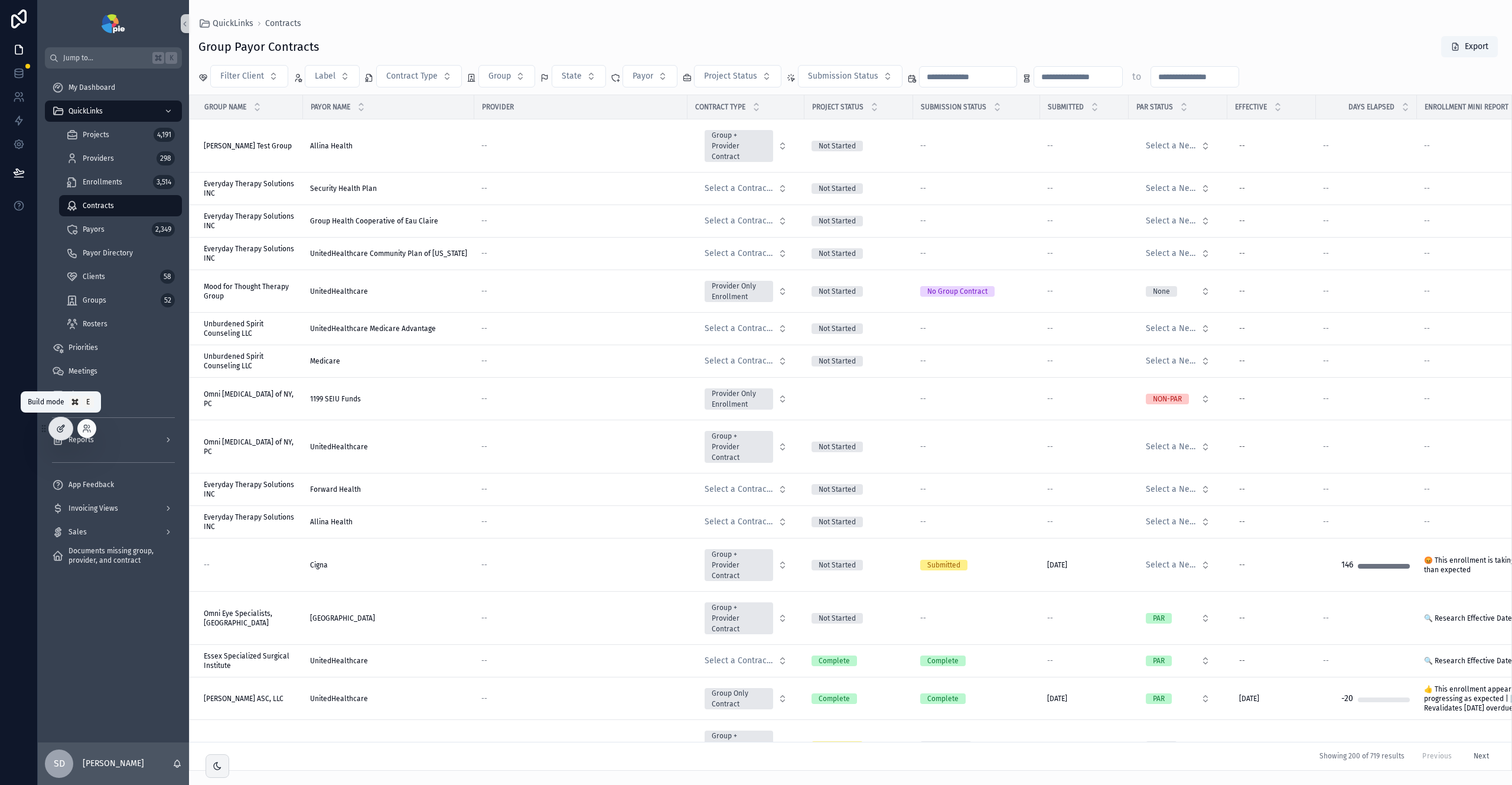
click at [59, 433] on div at bounding box center [60, 428] width 24 height 22
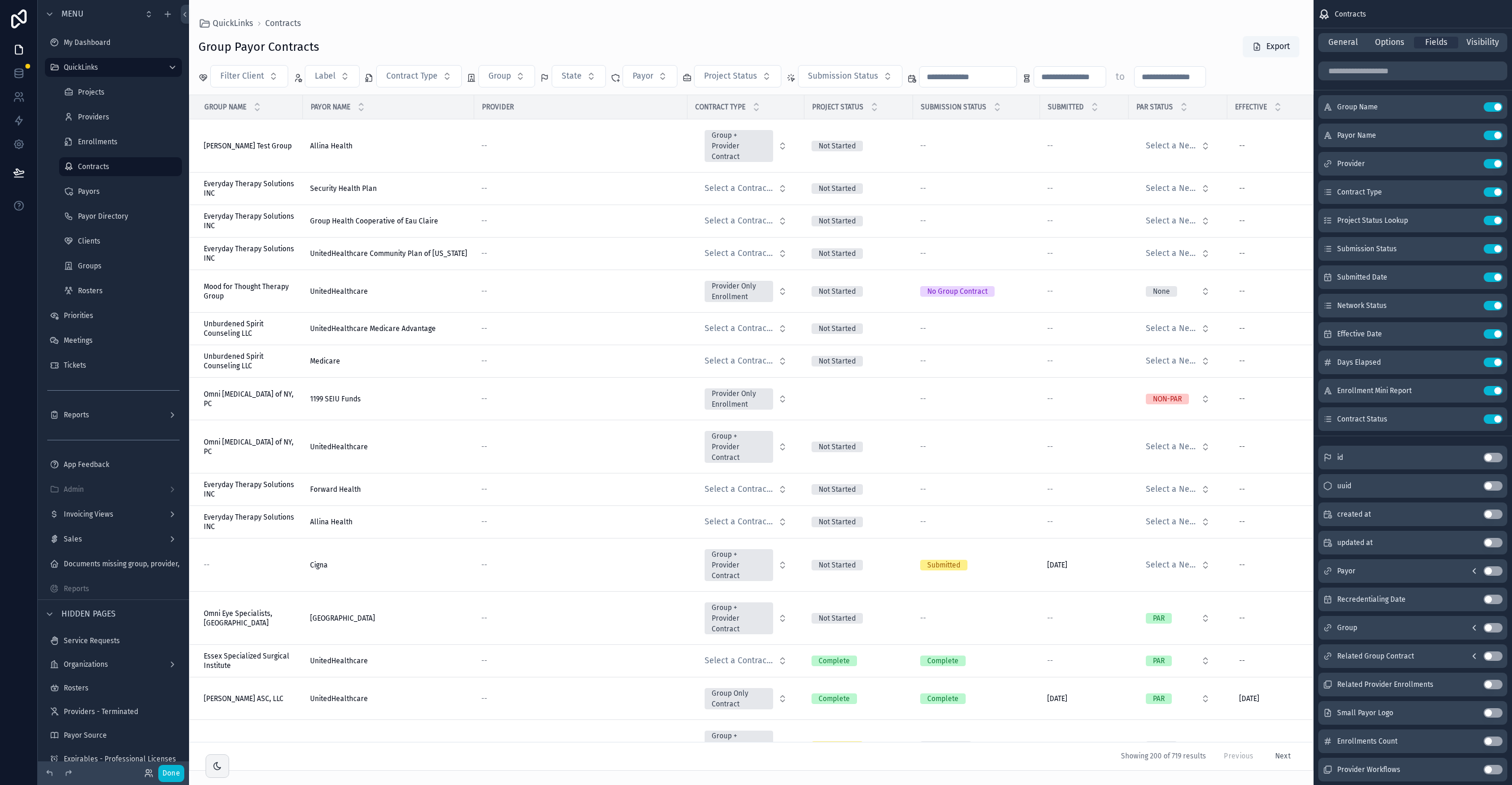
click at [1097, 387] on div "scrollable content" at bounding box center [751, 392] width 1125 height 785
click at [1441, 45] on span "Fields" at bounding box center [1436, 42] width 22 height 11
click at [963, 442] on div "--" at bounding box center [977, 446] width 113 height 9
click at [1467, 249] on icon "scrollable content" at bounding box center [1469, 249] width 5 height 5
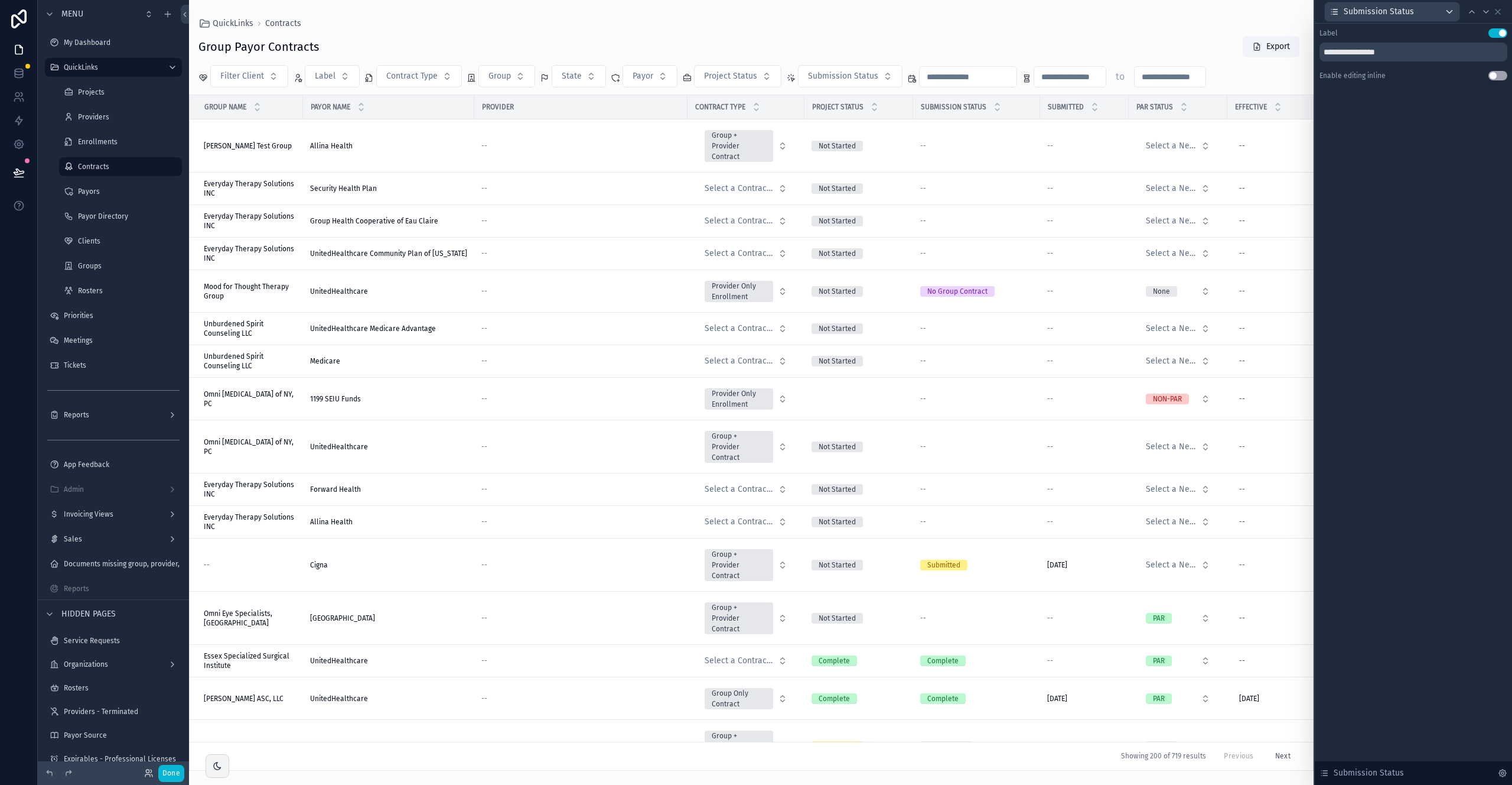
click at [1494, 78] on button "Use setting" at bounding box center [1497, 76] width 19 height 9
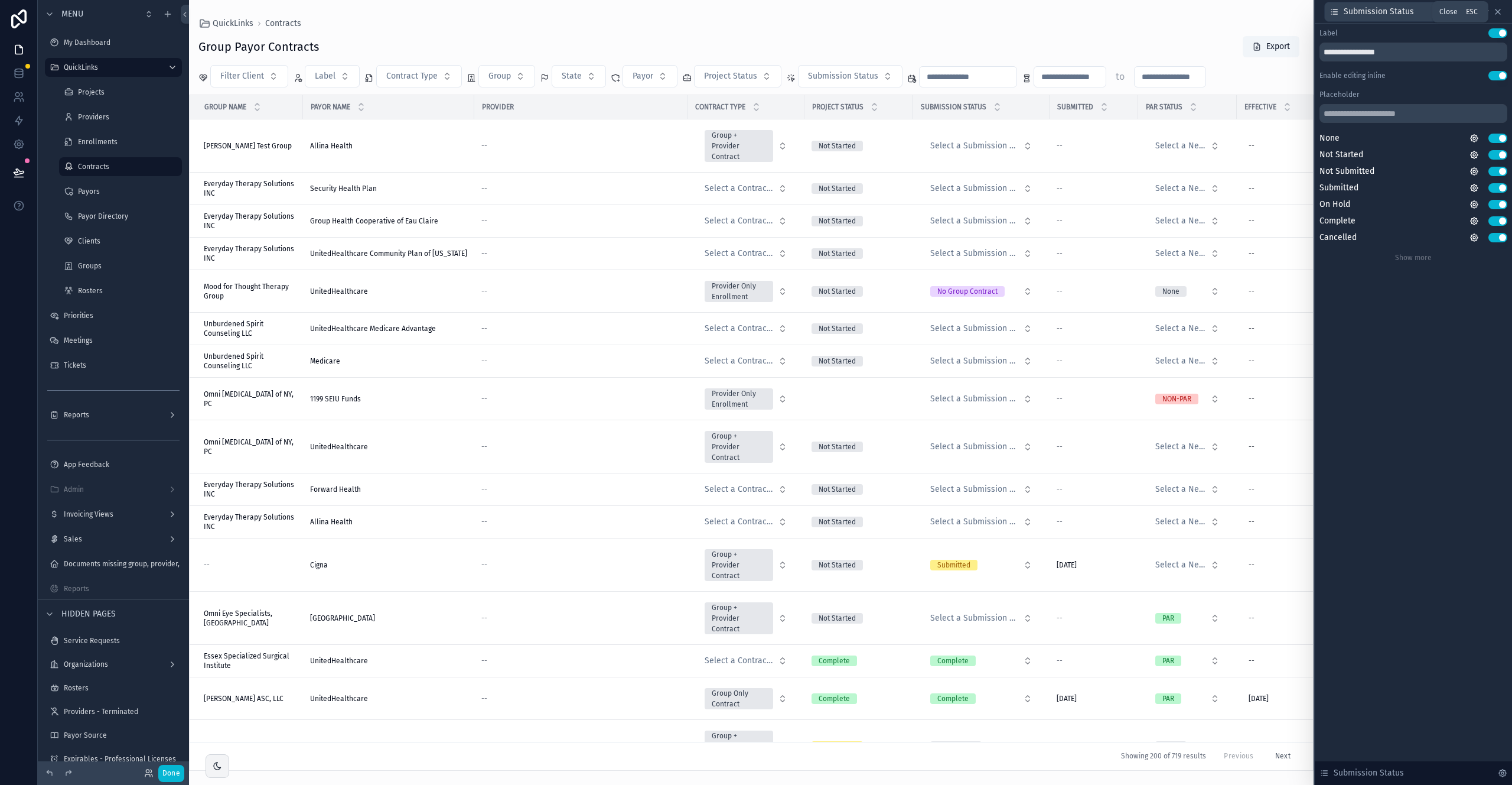
click at [1501, 12] on icon at bounding box center [1497, 11] width 9 height 9
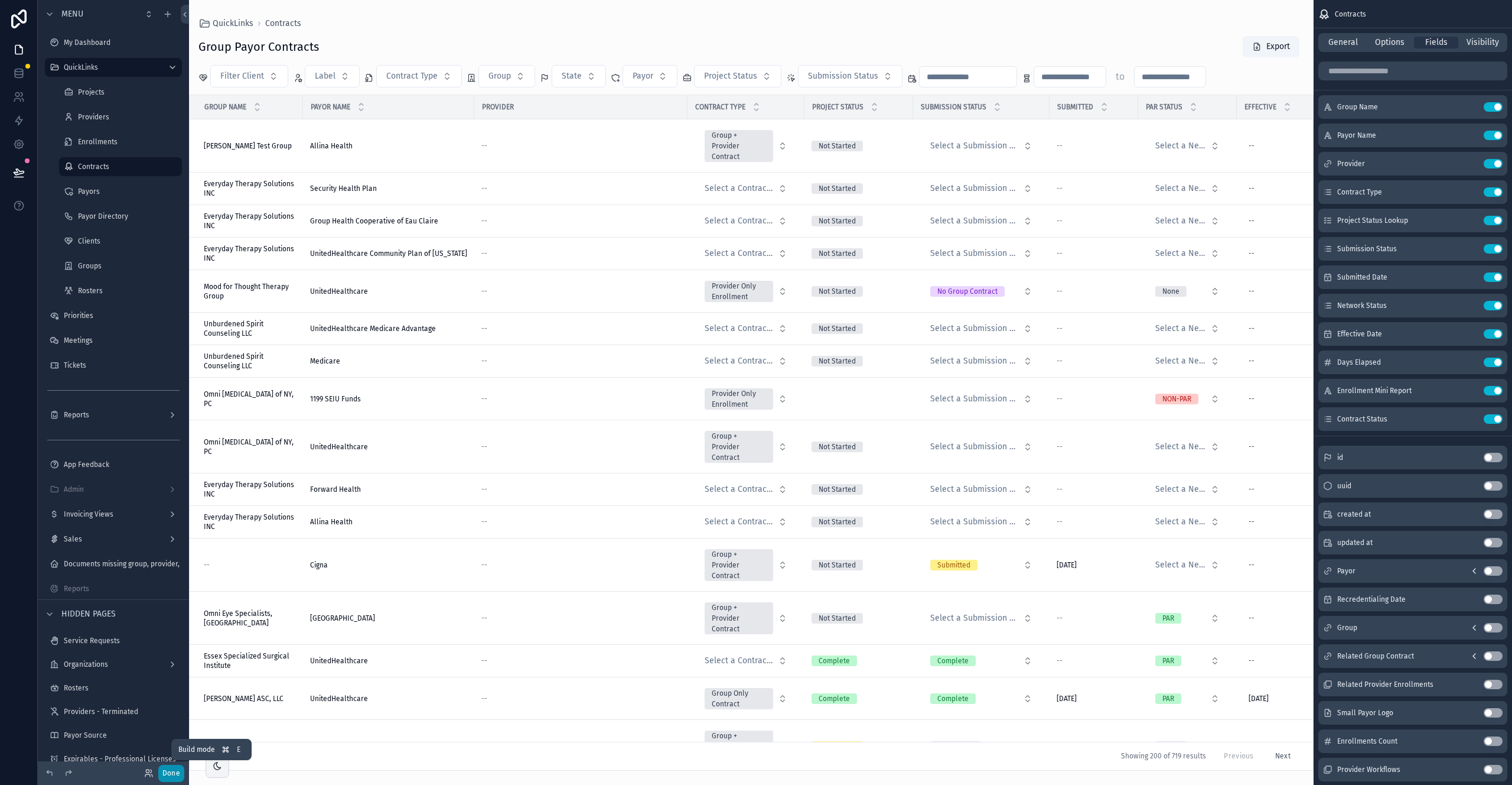
click at [168, 775] on button "Done" at bounding box center [171, 773] width 26 height 17
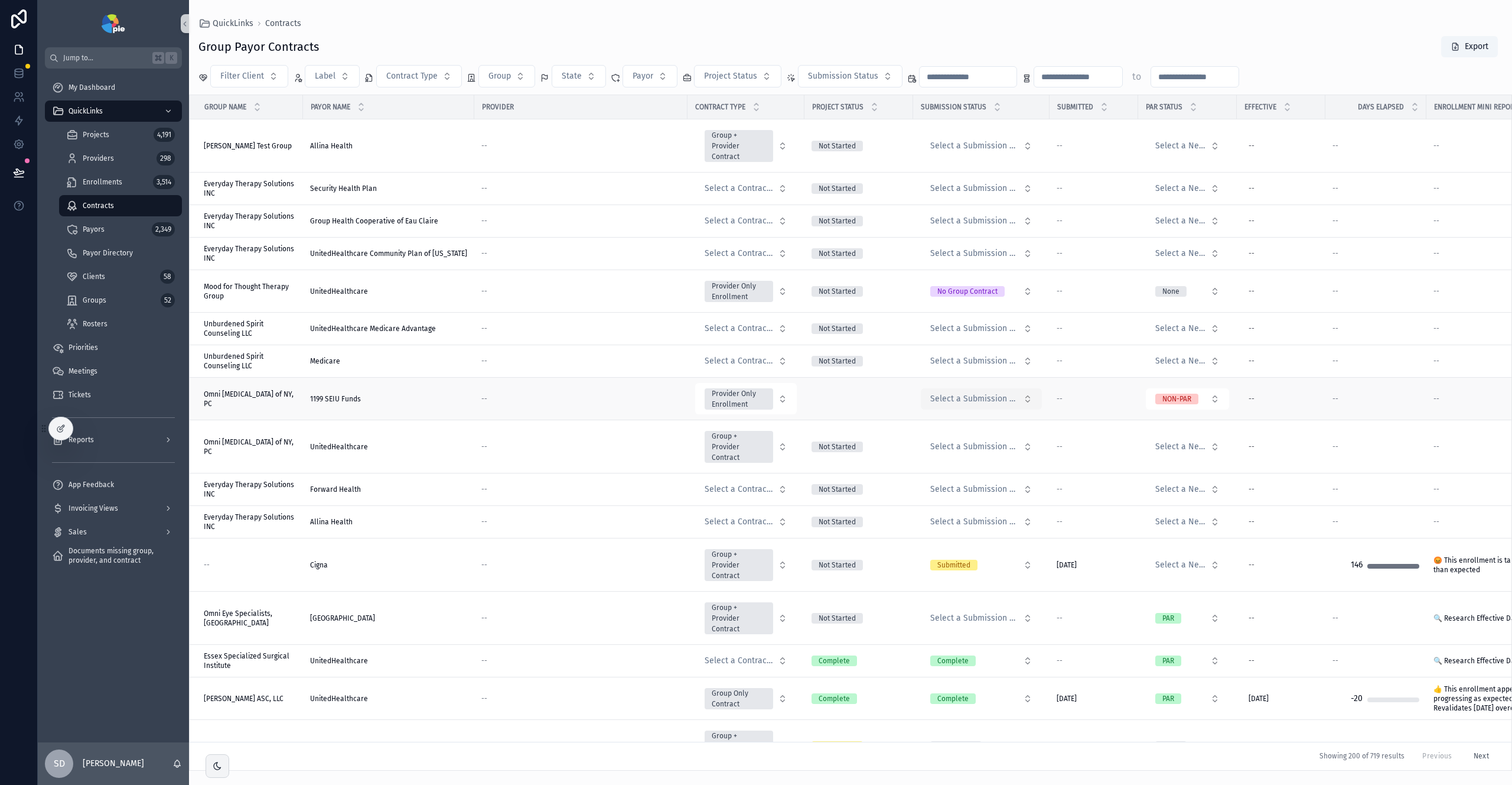
click at [941, 393] on span "Select a Submission Status" at bounding box center [974, 398] width 88 height 11
click at [968, 596] on div "No Group Contract" at bounding box center [950, 595] width 60 height 11
click at [24, 170] on button at bounding box center [19, 172] width 26 height 33
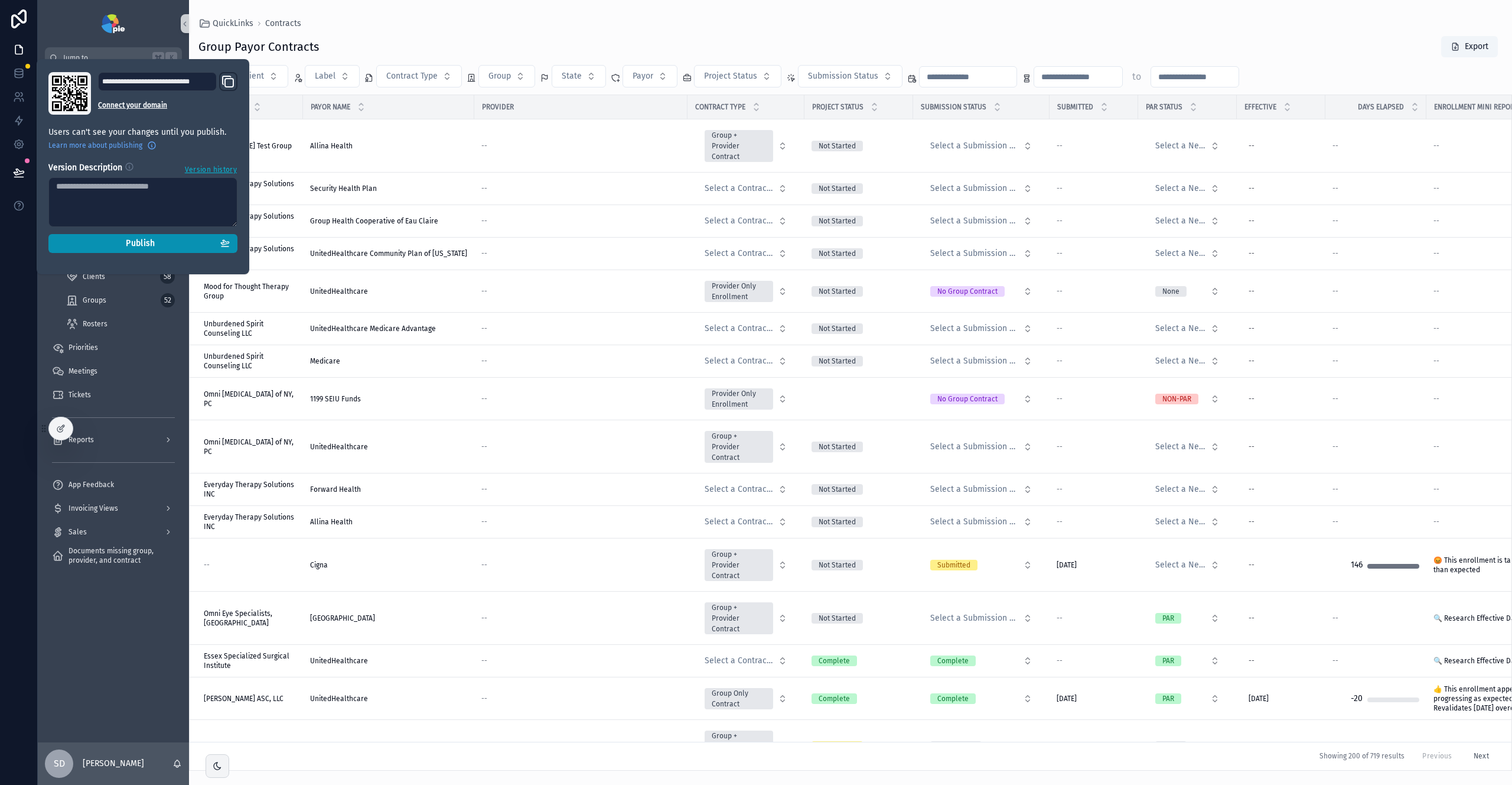
click at [157, 242] on div "Publish" at bounding box center [142, 244] width 173 height 11
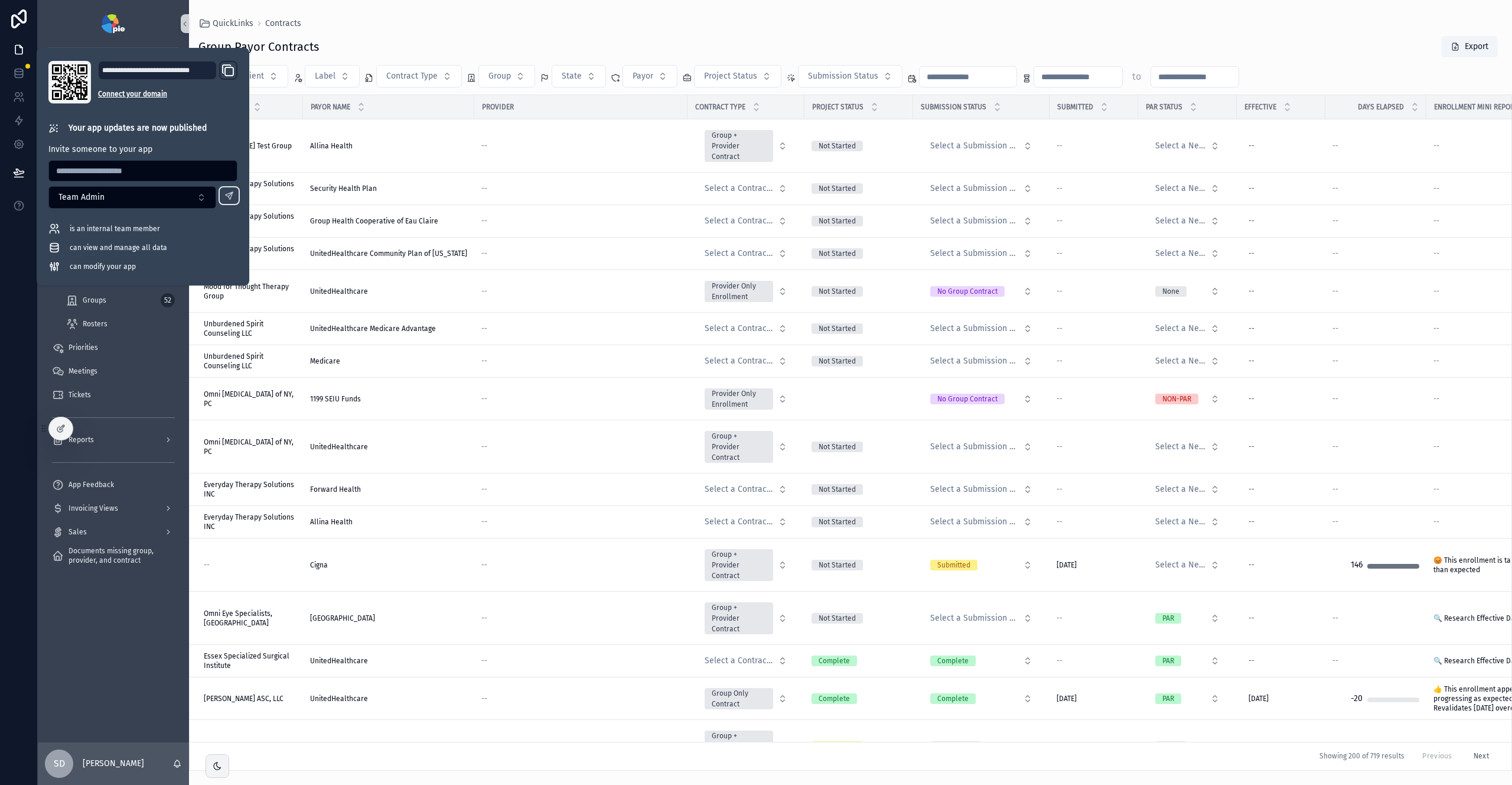
click at [439, 24] on div "QuickLinks Contracts" at bounding box center [850, 24] width 1304 height 9
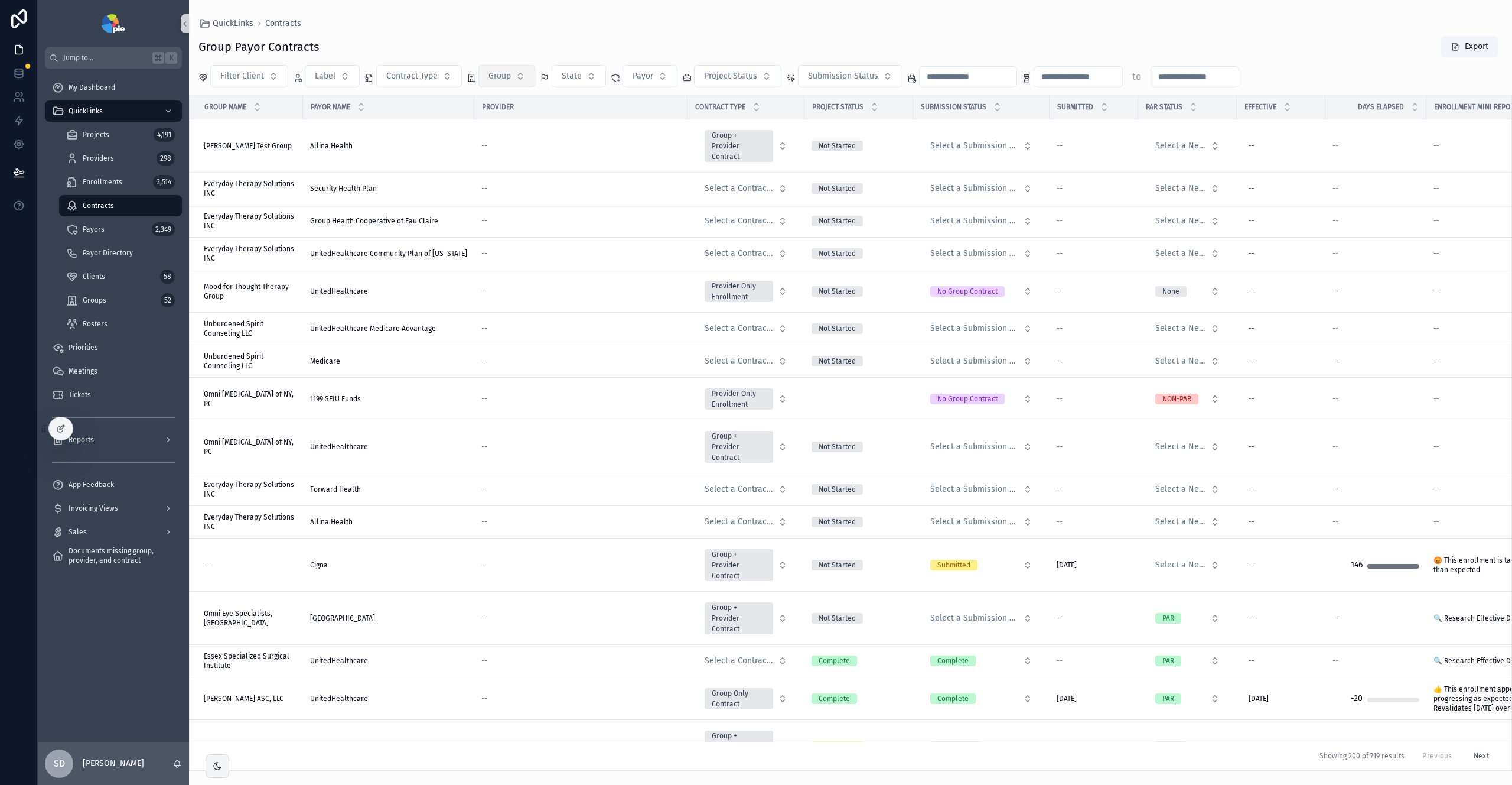
click at [497, 80] on span "Group" at bounding box center [499, 76] width 22 height 11
type input "****"
click at [547, 127] on div "Omni Eye Specialists, [GEOGRAPHIC_DATA]" at bounding box center [506, 124] width 142 height 19
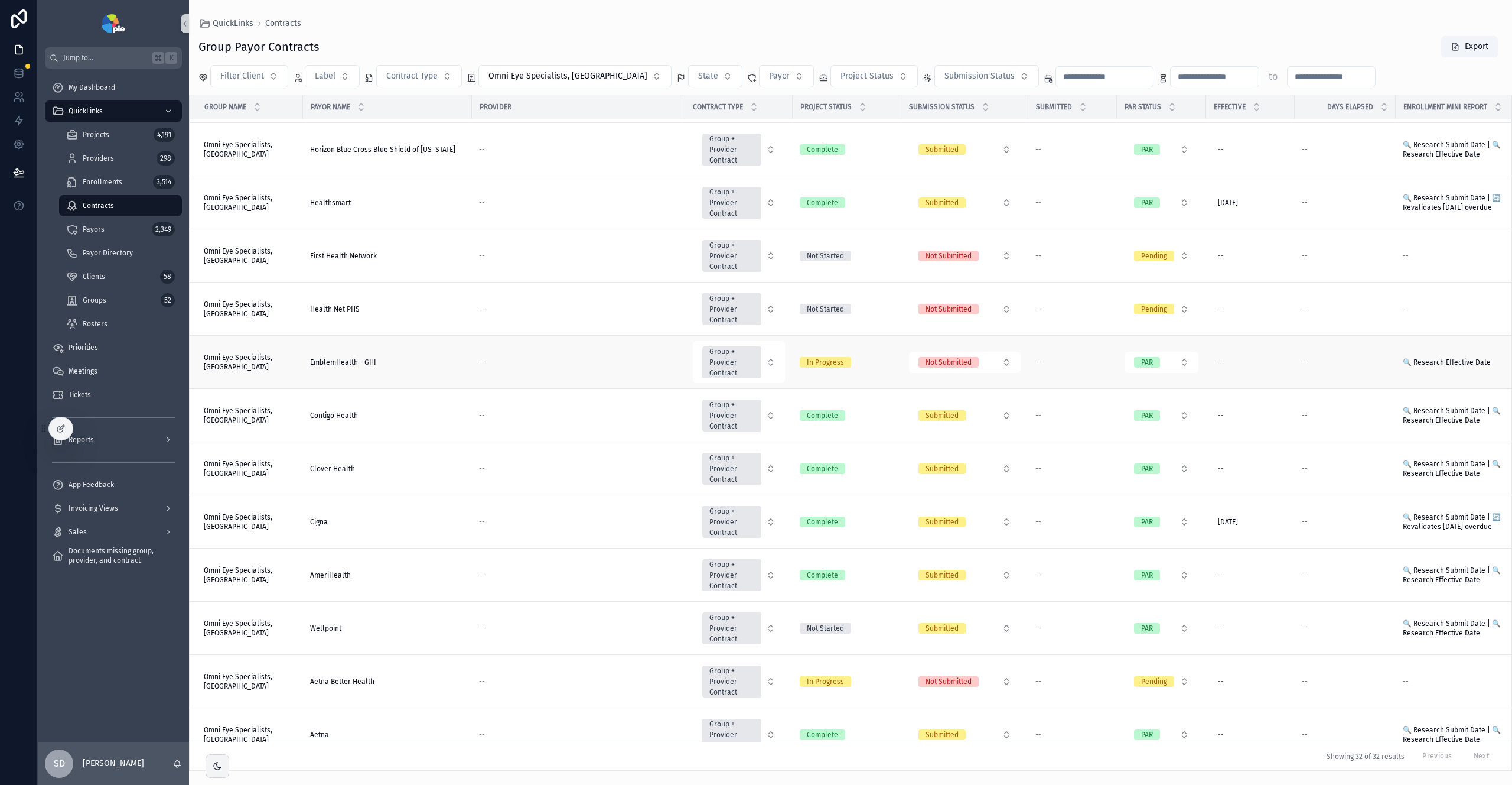
scroll to position [1077, 0]
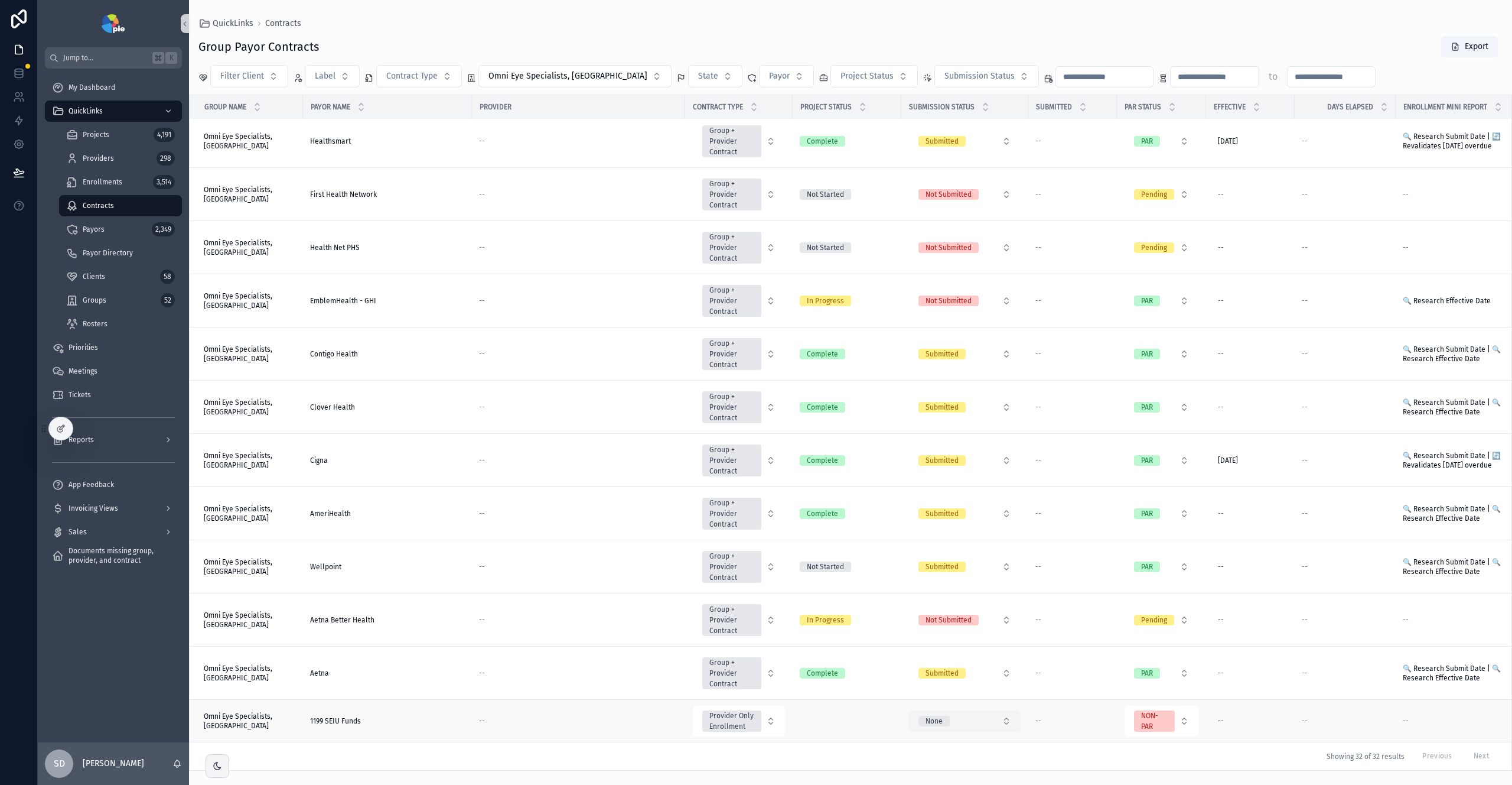
click at [996, 715] on button "None" at bounding box center [965, 721] width 112 height 21
click at [969, 665] on div "No Group Contract" at bounding box center [956, 669] width 142 height 18
click at [583, 729] on td "--" at bounding box center [578, 721] width 213 height 43
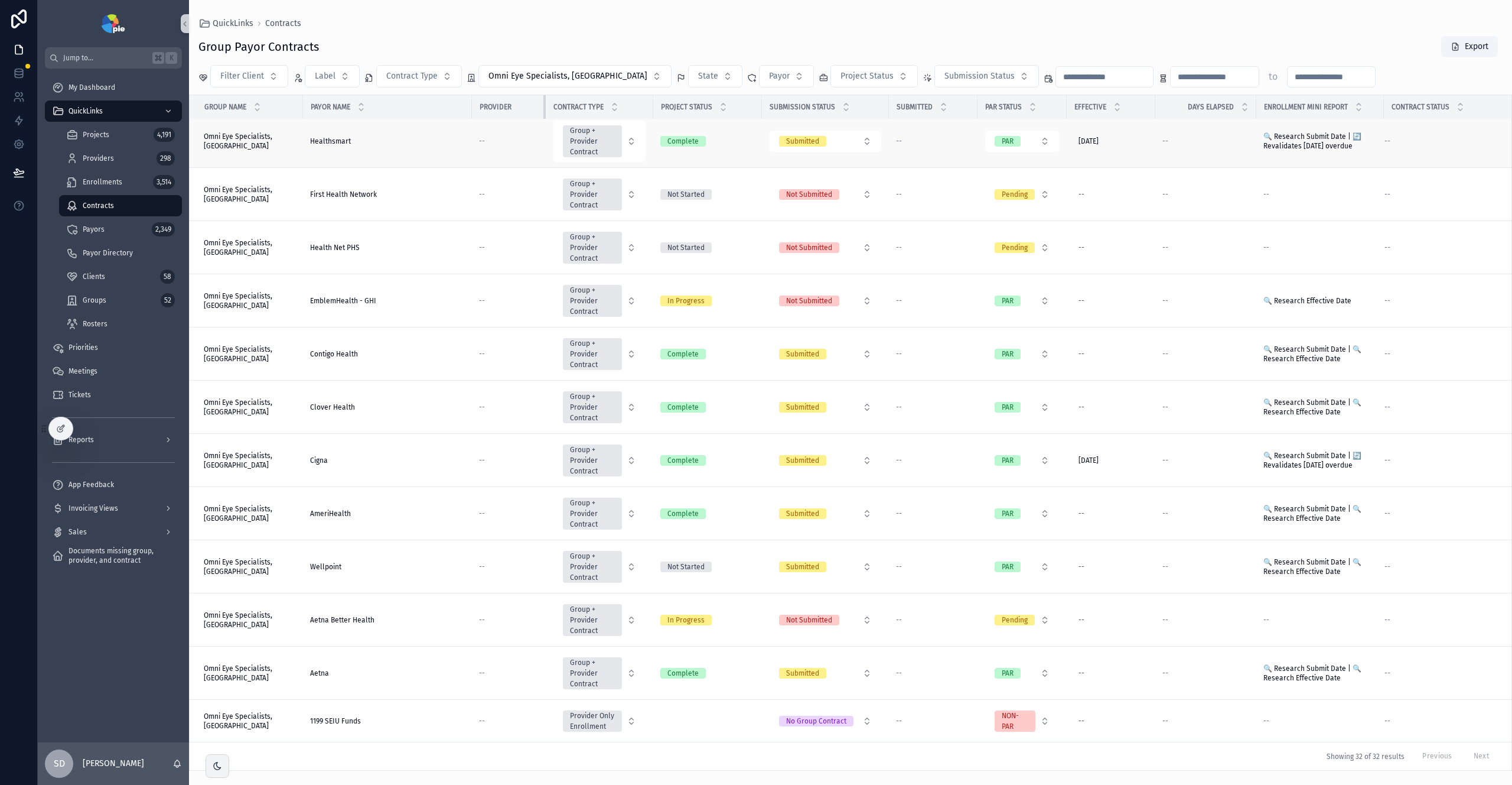
drag, startPoint x: 674, startPoint y: 109, endPoint x: 535, endPoint y: 121, distance: 139.5
click at [403, 50] on div "Group Payor Contracts Export" at bounding box center [850, 46] width 1304 height 22
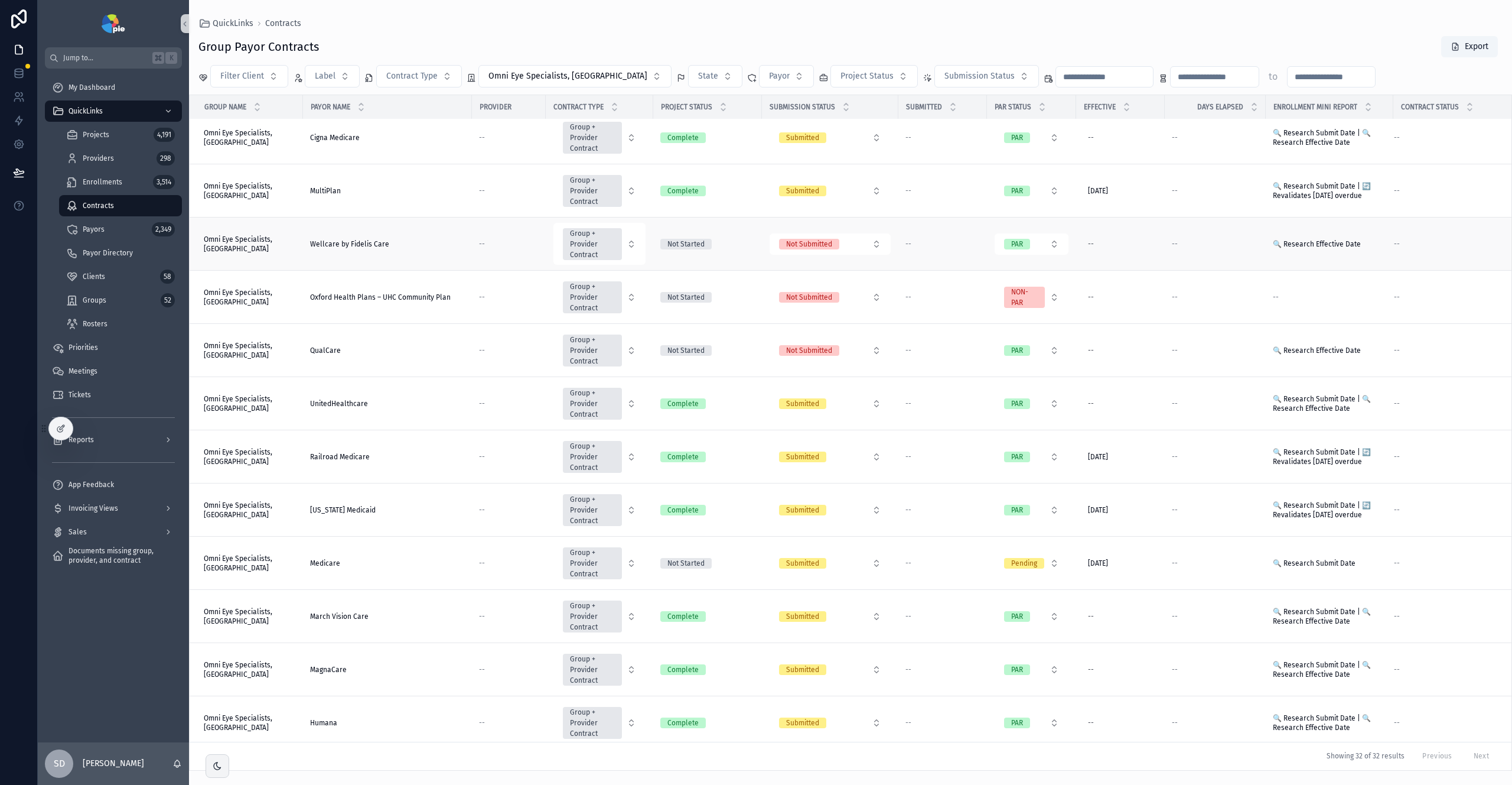
scroll to position [350, 0]
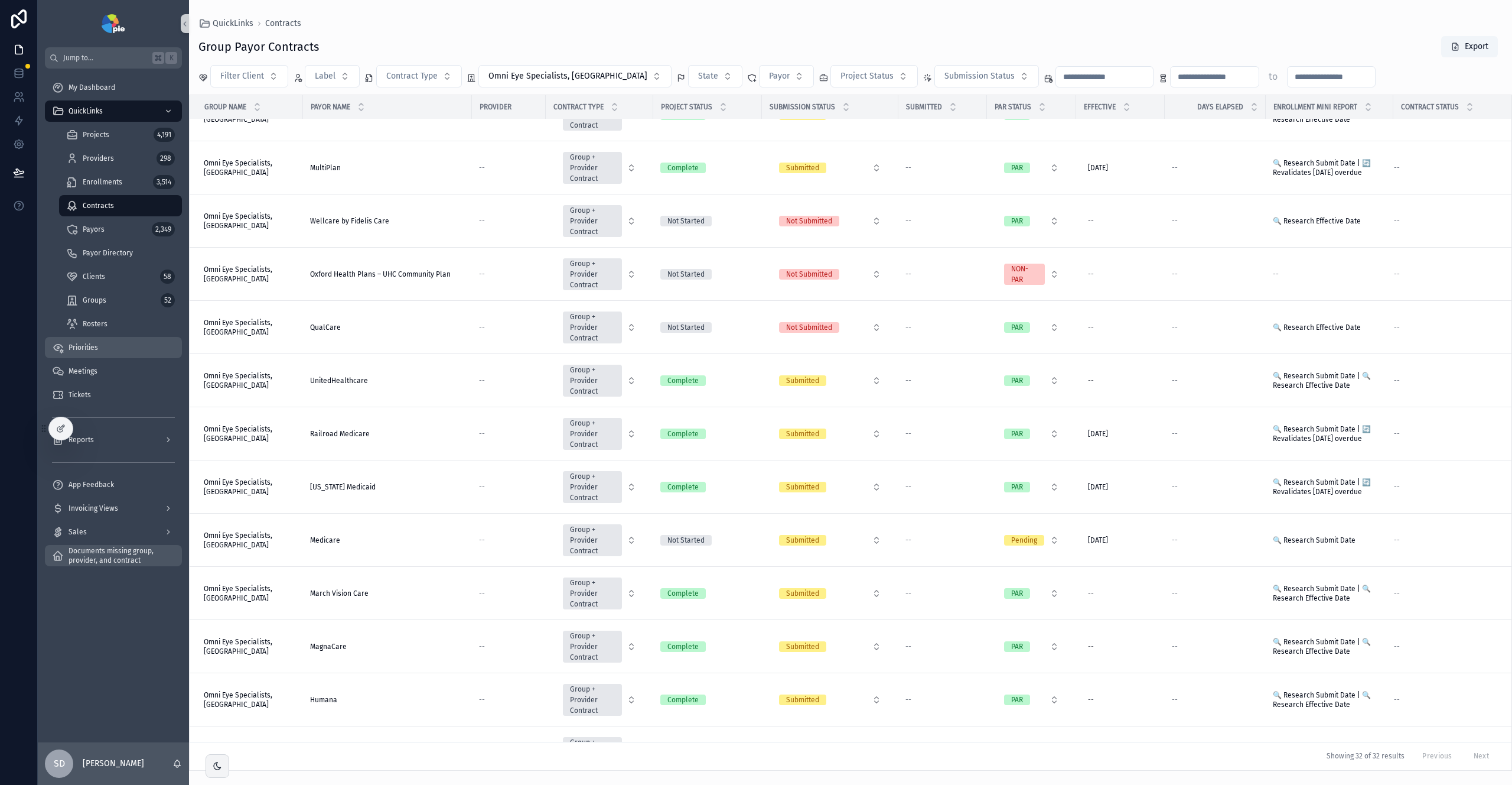
drag, startPoint x: 101, startPoint y: 348, endPoint x: 108, endPoint y: 350, distance: 7.3
click at [101, 348] on div "Priorities" at bounding box center [113, 347] width 123 height 19
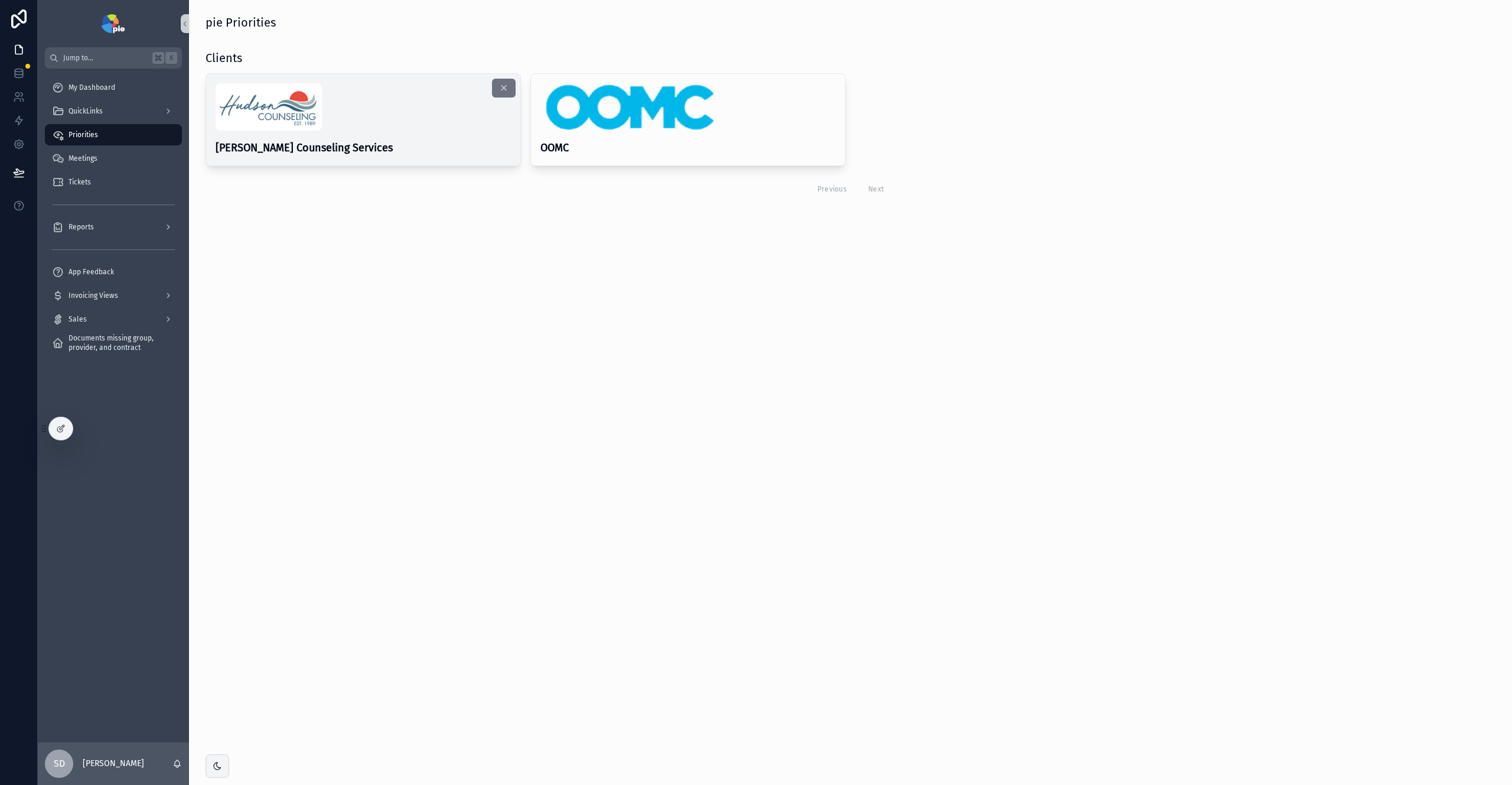
click at [405, 148] on h4 "[PERSON_NAME] Counseling Services" at bounding box center [363, 148] width 296 height 16
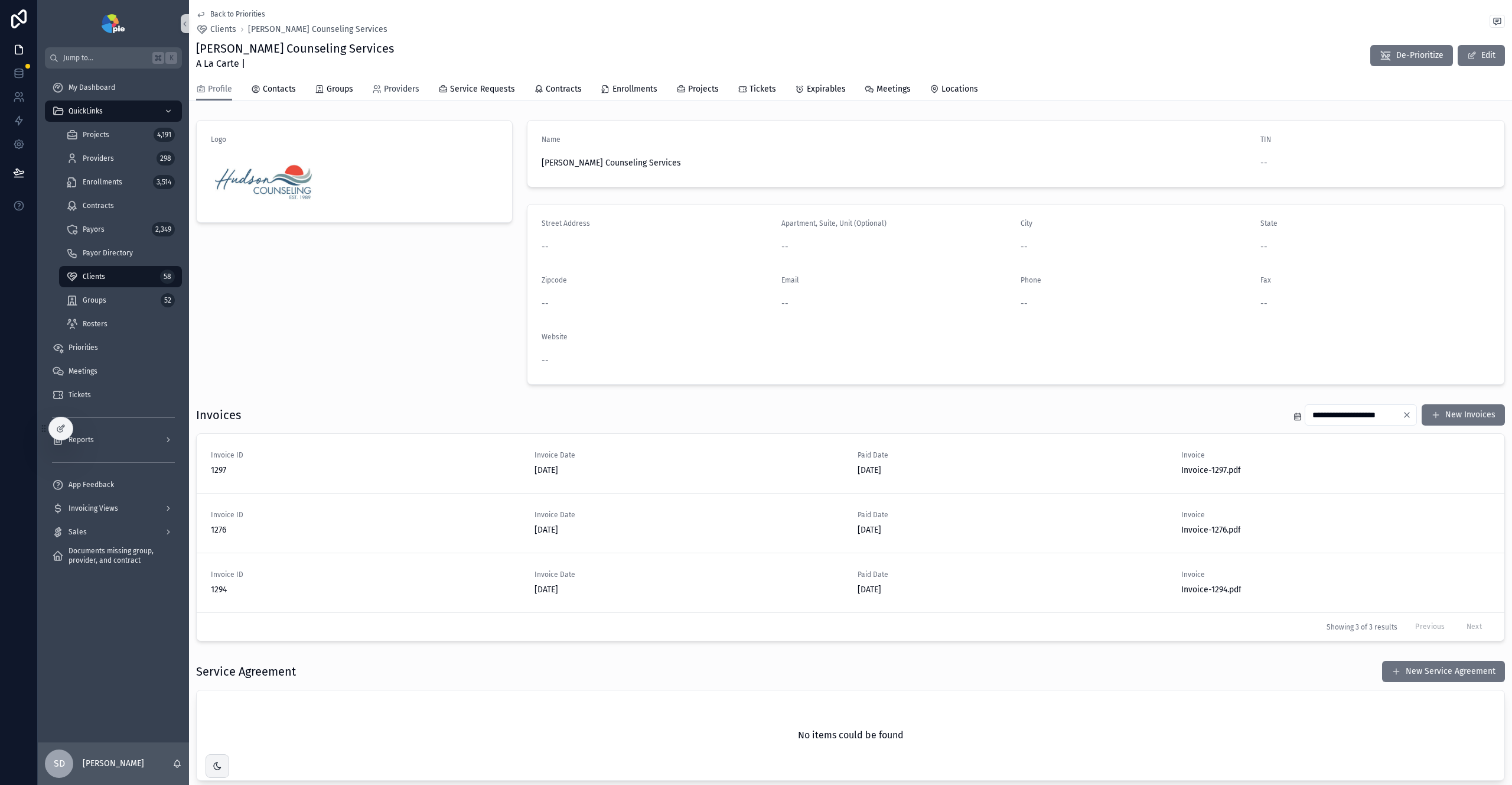
click at [405, 91] on span "Providers" at bounding box center [402, 89] width 35 height 11
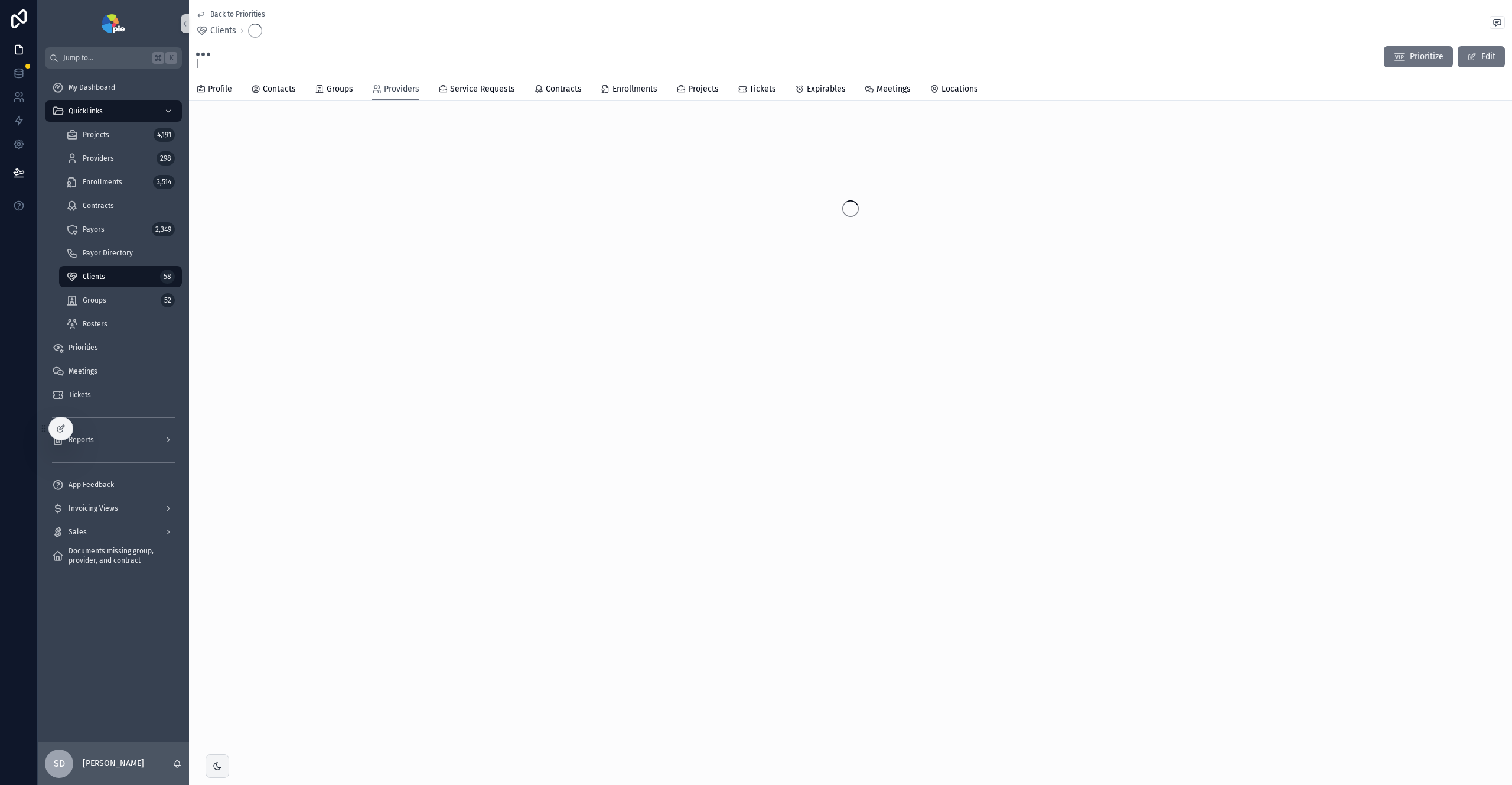
click at [405, 91] on span "Providers" at bounding box center [402, 89] width 35 height 11
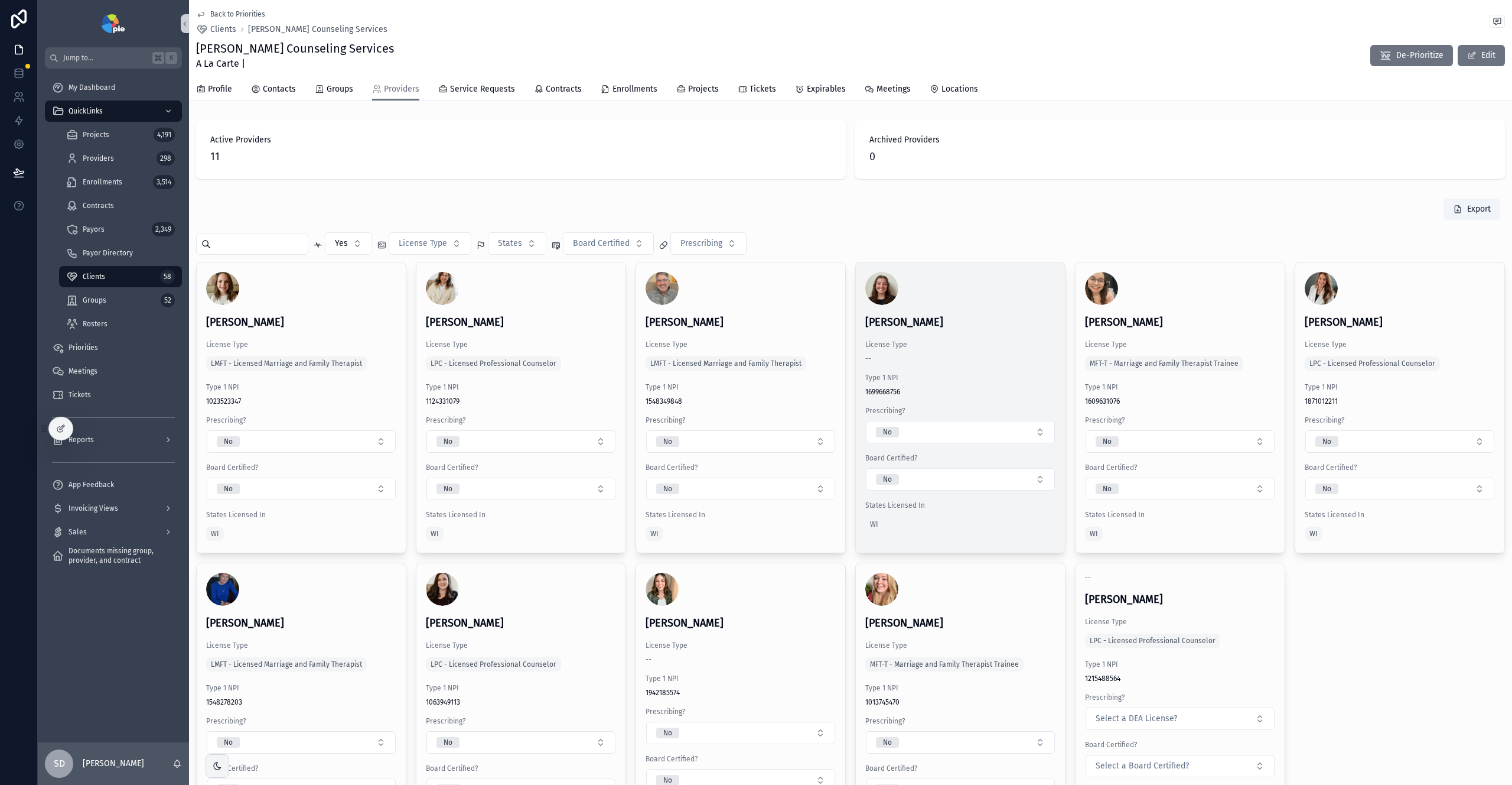
click at [987, 310] on div "[PERSON_NAME] License Type -- Type 1 NPI [US_HEALTHCARE_NPI] Prescribing? No Bo…" at bounding box center [960, 402] width 209 height 281
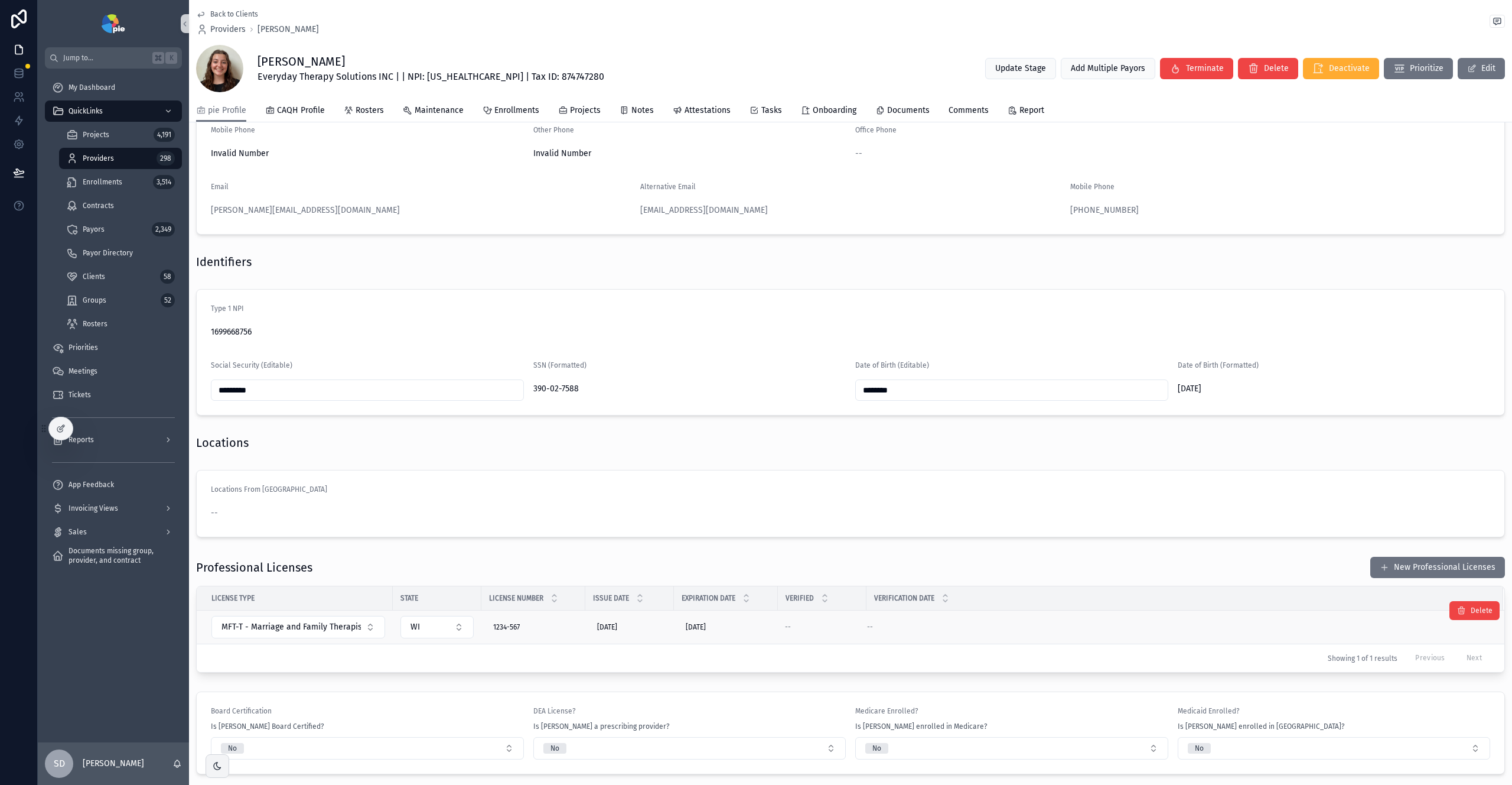
scroll to position [631, 0]
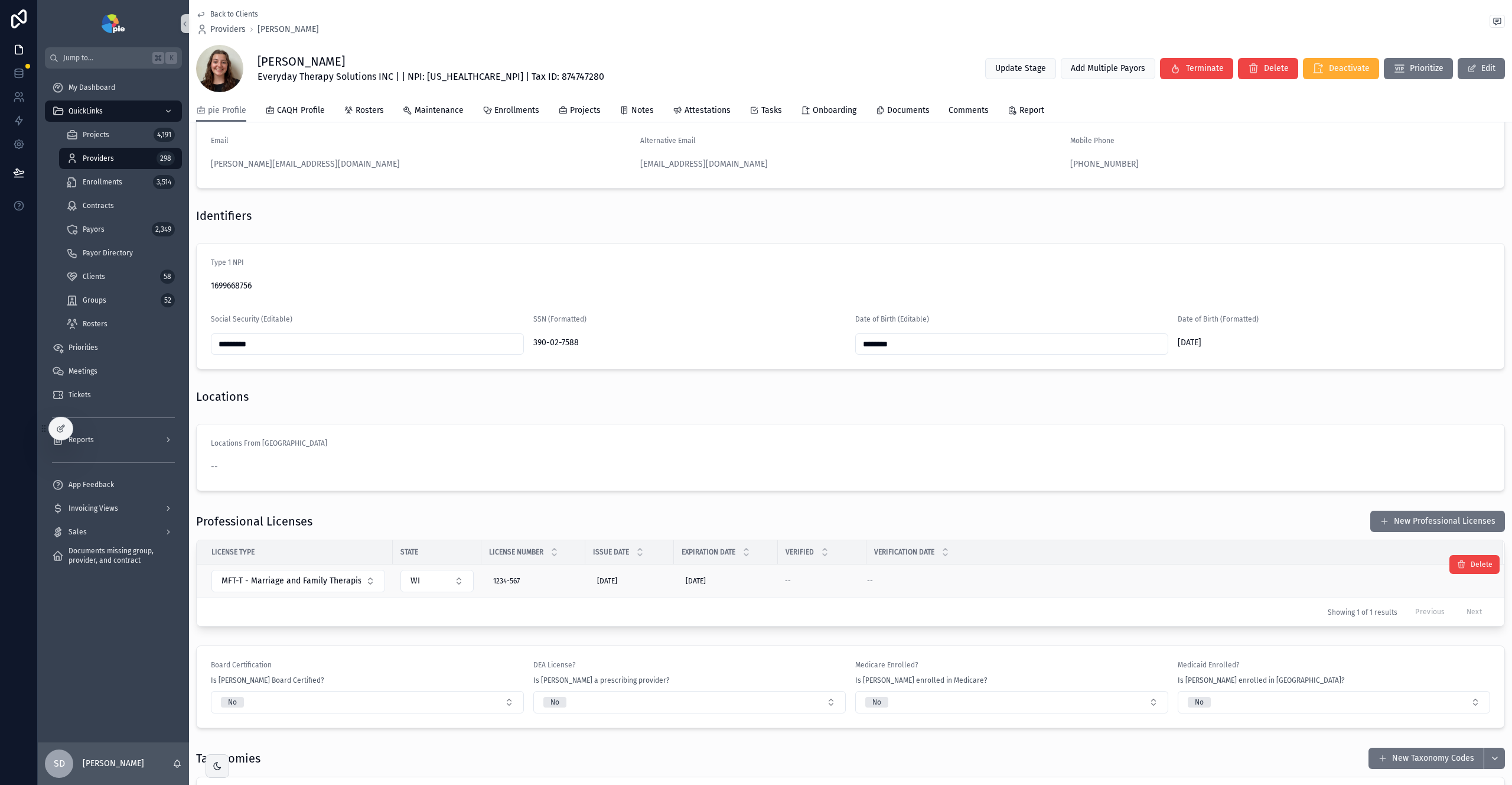
click at [1000, 587] on td "--" at bounding box center [1184, 581] width 636 height 34
click at [914, 592] on td "--" at bounding box center [1184, 581] width 636 height 34
click at [747, 585] on div "10/7/2027 10/7/2027" at bounding box center [726, 581] width 90 height 19
click at [967, 595] on td "--" at bounding box center [1184, 581] width 636 height 34
click at [393, 582] on td "WI" at bounding box center [437, 581] width 89 height 34
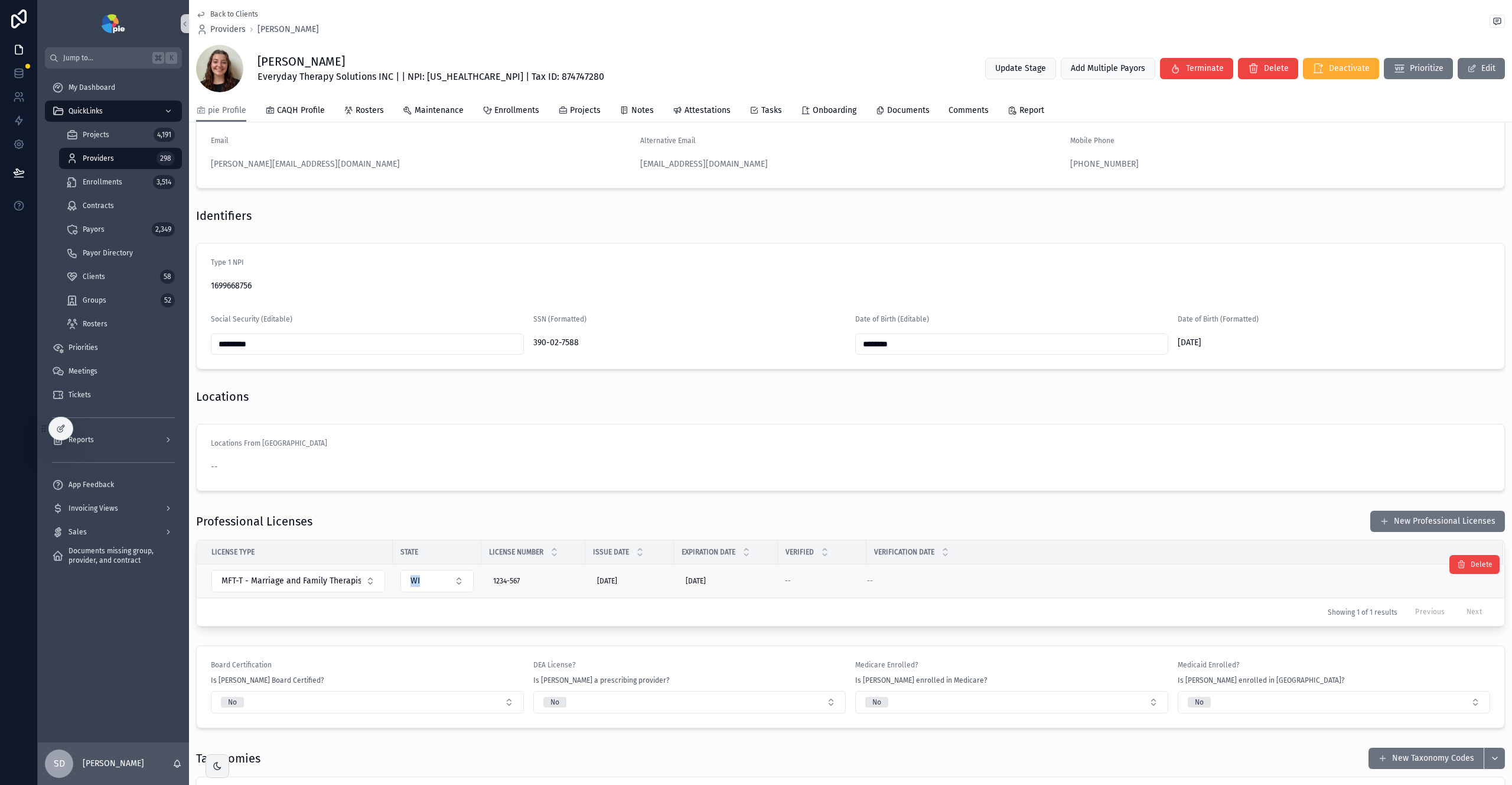
click at [393, 582] on td "WI" at bounding box center [437, 581] width 89 height 34
click at [1344, 581] on div "--" at bounding box center [1178, 581] width 622 height 9
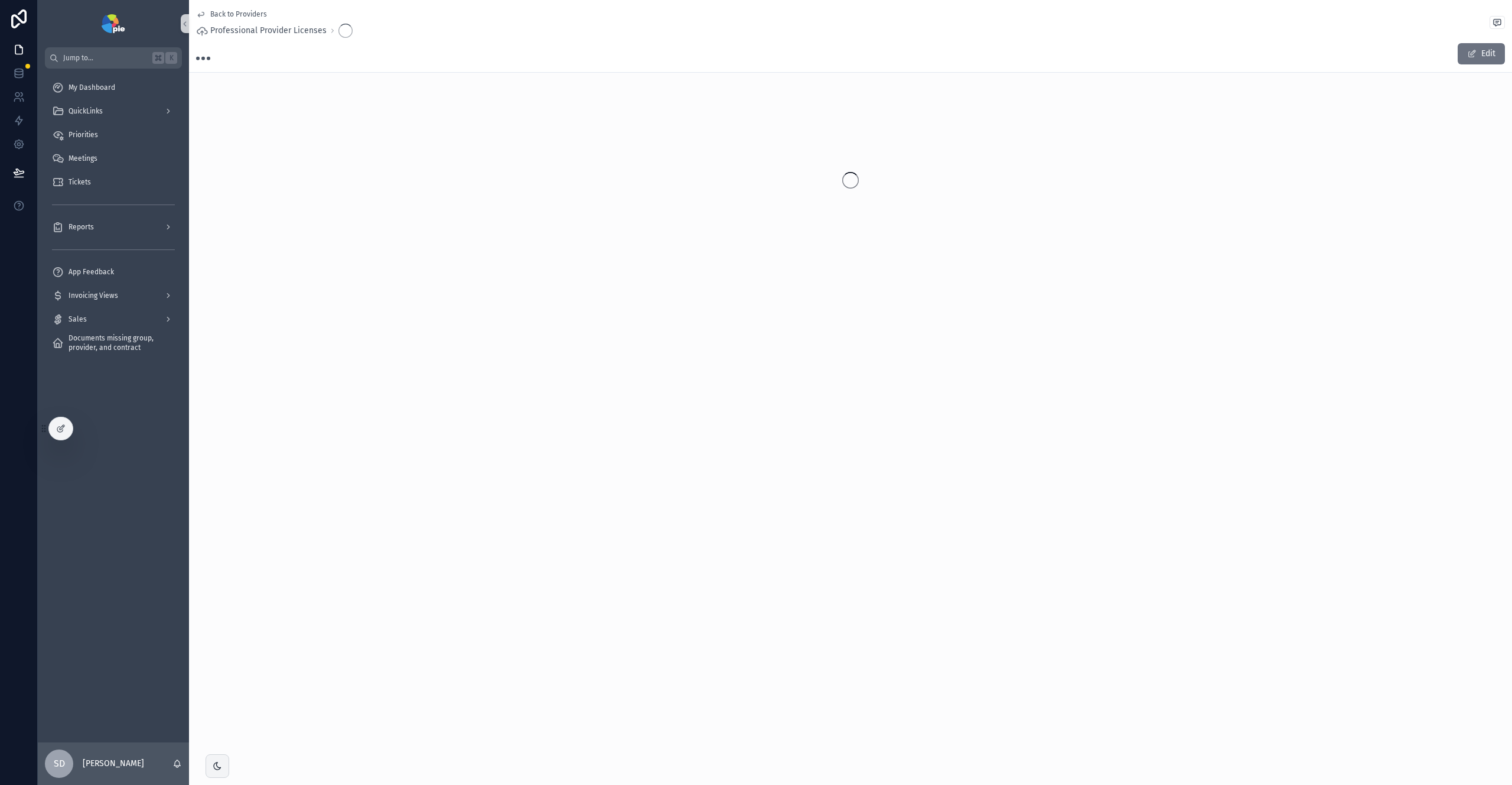
click at [1344, 581] on div "Back to Providers Professional Provider Licenses Edit" at bounding box center [850, 392] width 1323 height 785
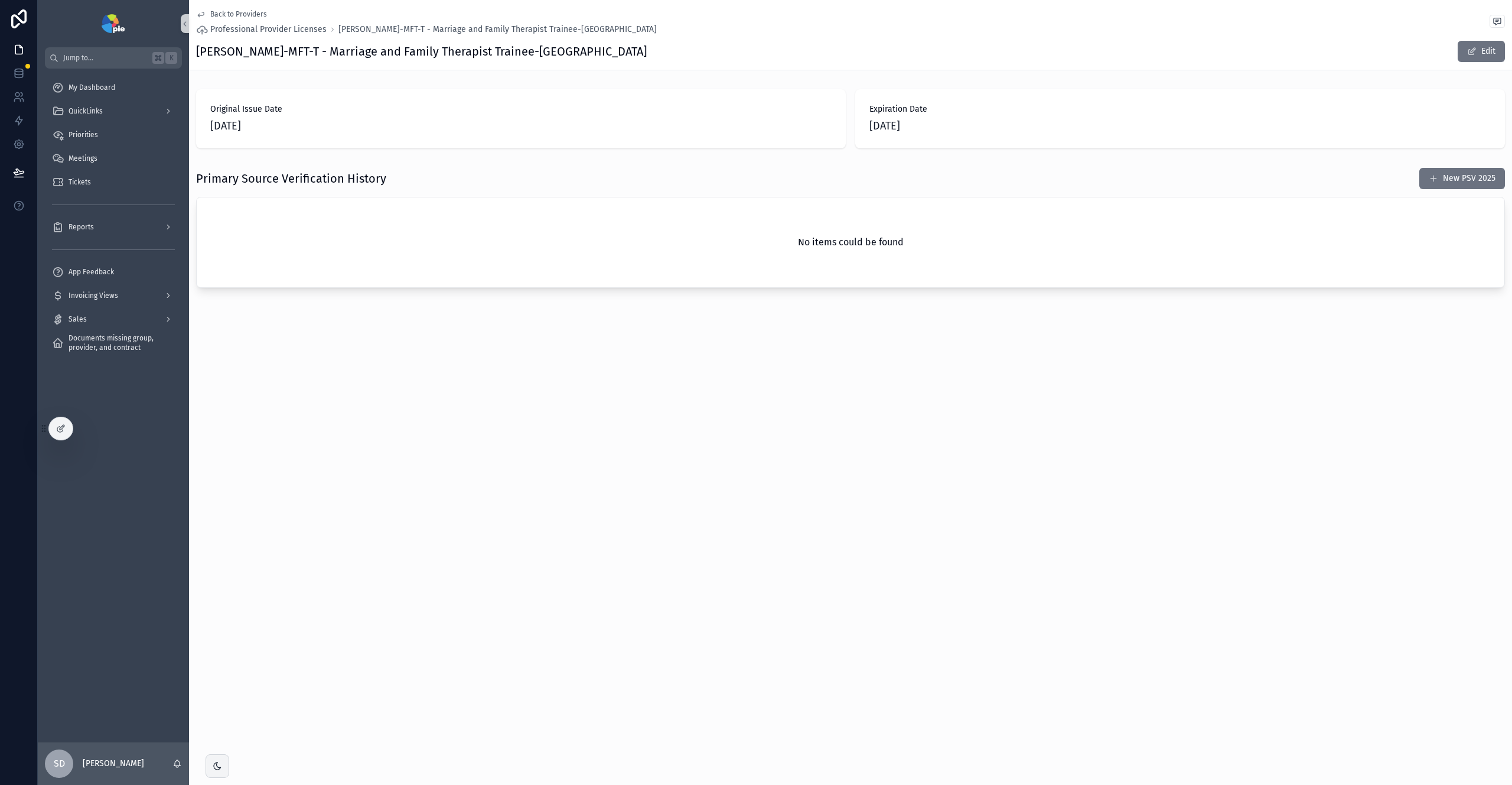
click at [219, 15] on span "Back to Providers" at bounding box center [238, 14] width 57 height 9
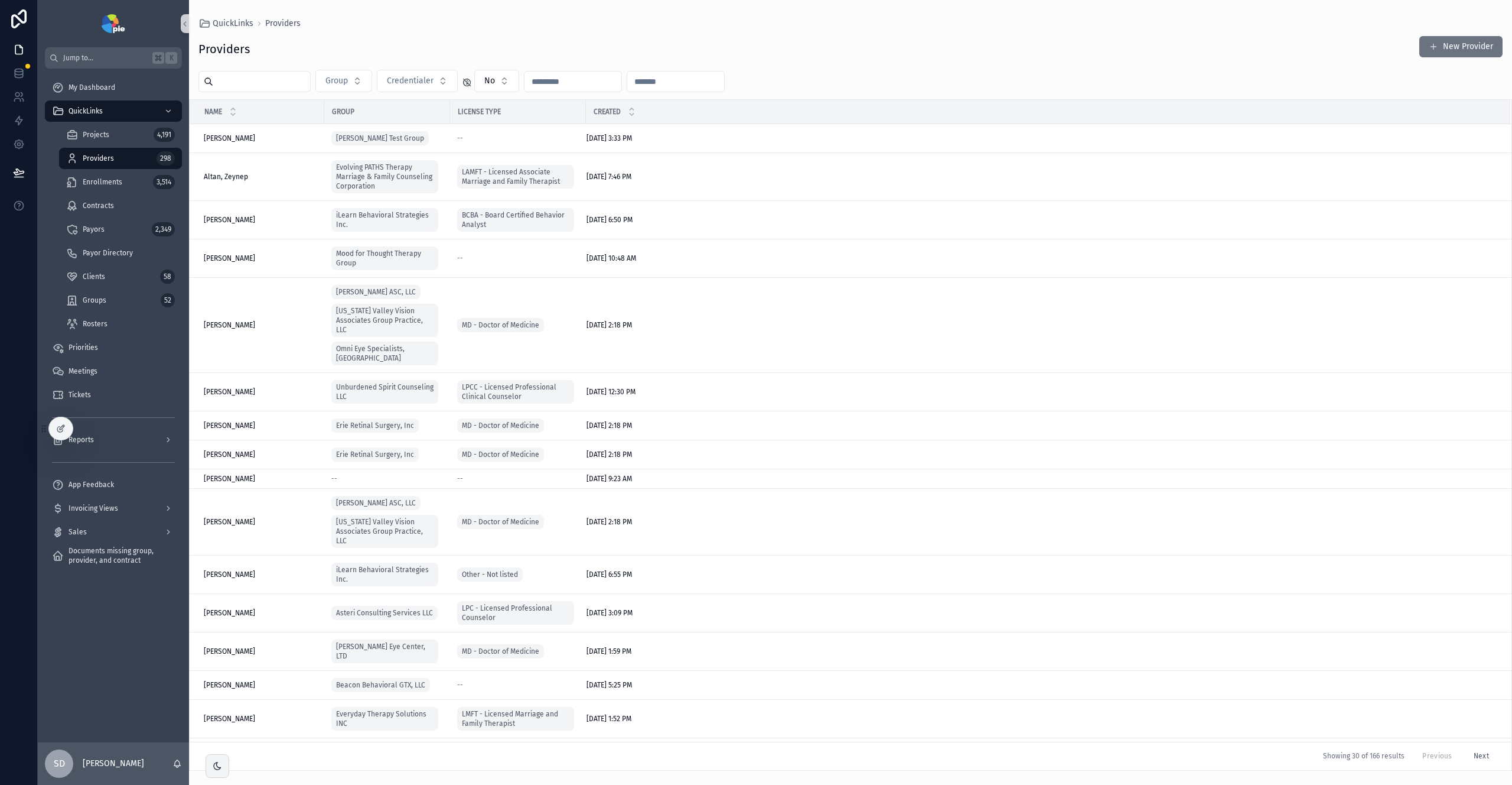
click at [111, 161] on span "Providers" at bounding box center [98, 158] width 31 height 9
click at [100, 350] on div "Priorities" at bounding box center [113, 347] width 123 height 19
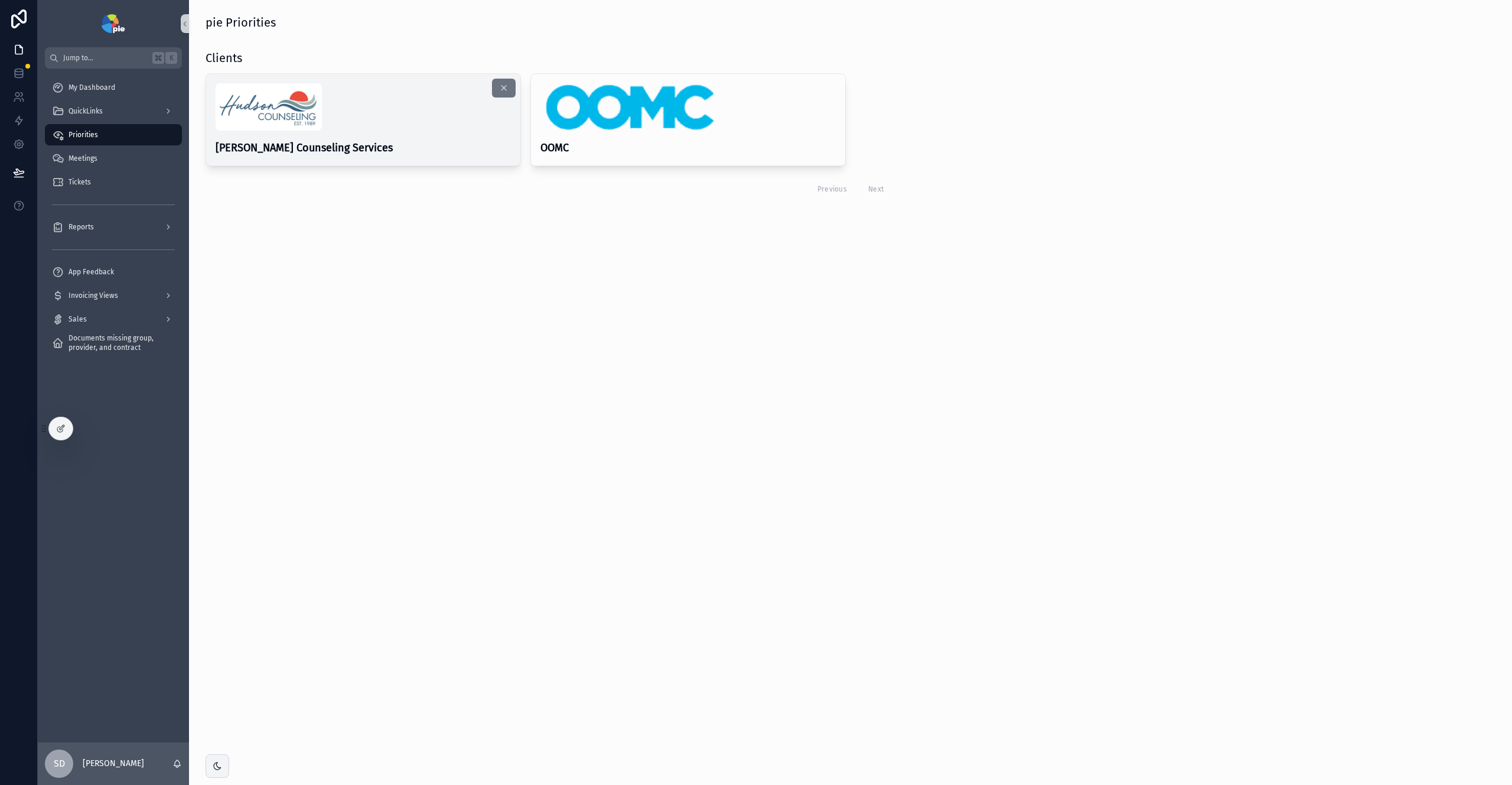
click at [403, 138] on div "[PERSON_NAME] Counseling Services" at bounding box center [363, 120] width 314 height 92
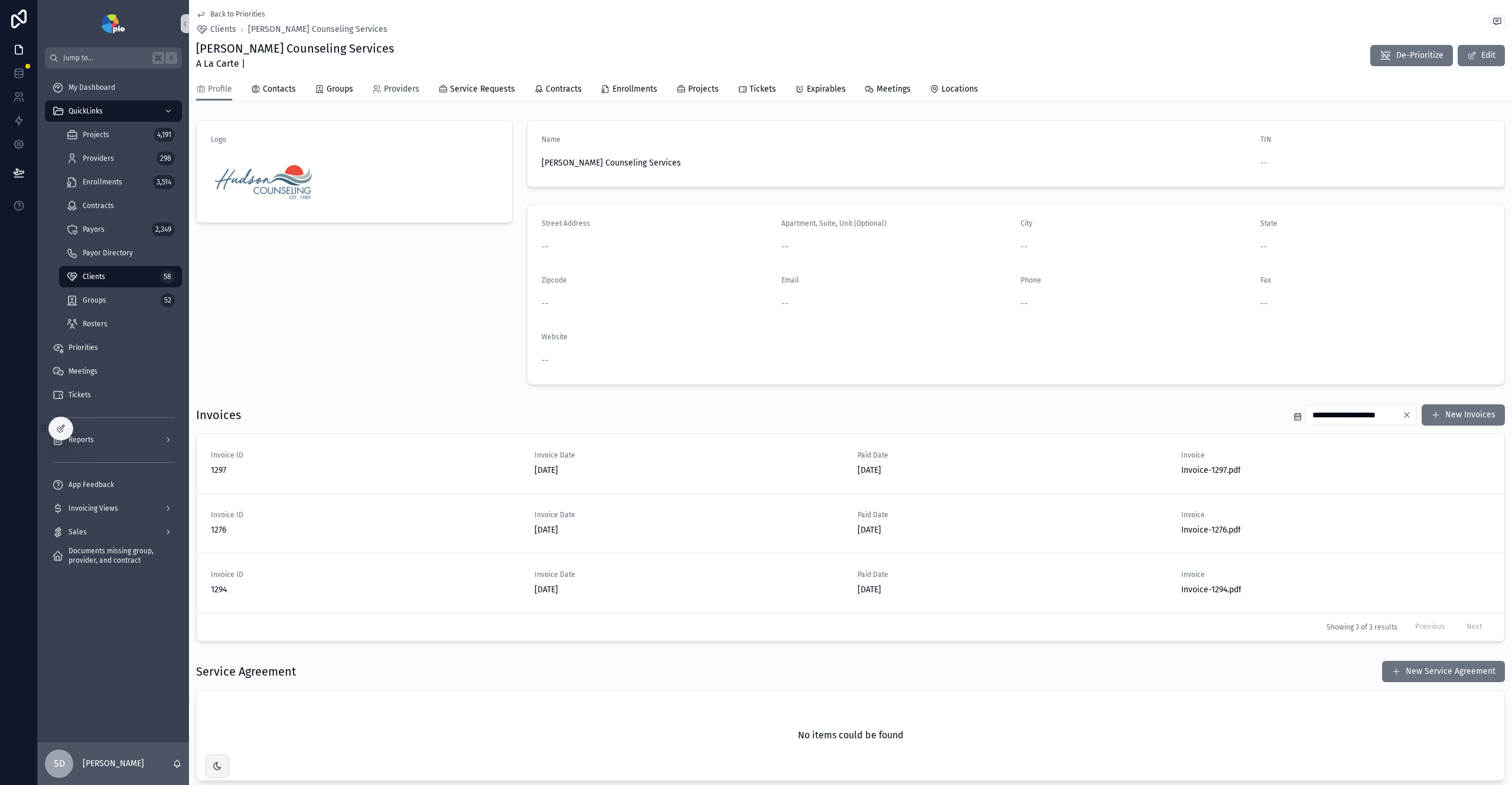
click at [413, 91] on span "Providers" at bounding box center [402, 89] width 35 height 11
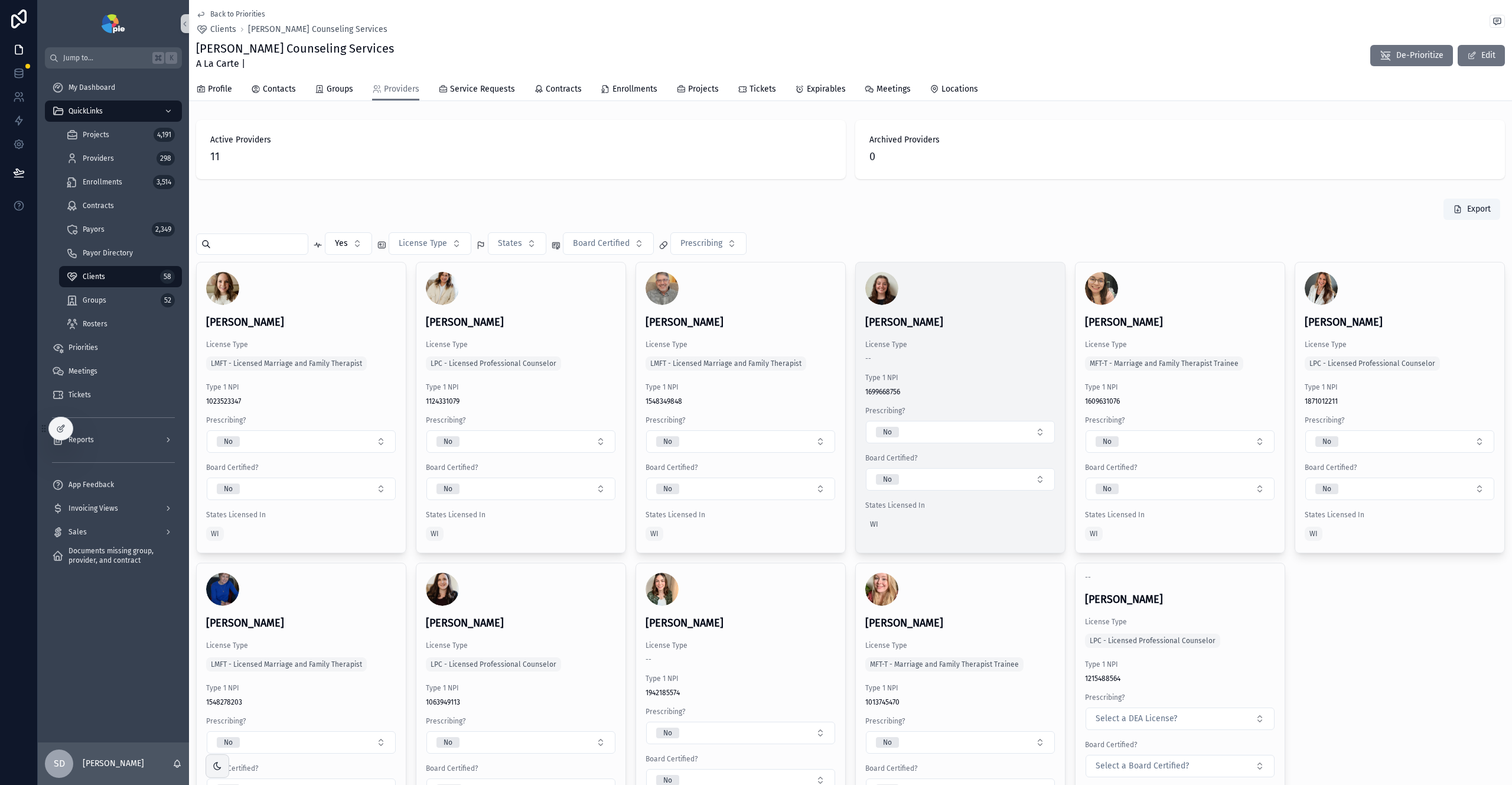
click at [945, 383] on div "Type 1 NPI 1699668756" at bounding box center [960, 384] width 190 height 24
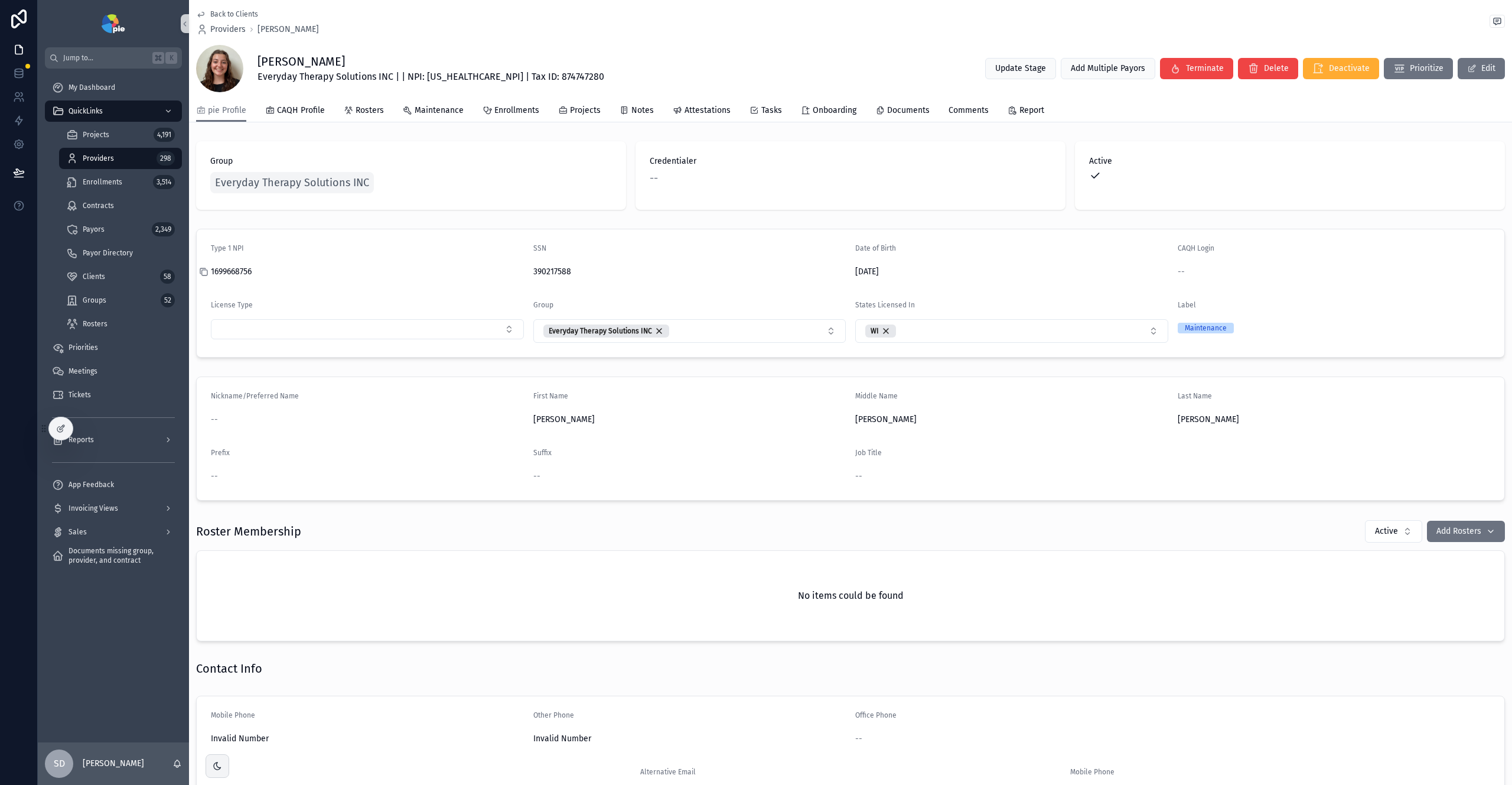
click at [206, 272] on icon "scrollable content" at bounding box center [204, 271] width 9 height 9
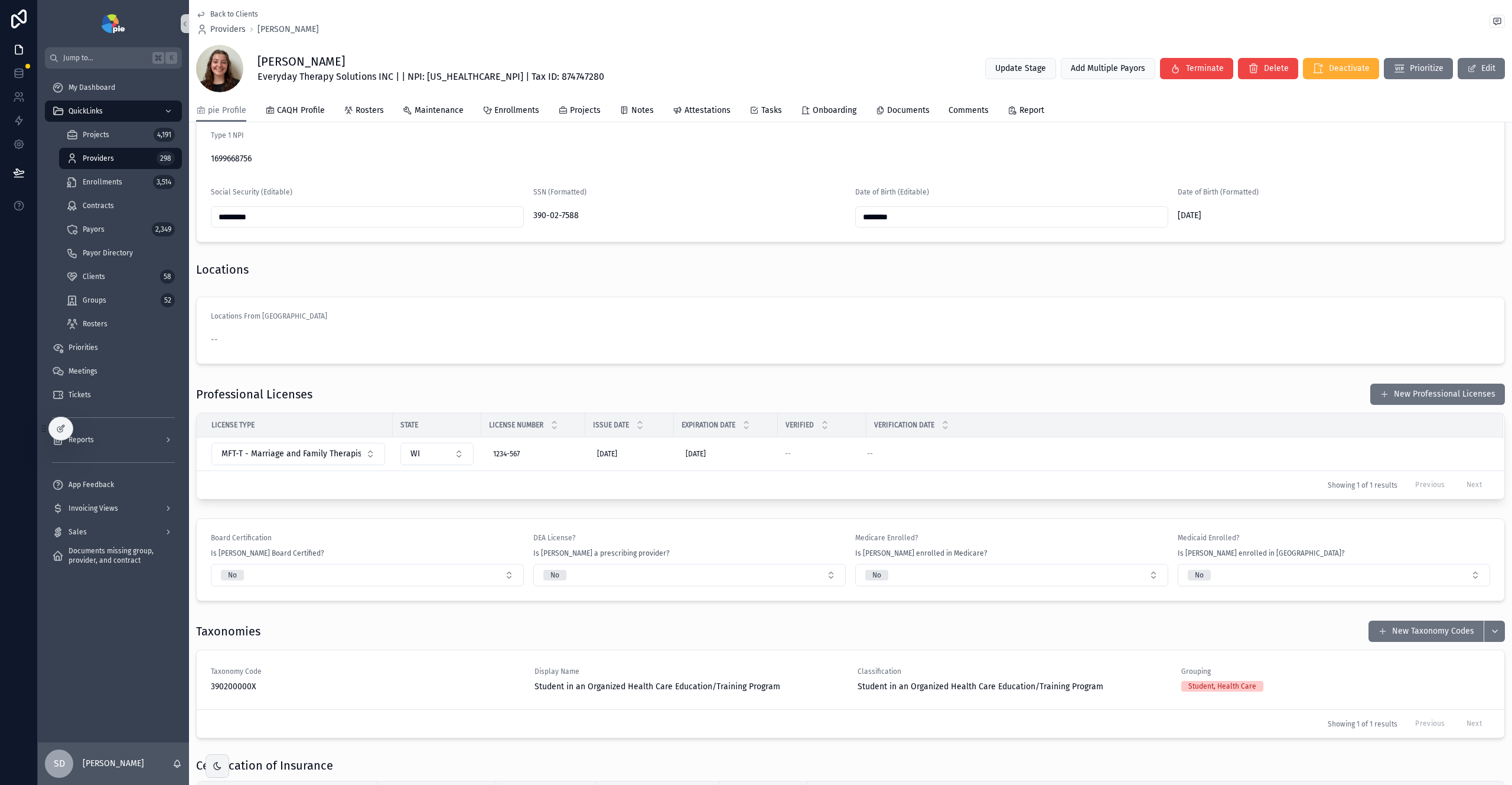
scroll to position [753, 0]
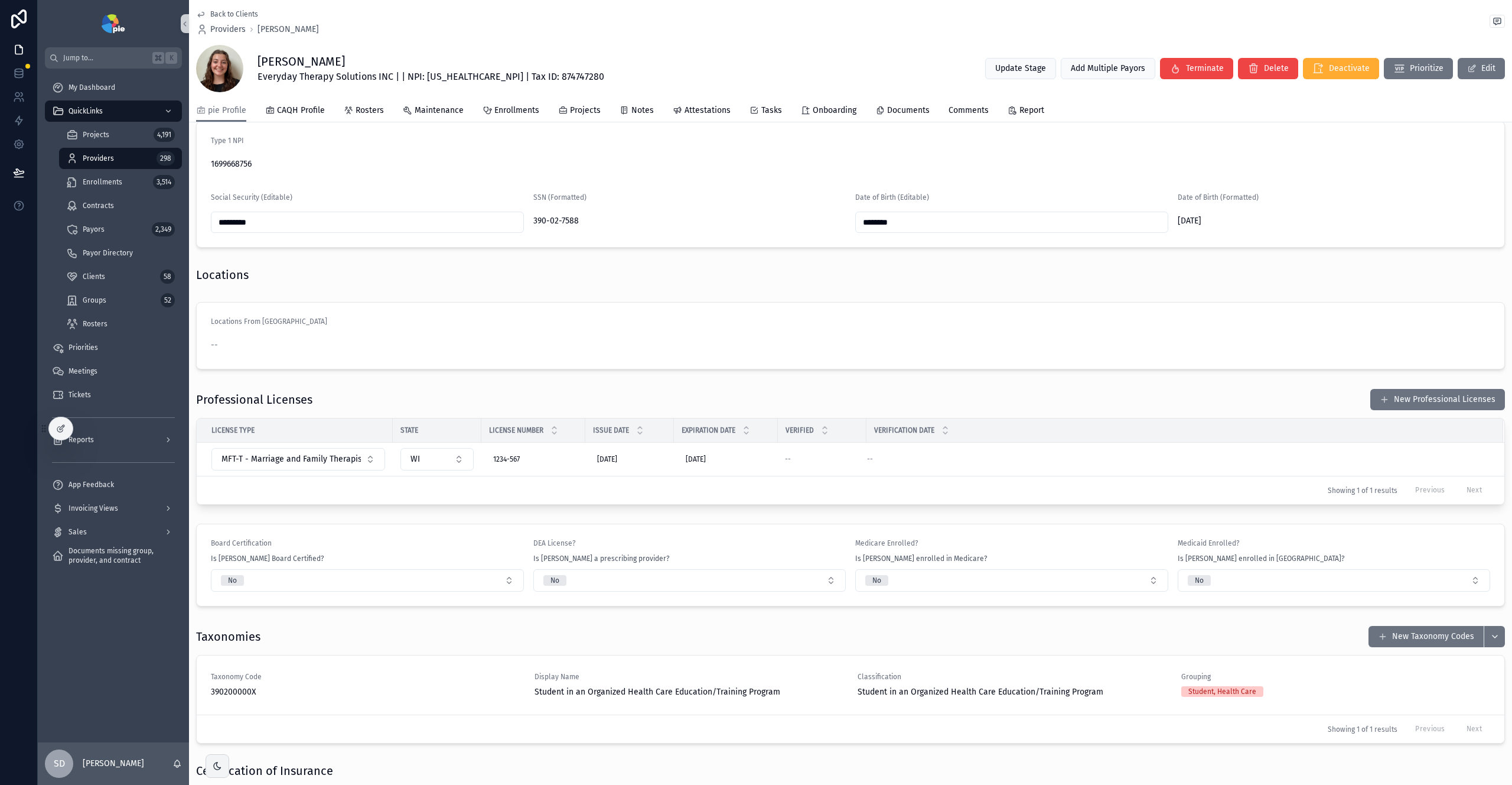
click at [234, 13] on span "Back to Clients" at bounding box center [234, 14] width 48 height 9
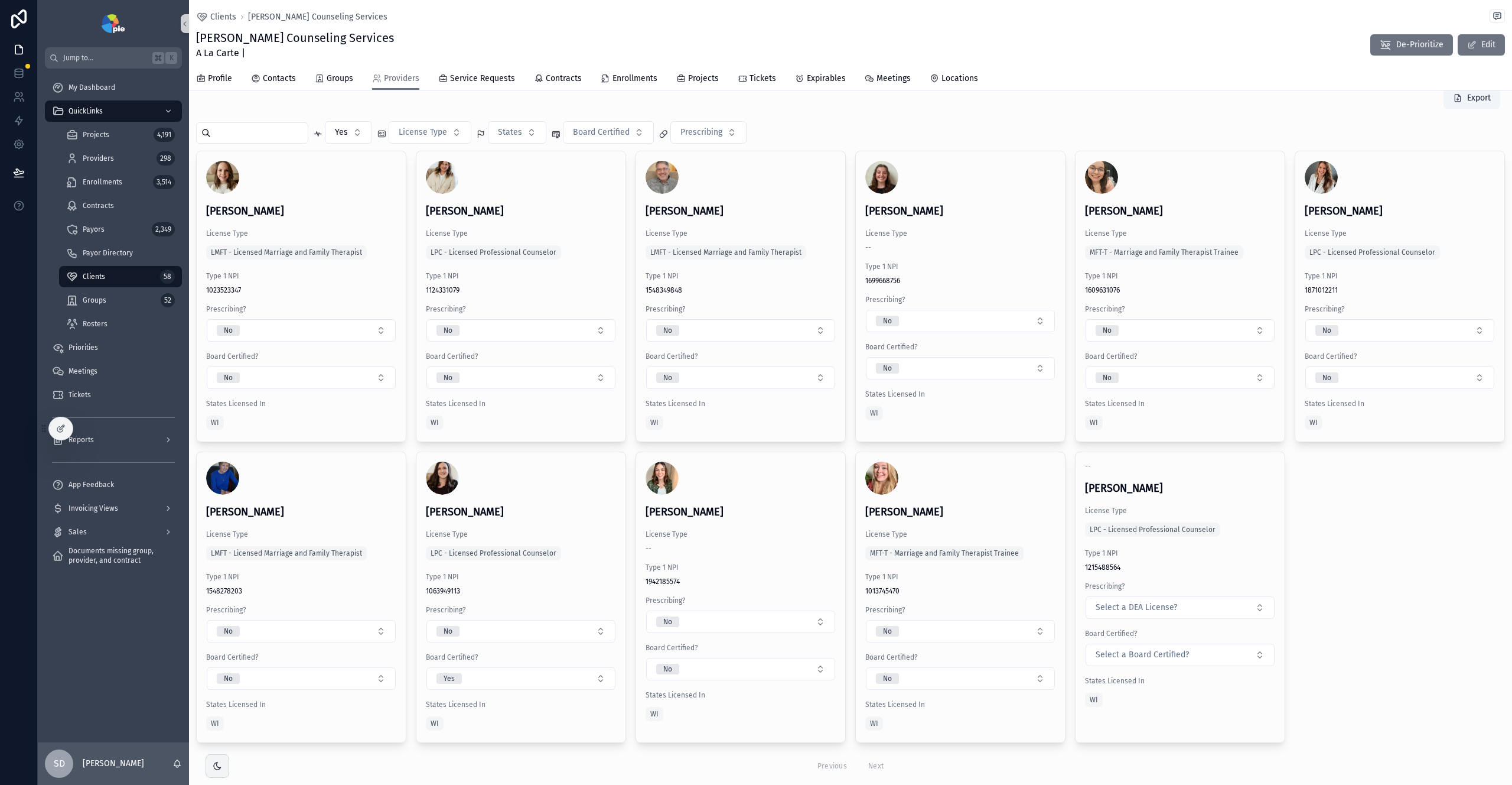
scroll to position [101, 0]
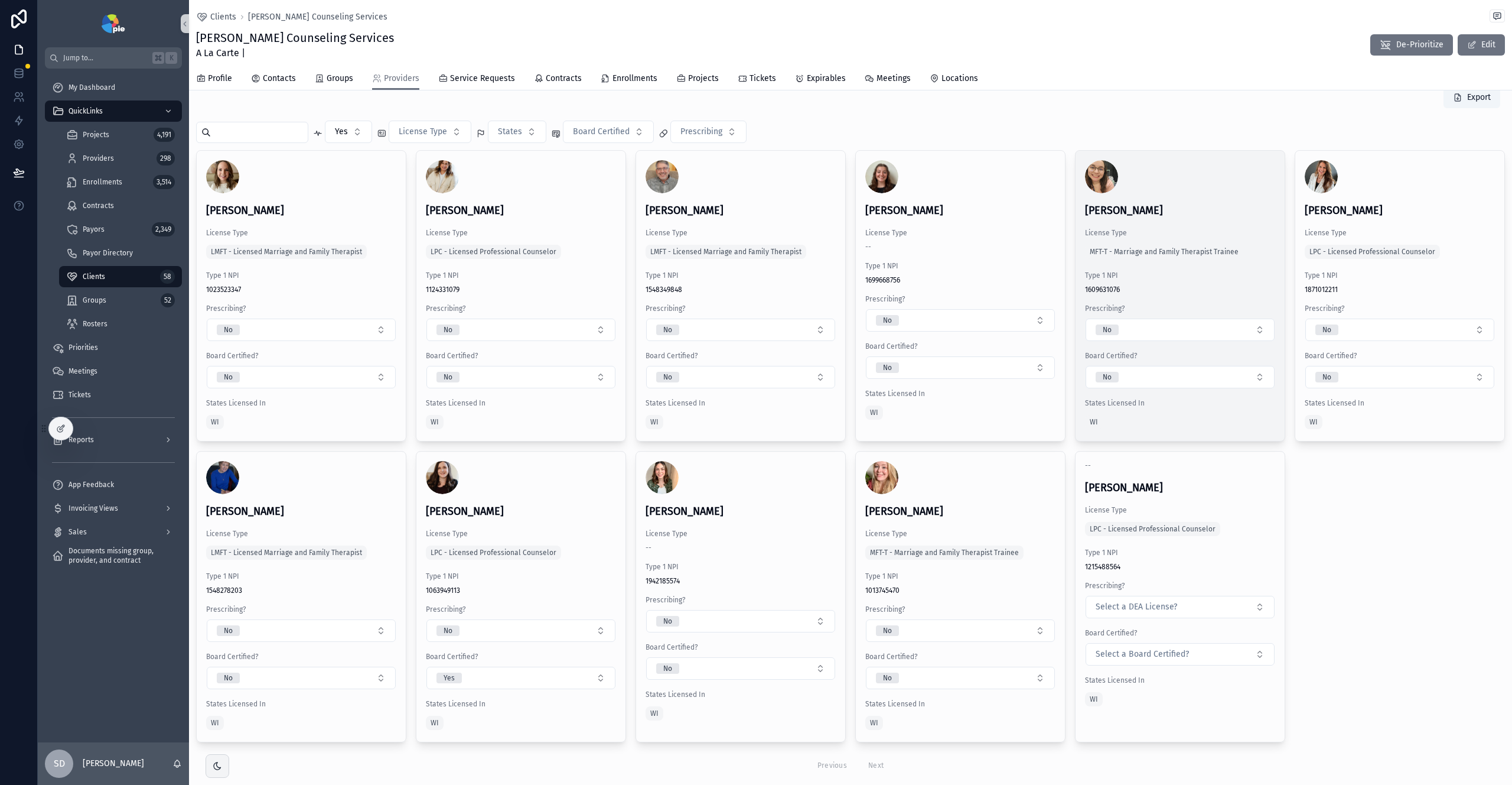
click at [1197, 227] on div "Fraschen, Megan License Type MFT-T - Marriage and Family Therapist Trainee Type…" at bounding box center [1180, 296] width 209 height 290
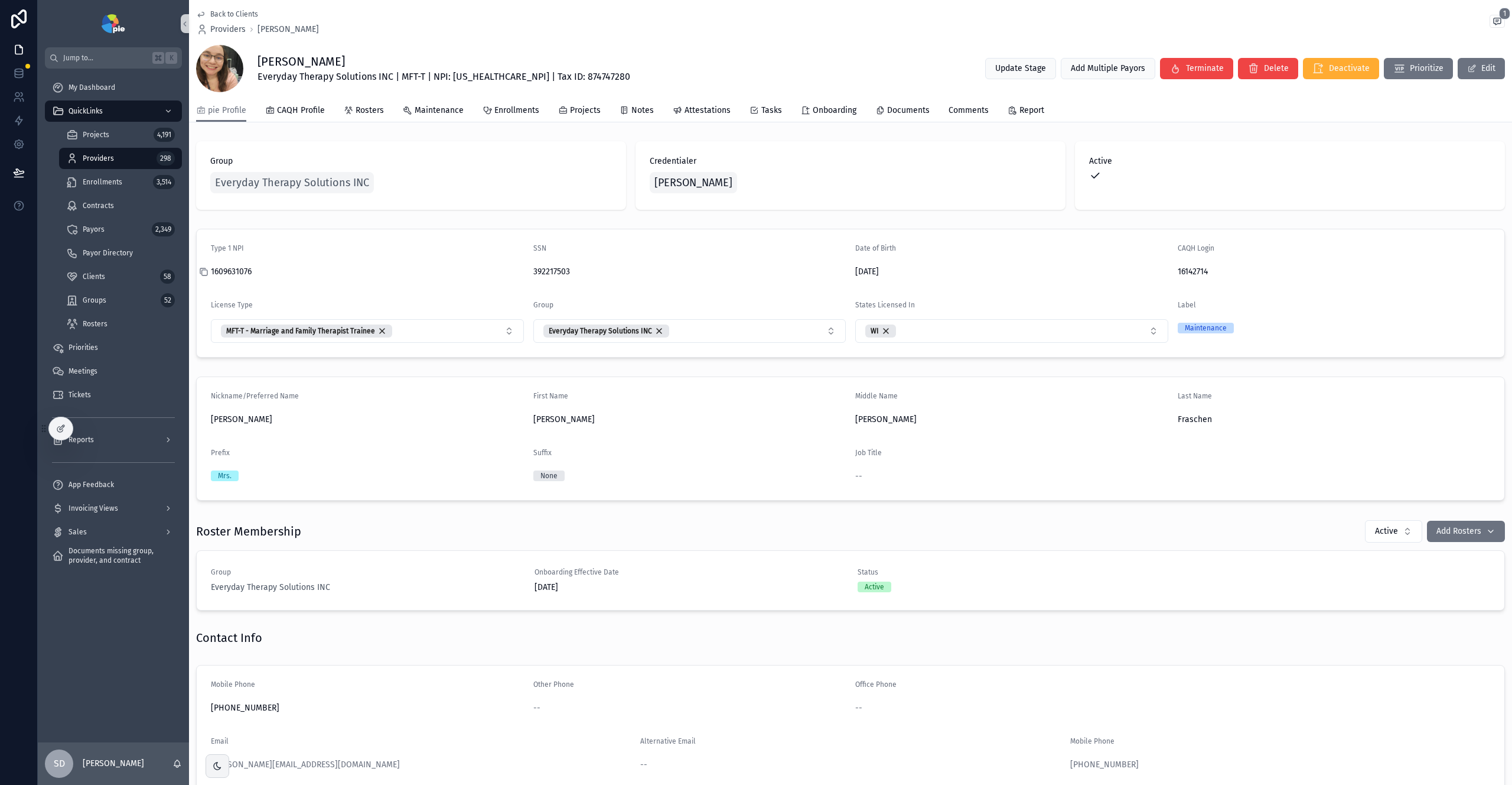
click at [205, 270] on icon "scrollable content" at bounding box center [204, 271] width 9 height 9
click at [232, 15] on span "Back to Clients" at bounding box center [234, 14] width 48 height 9
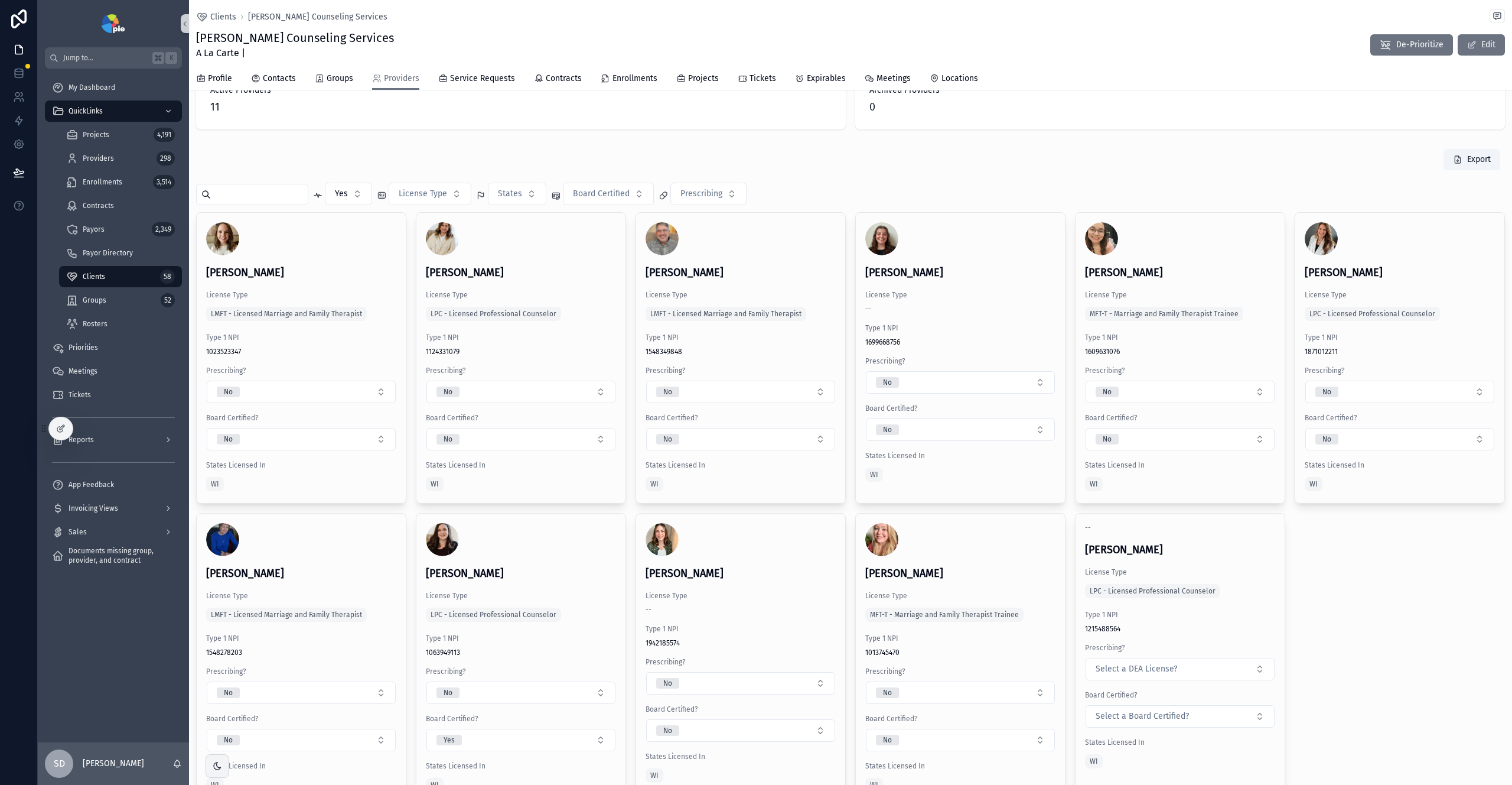
scroll to position [47, 0]
